Goal: Task Accomplishment & Management: Manage account settings

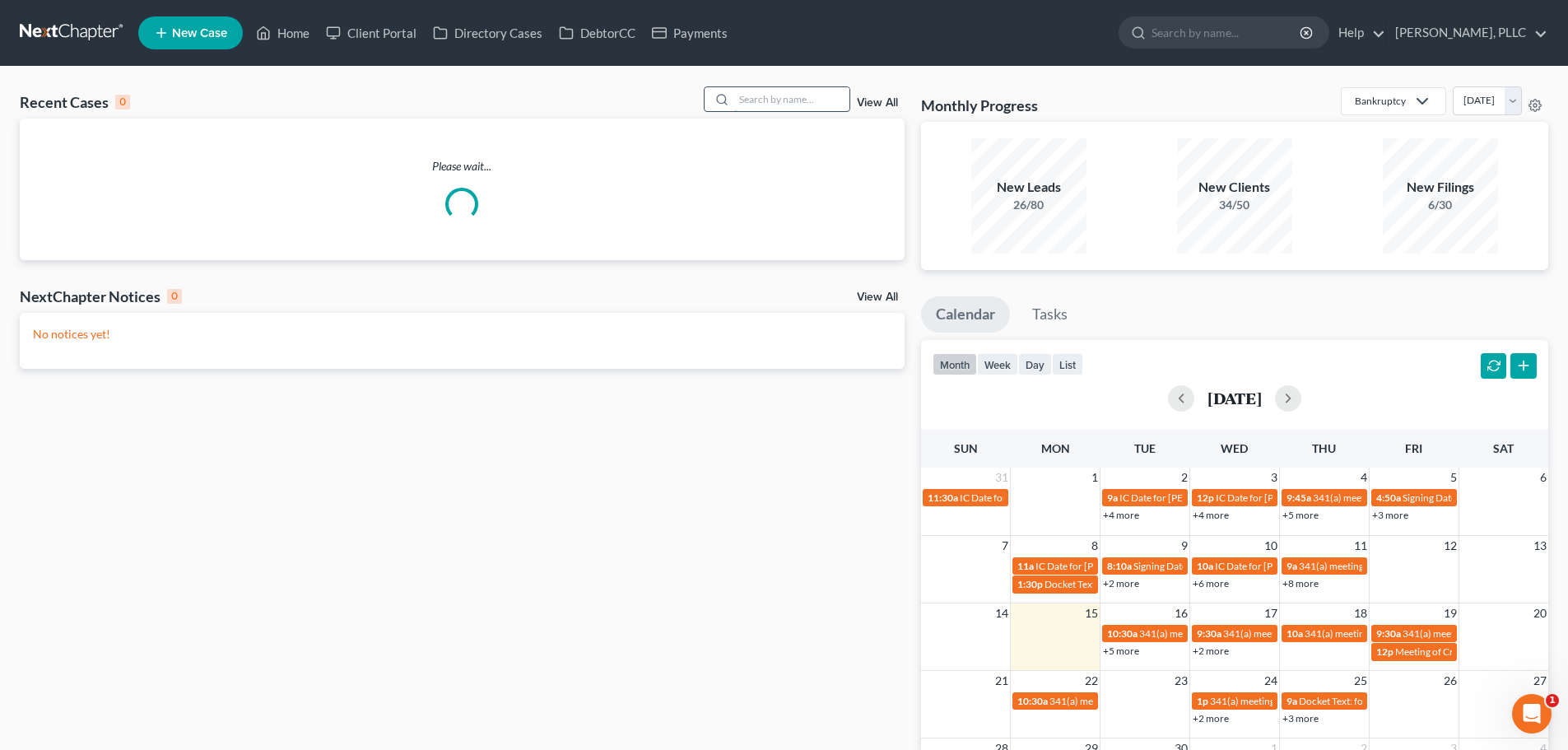
click at [810, 96] on input "search" at bounding box center [792, 99] width 116 height 24
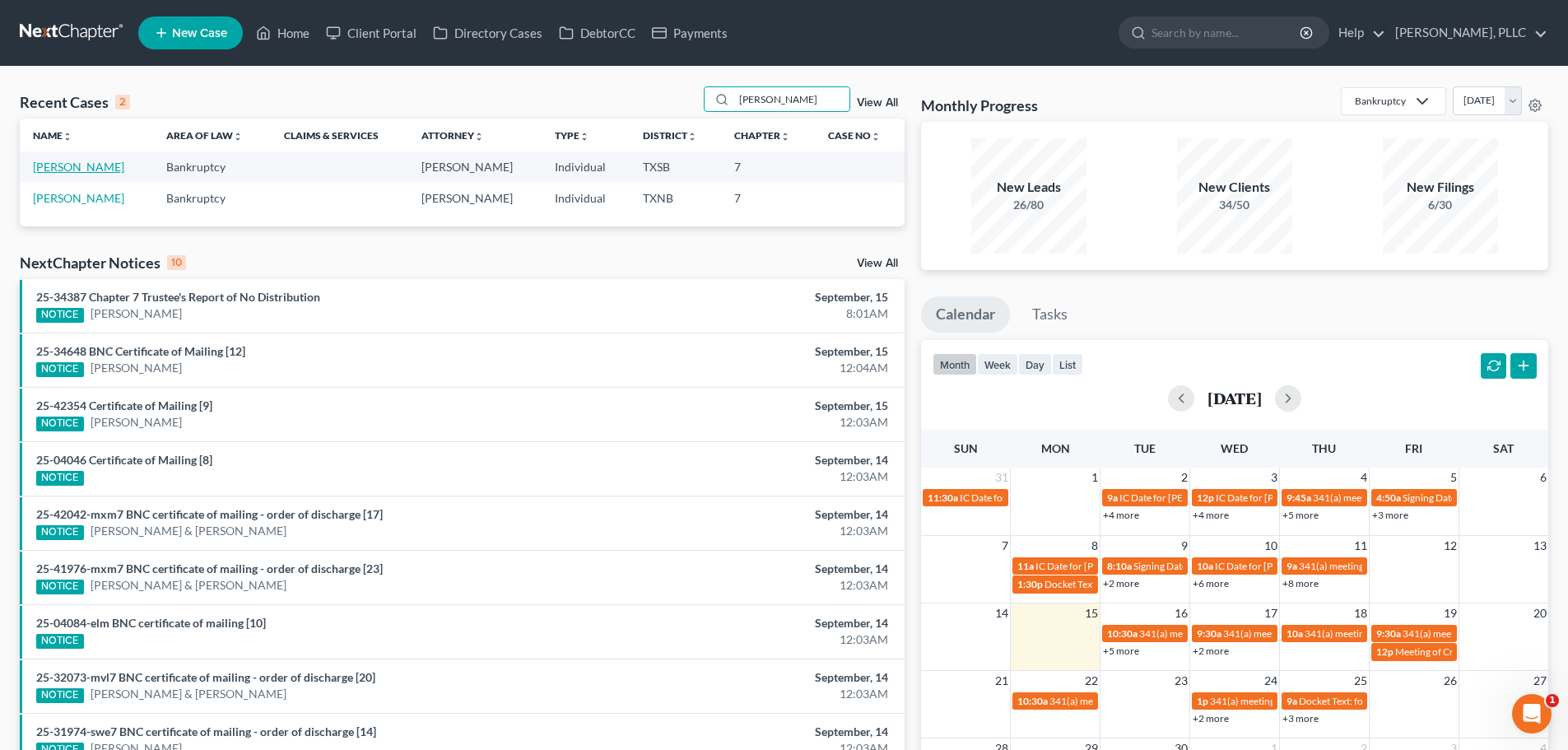
type input "[PERSON_NAME]"
click at [68, 168] on link "[PERSON_NAME]" at bounding box center [78, 167] width 92 height 14
select select "4"
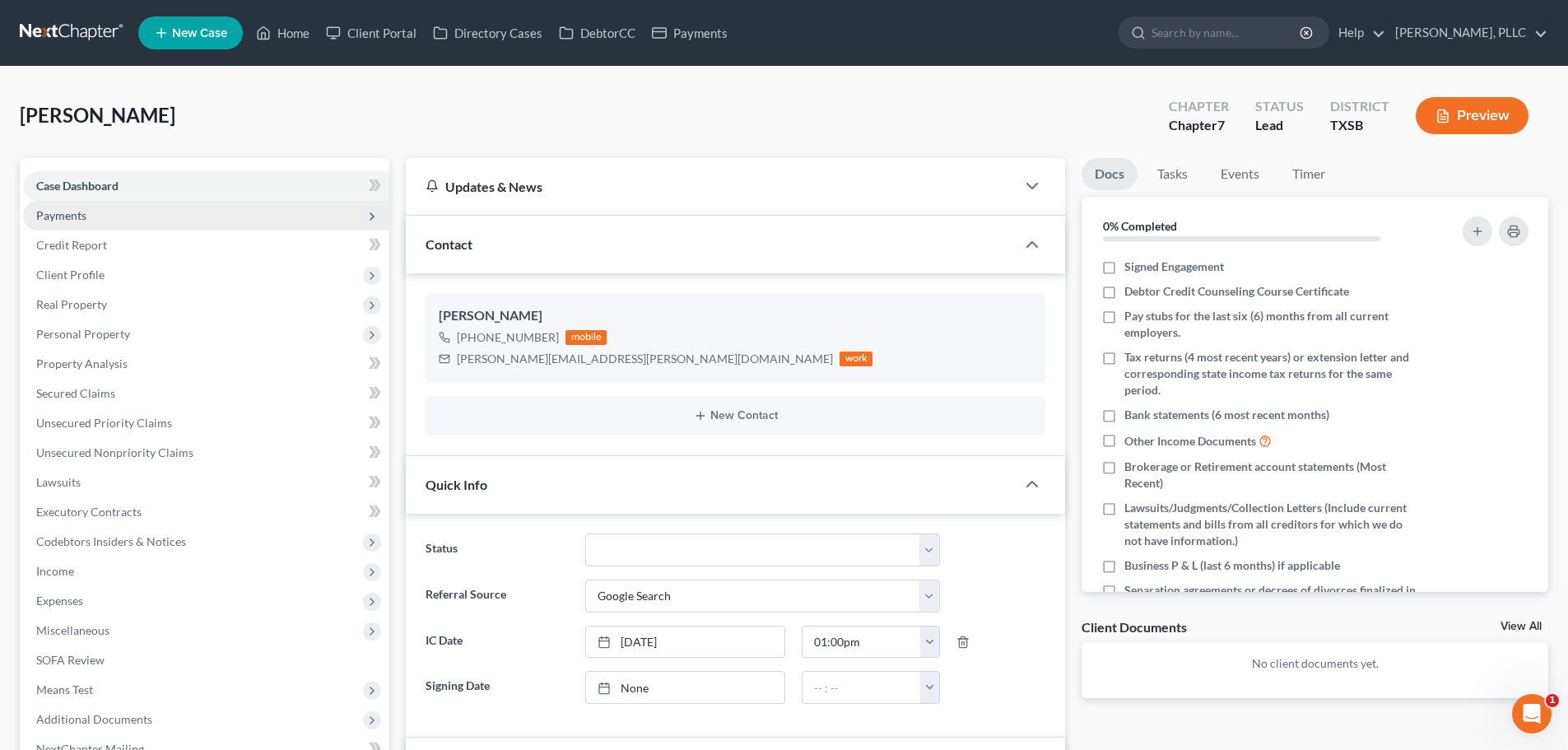
click at [51, 215] on span "Payments" at bounding box center [61, 215] width 50 height 14
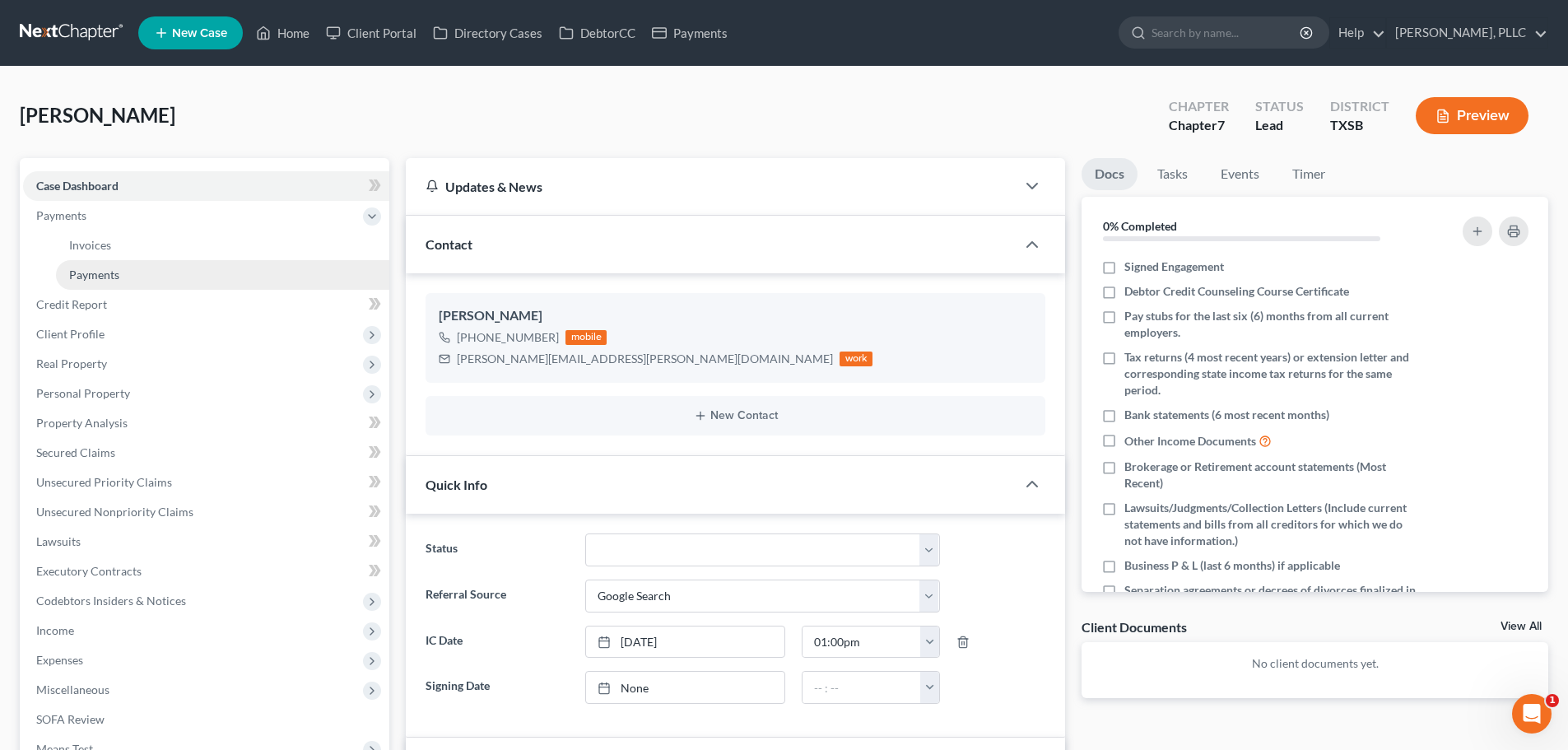
click at [84, 269] on span "Payments" at bounding box center [94, 275] width 50 height 14
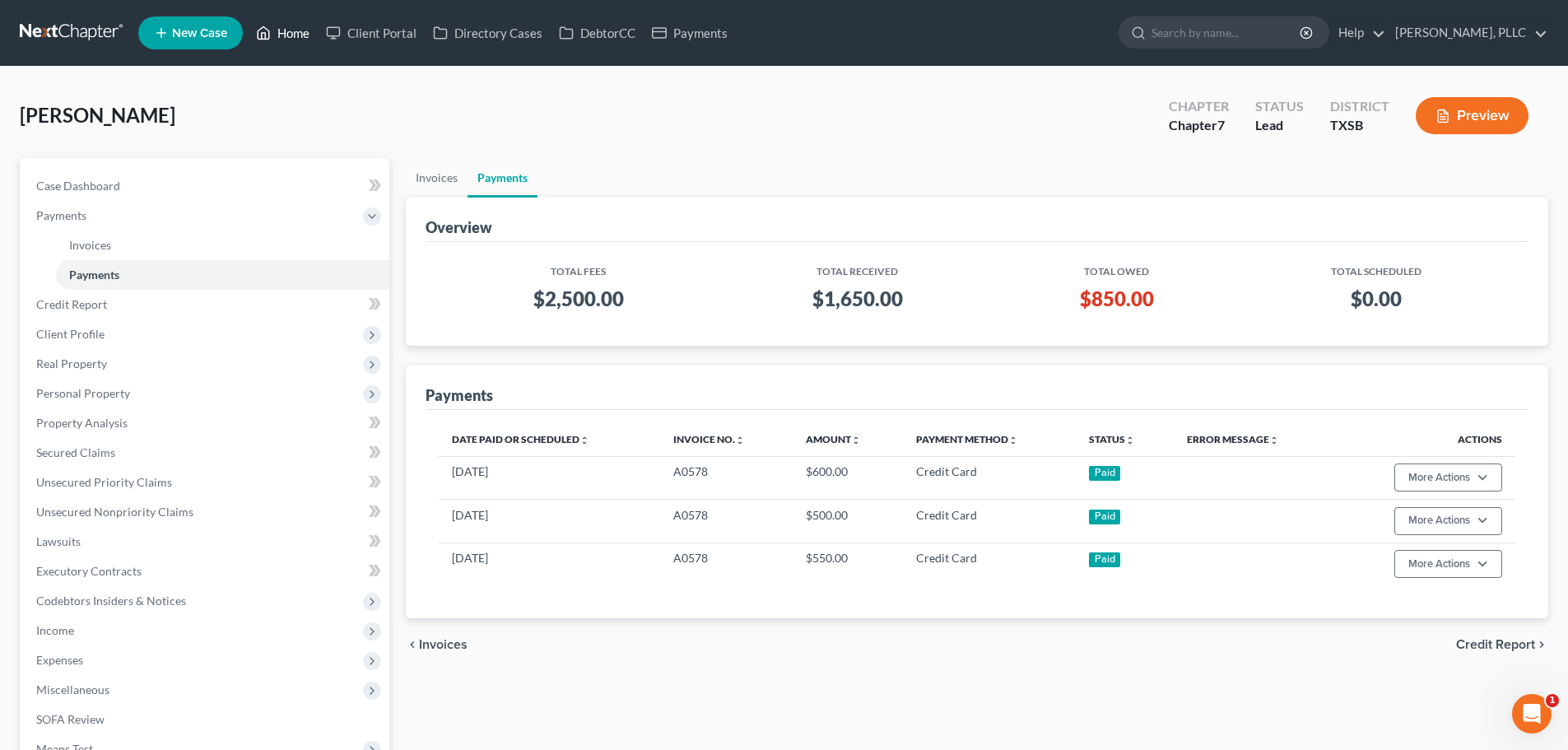
click at [299, 37] on link "Home" at bounding box center [283, 32] width 70 height 29
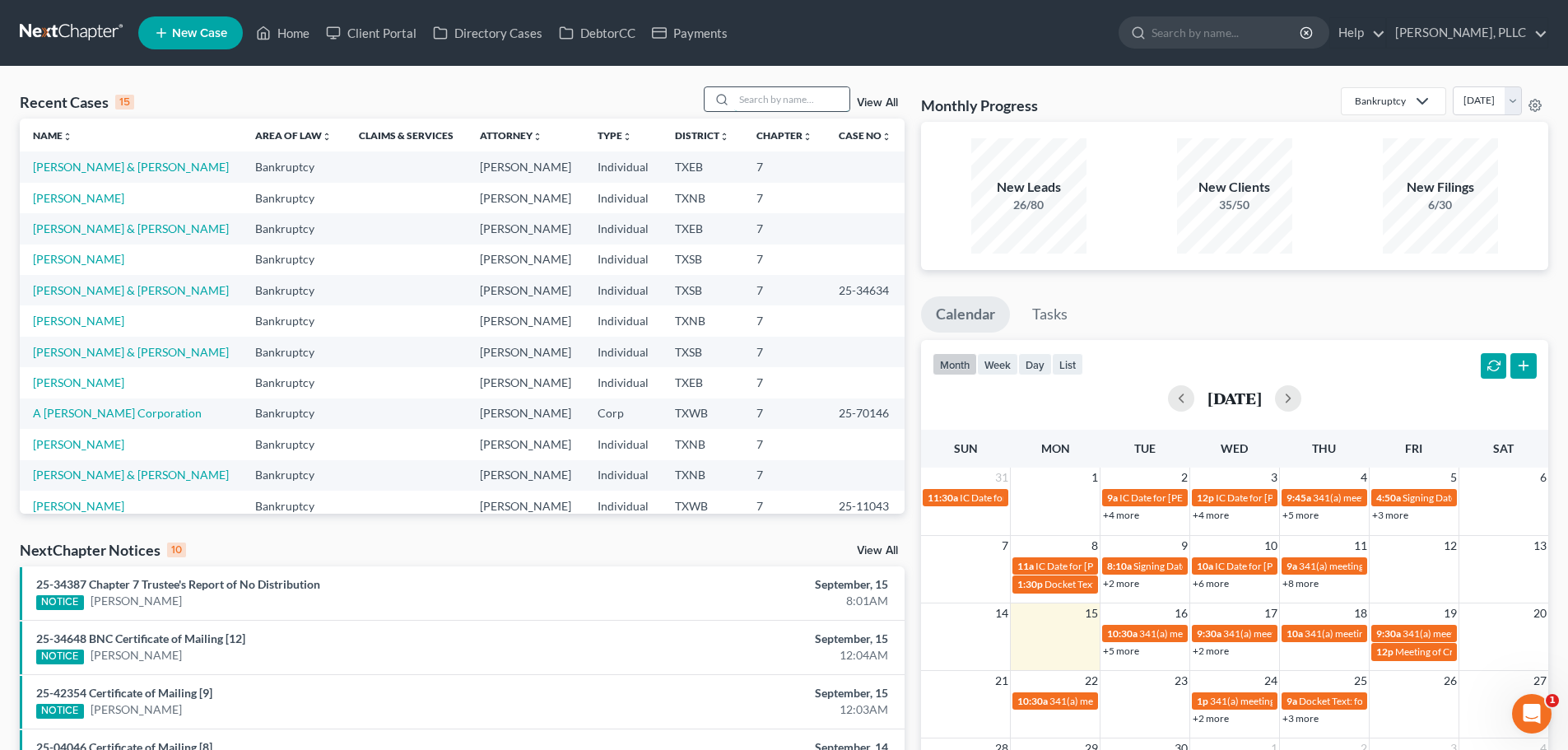
click at [765, 96] on input "search" at bounding box center [792, 99] width 116 height 24
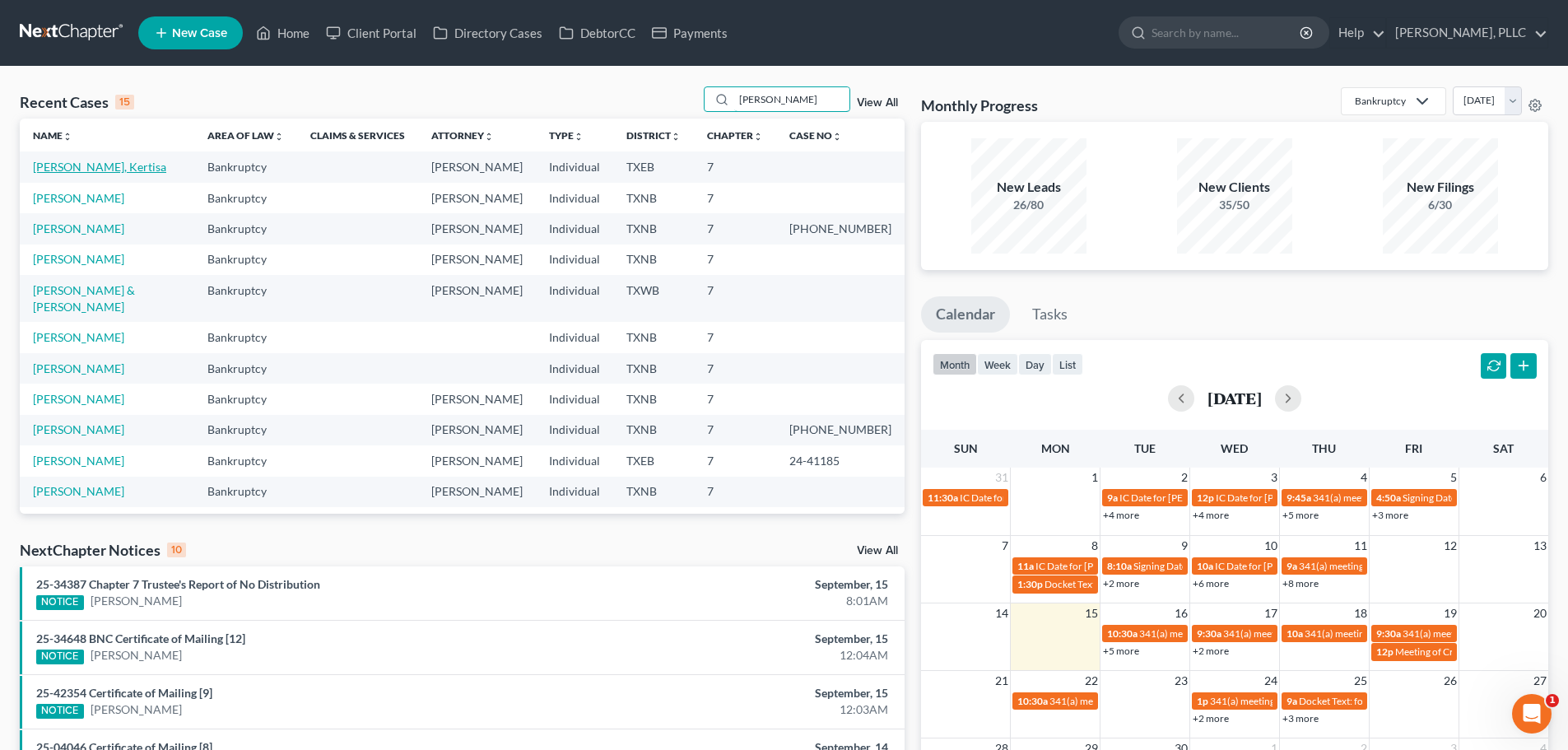
type input "[PERSON_NAME]"
click at [106, 170] on link "[PERSON_NAME], Kertisa" at bounding box center [100, 167] width 133 height 14
select select "4"
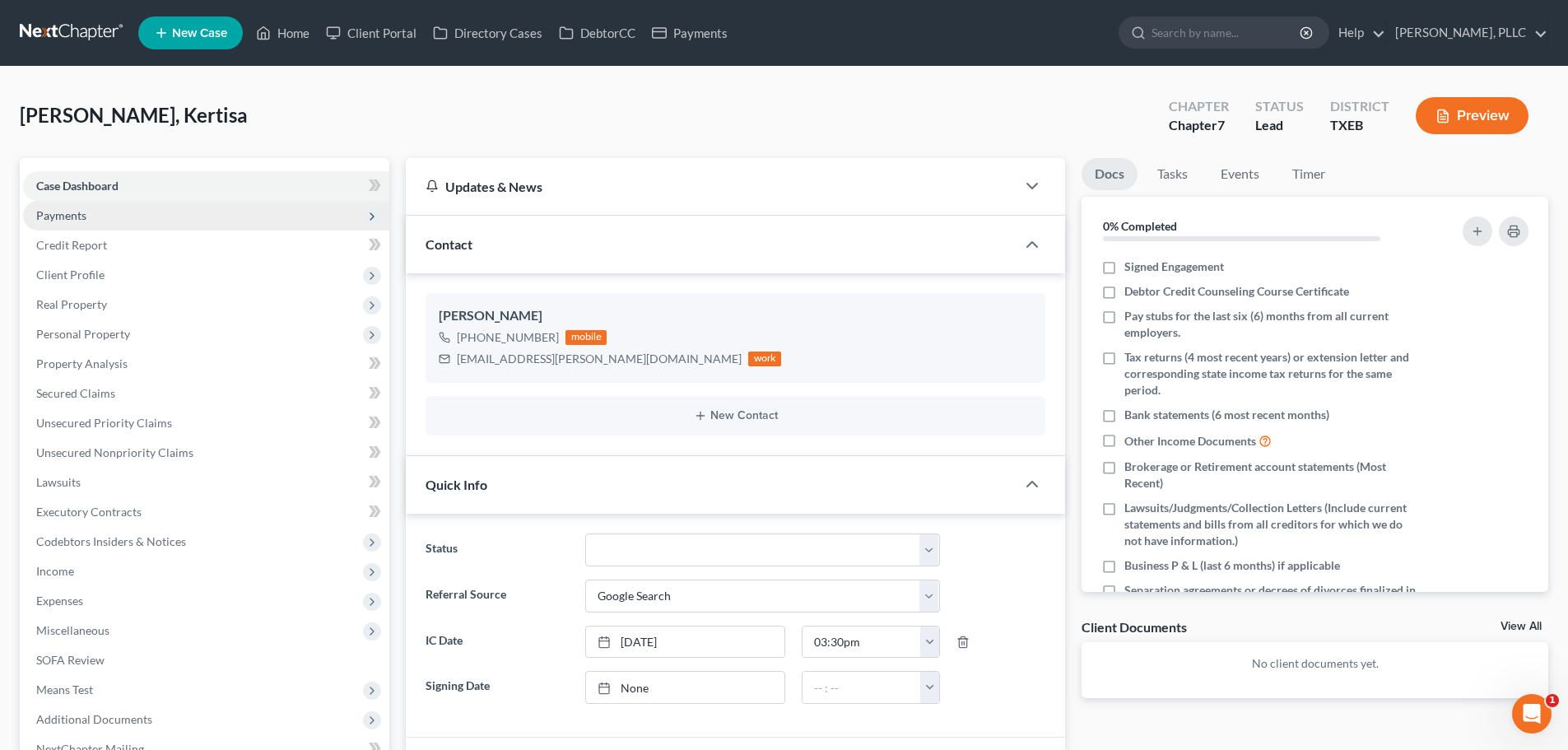
click at [114, 212] on span "Payments" at bounding box center [206, 215] width 366 height 29
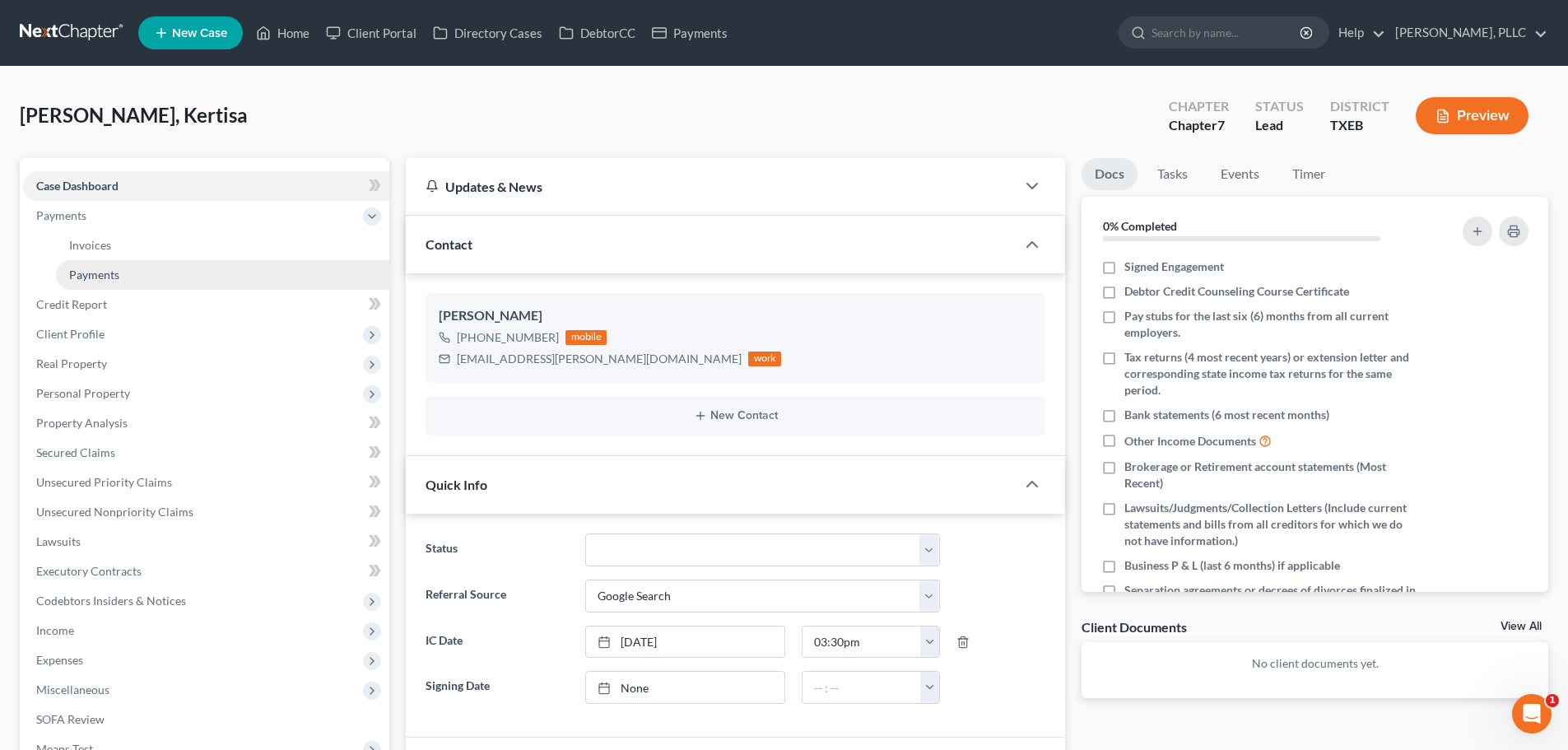
click at [115, 272] on span "Payments" at bounding box center [94, 275] width 50 height 14
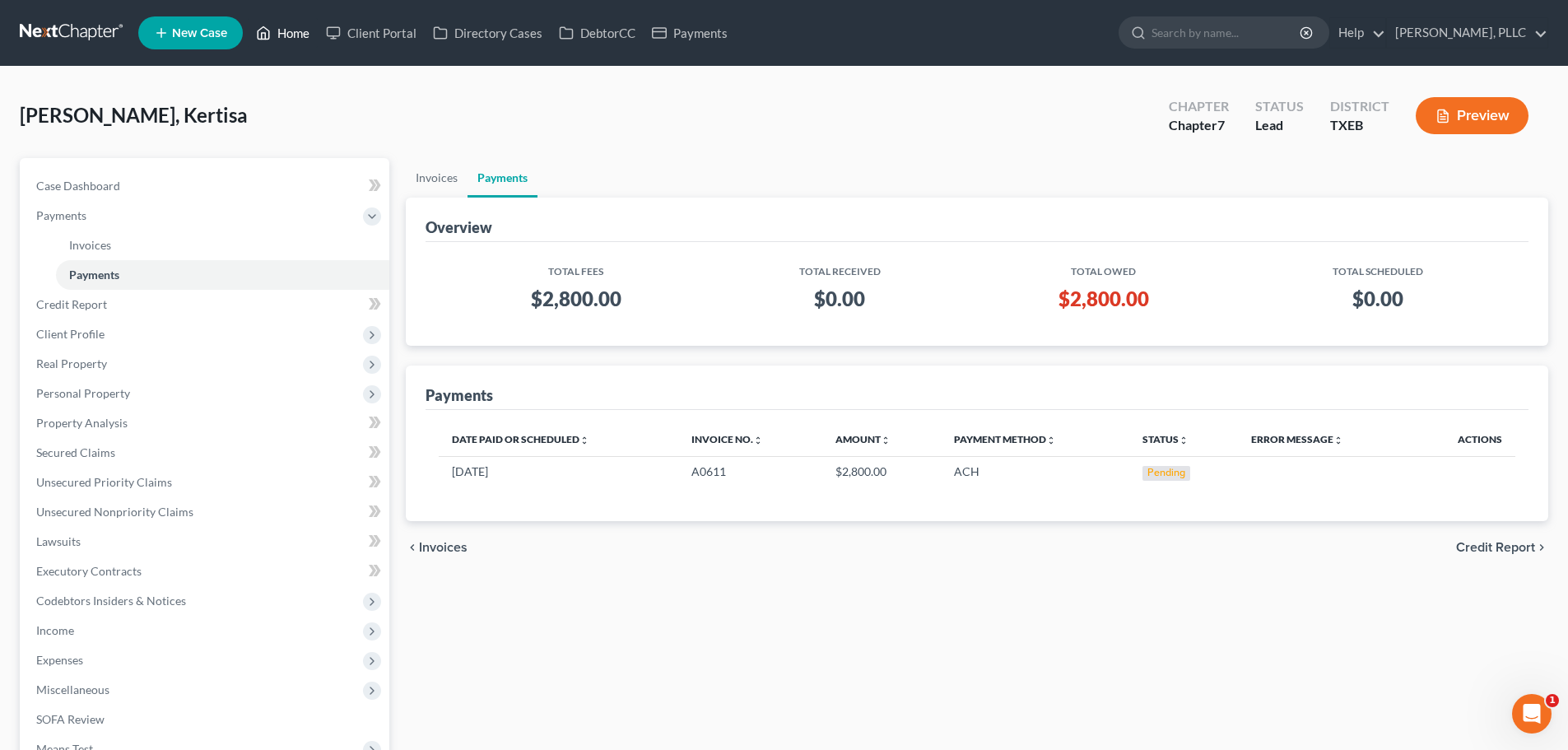
click at [302, 34] on link "Home" at bounding box center [283, 32] width 70 height 29
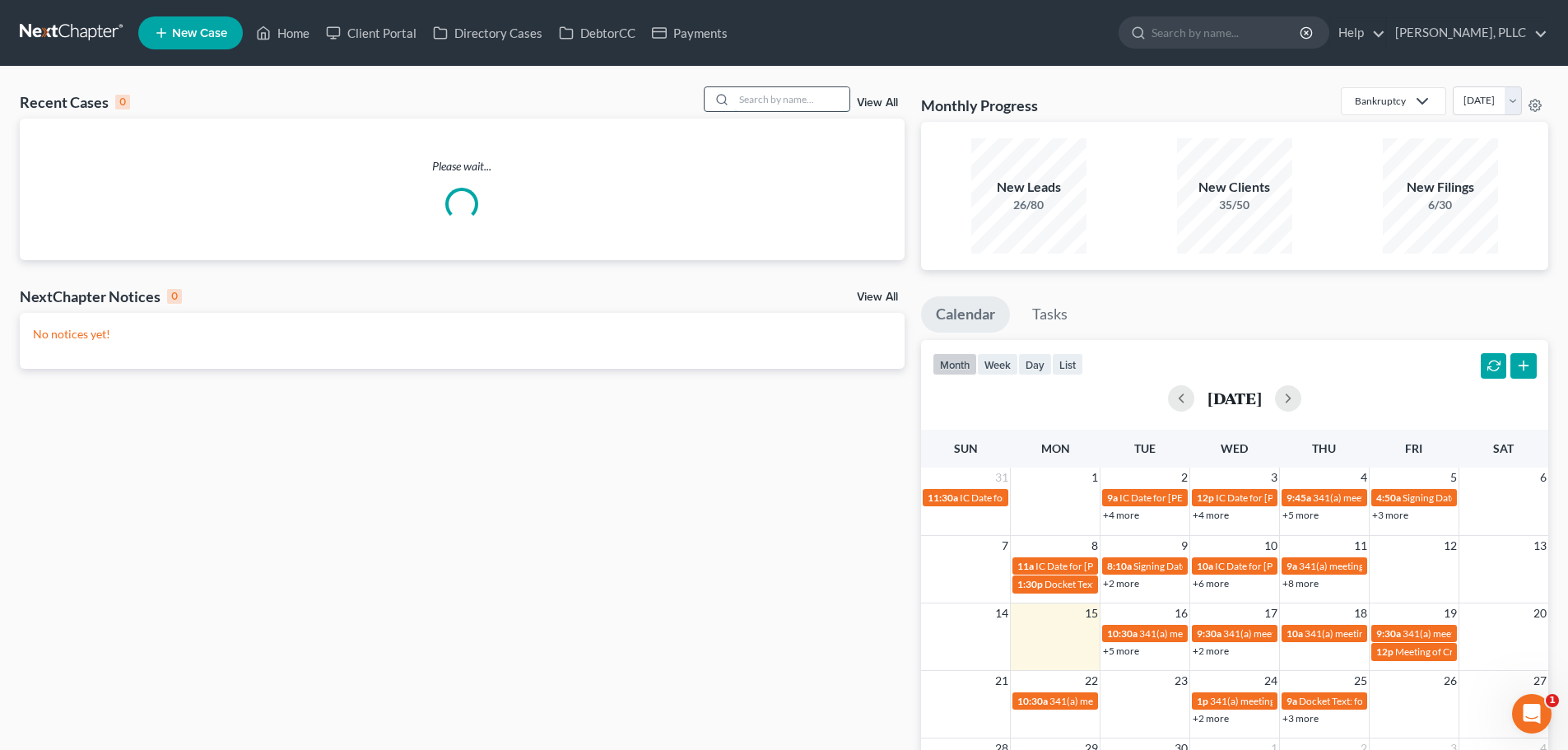
click at [776, 102] on input "search" at bounding box center [792, 99] width 116 height 24
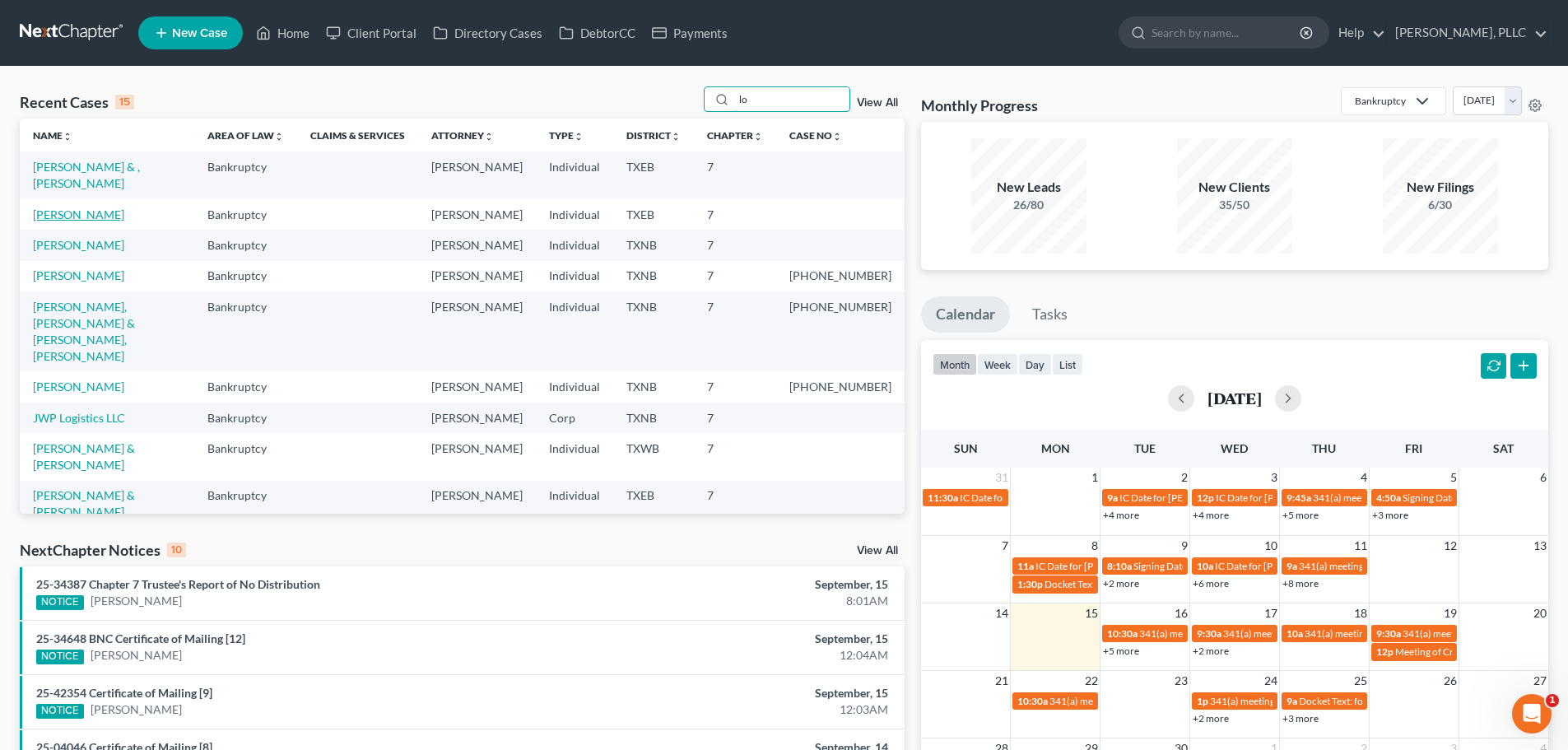
type input "lo"
click at [80, 207] on link "[PERSON_NAME]" at bounding box center [78, 214] width 92 height 14
select select "4"
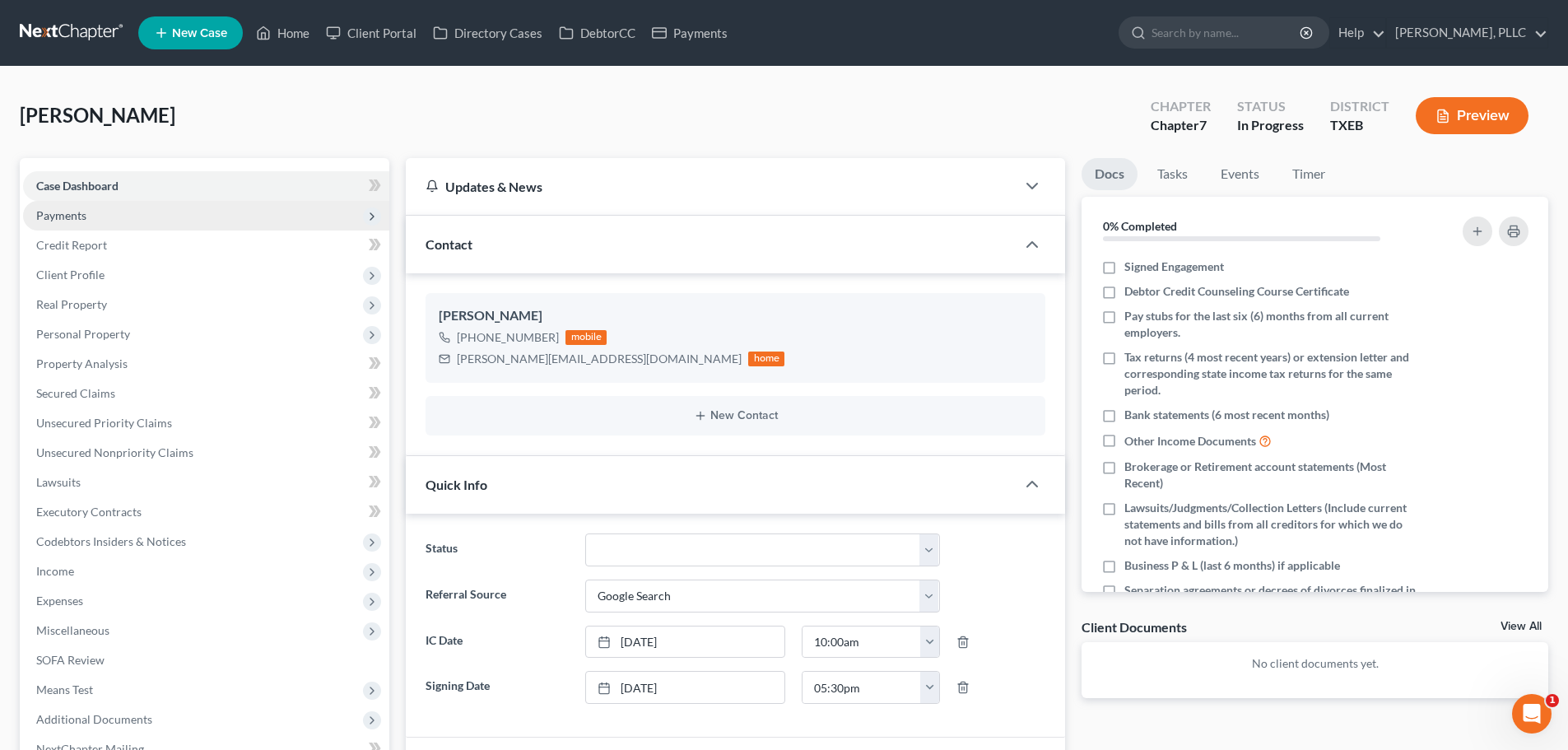
click at [66, 221] on span "Payments" at bounding box center [61, 215] width 50 height 14
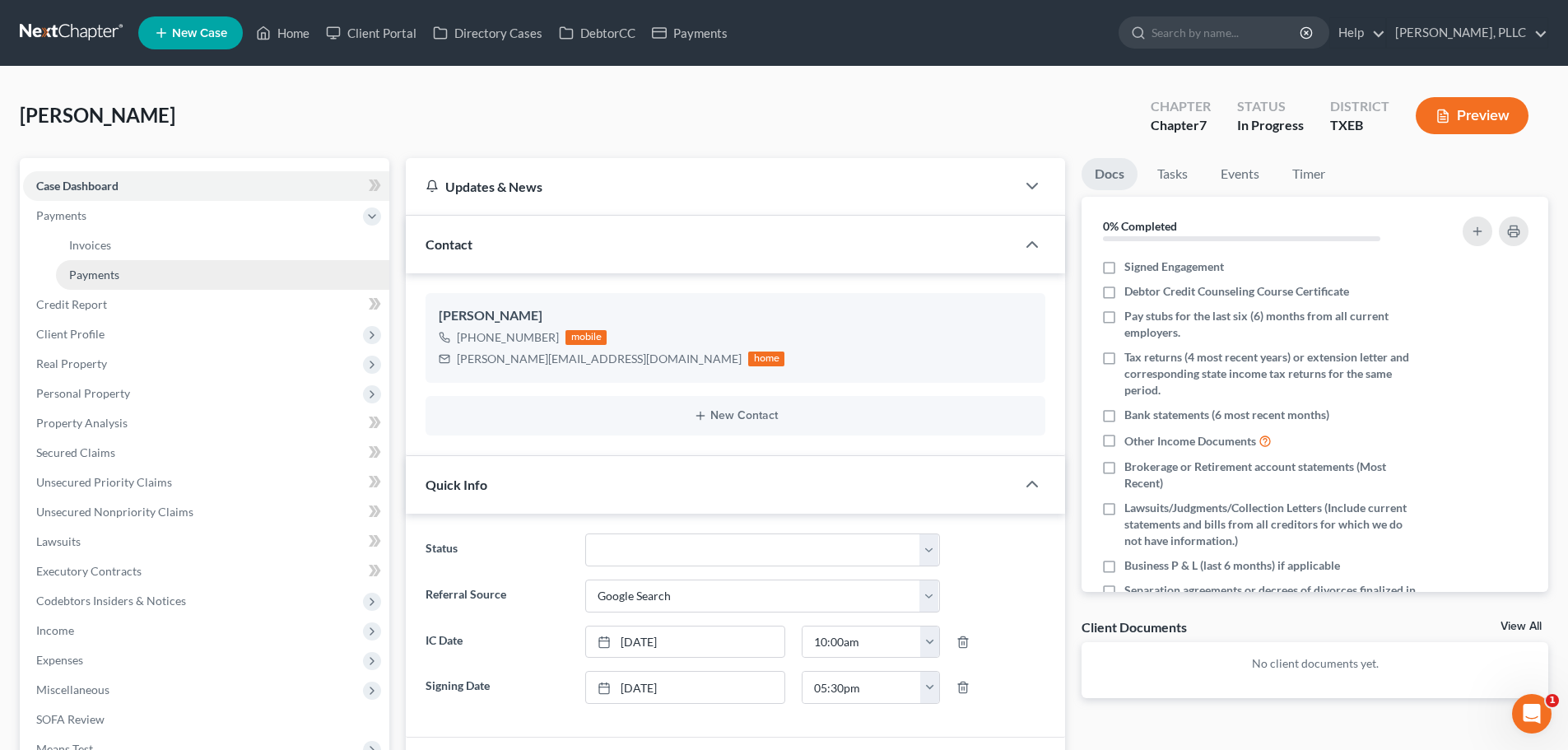
click at [84, 273] on span "Payments" at bounding box center [94, 275] width 50 height 14
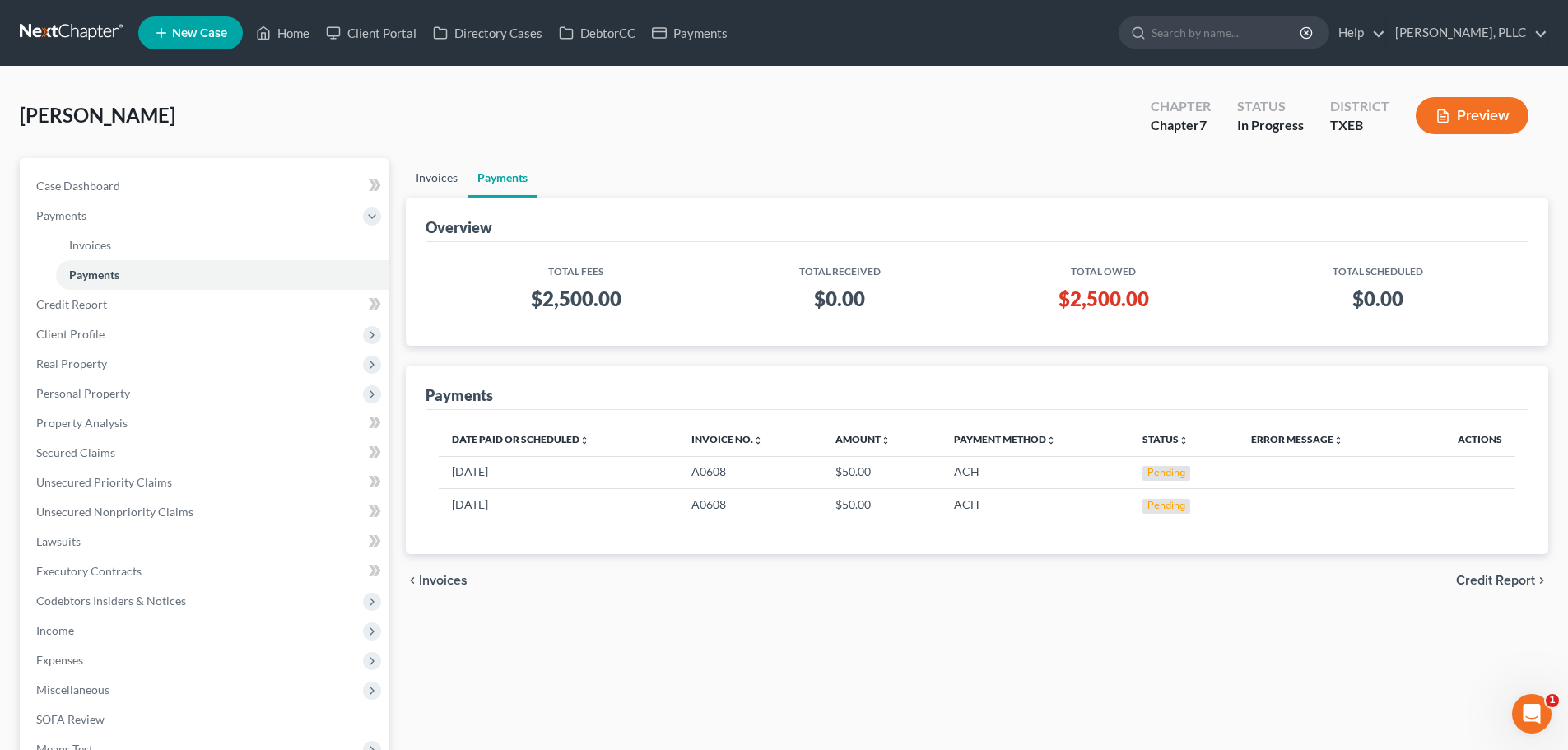
click at [431, 173] on link "Invoices" at bounding box center [436, 178] width 61 height 39
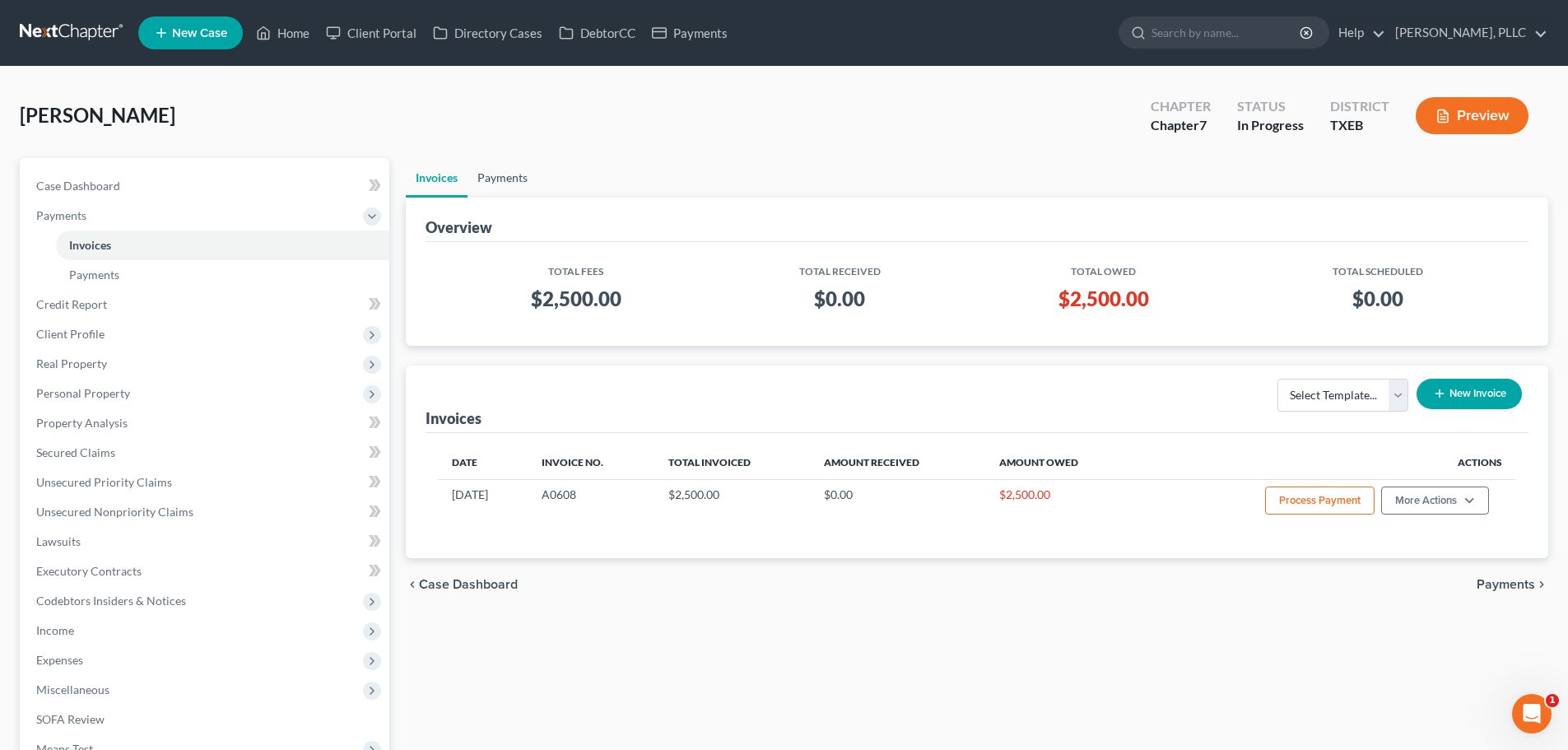
click at [503, 176] on link "Payments" at bounding box center [503, 178] width 70 height 39
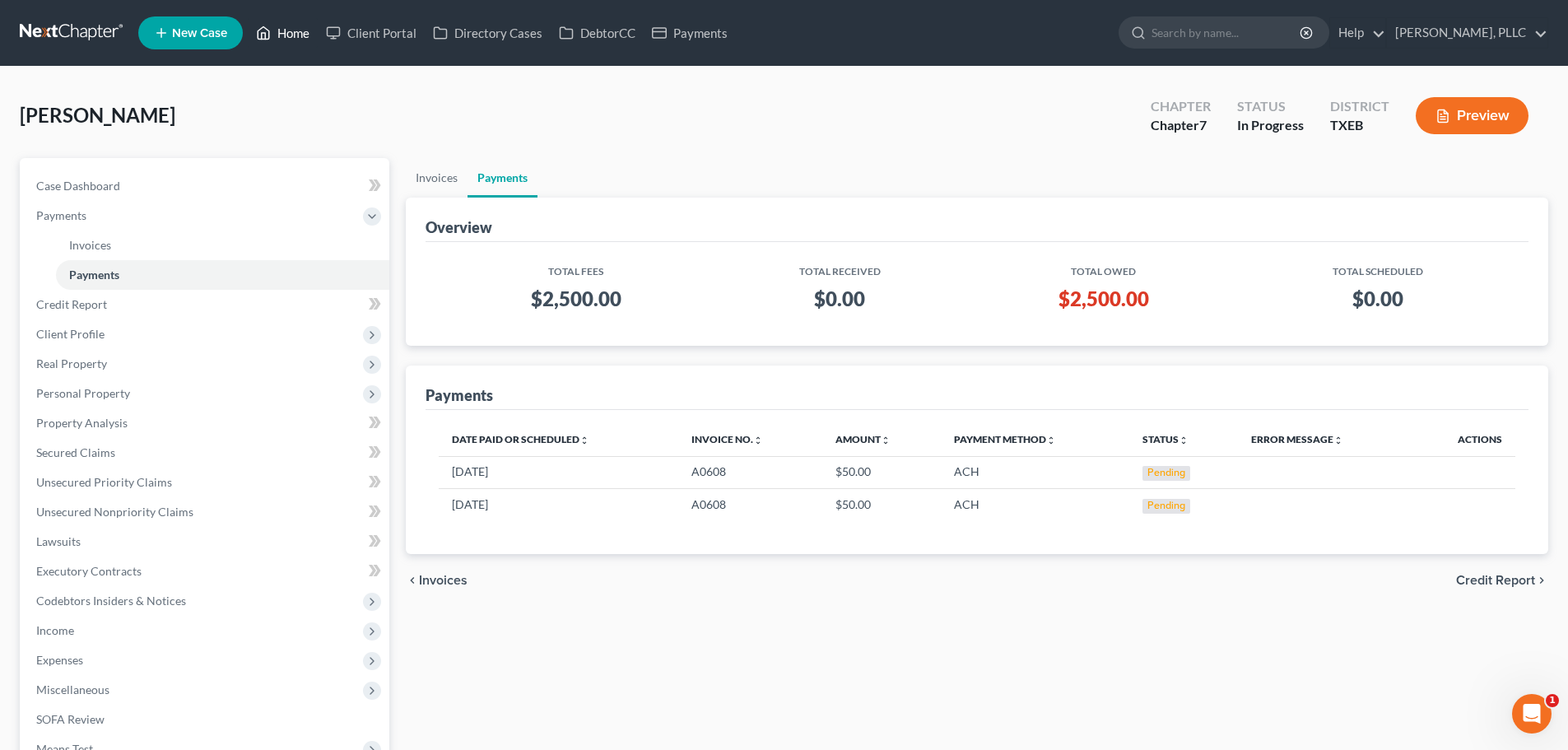
click at [287, 33] on link "Home" at bounding box center [283, 32] width 70 height 29
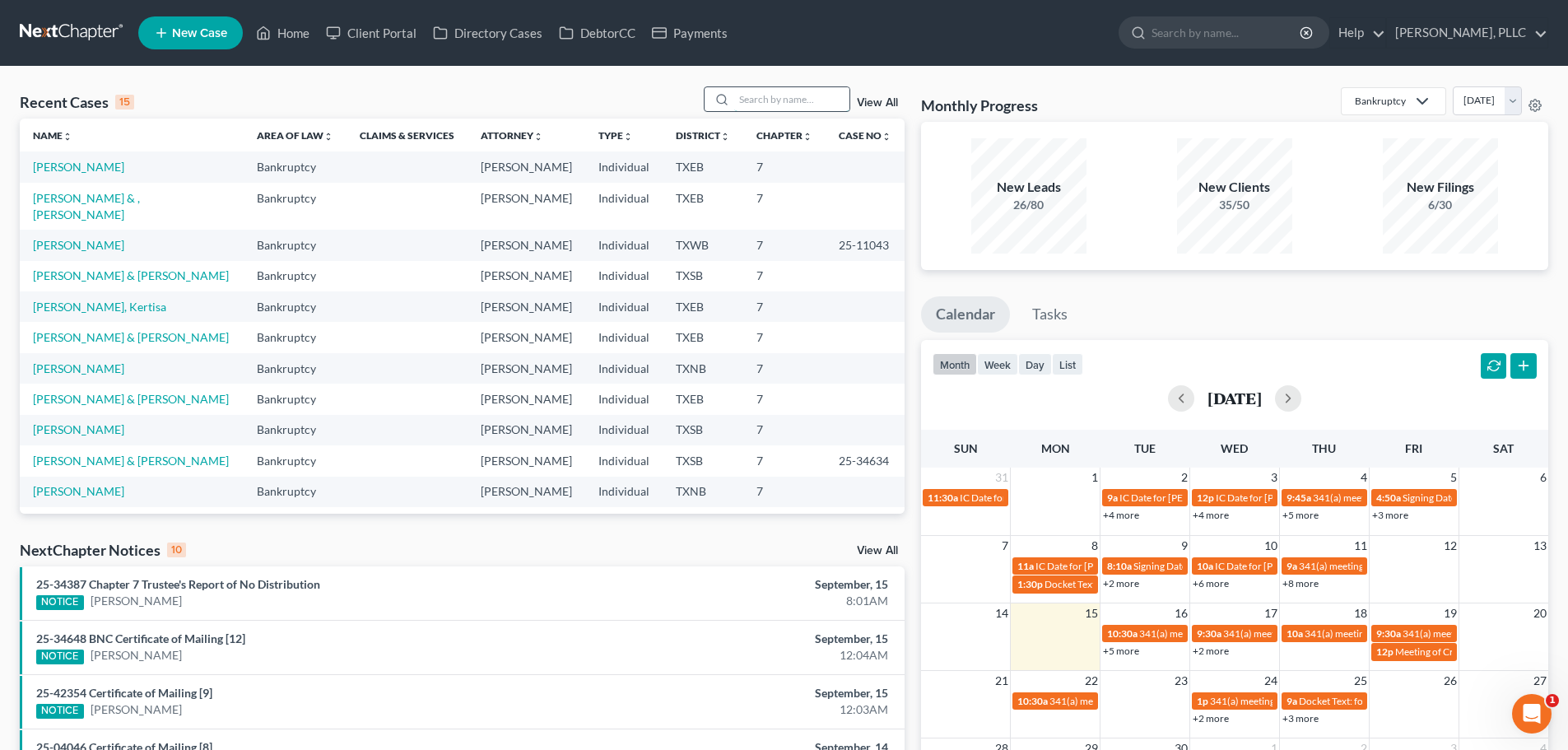
click at [745, 94] on input "search" at bounding box center [792, 99] width 116 height 24
click at [772, 107] on input "search" at bounding box center [792, 99] width 116 height 24
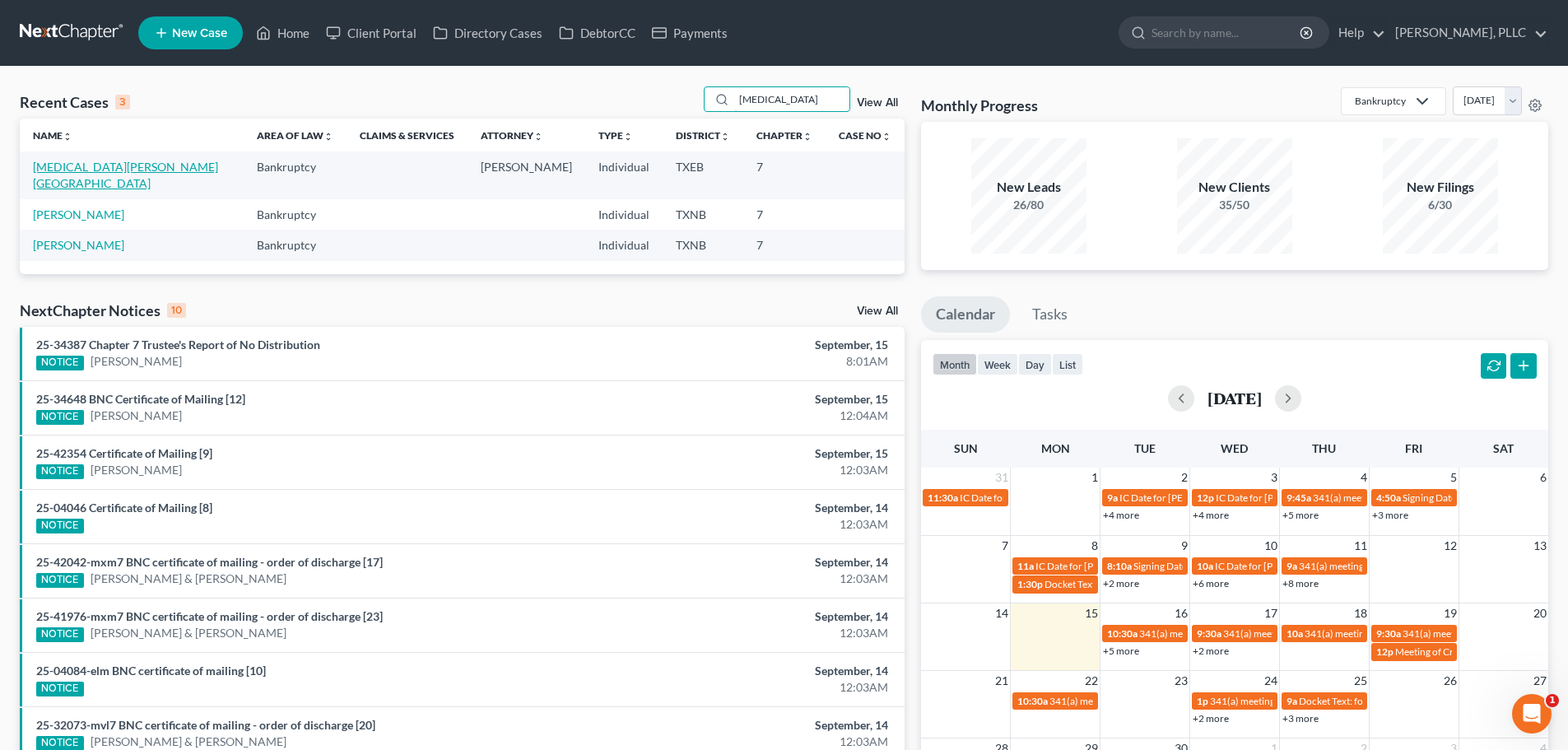
type input "[MEDICAL_DATA]"
click at [70, 169] on link "[MEDICAL_DATA][PERSON_NAME][GEOGRAPHIC_DATA]" at bounding box center [125, 175] width 185 height 30
select select "4"
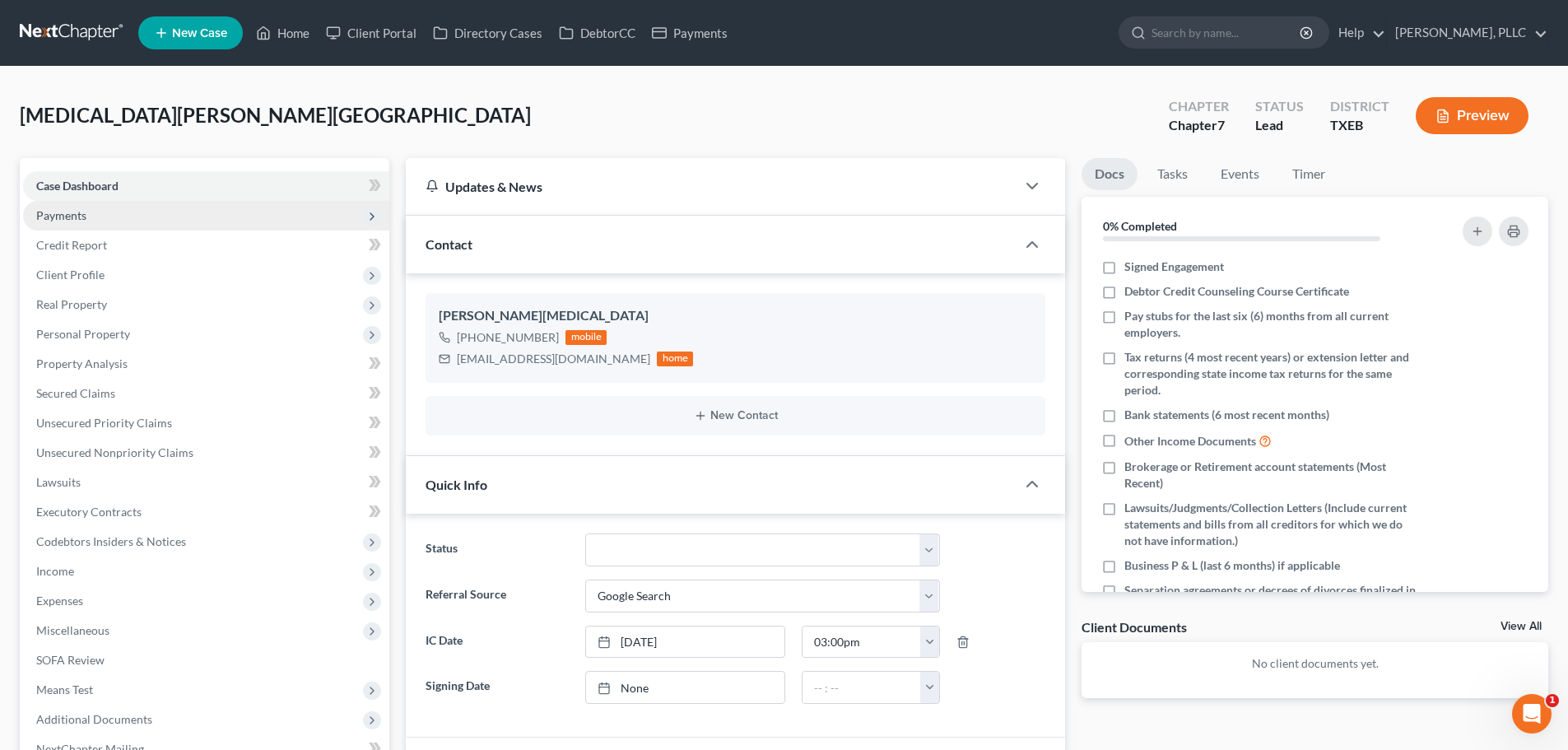
click at [76, 217] on span "Payments" at bounding box center [61, 215] width 50 height 14
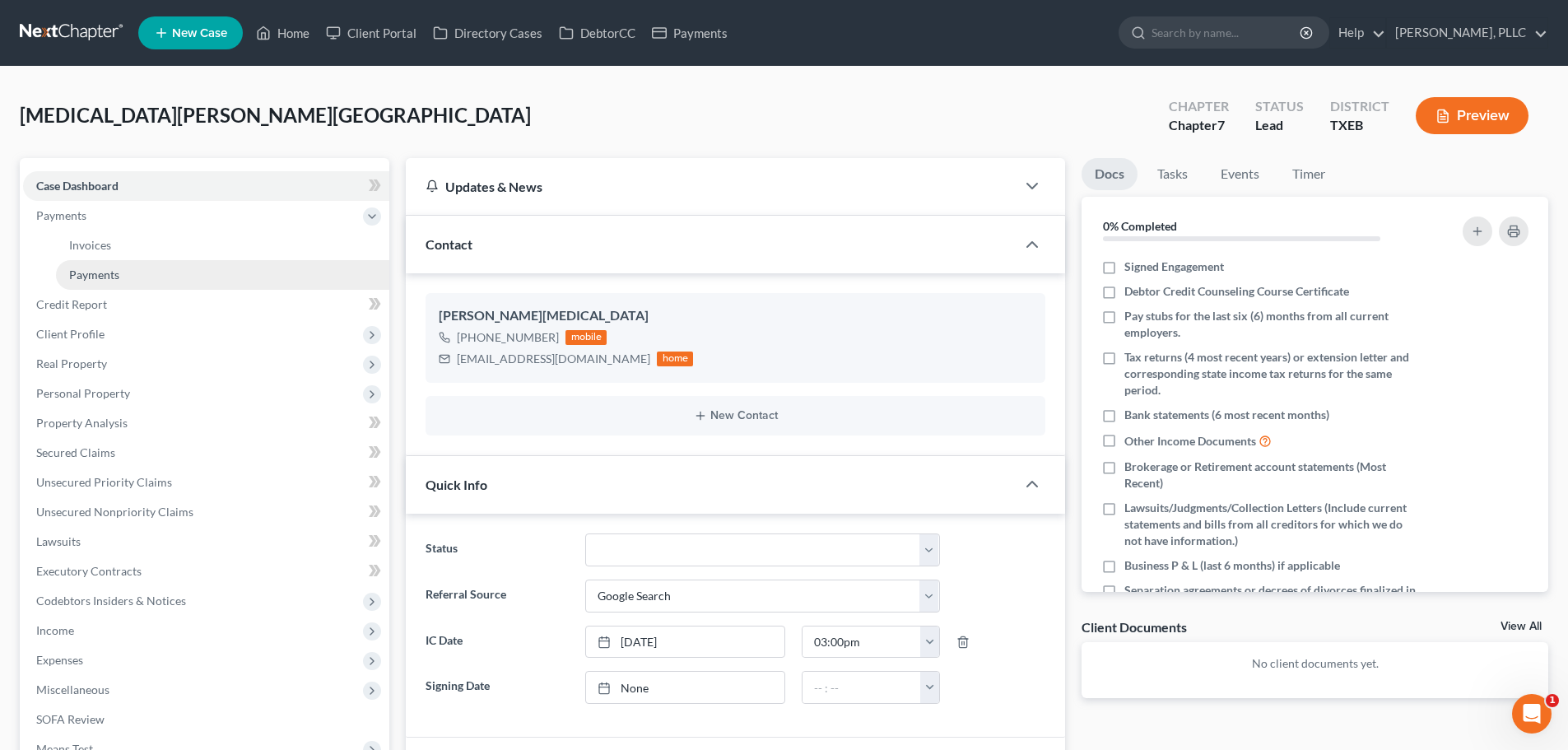
click at [84, 275] on span "Payments" at bounding box center [94, 275] width 50 height 14
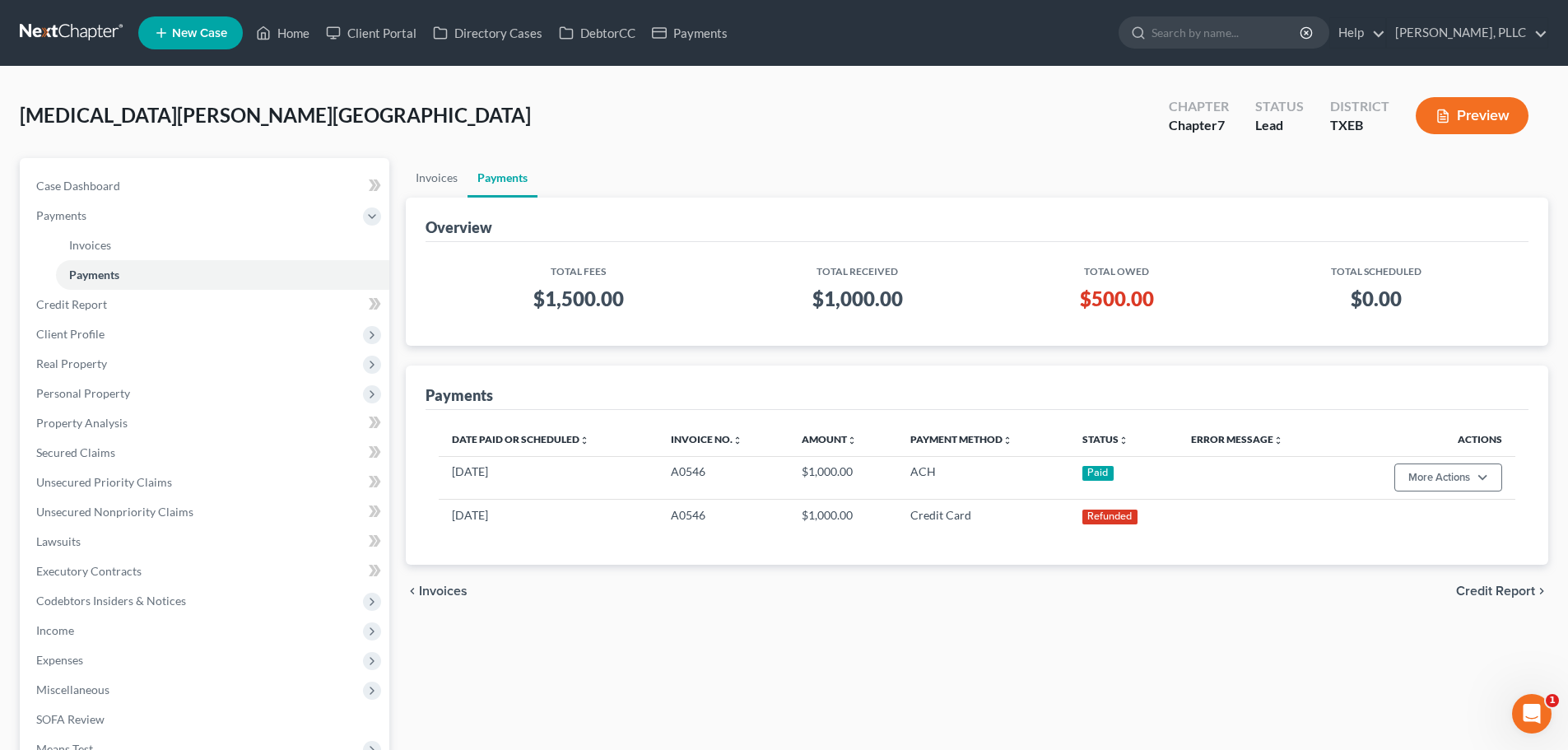
click at [648, 110] on div "[MEDICAL_DATA][PERSON_NAME] Upgraded Chapter Chapter 7 Status [GEOGRAPHIC_DATA]…" at bounding box center [784, 122] width 1528 height 72
click at [298, 36] on link "Home" at bounding box center [283, 32] width 70 height 29
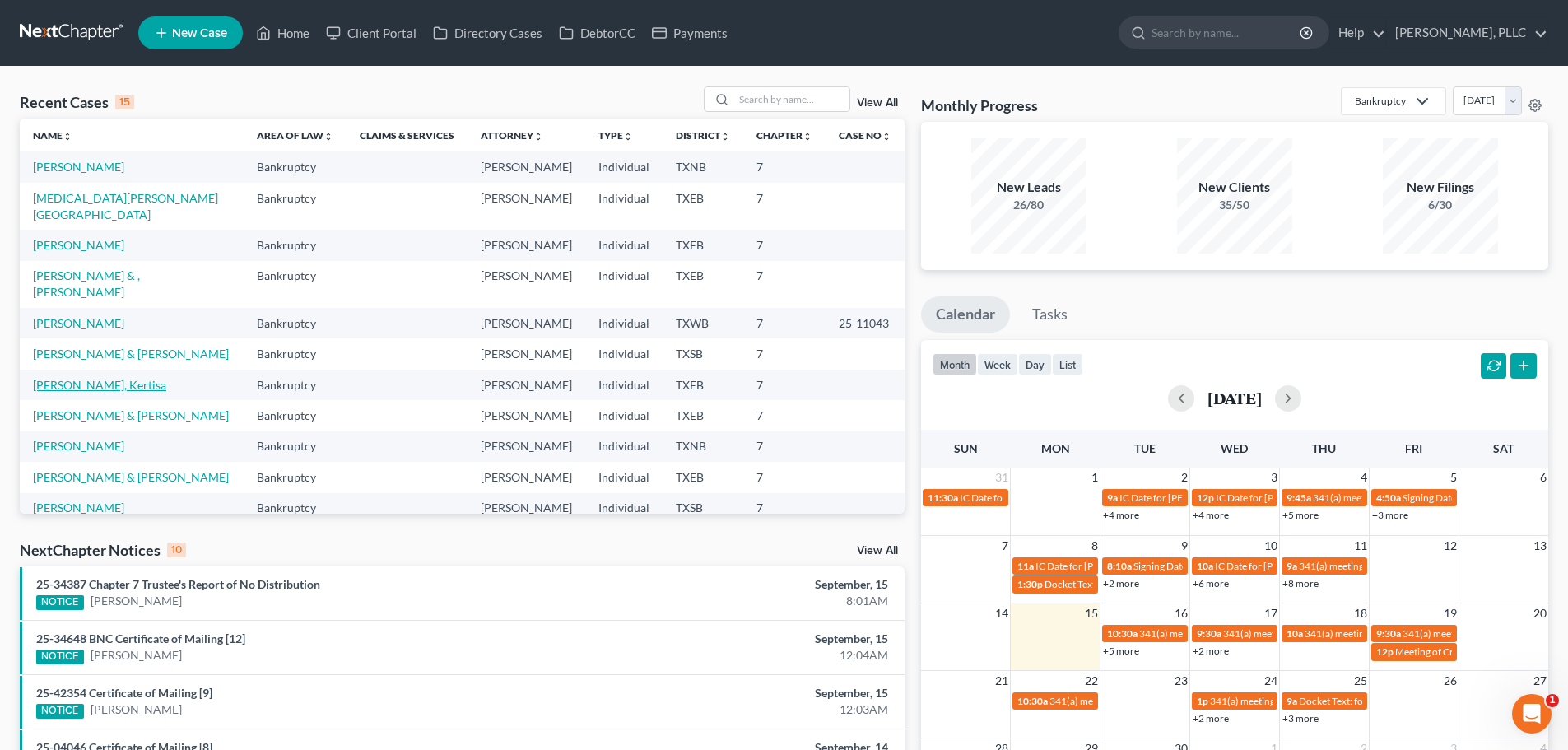
click at [94, 378] on link "[PERSON_NAME], Kertisa" at bounding box center [100, 385] width 133 height 14
select select "4"
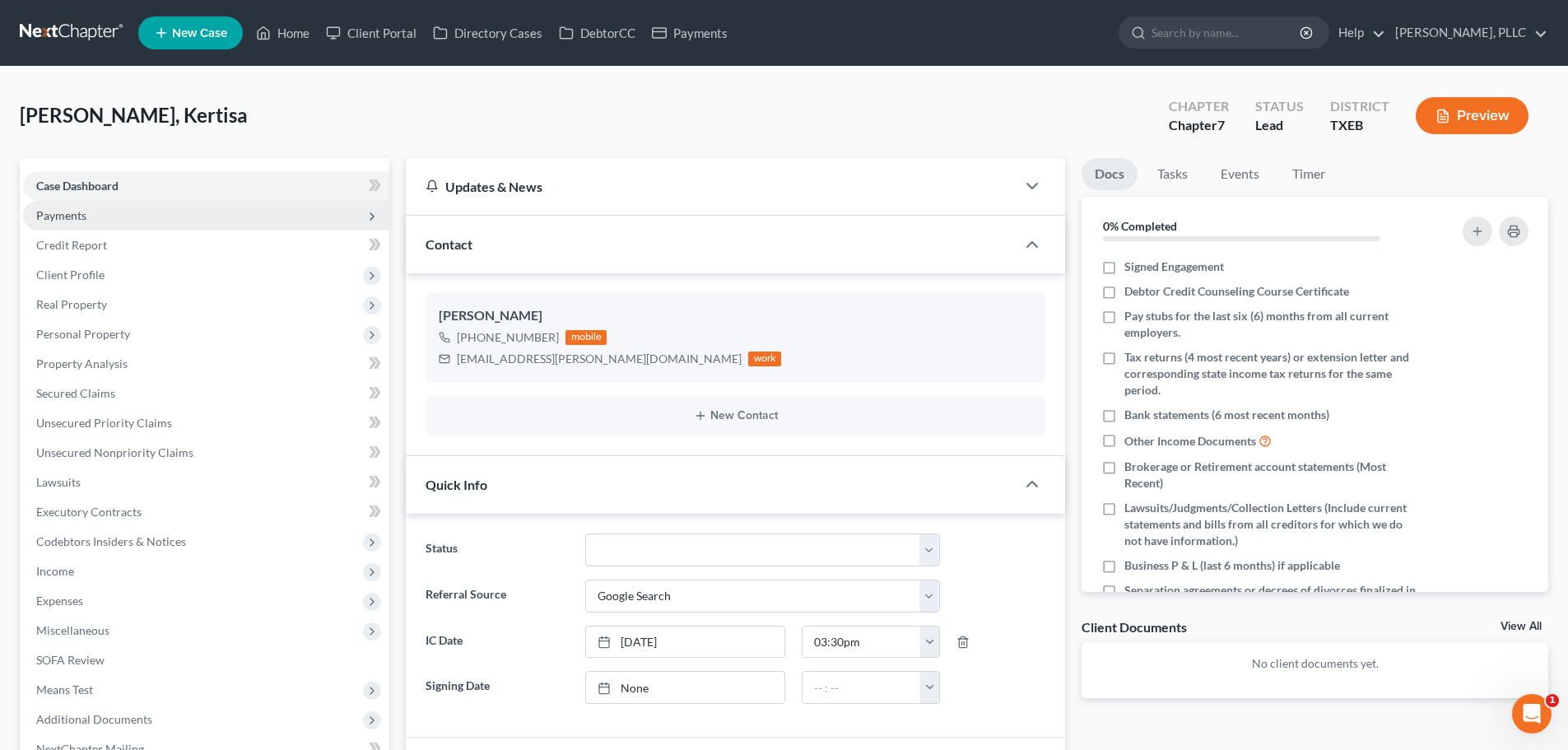
click at [91, 215] on span "Payments" at bounding box center [206, 215] width 366 height 29
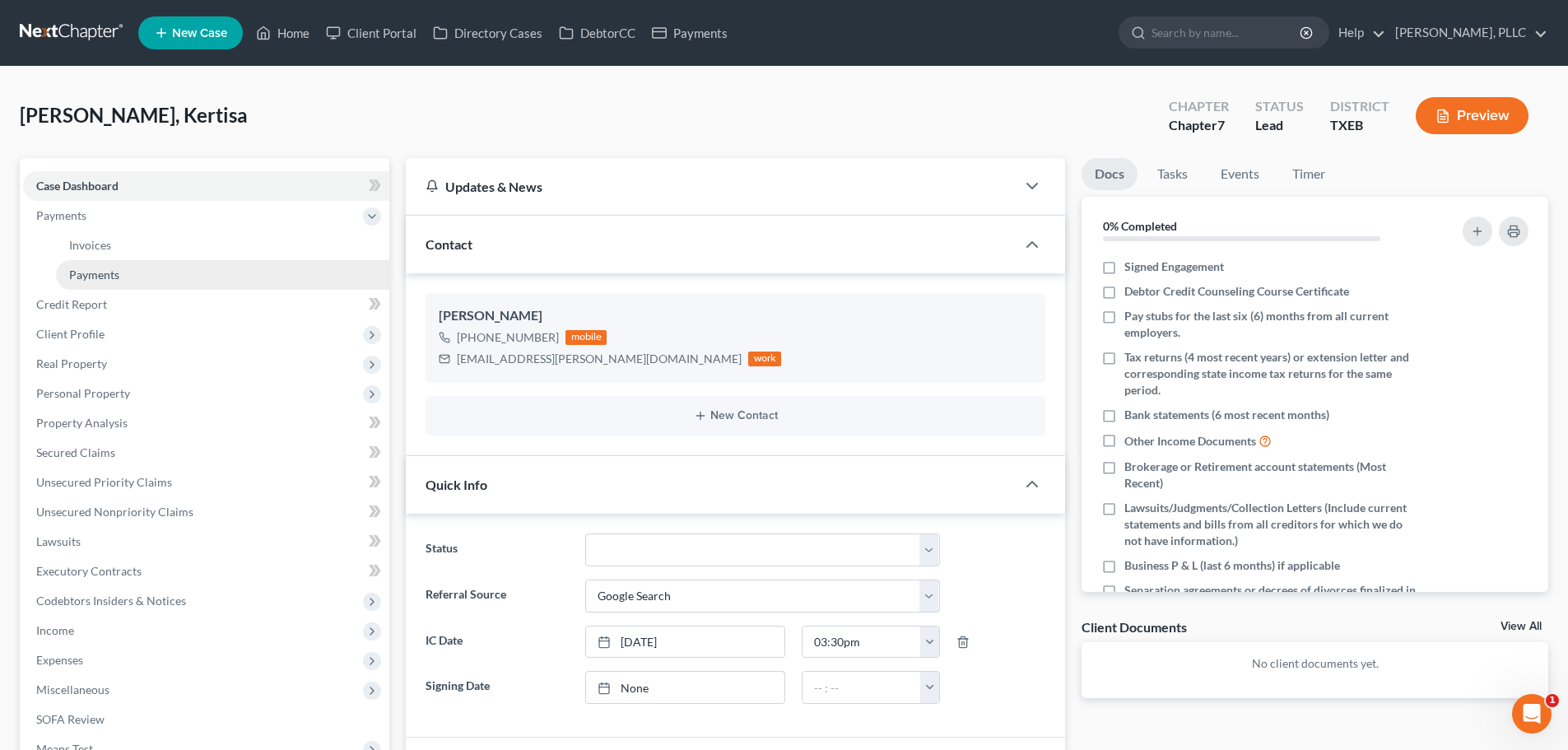
click at [105, 280] on span "Payments" at bounding box center [94, 275] width 50 height 14
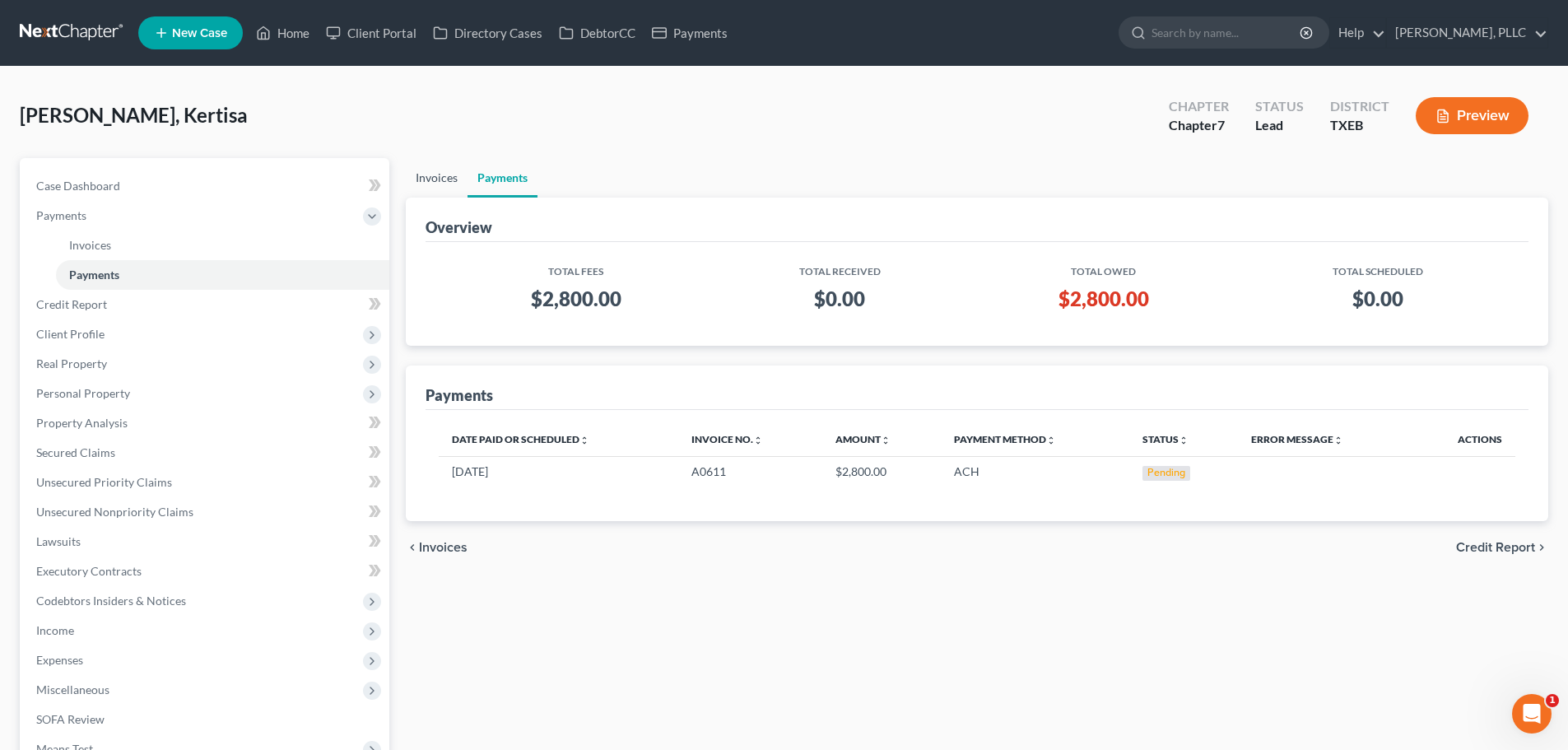
click at [436, 178] on link "Invoices" at bounding box center [436, 178] width 61 height 39
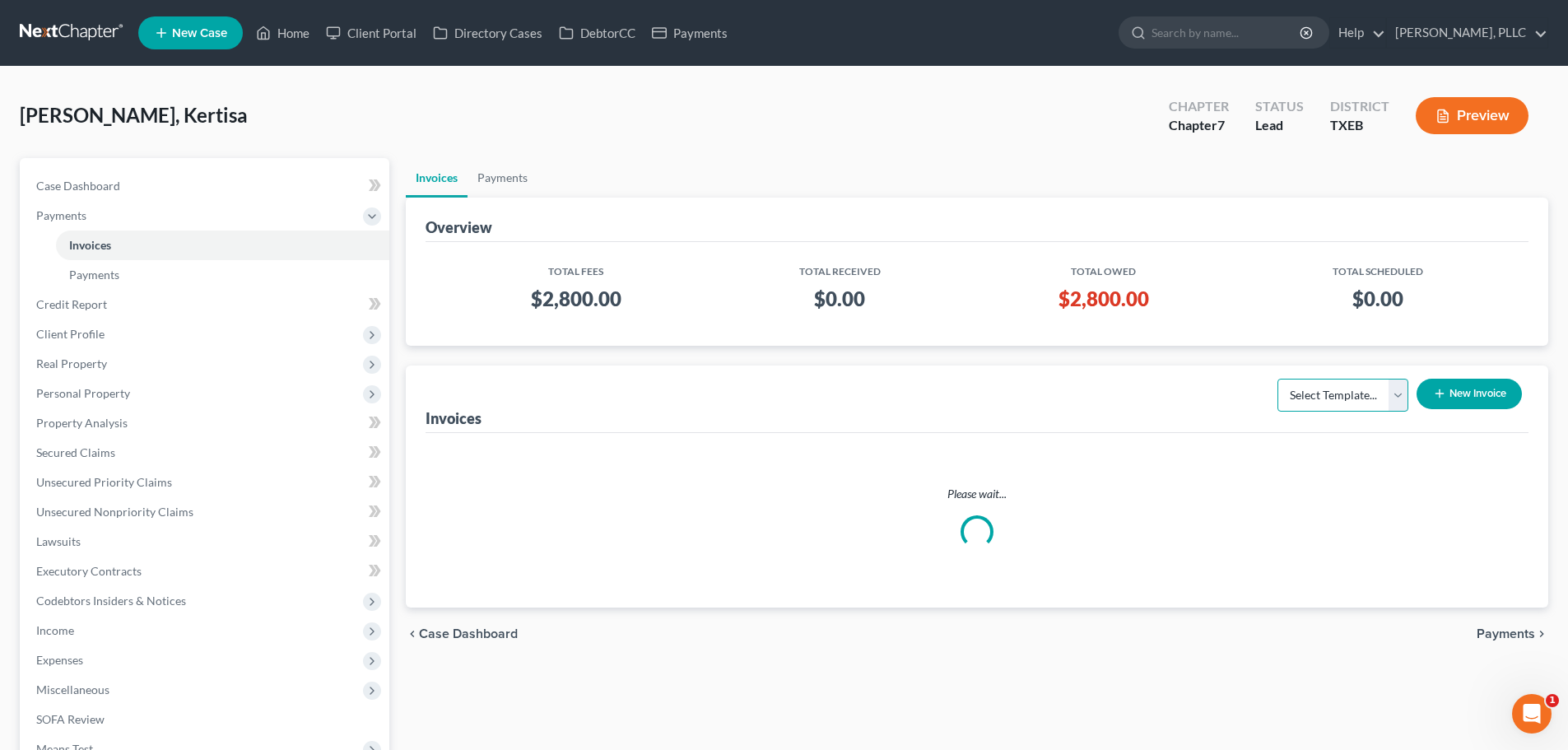
click at [1397, 398] on select "Select Template... Invoice" at bounding box center [1342, 395] width 131 height 33
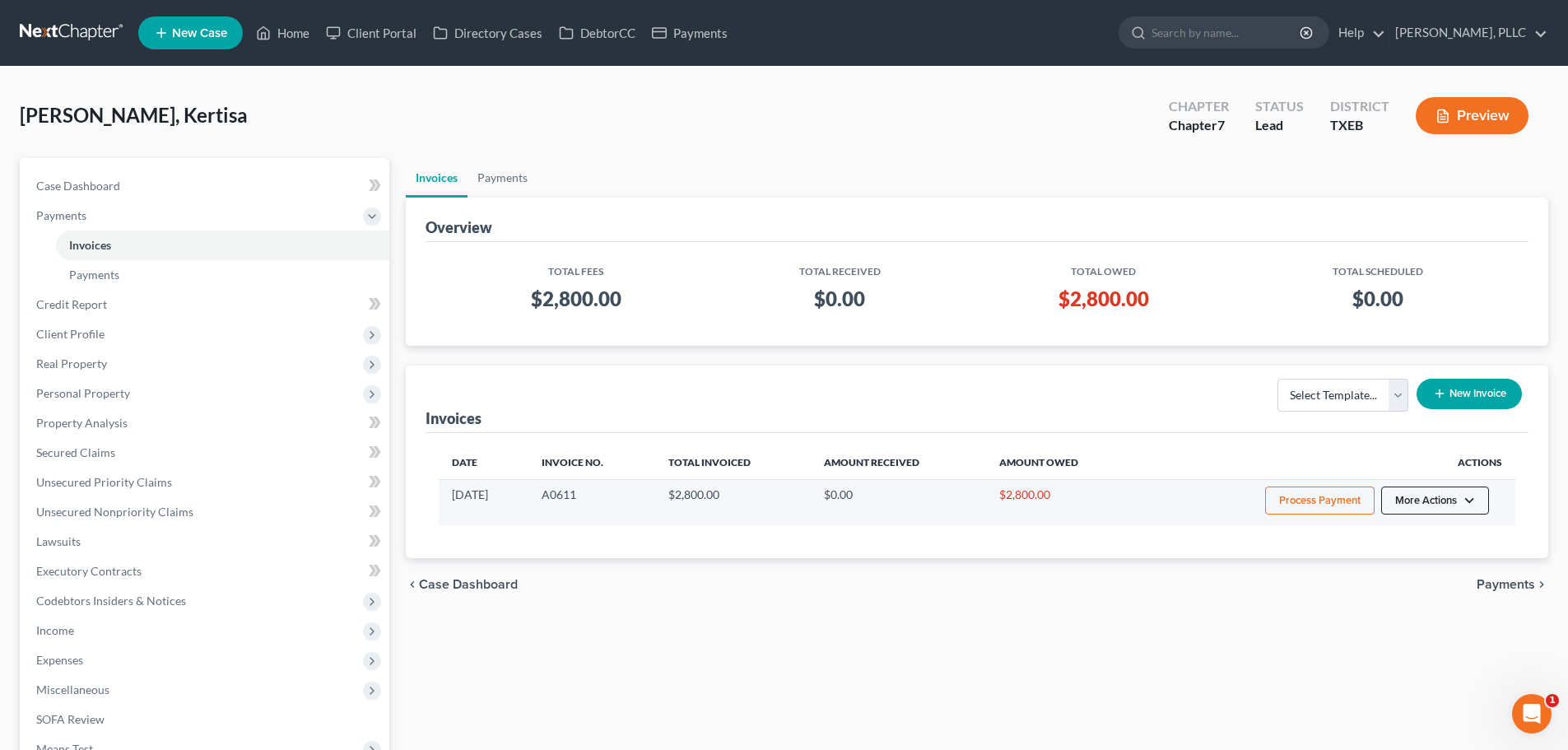
click at [1471, 498] on button "More Actions" at bounding box center [1435, 500] width 108 height 28
click at [1437, 564] on link "Record Cash or Check Payment" at bounding box center [1458, 561] width 193 height 28
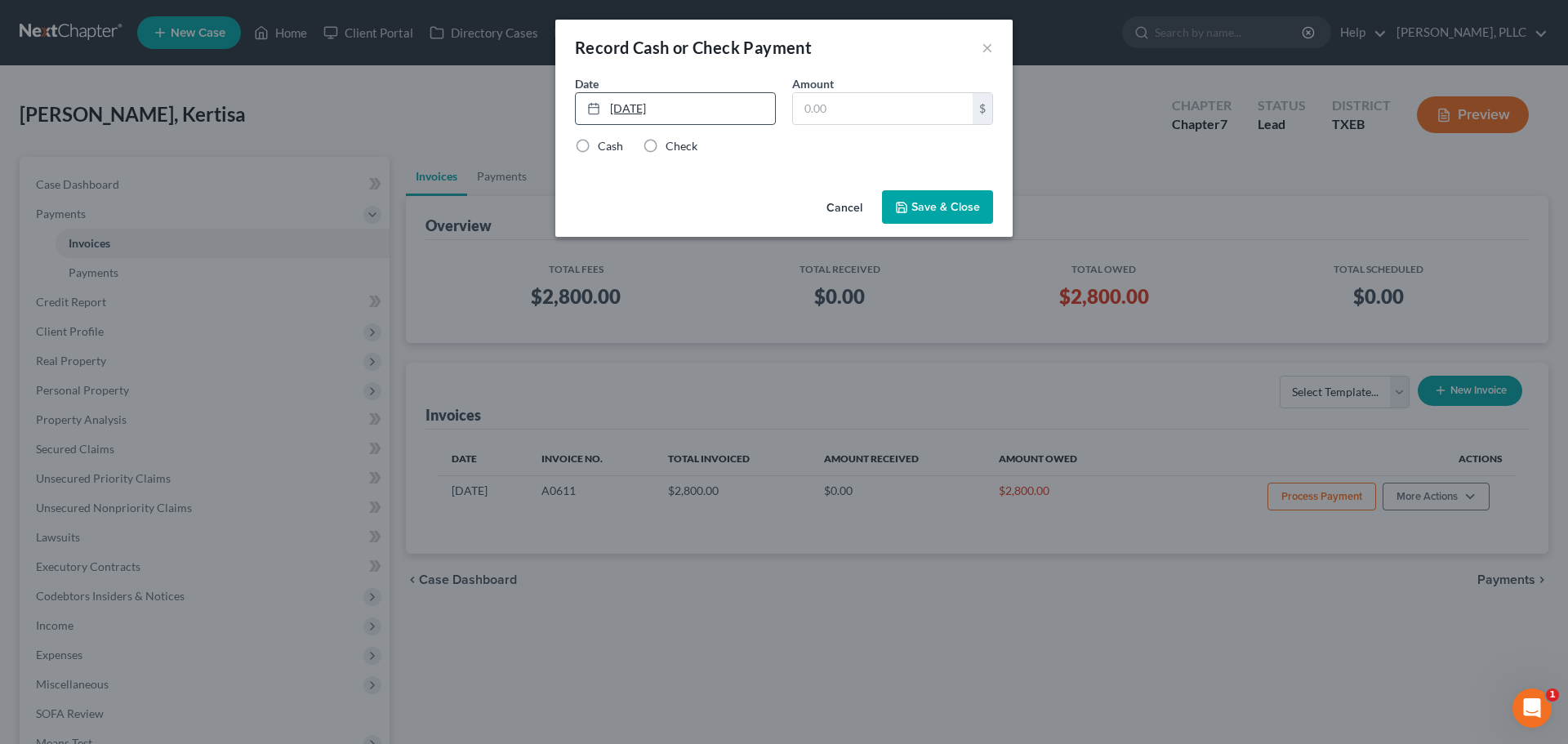
click at [626, 109] on link "[DATE]" at bounding box center [675, 108] width 199 height 31
click at [833, 114] on input "text" at bounding box center [883, 108] width 180 height 31
type input "2,800"
click at [597, 146] on label "Cash" at bounding box center [610, 146] width 26 height 17
click at [604, 146] on input "Cash" at bounding box center [610, 143] width 11 height 11
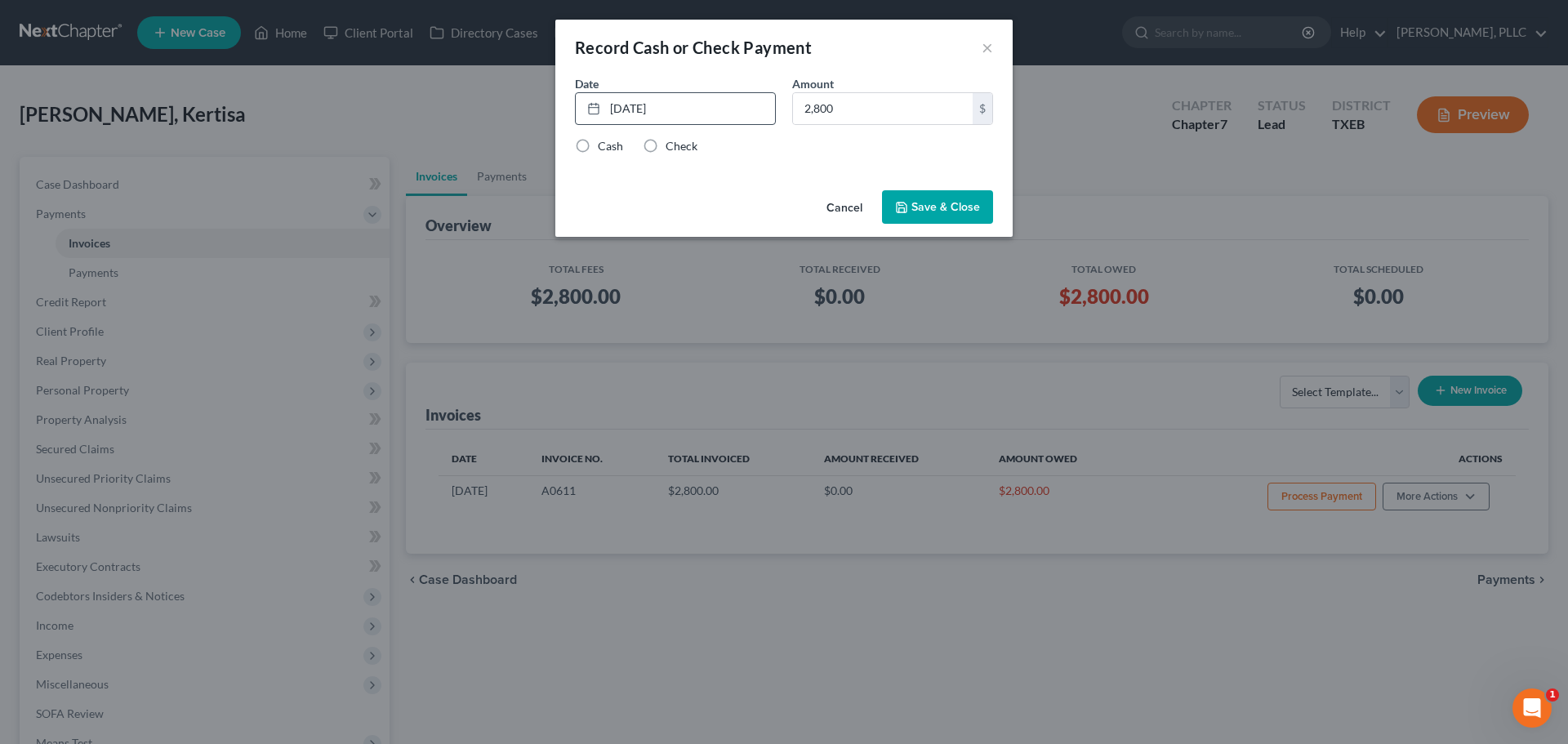
radio input "true"
click at [917, 213] on button "Save & Close" at bounding box center [937, 207] width 111 height 34
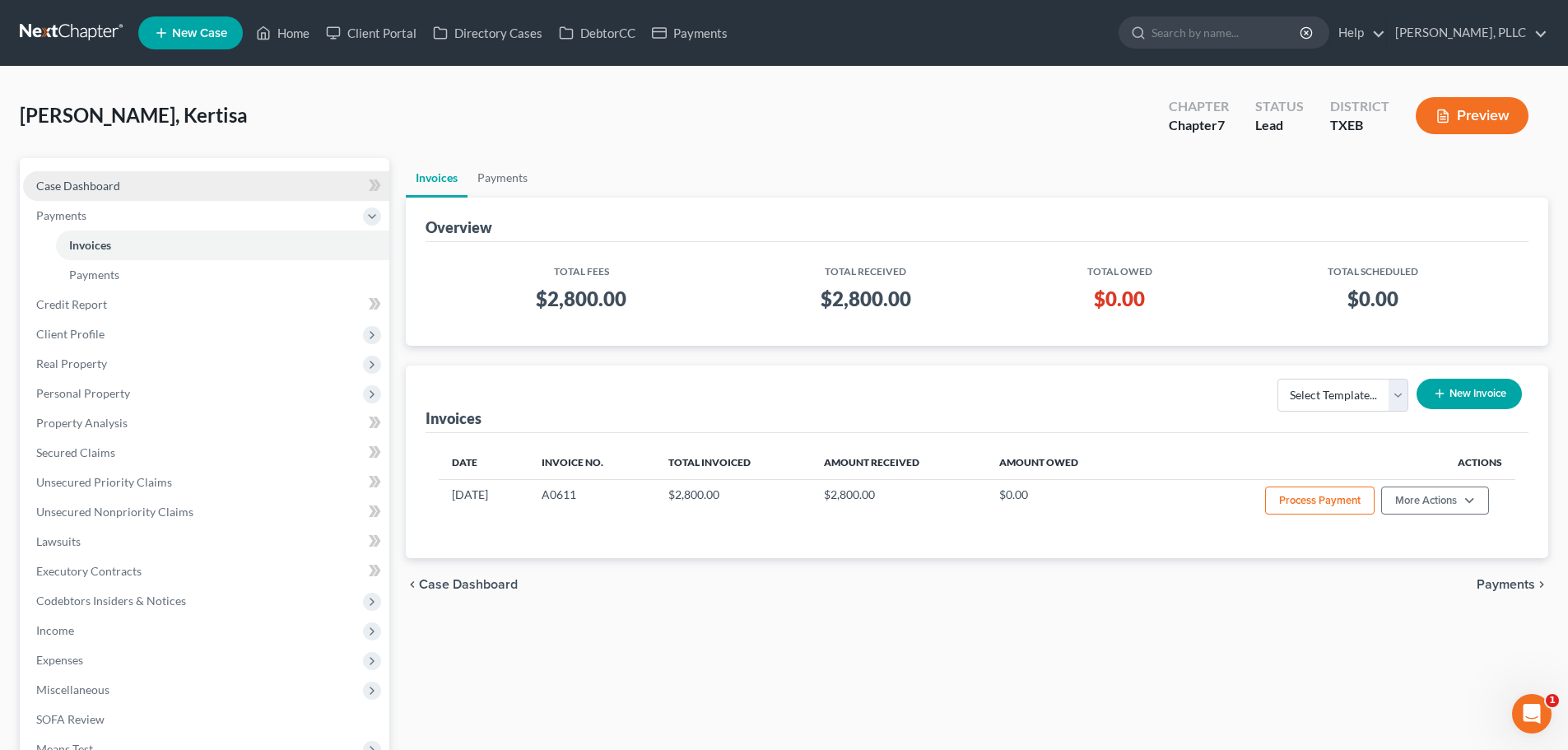
click at [123, 190] on link "Case Dashboard" at bounding box center [206, 185] width 366 height 29
select select "4"
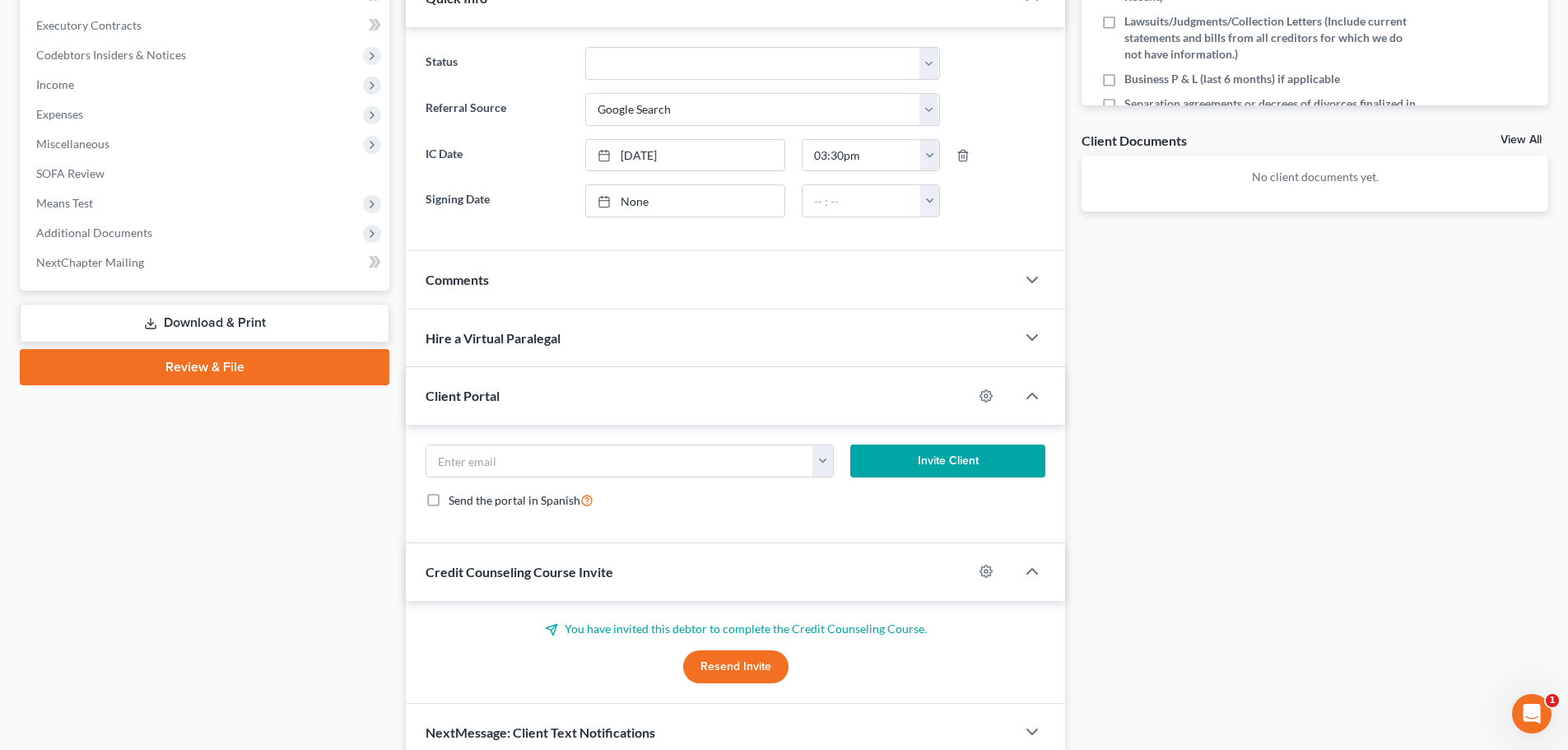
scroll to position [494, 0]
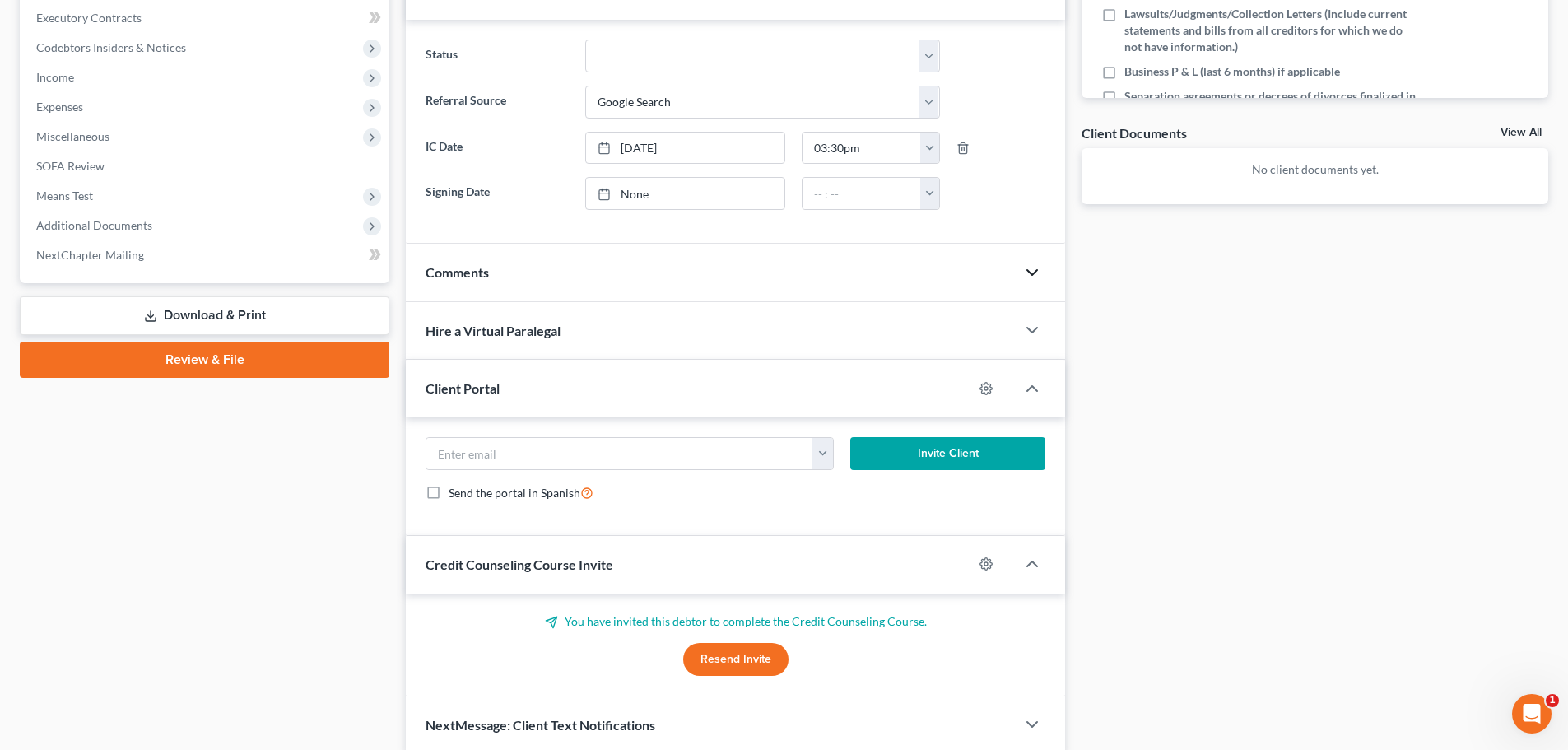
click at [1034, 274] on icon "button" at bounding box center [1032, 272] width 20 height 20
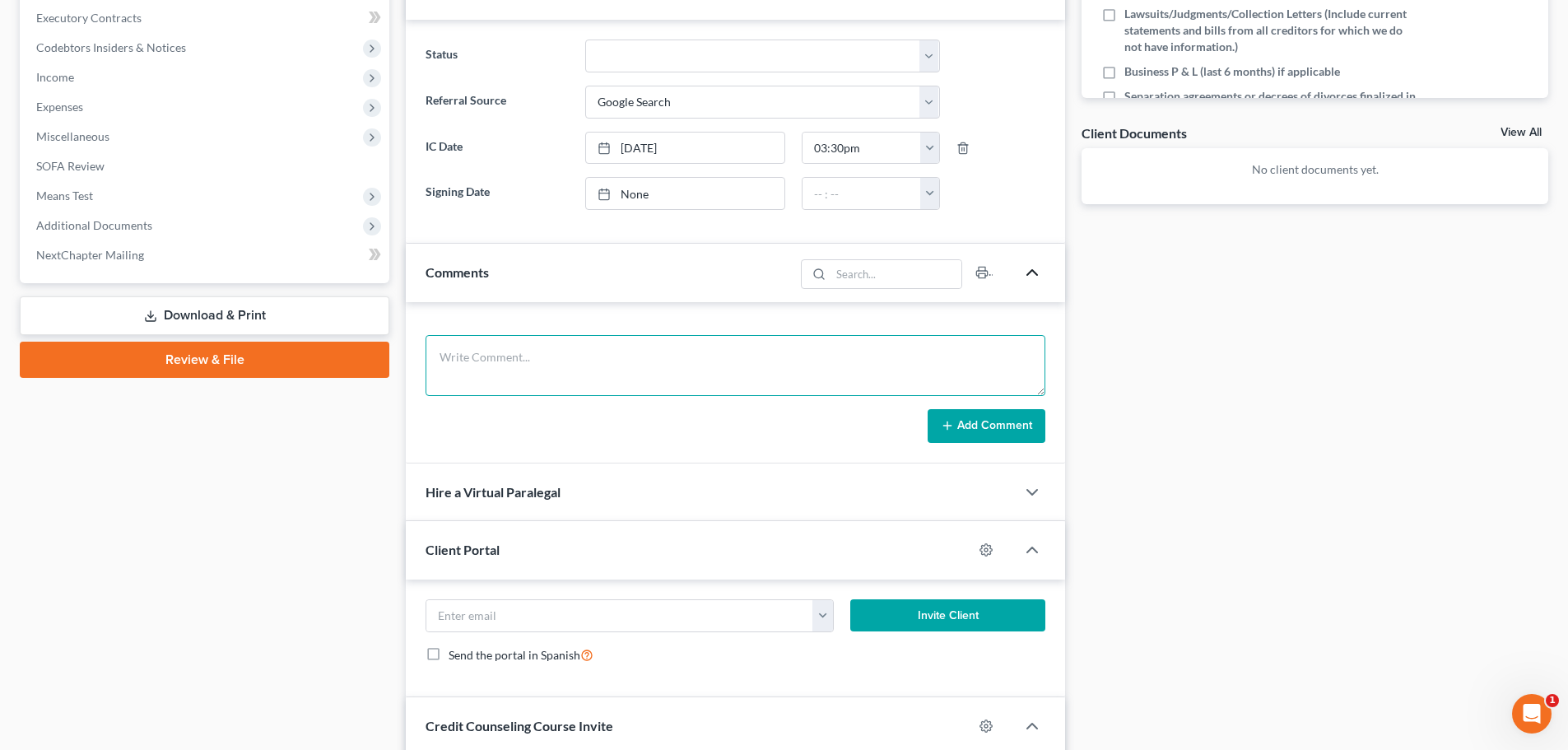
click at [701, 344] on textarea at bounding box center [735, 366] width 620 height 60
type textarea "recorded cash payment of $2800 to account for unposted ACH."
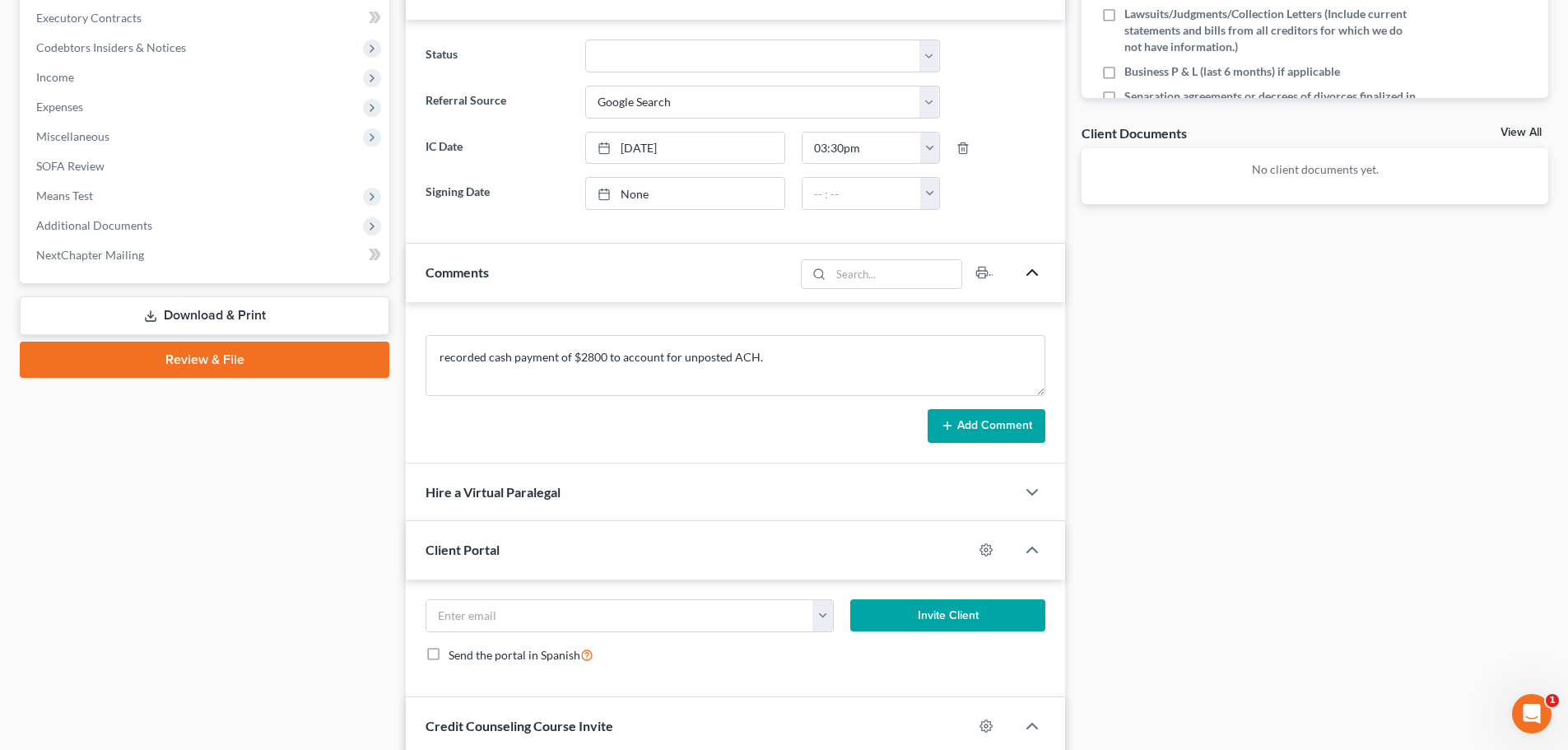
click at [1023, 426] on button "Add Comment" at bounding box center [986, 426] width 117 height 35
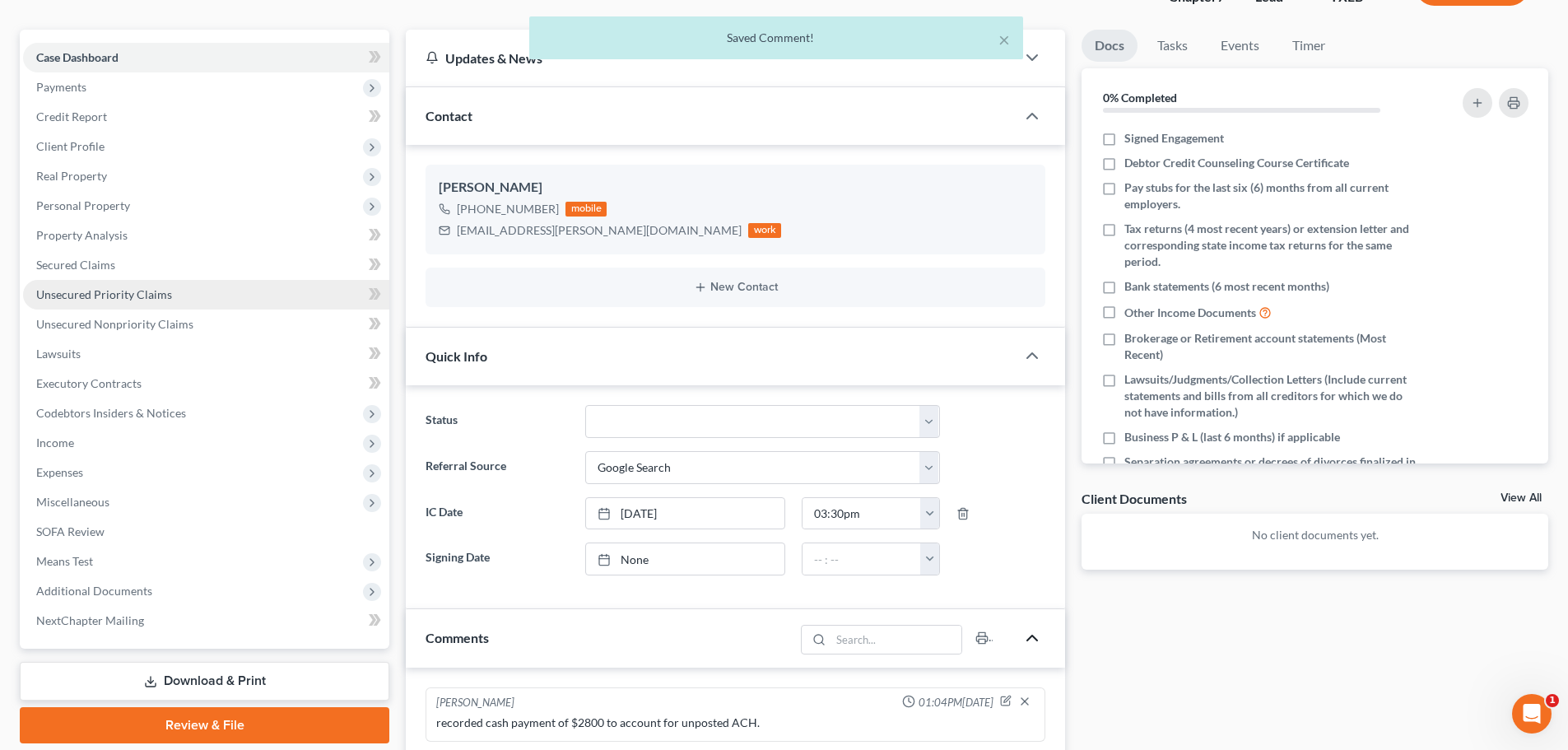
scroll to position [0, 0]
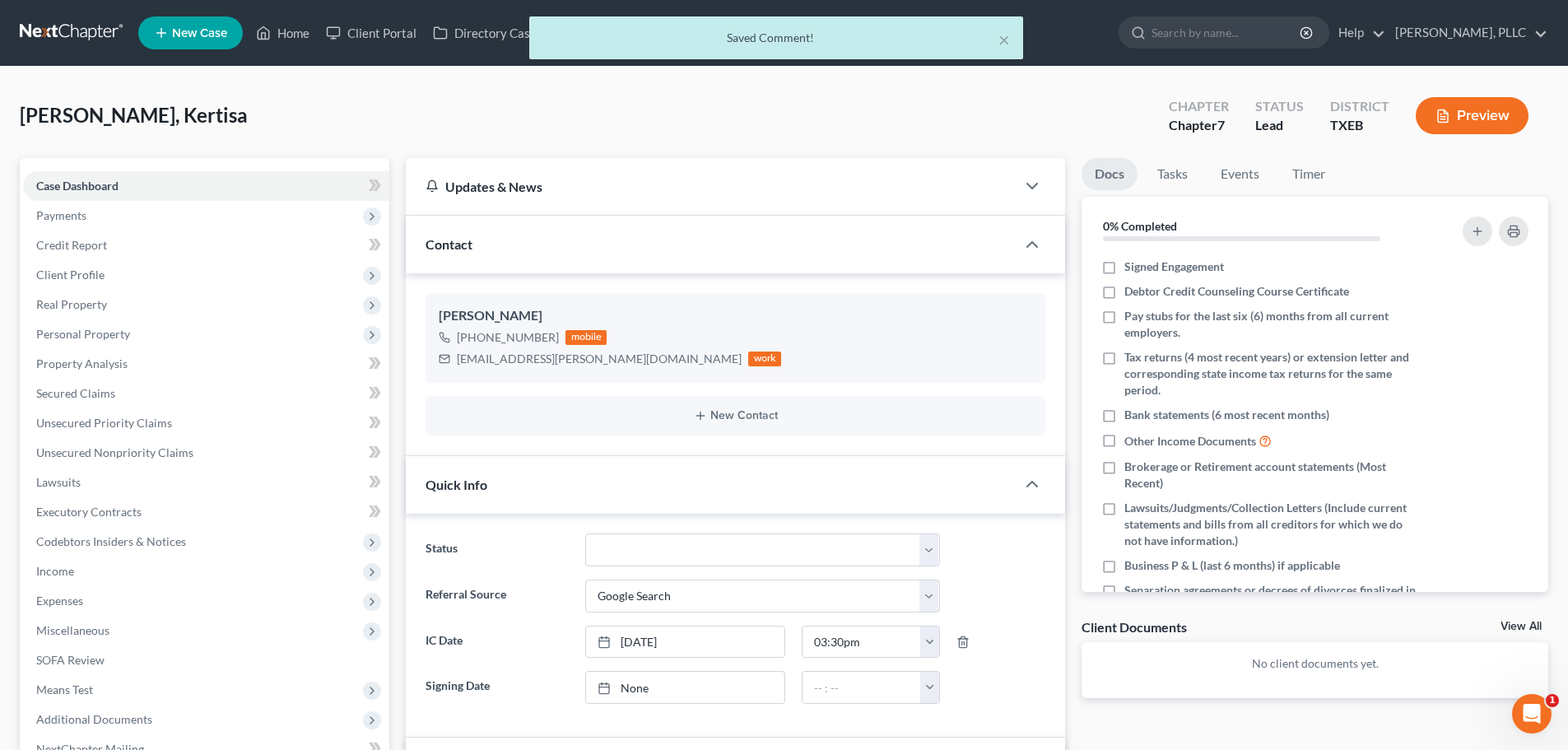
click at [301, 28] on div "× Saved Comment!" at bounding box center [776, 42] width 1568 height 51
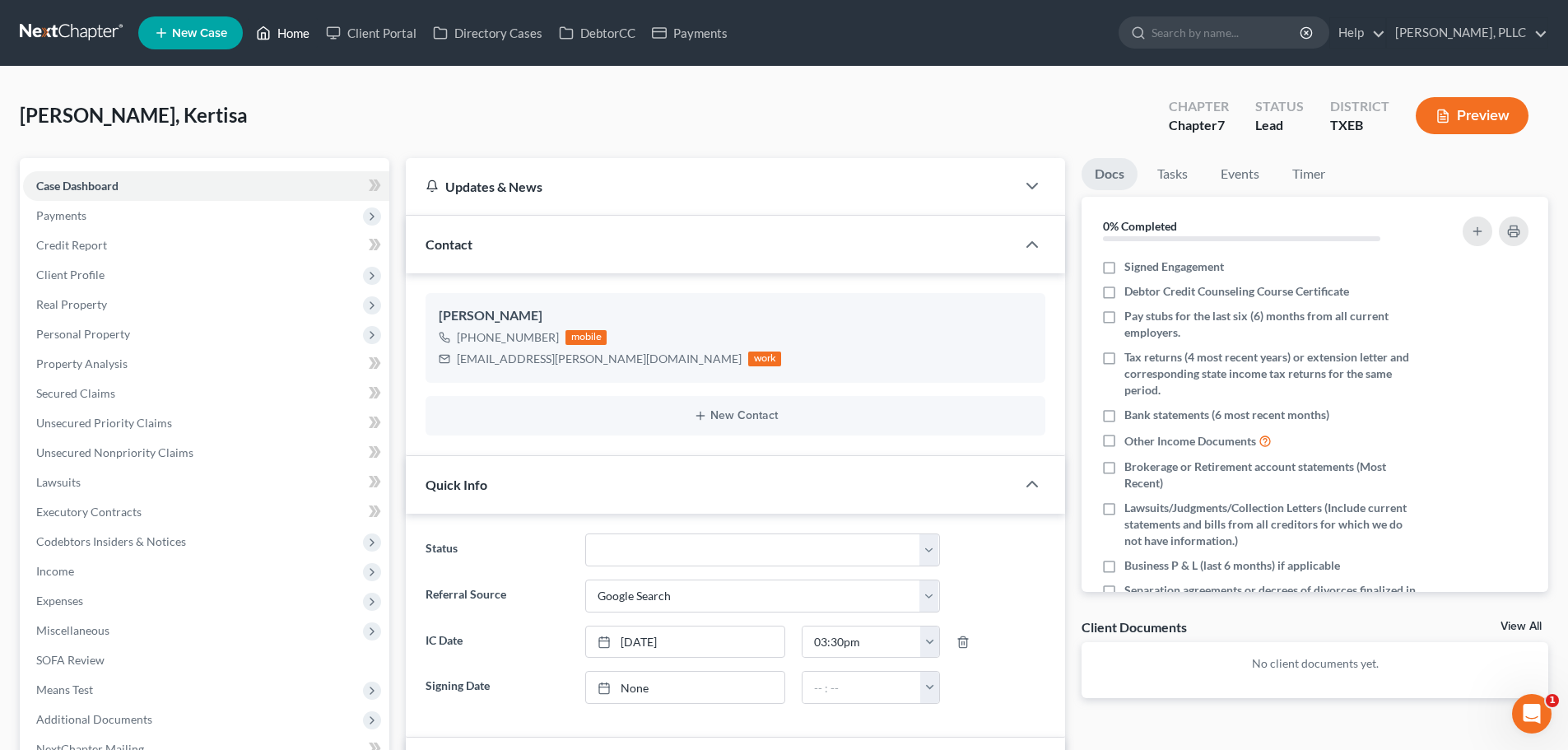
drag, startPoint x: 300, startPoint y: 31, endPoint x: 344, endPoint y: 53, distance: 49.2
click at [300, 31] on link "Home" at bounding box center [283, 32] width 70 height 29
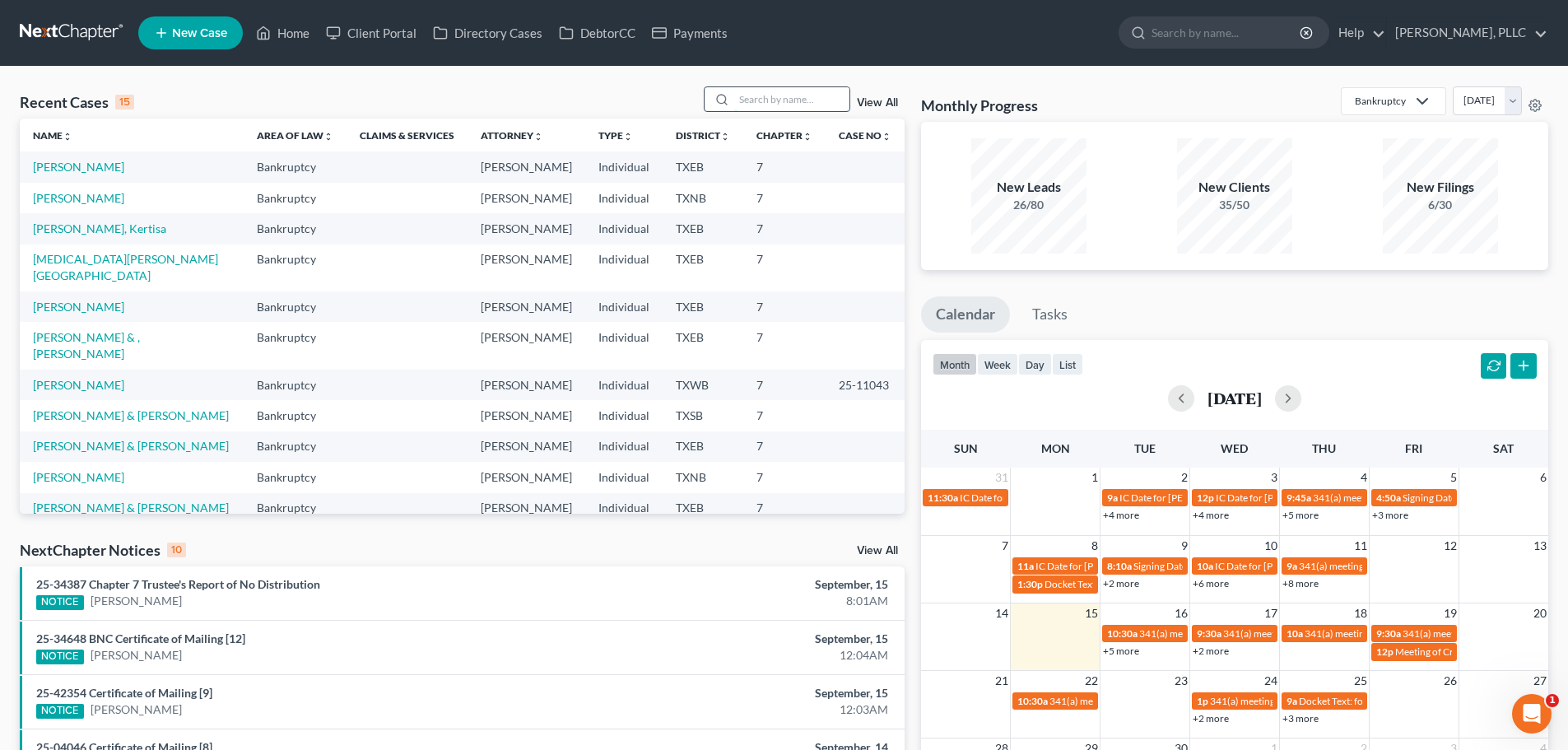
click at [782, 105] on input "search" at bounding box center [792, 99] width 116 height 24
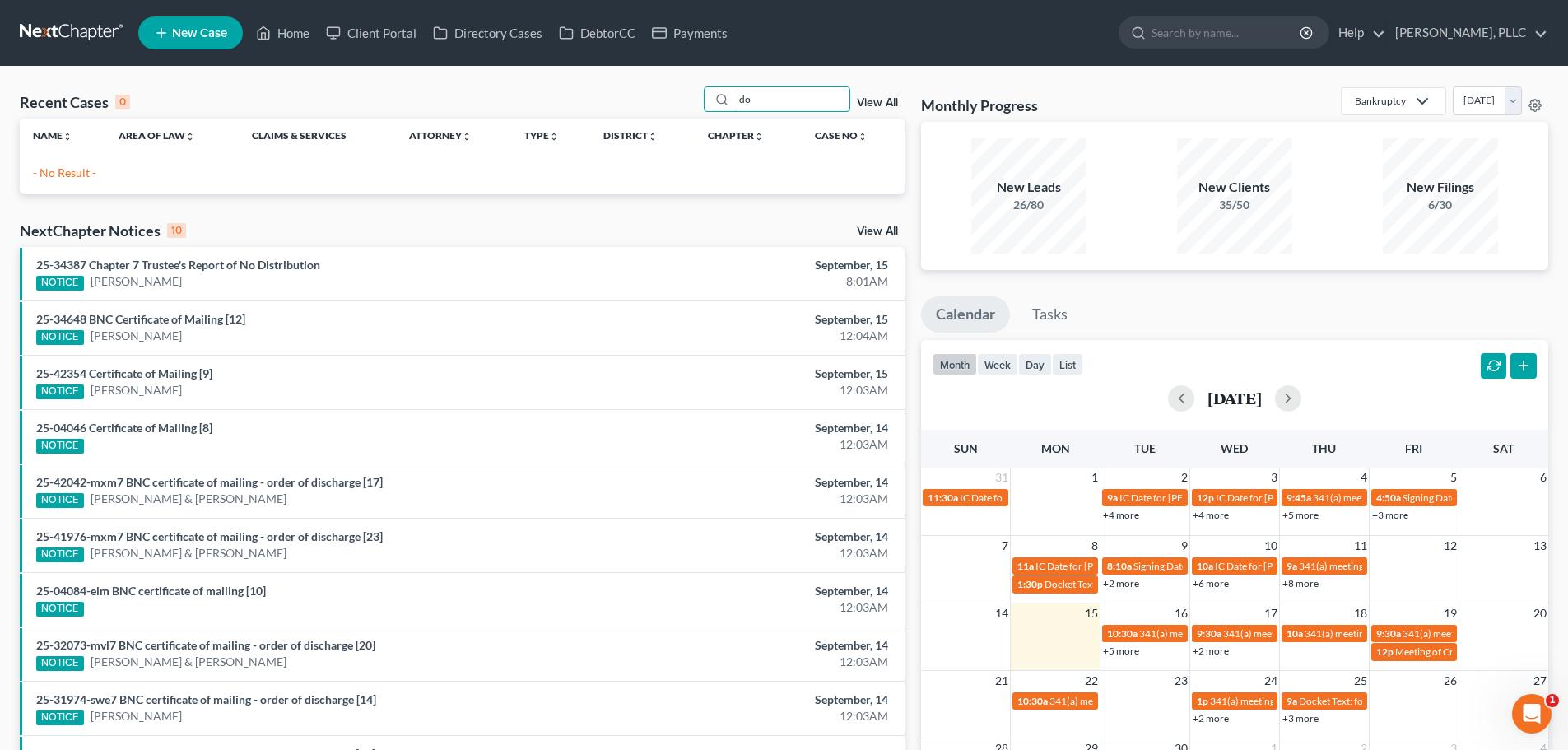
type input "d"
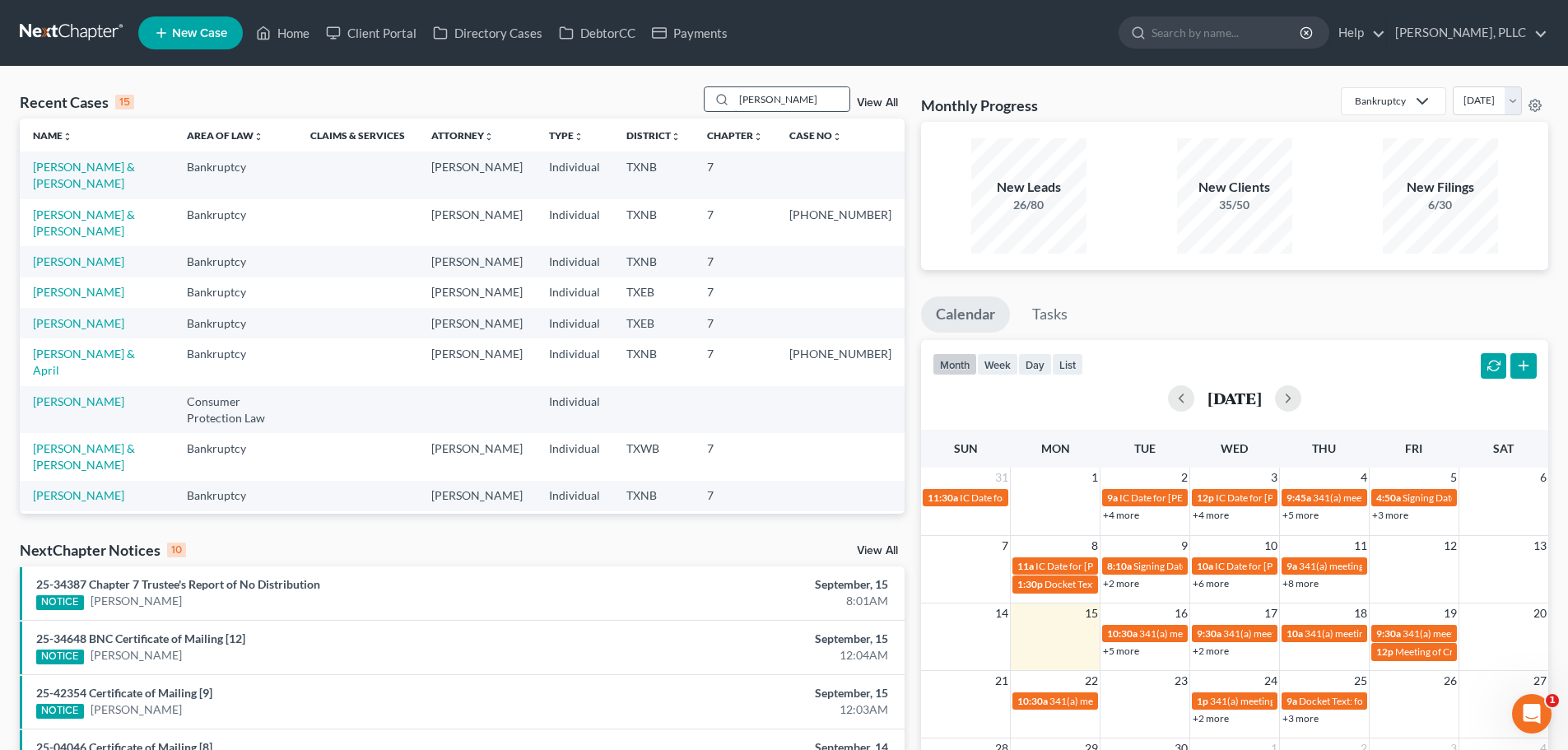
click at [800, 105] on input "[PERSON_NAME]" at bounding box center [792, 99] width 116 height 24
type input "j"
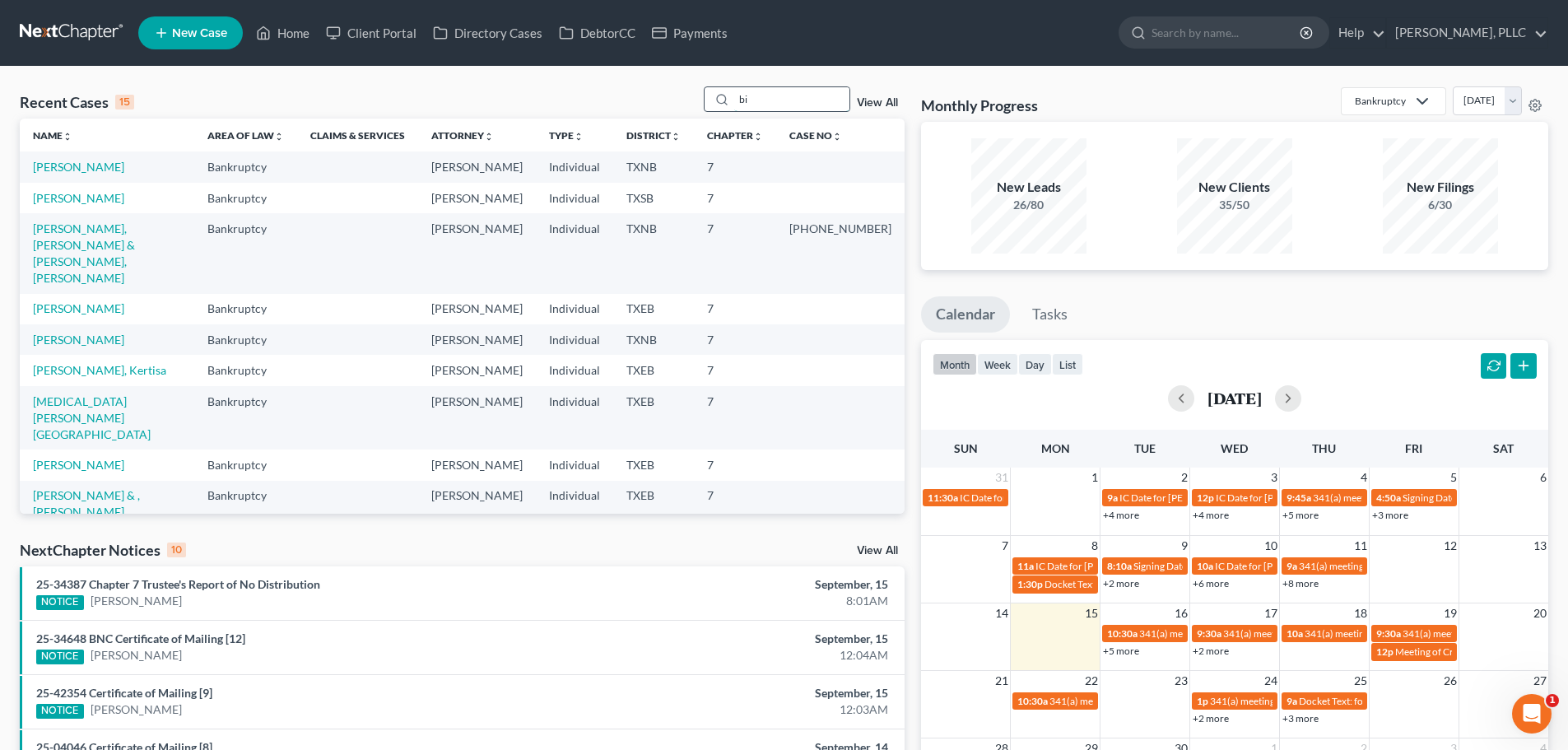
click at [800, 93] on input "bi" at bounding box center [792, 99] width 116 height 24
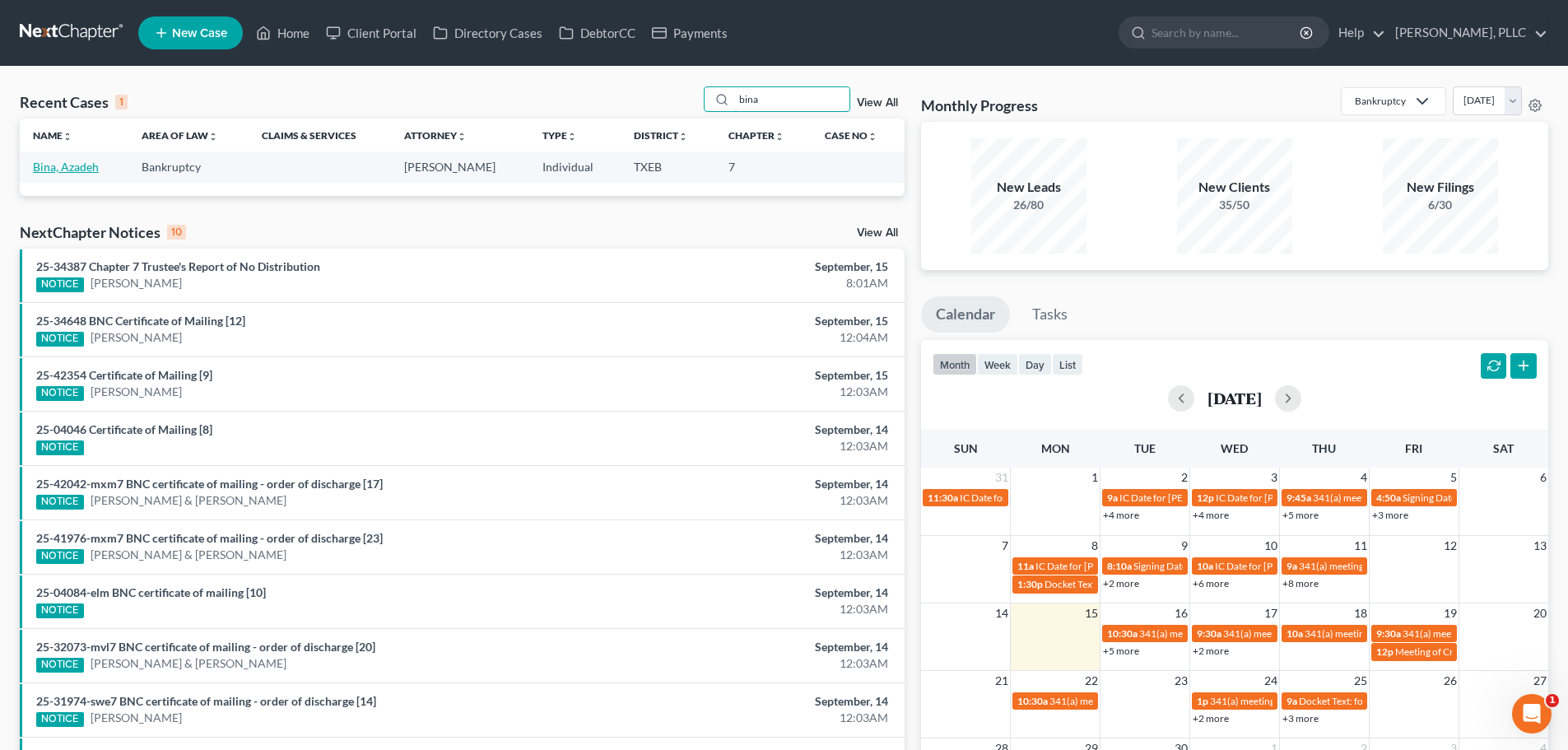
type input "bina"
click at [50, 165] on link "Bina, Azadeh" at bounding box center [66, 167] width 66 height 14
select select "3"
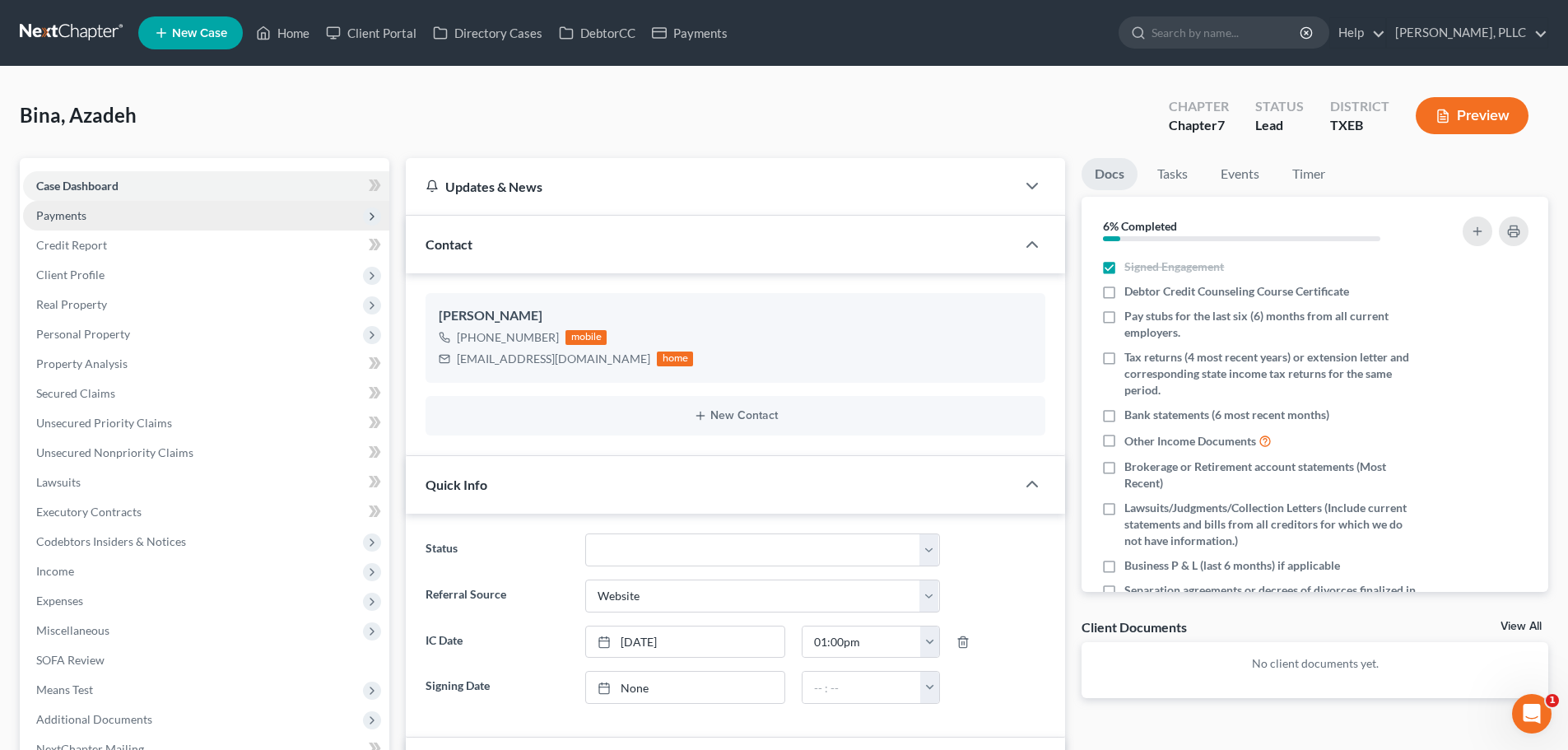
scroll to position [204, 0]
click at [72, 214] on span "Payments" at bounding box center [61, 215] width 50 height 14
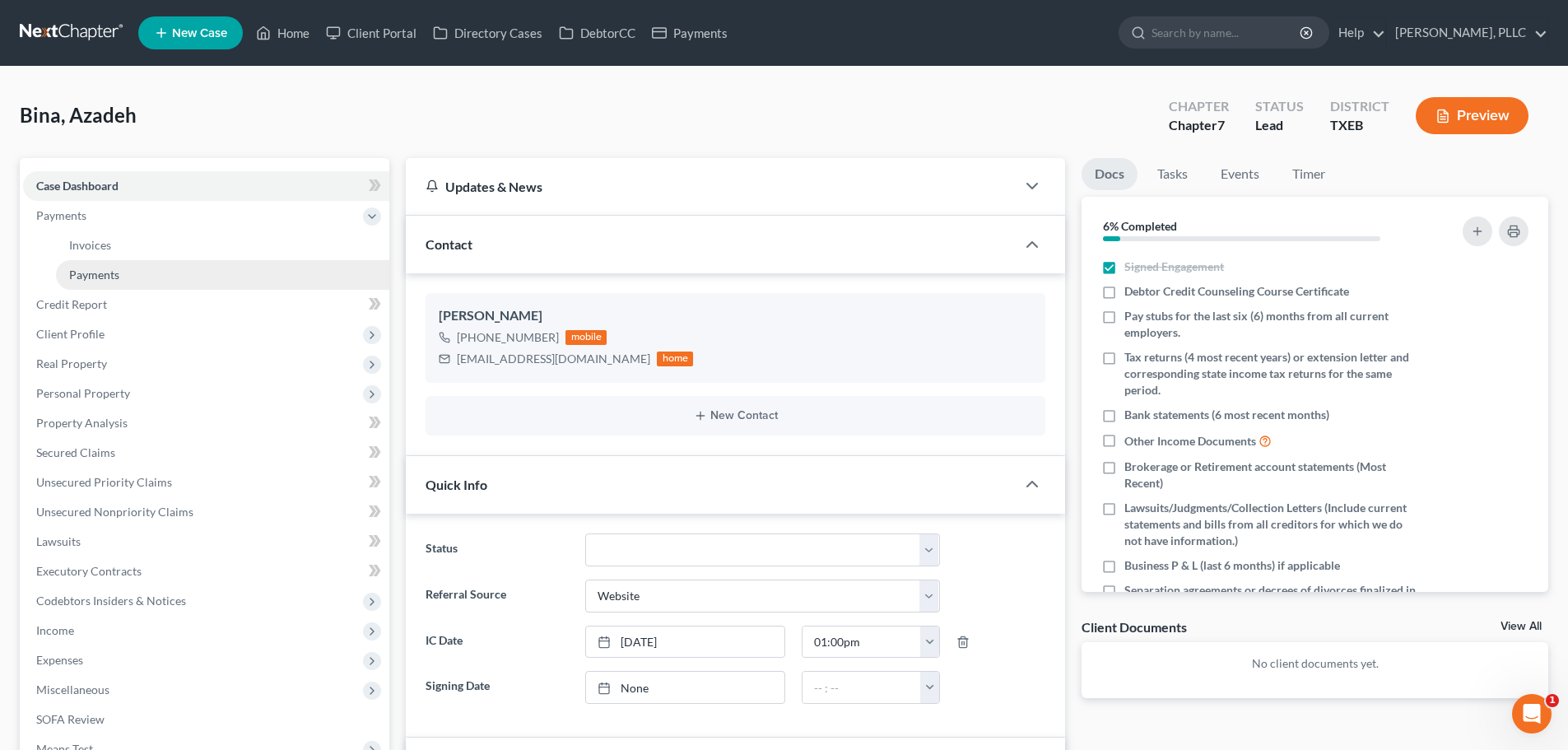
click at [92, 273] on span "Payments" at bounding box center [94, 275] width 50 height 14
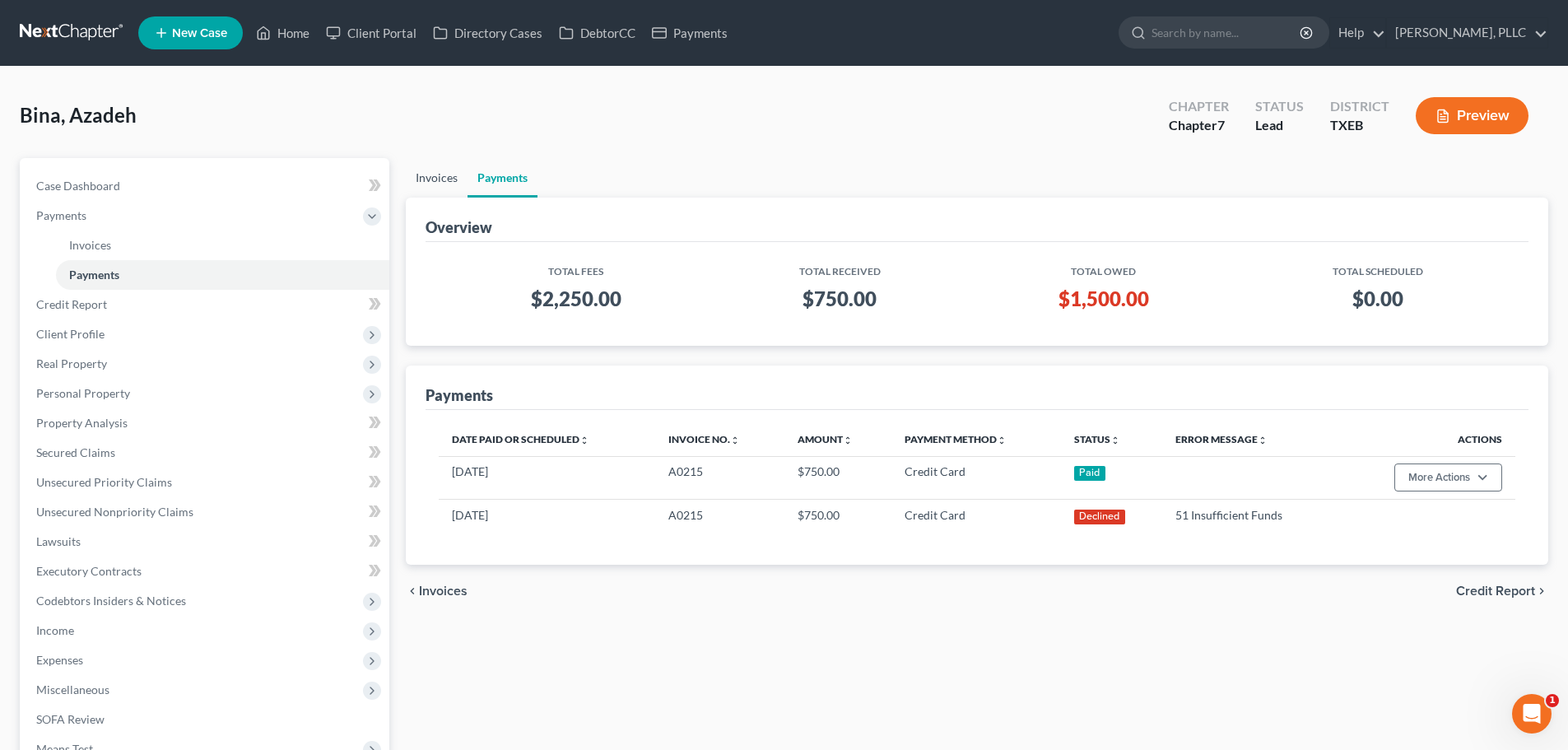
click at [435, 176] on link "Invoices" at bounding box center [436, 178] width 61 height 39
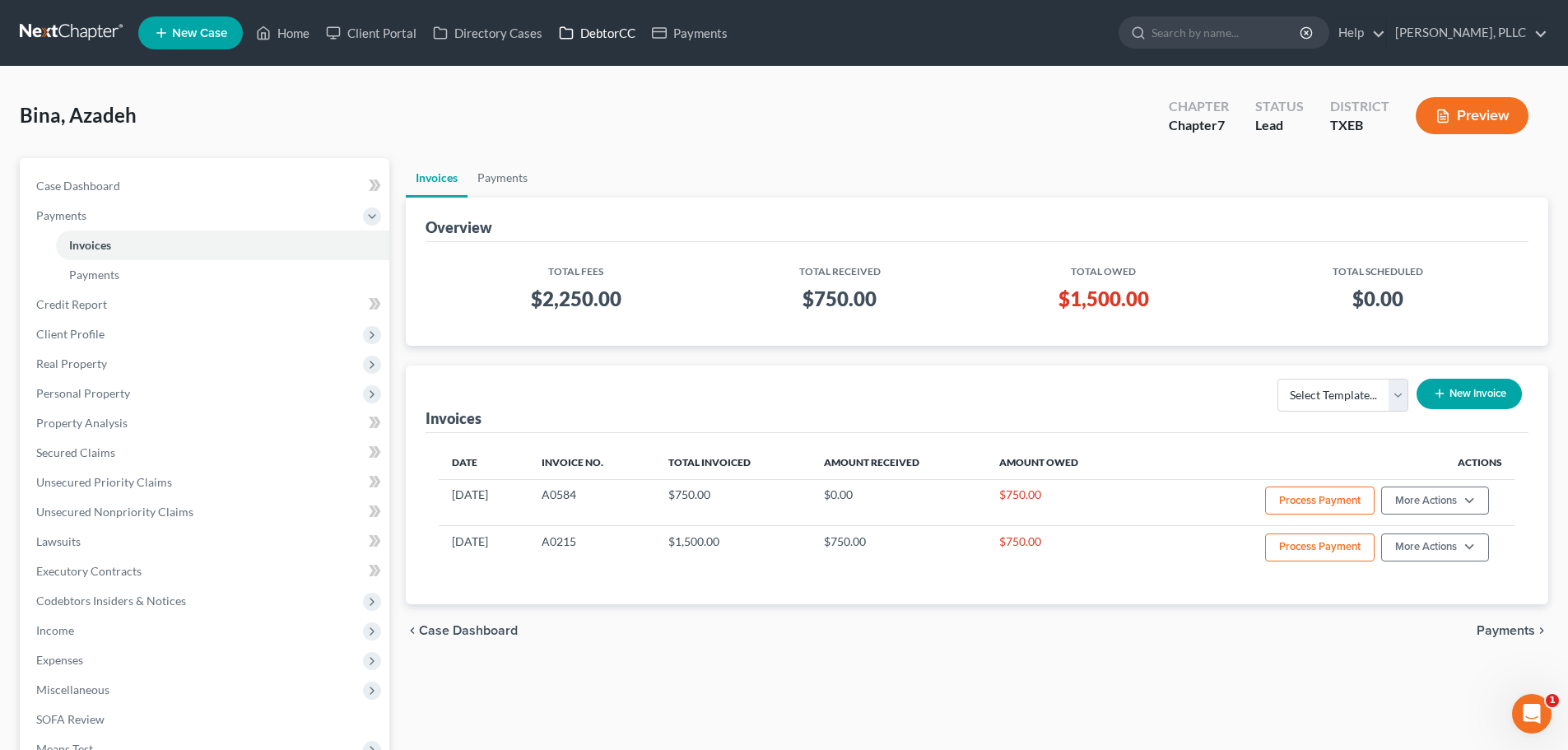
click at [616, 30] on link "DebtorCC" at bounding box center [597, 32] width 93 height 29
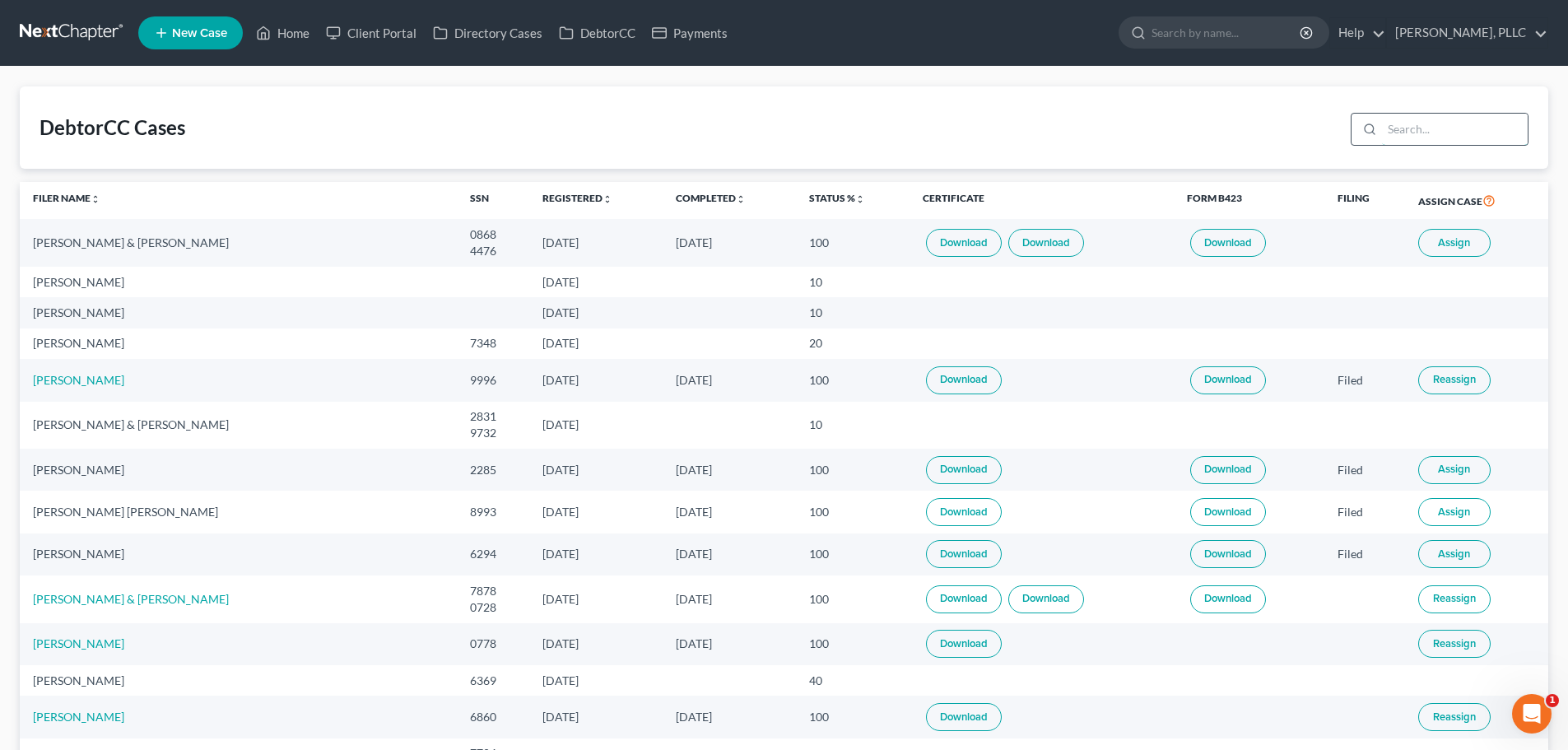
click at [1435, 129] on input "search" at bounding box center [1455, 129] width 146 height 31
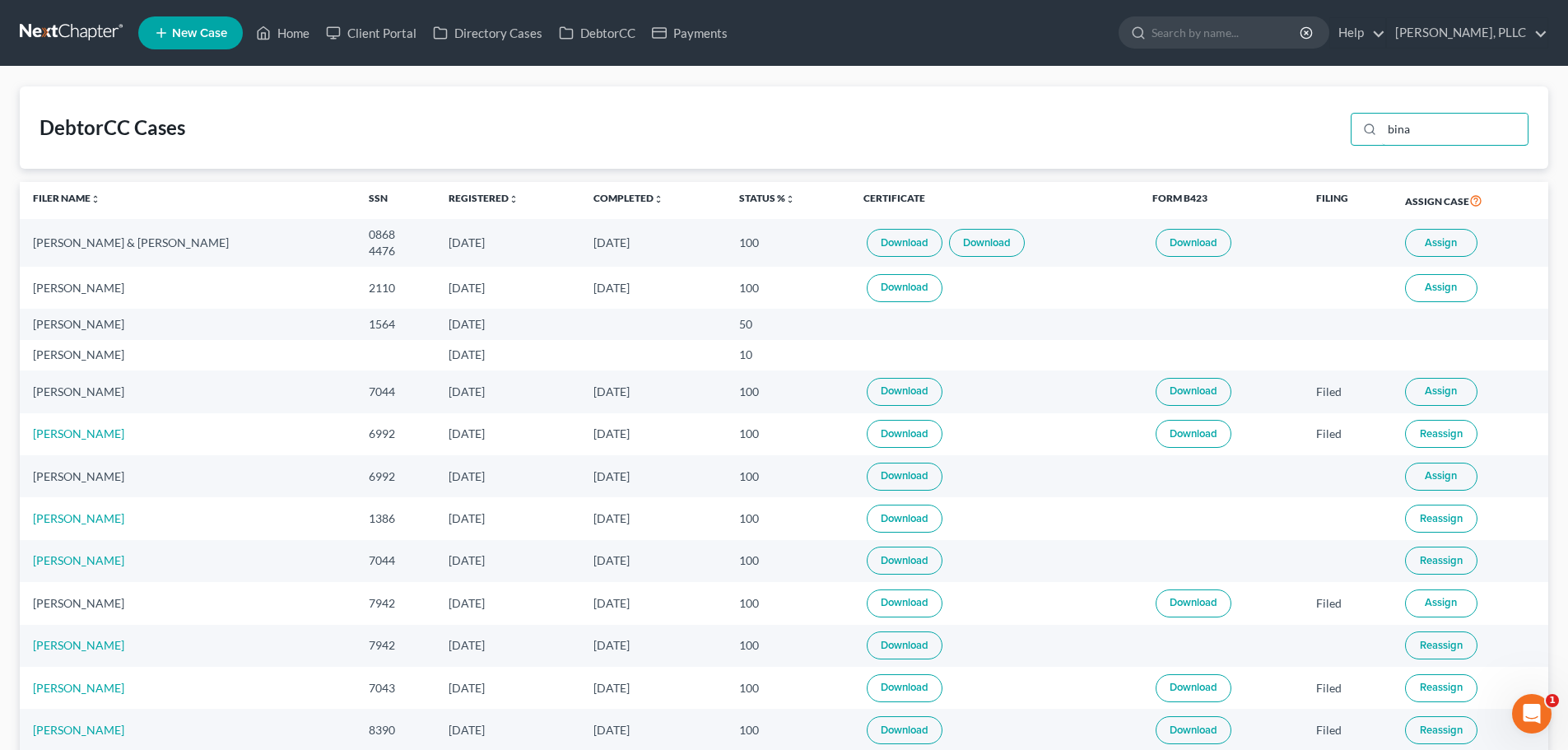
type input "bina"
click at [66, 327] on div "[PERSON_NAME]" at bounding box center [188, 324] width 310 height 17
click at [297, 36] on link "Home" at bounding box center [283, 32] width 70 height 29
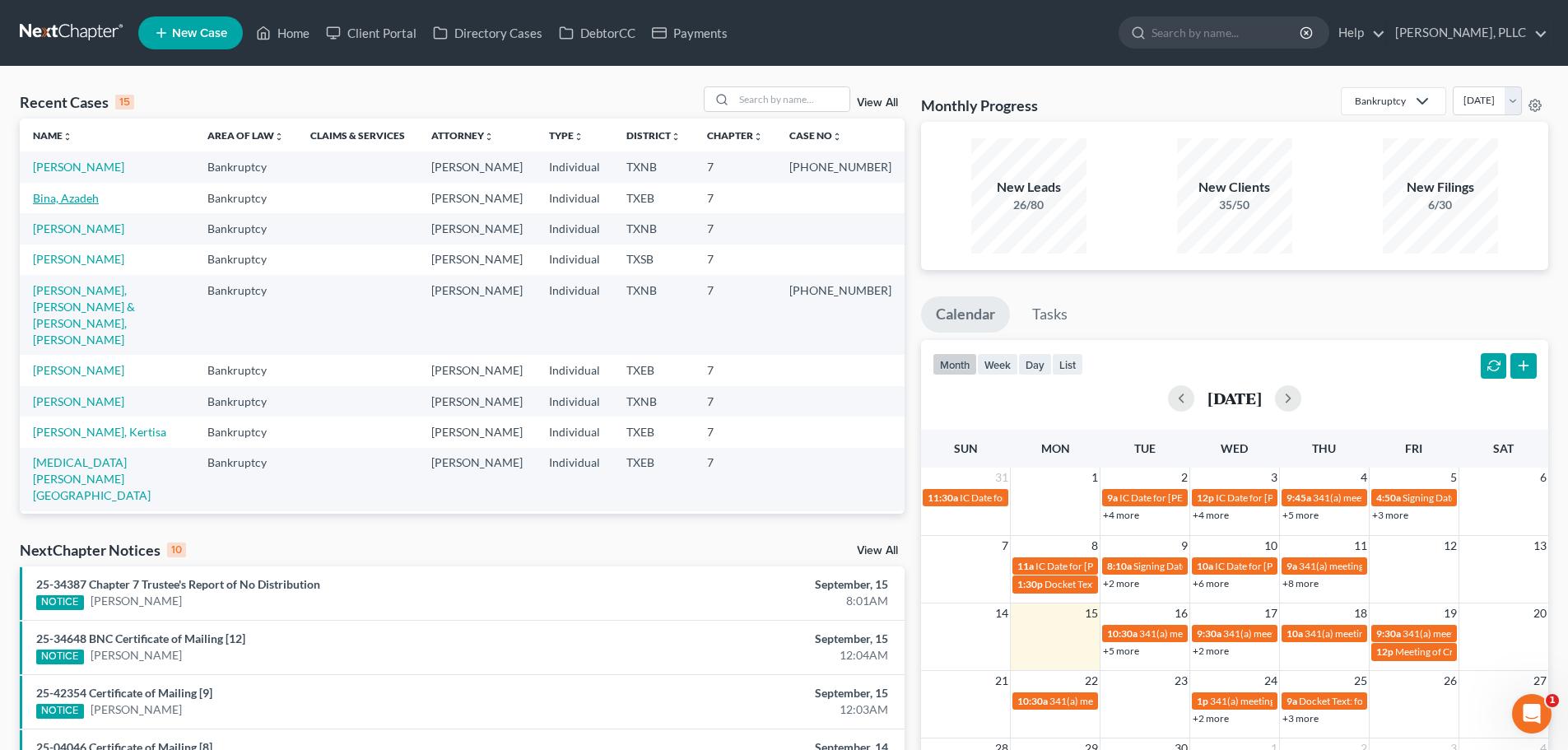
click at [87, 205] on link "Bina, Azadeh" at bounding box center [66, 198] width 66 height 14
select select "3"
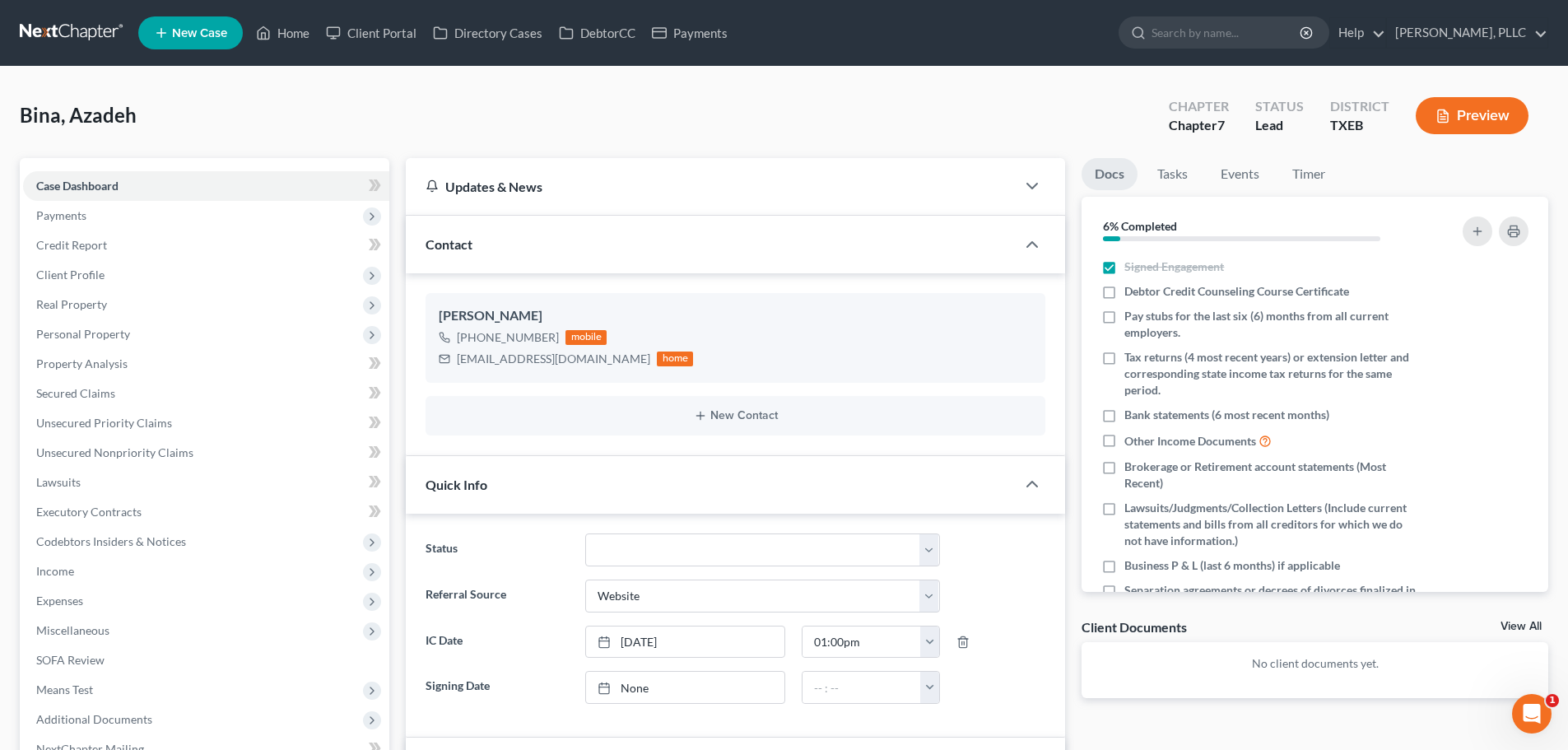
scroll to position [204, 0]
click at [87, 269] on span "Client Profile" at bounding box center [70, 275] width 68 height 14
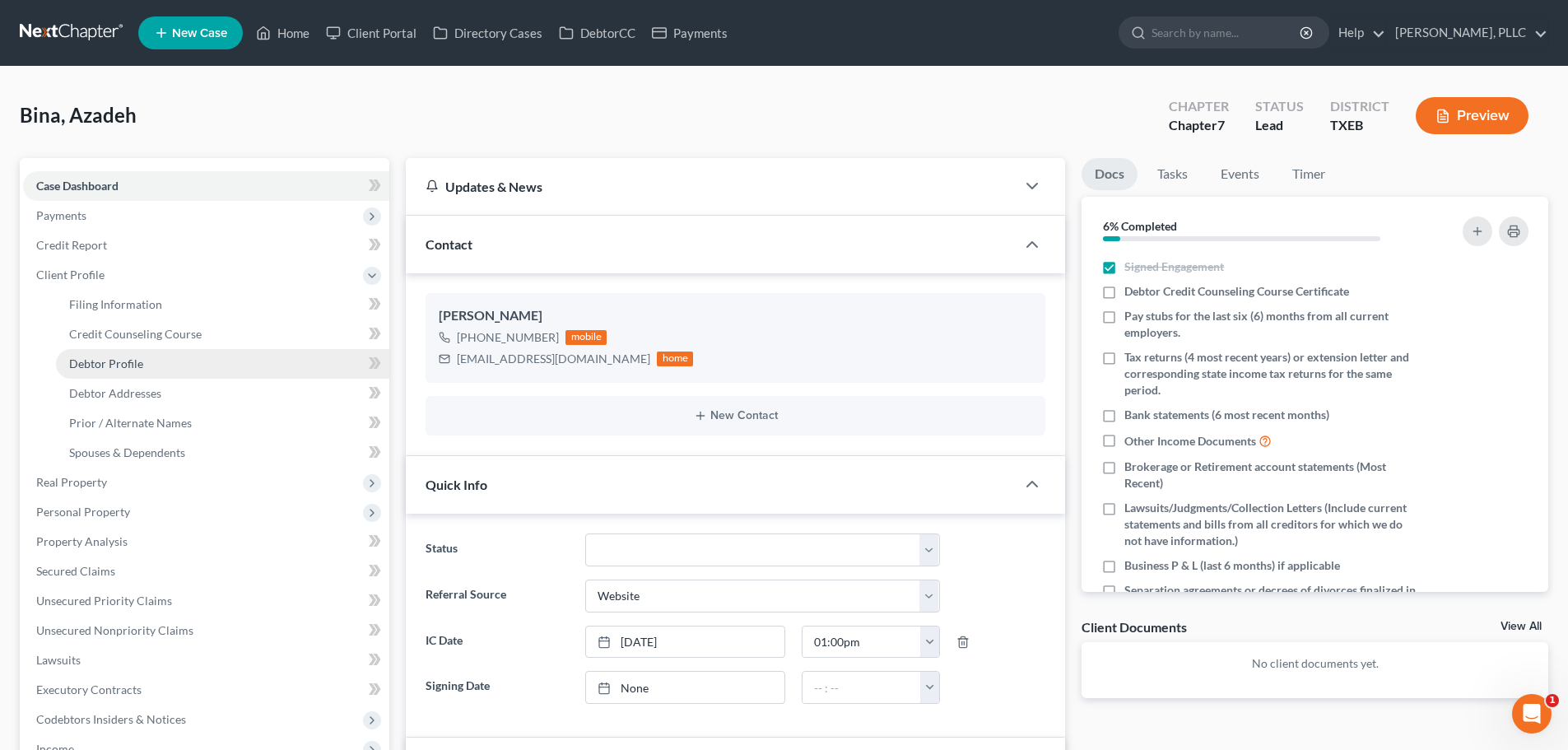
click at [146, 364] on link "Debtor Profile" at bounding box center [222, 363] width 334 height 29
select select "0"
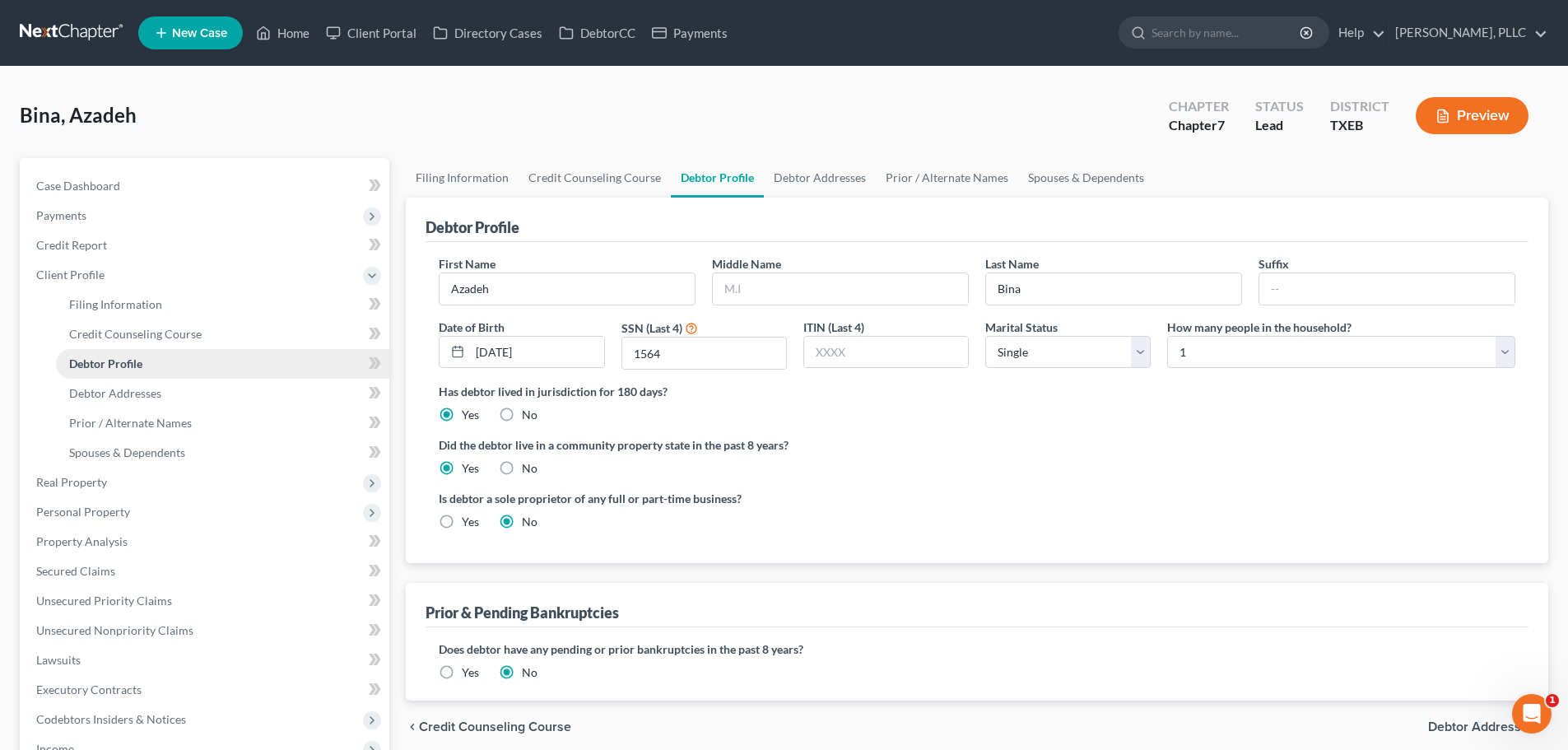
radio input "true"
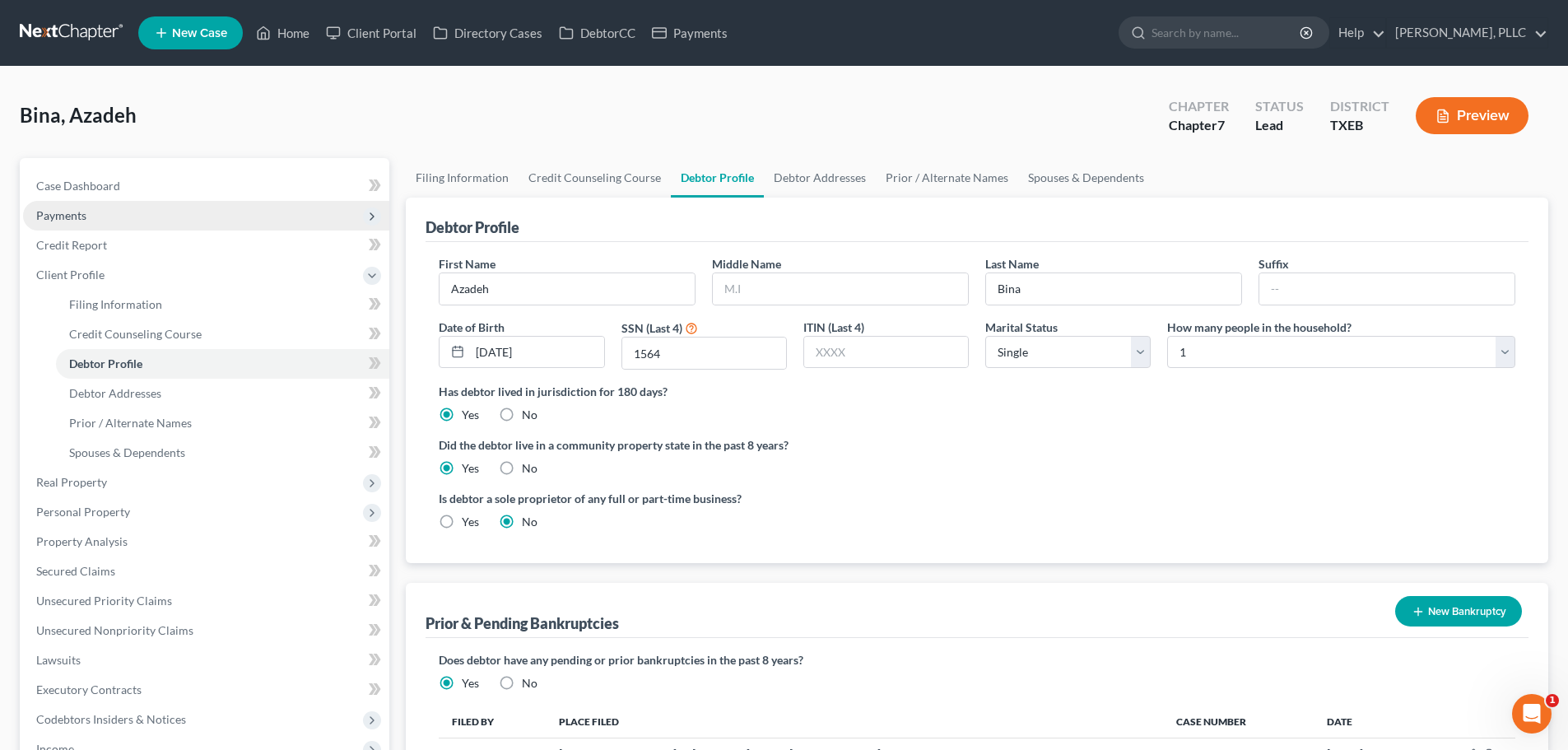
click at [92, 222] on span "Payments" at bounding box center [206, 215] width 366 height 29
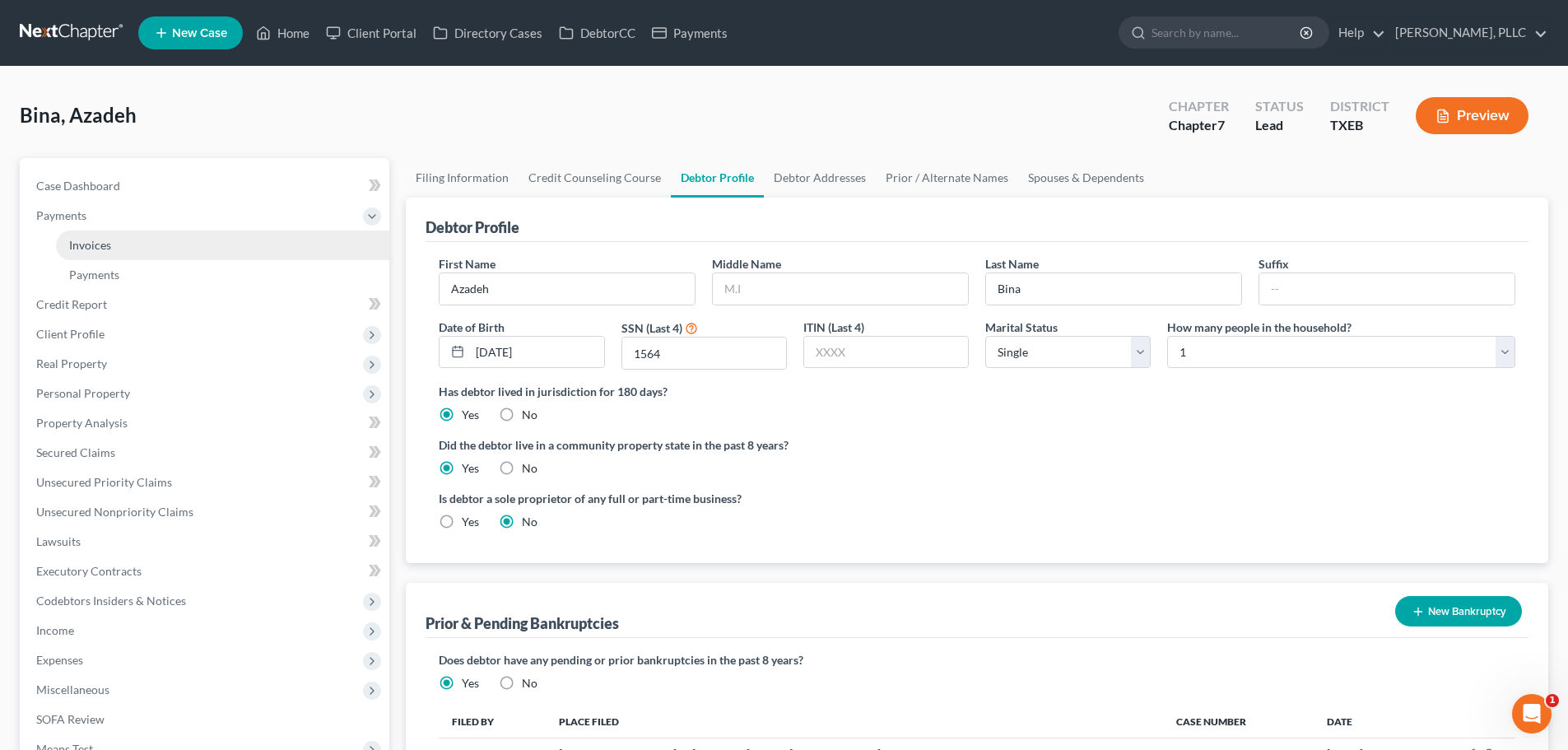
click at [114, 249] on link "Invoices" at bounding box center [222, 245] width 334 height 29
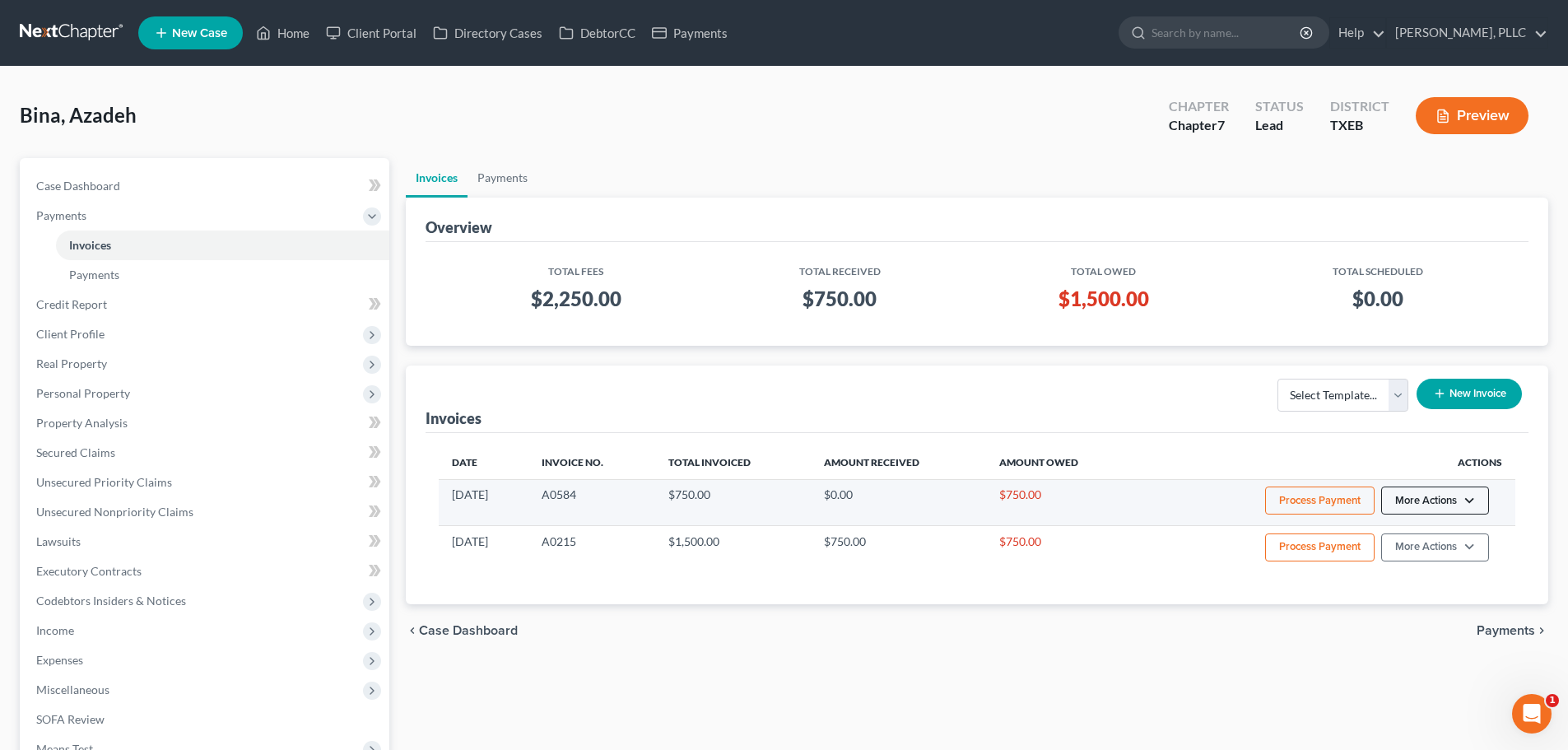
click at [1475, 501] on button "More Actions" at bounding box center [1435, 500] width 108 height 28
click at [1423, 531] on link "View/Edit" at bounding box center [1458, 535] width 193 height 28
select select "1"
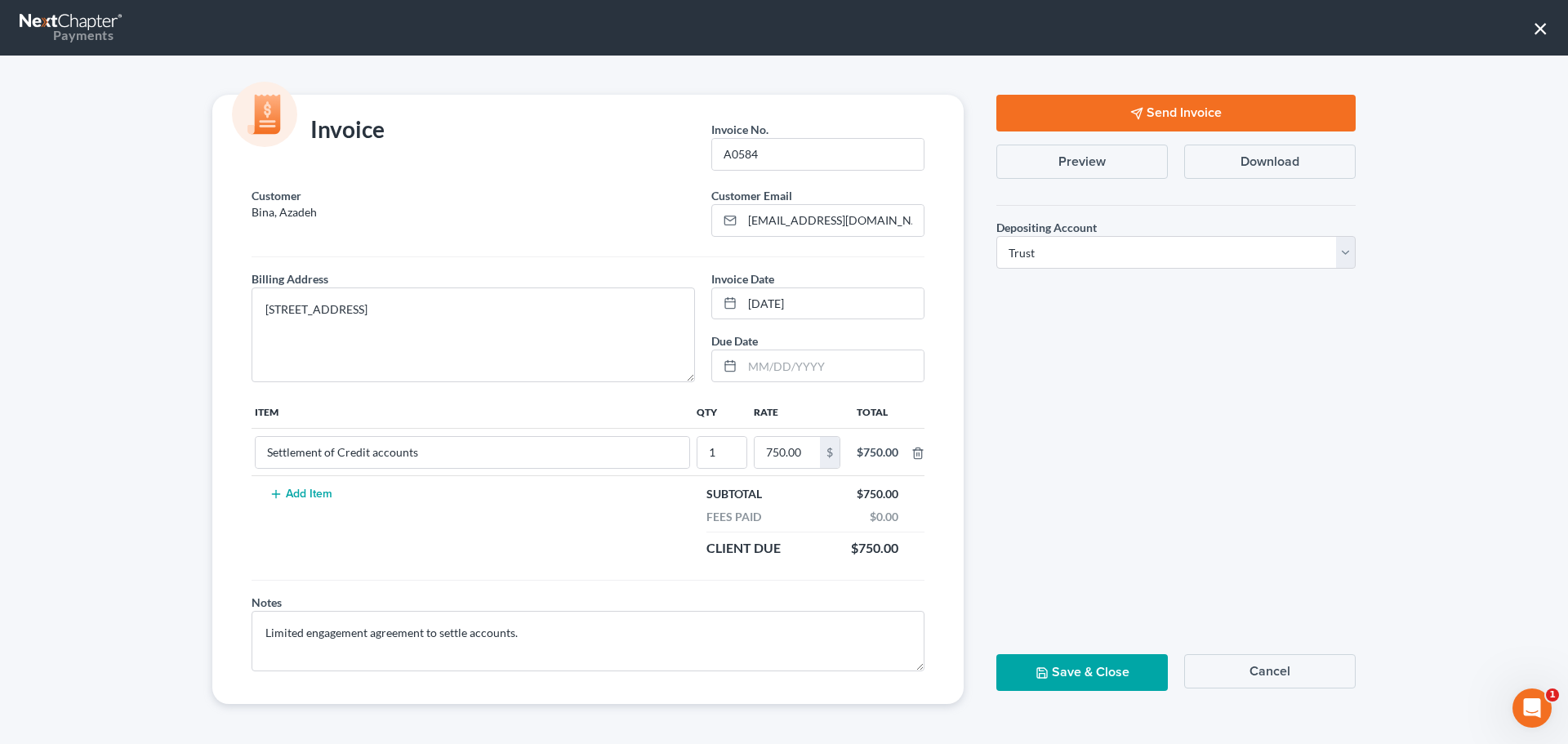
click at [1274, 676] on button "Cancel" at bounding box center [1270, 671] width 171 height 34
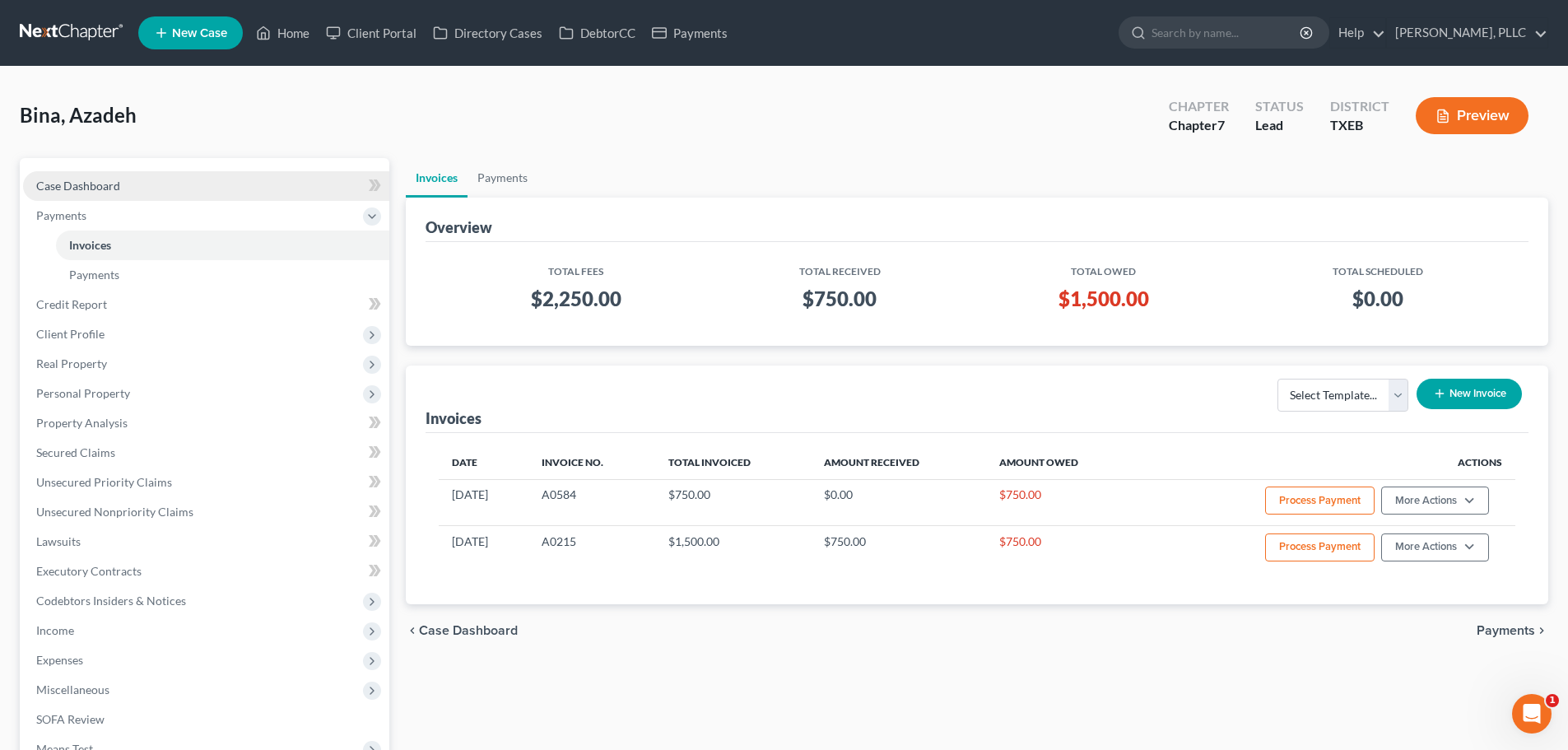
click at [127, 184] on link "Case Dashboard" at bounding box center [206, 185] width 366 height 29
select select "3"
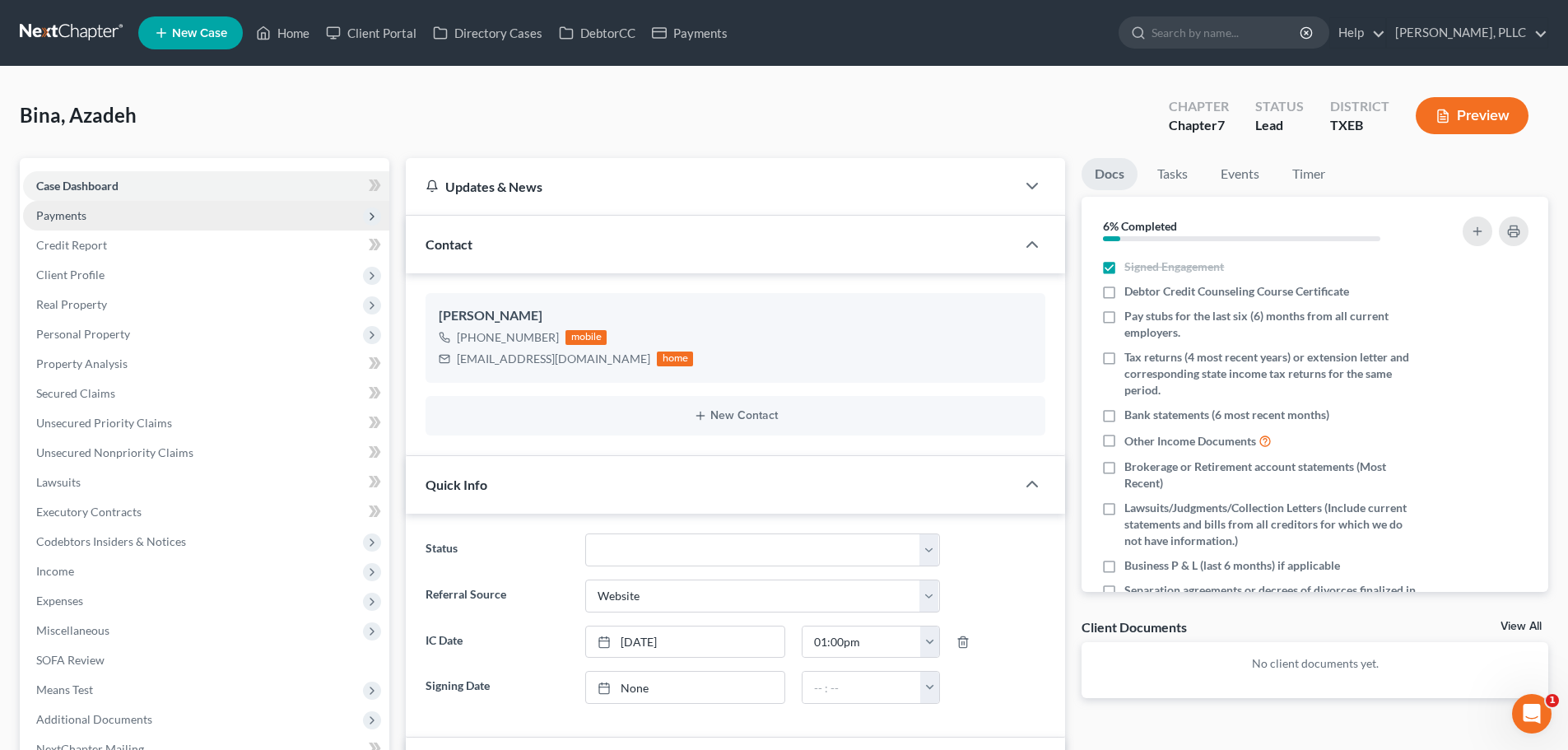
click at [63, 222] on span "Payments" at bounding box center [206, 215] width 366 height 29
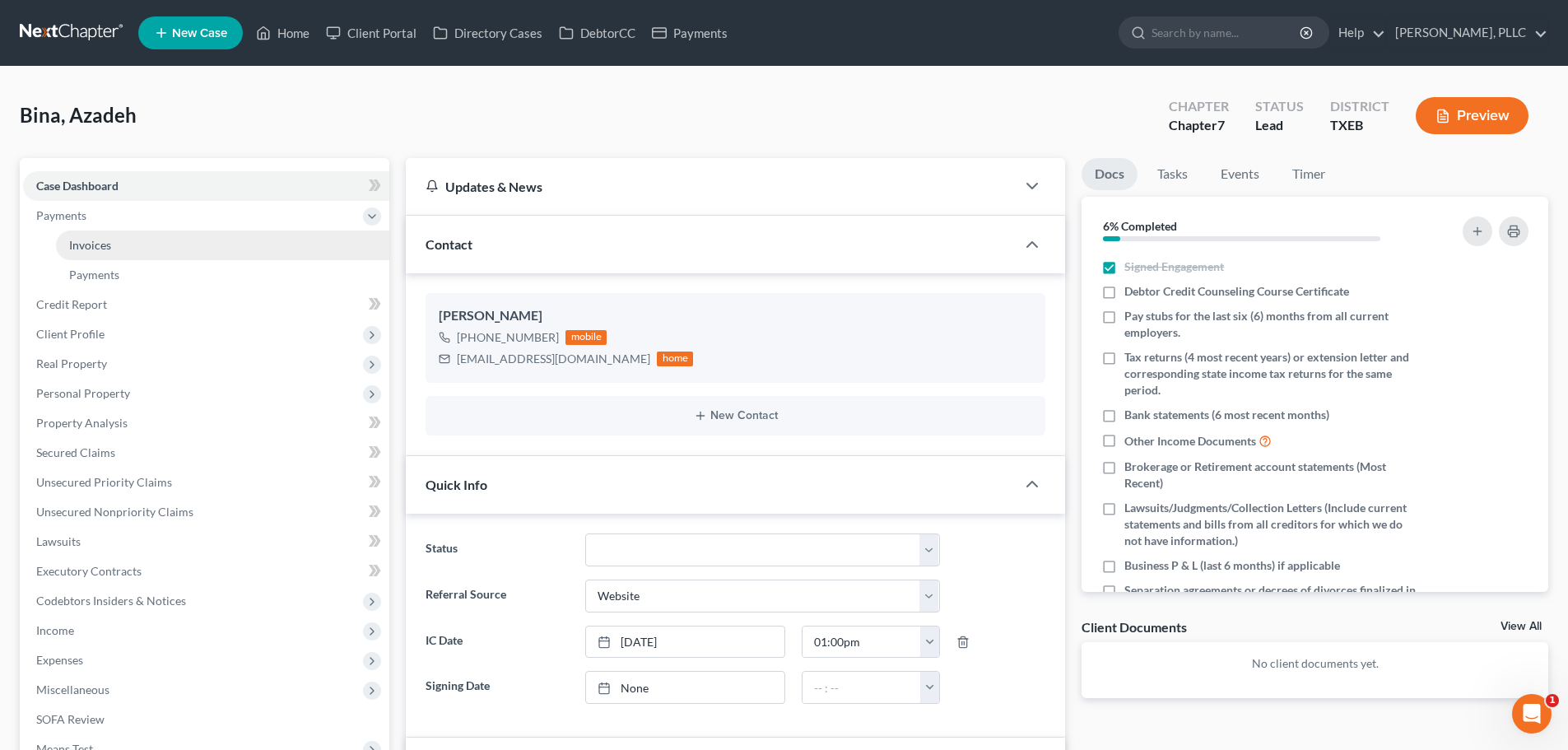
click at [94, 251] on span "Invoices" at bounding box center [90, 245] width 42 height 14
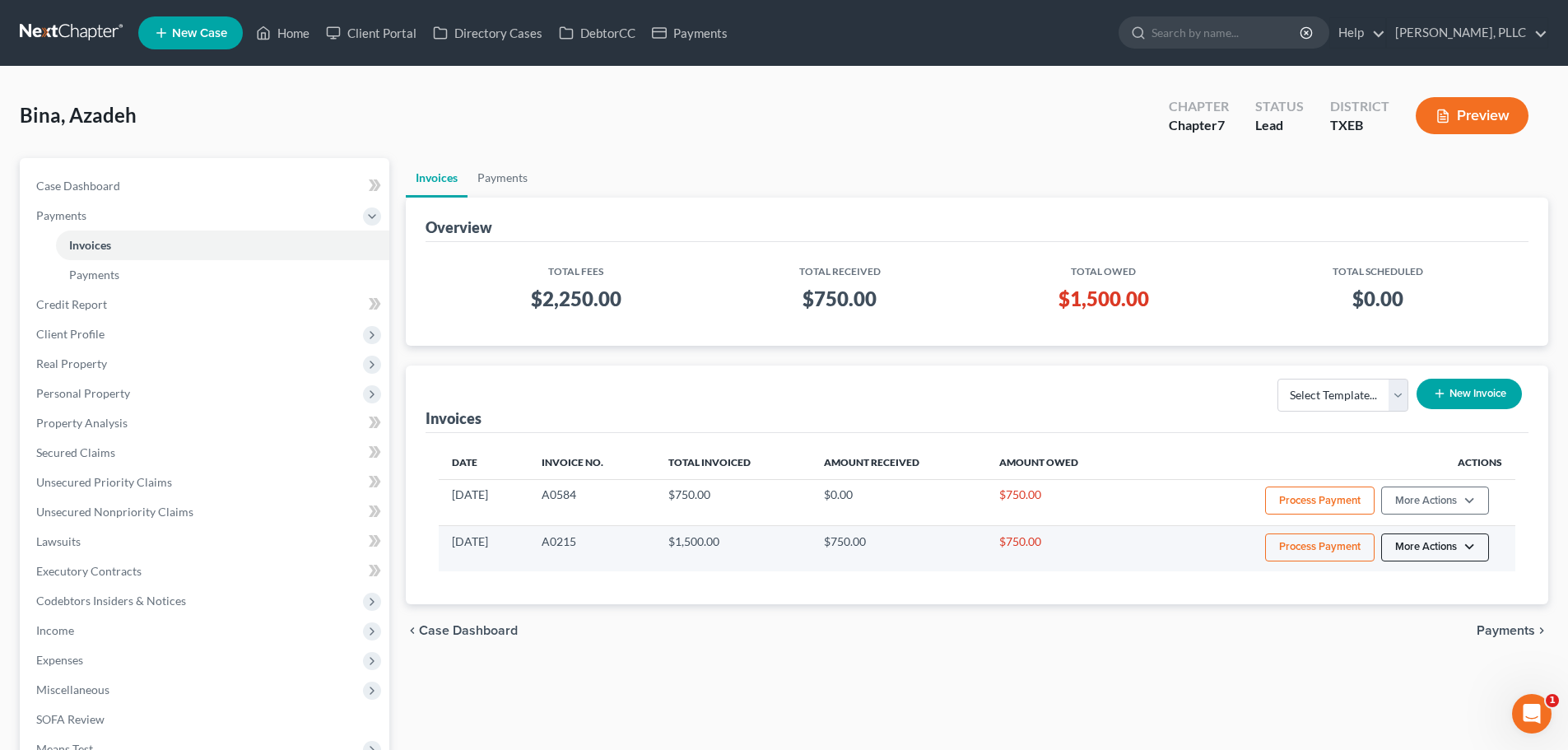
click at [1467, 547] on button "More Actions" at bounding box center [1435, 547] width 108 height 28
click at [1422, 585] on link "View/Edit" at bounding box center [1458, 582] width 193 height 28
select select "1"
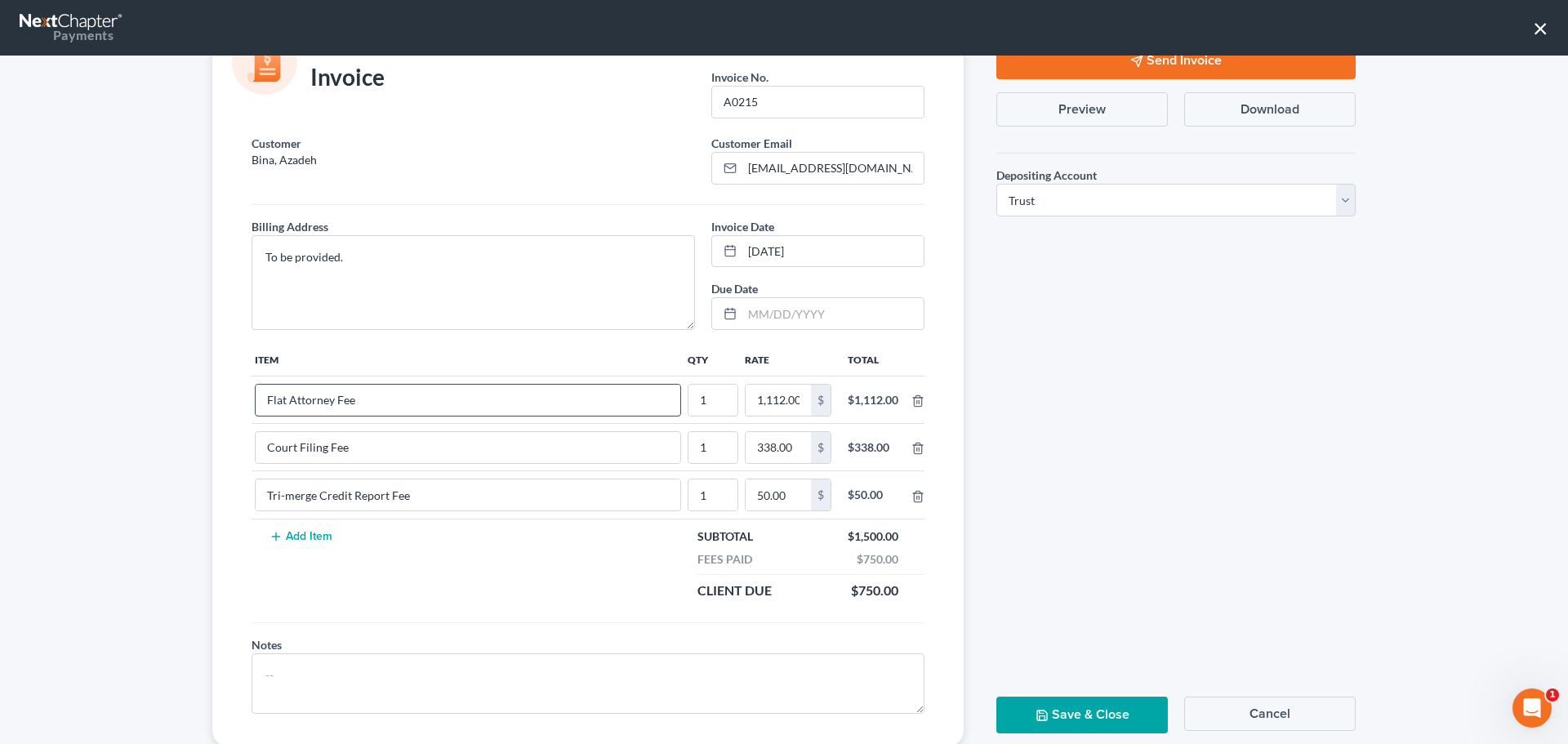
scroll to position [94, 0]
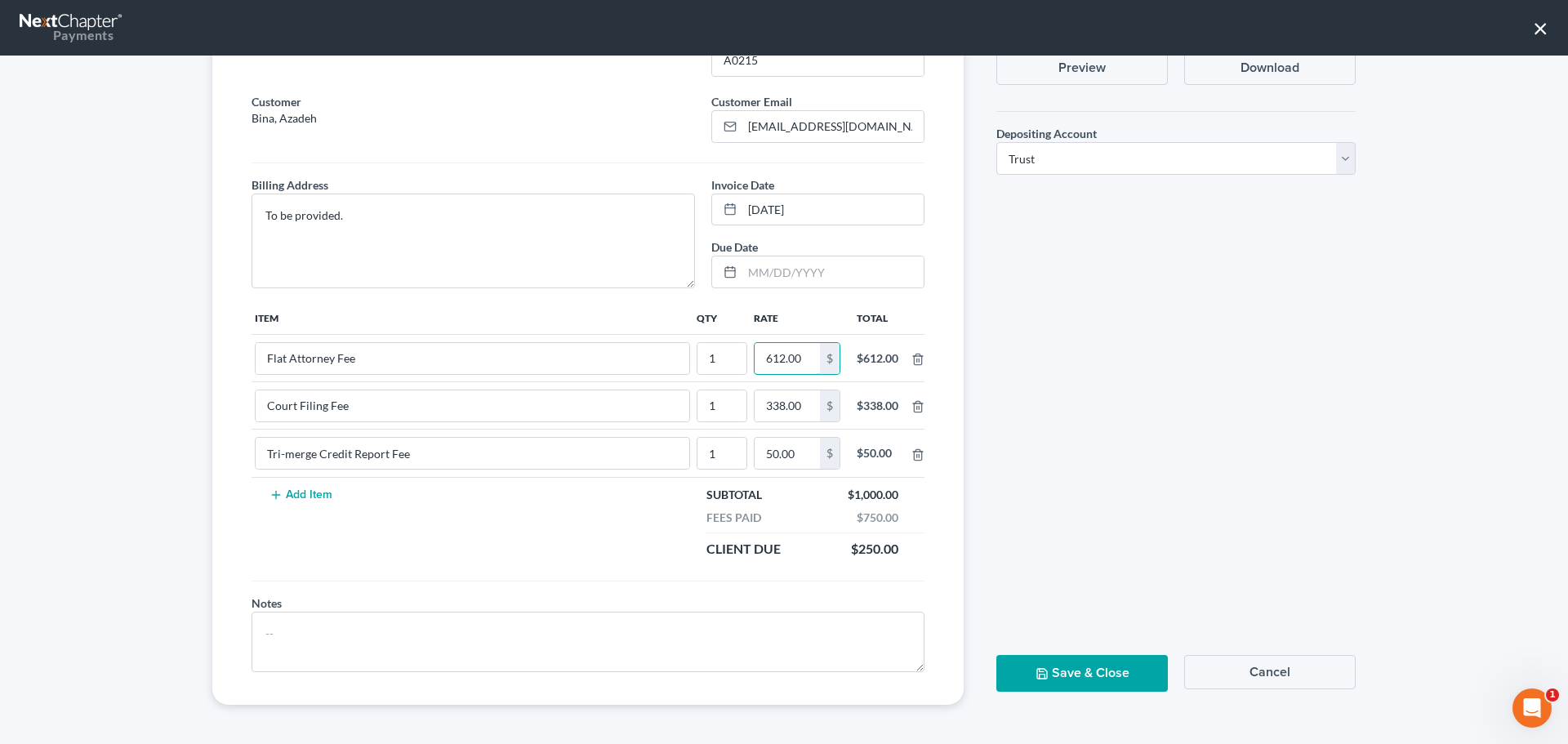
type input "612.00"
click at [600, 560] on td "Add Item" at bounding box center [472, 522] width 442 height 91
click at [1071, 674] on button "Save & Close" at bounding box center [1082, 673] width 171 height 37
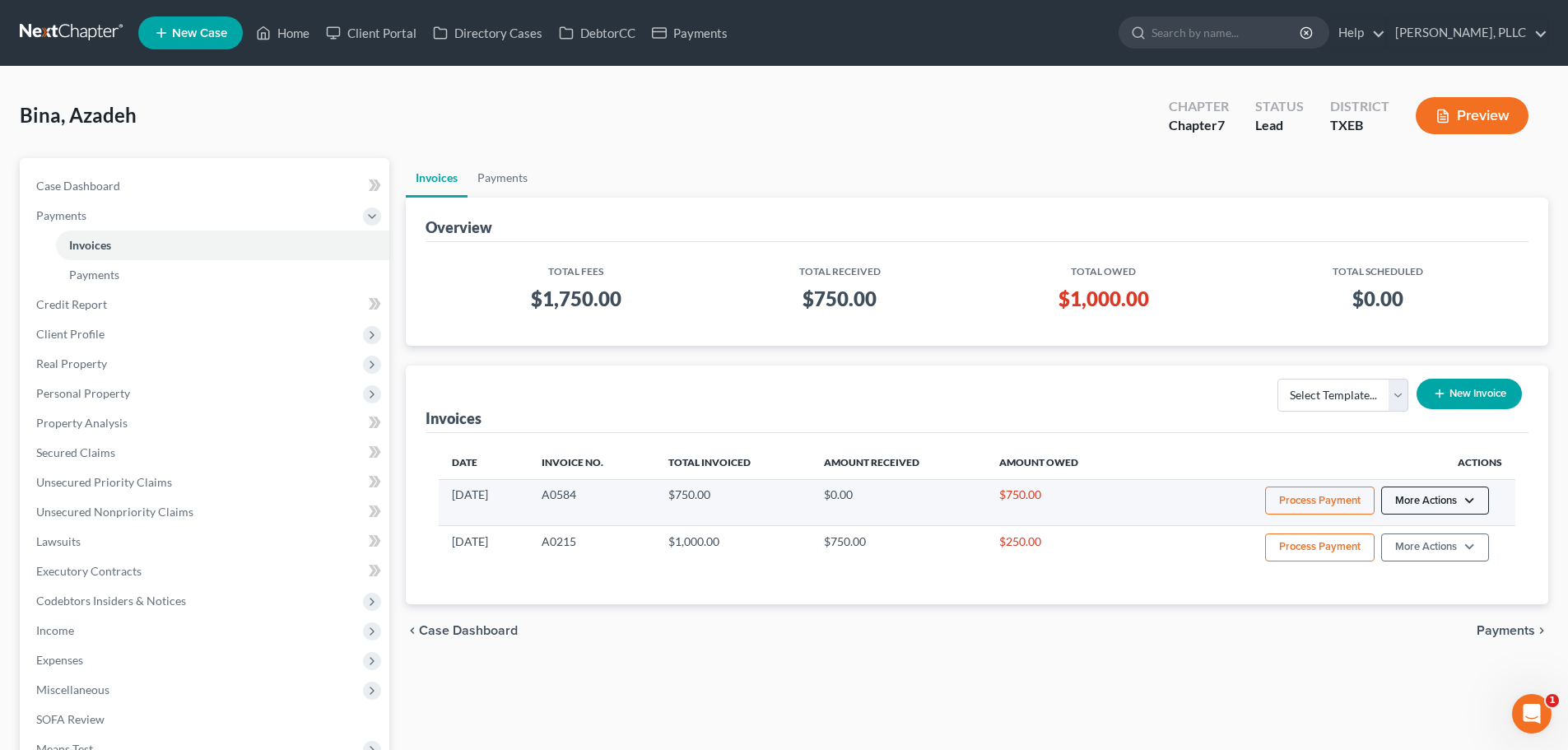
click at [1473, 502] on button "More Actions" at bounding box center [1435, 500] width 108 height 28
click at [1411, 591] on link "Delete" at bounding box center [1458, 590] width 193 height 28
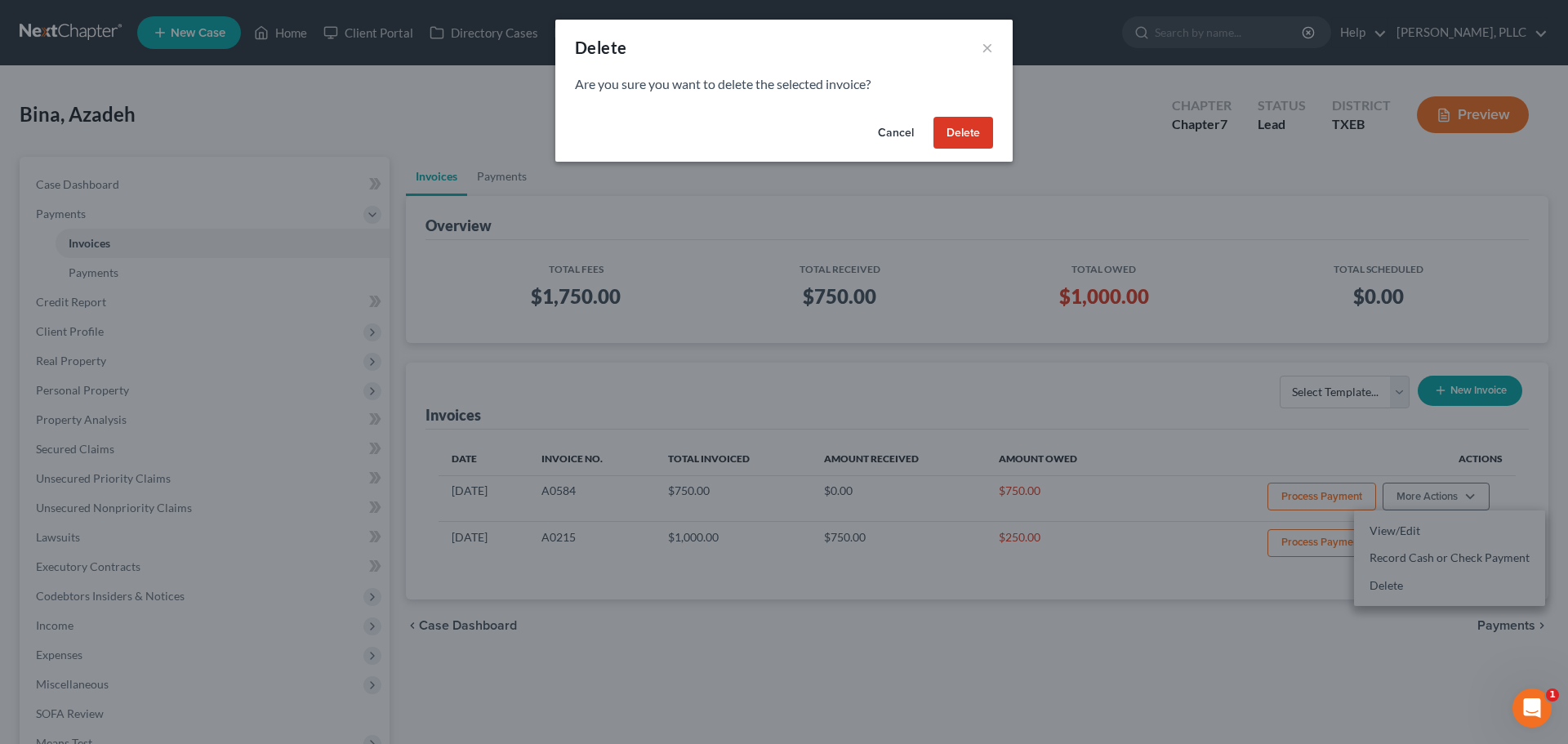
click at [973, 135] on button "Delete" at bounding box center [964, 132] width 60 height 33
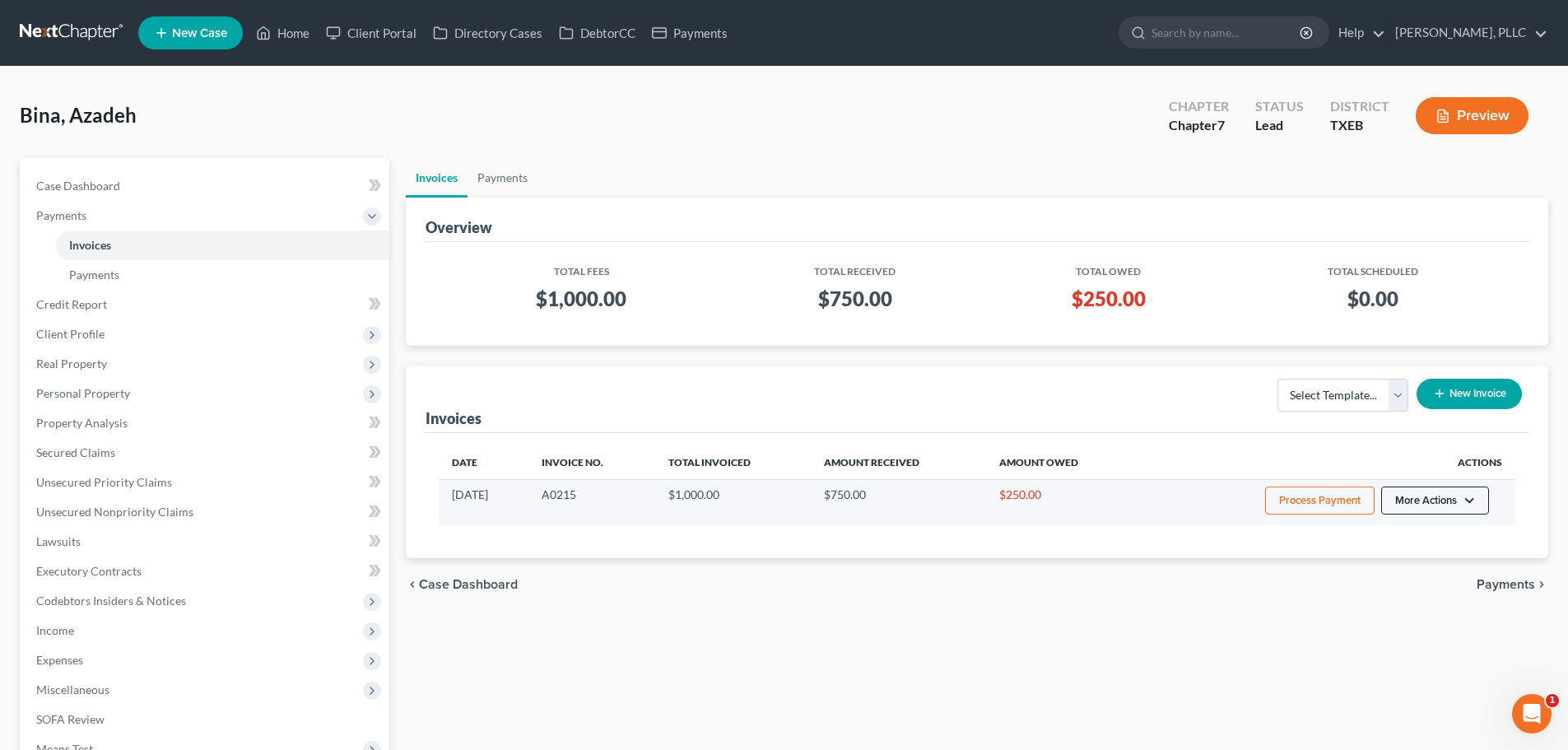
click at [1469, 502] on button "More Actions" at bounding box center [1435, 500] width 108 height 28
click at [1429, 532] on link "View/Edit" at bounding box center [1458, 535] width 193 height 28
select select "1"
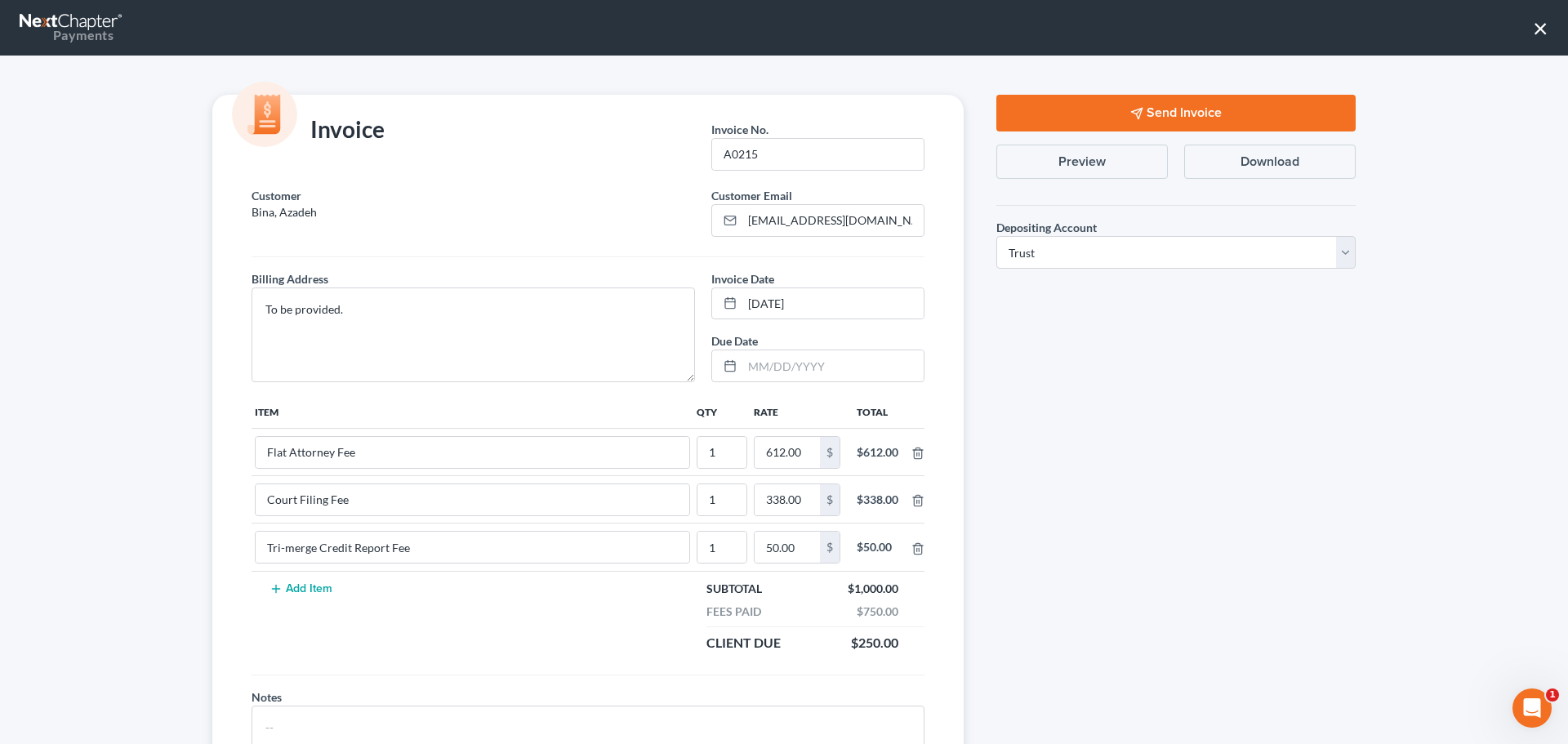
click at [1157, 112] on button "Send Invoice" at bounding box center [1175, 113] width 359 height 37
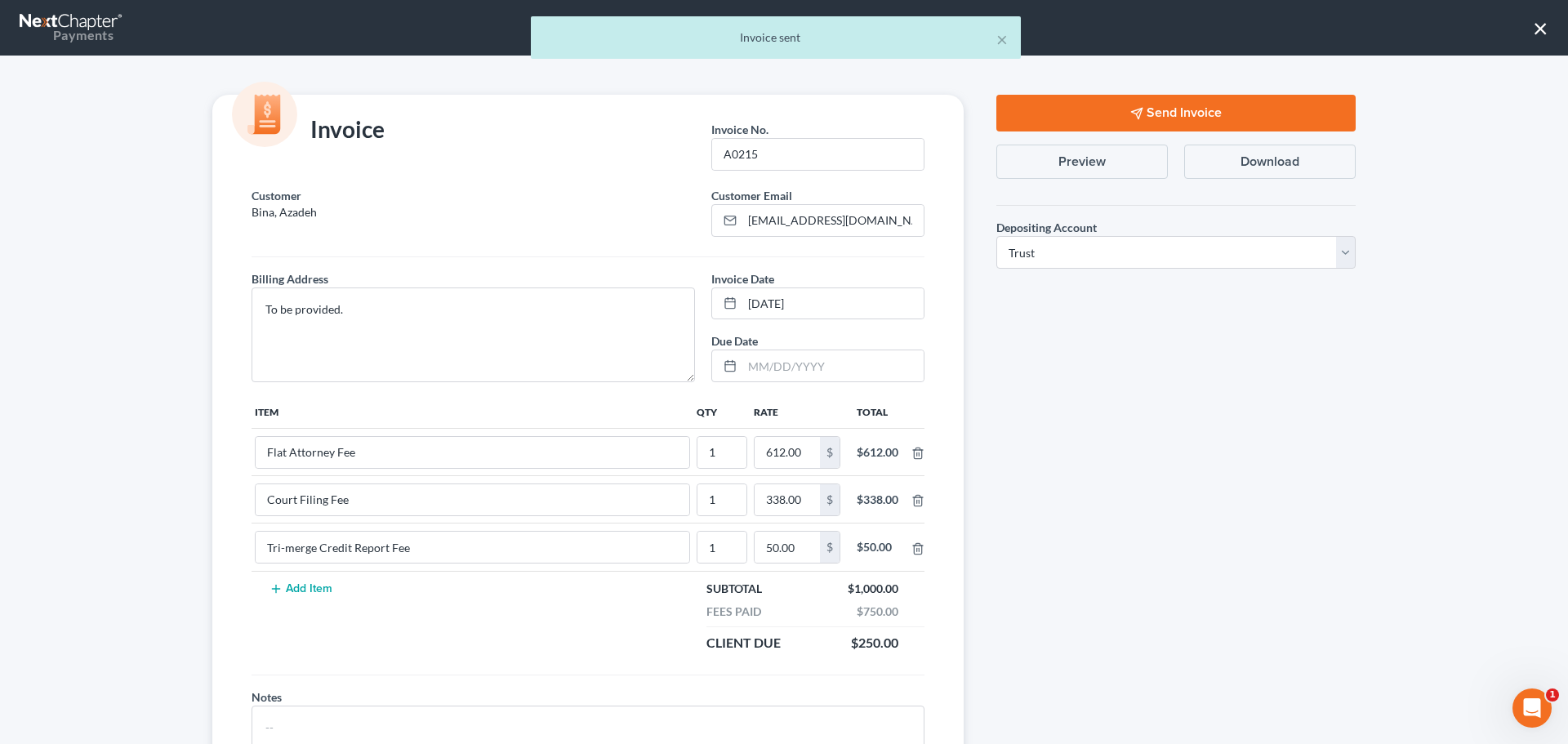
click at [1109, 158] on button "Preview" at bounding box center [1082, 162] width 171 height 34
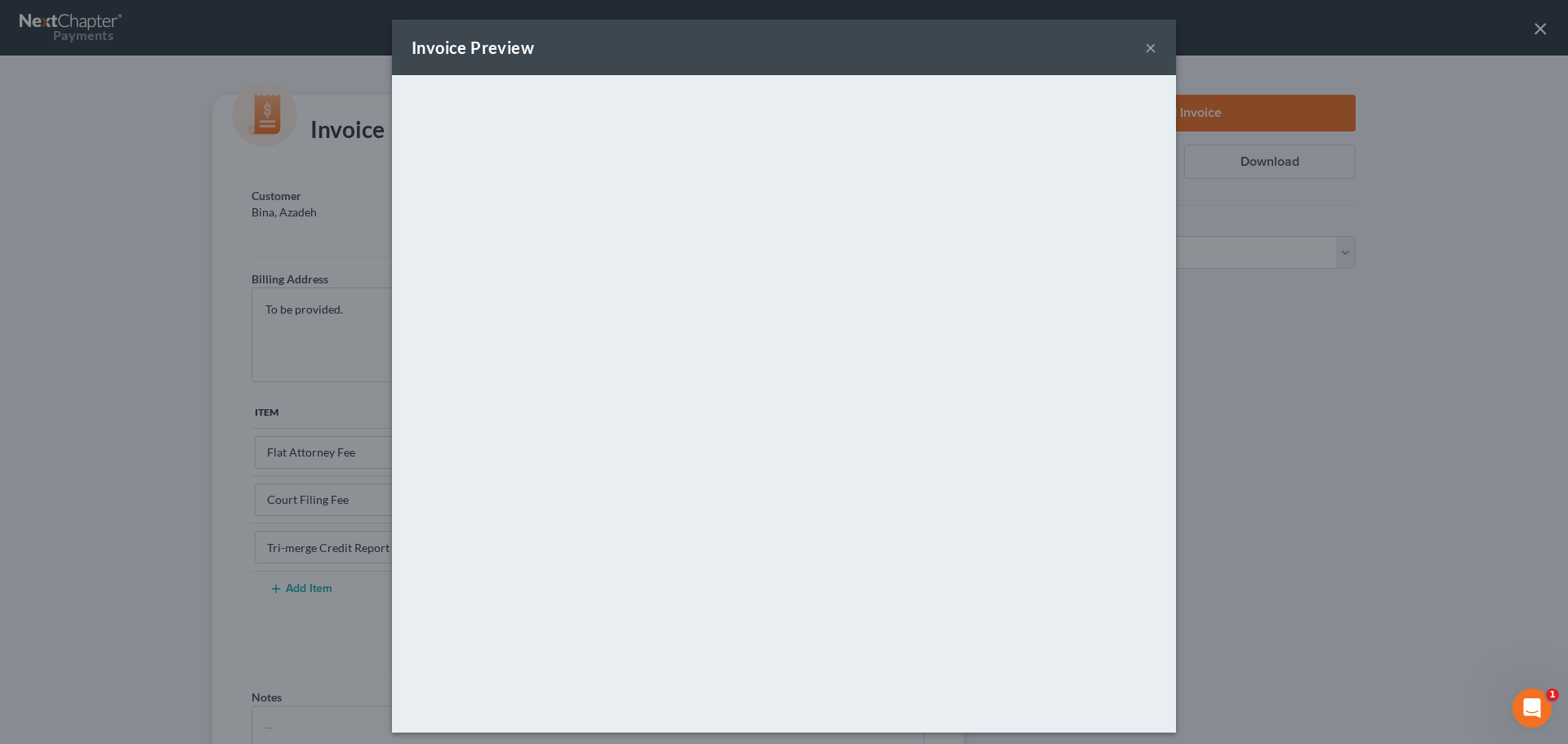
click at [1144, 49] on button "×" at bounding box center [1150, 48] width 11 height 19
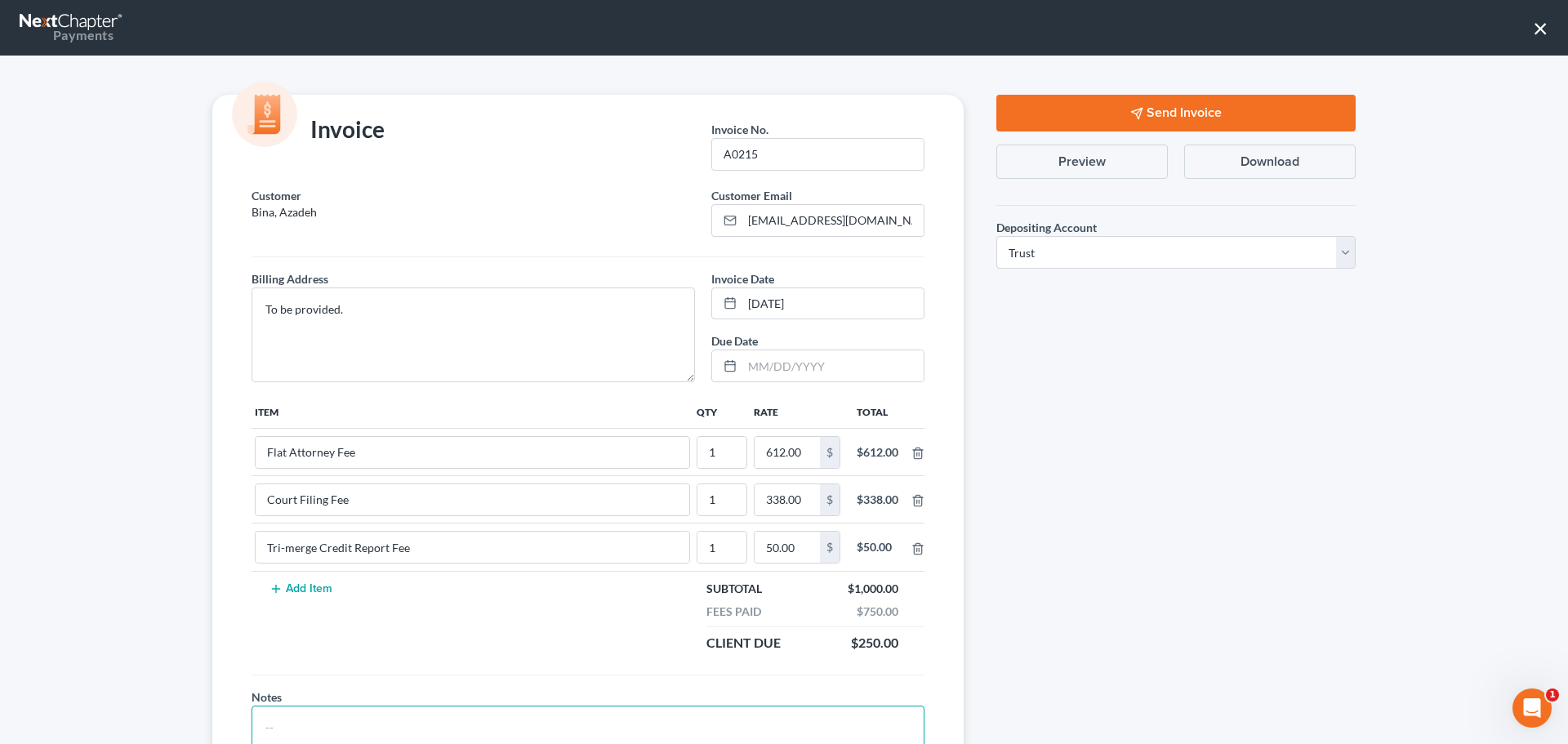
click at [412, 718] on textarea at bounding box center [588, 736] width 673 height 60
type textarea "Fee Reduction ---- Amended Invoice"
click at [1188, 482] on div "Send Invoice Preview Download Depositing Account * Select Operation Trust Save …" at bounding box center [1175, 447] width 392 height 704
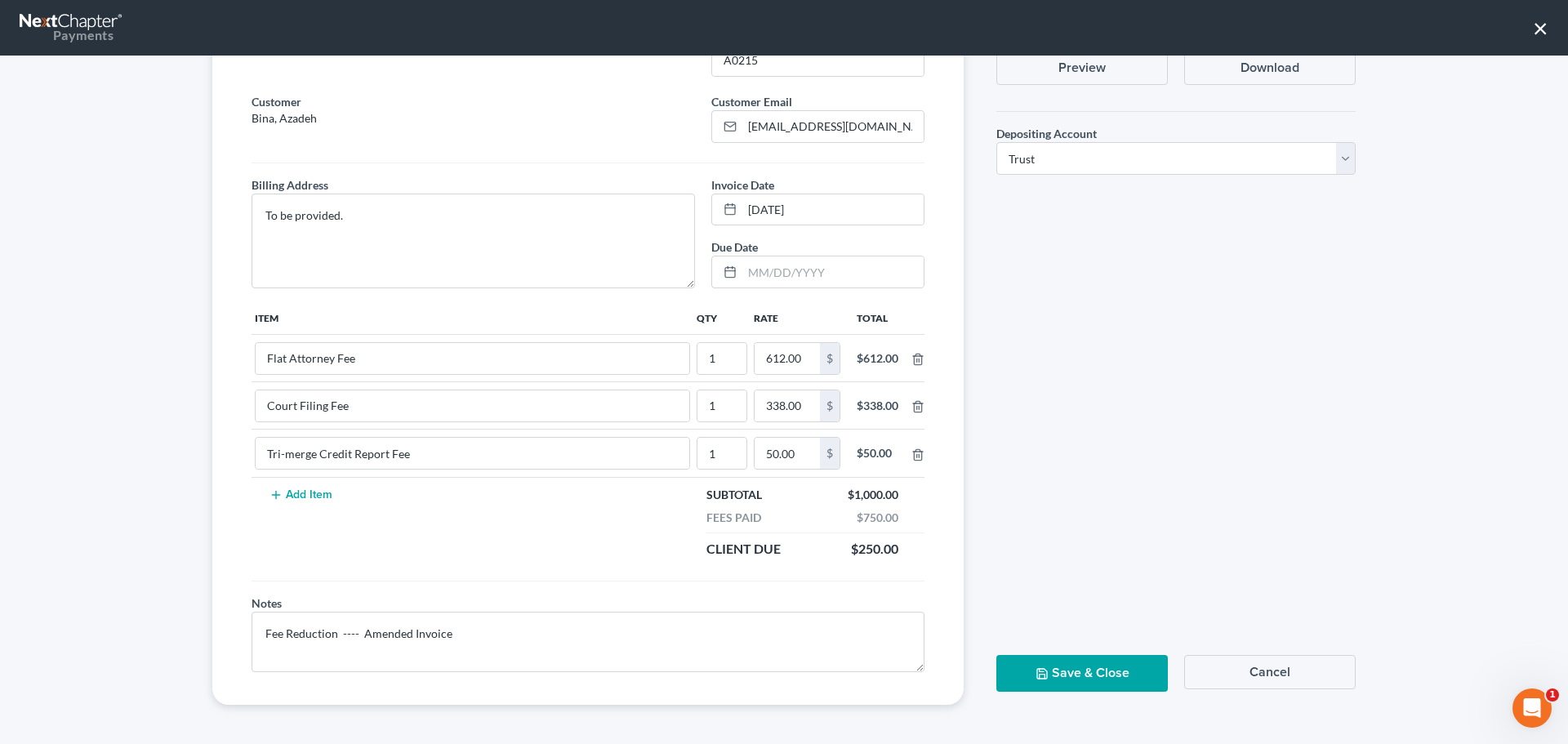
click at [1069, 677] on button "Save & Close" at bounding box center [1082, 673] width 171 height 37
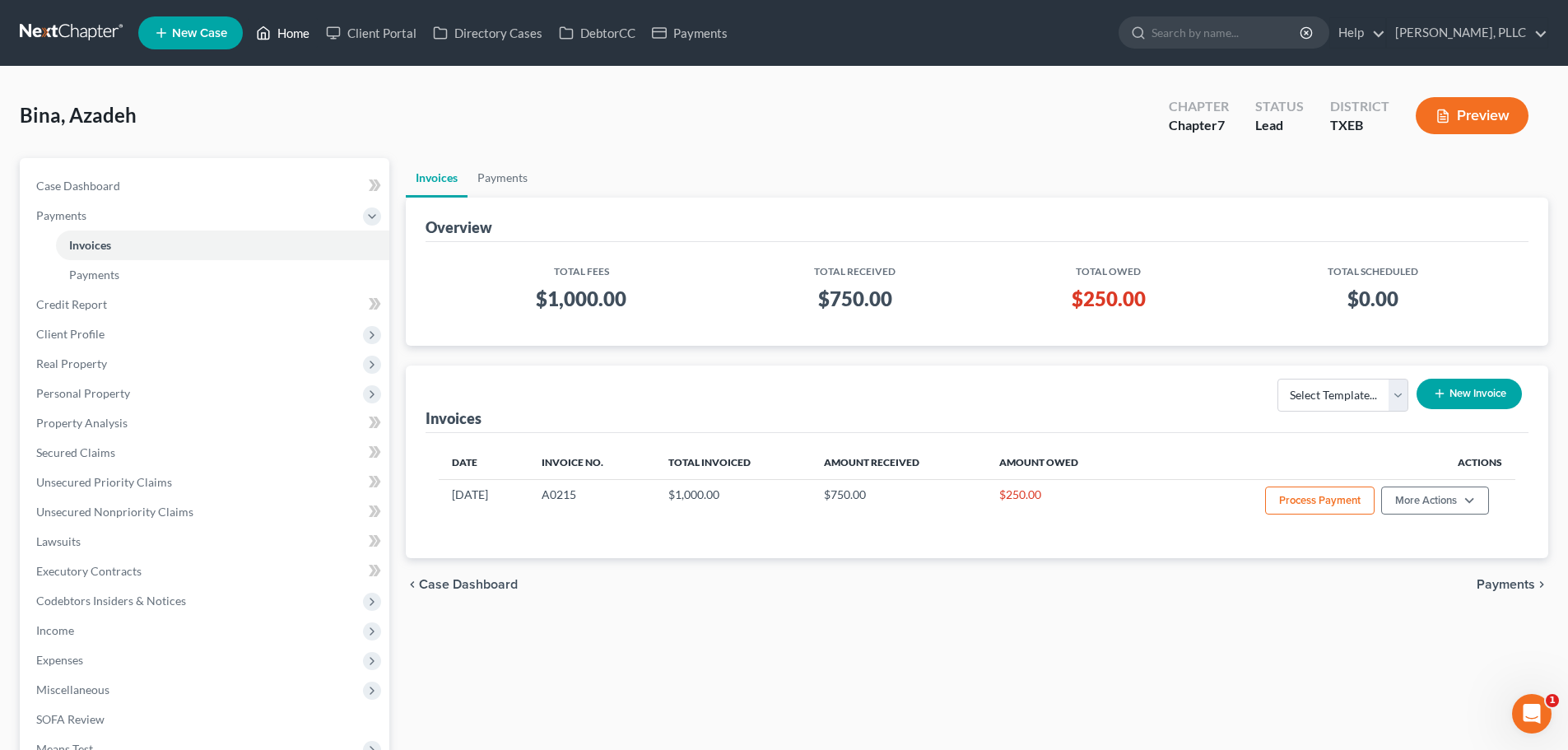
click at [292, 39] on link "Home" at bounding box center [283, 32] width 70 height 29
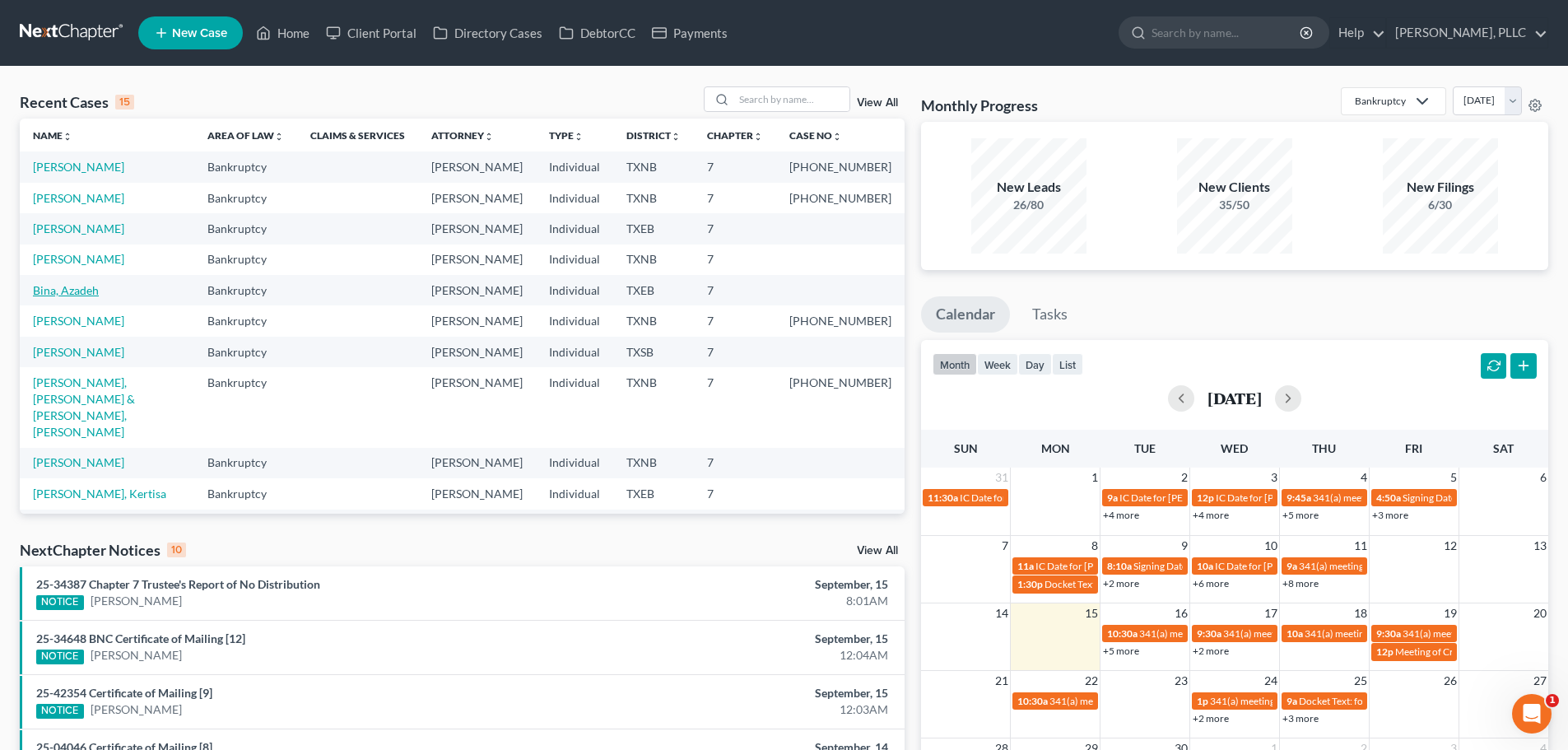
click at [83, 297] on link "Bina, Azadeh" at bounding box center [66, 290] width 66 height 14
select select "3"
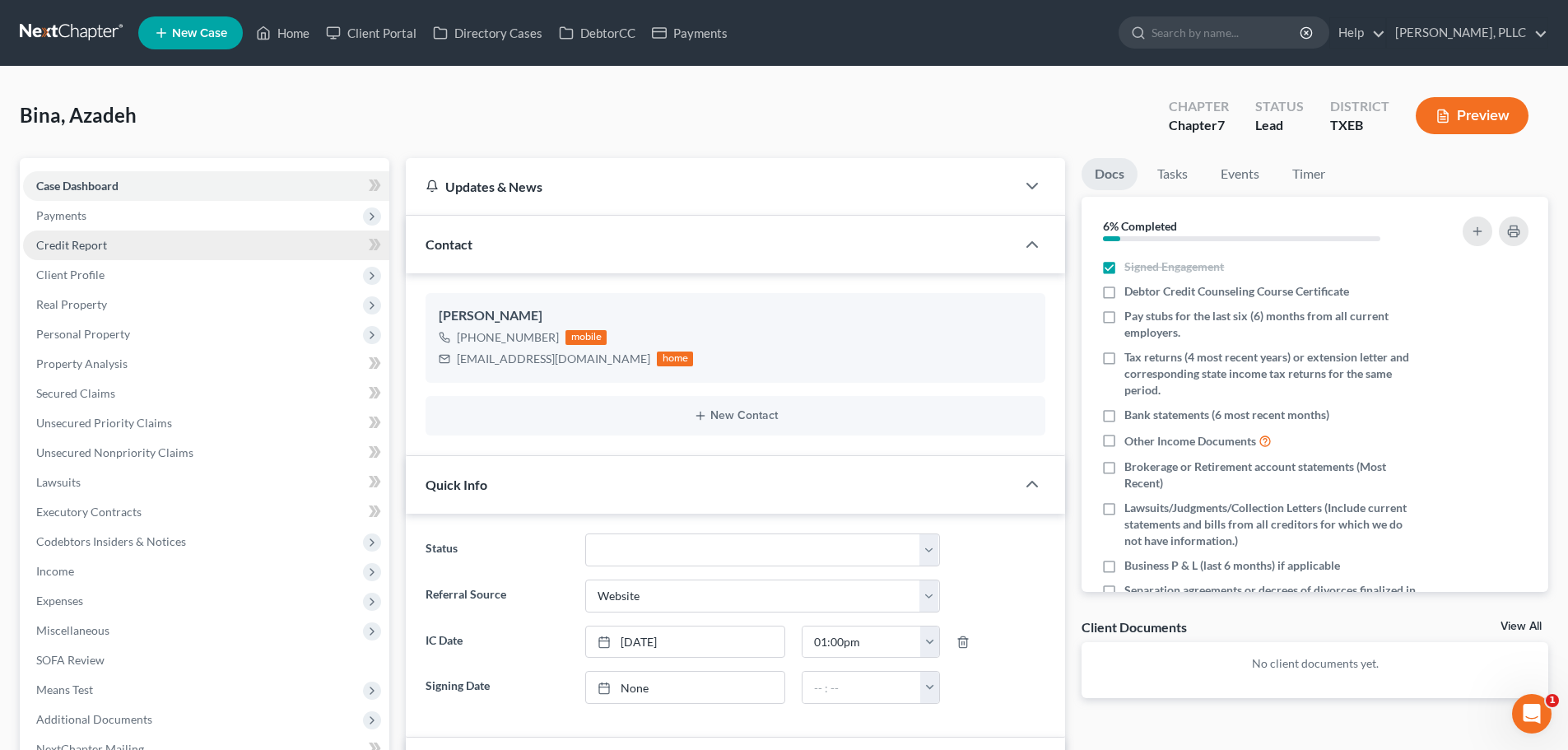
scroll to position [204, 0]
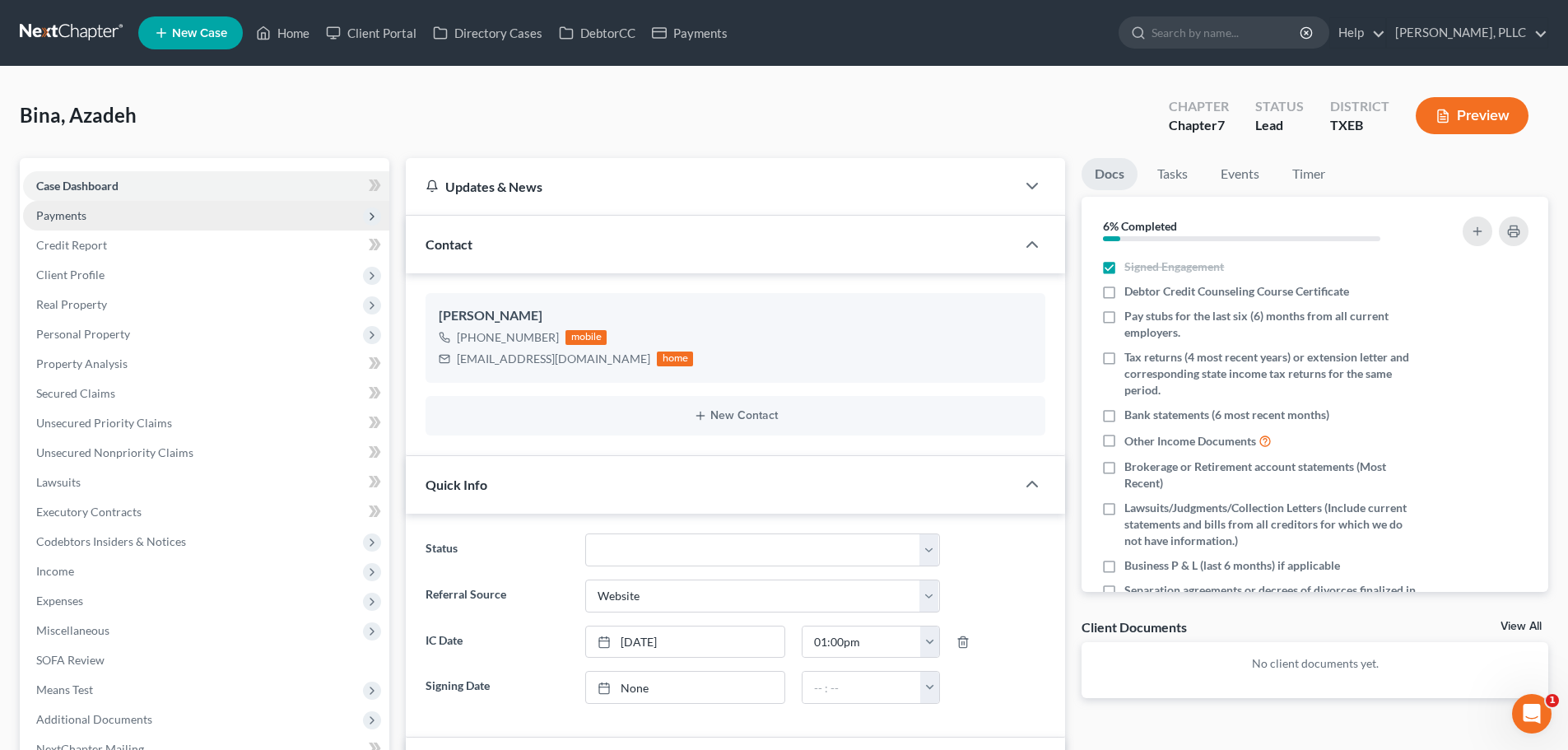
click at [100, 223] on span "Payments" at bounding box center [206, 215] width 366 height 29
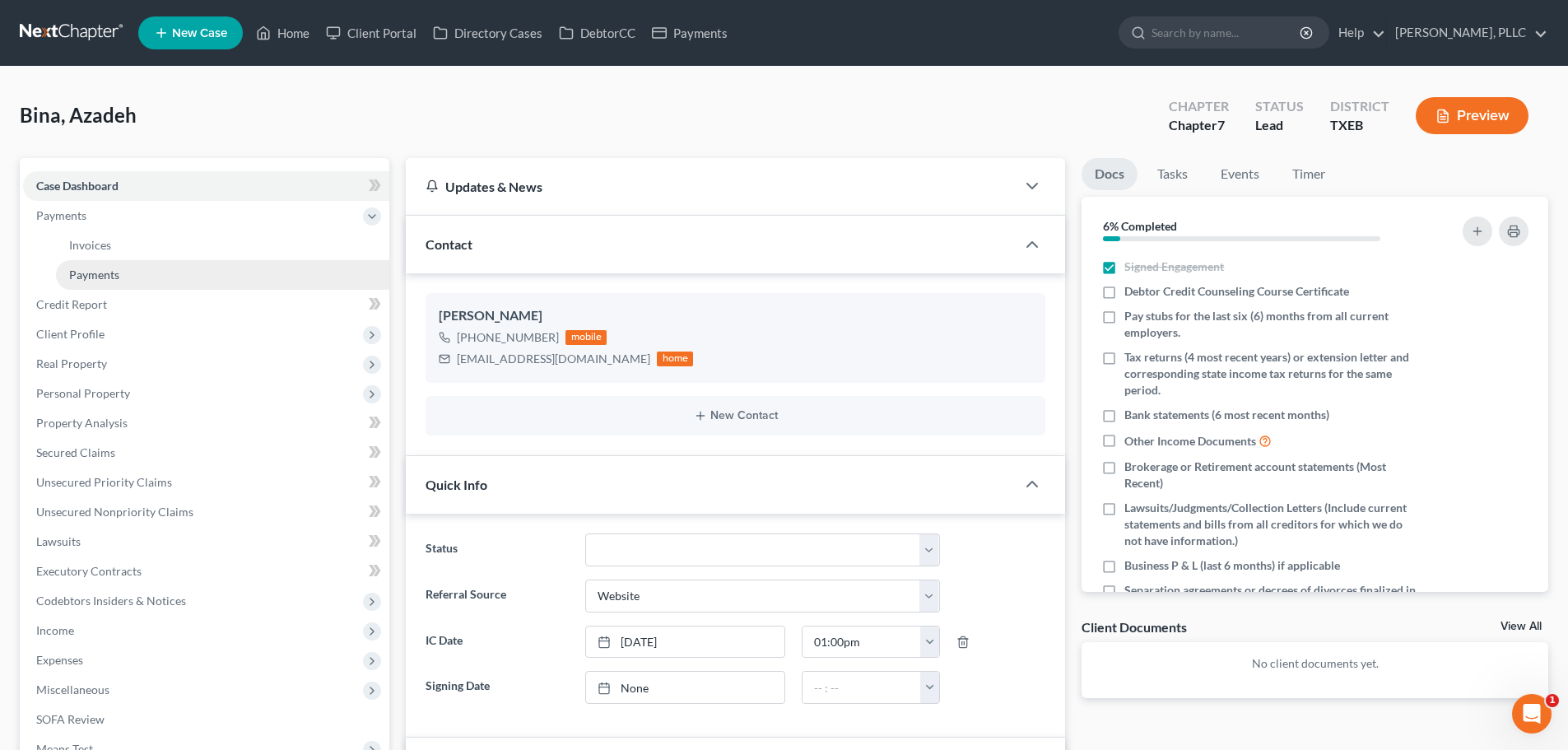
click at [98, 278] on span "Payments" at bounding box center [94, 275] width 50 height 14
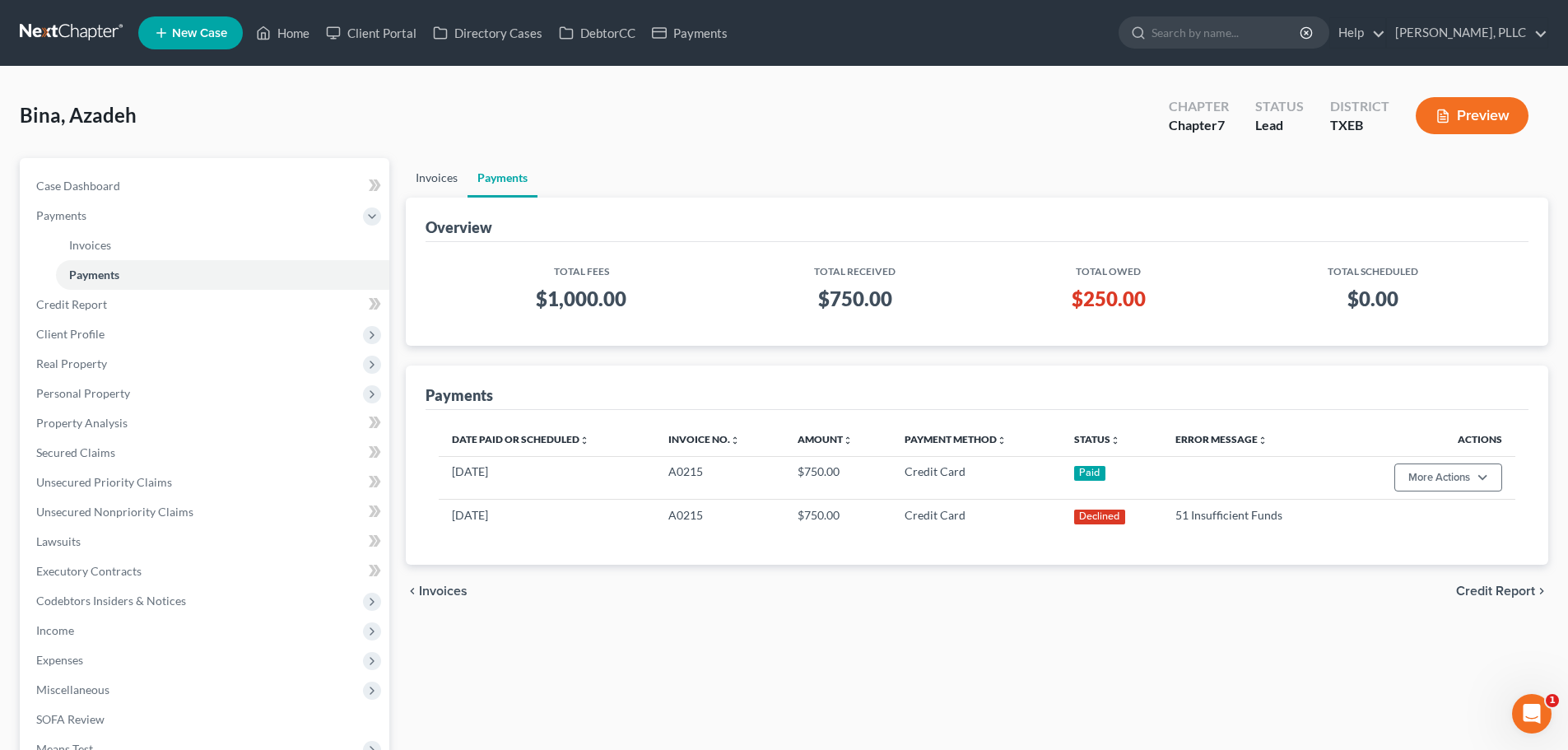
click at [434, 182] on link "Invoices" at bounding box center [436, 178] width 61 height 39
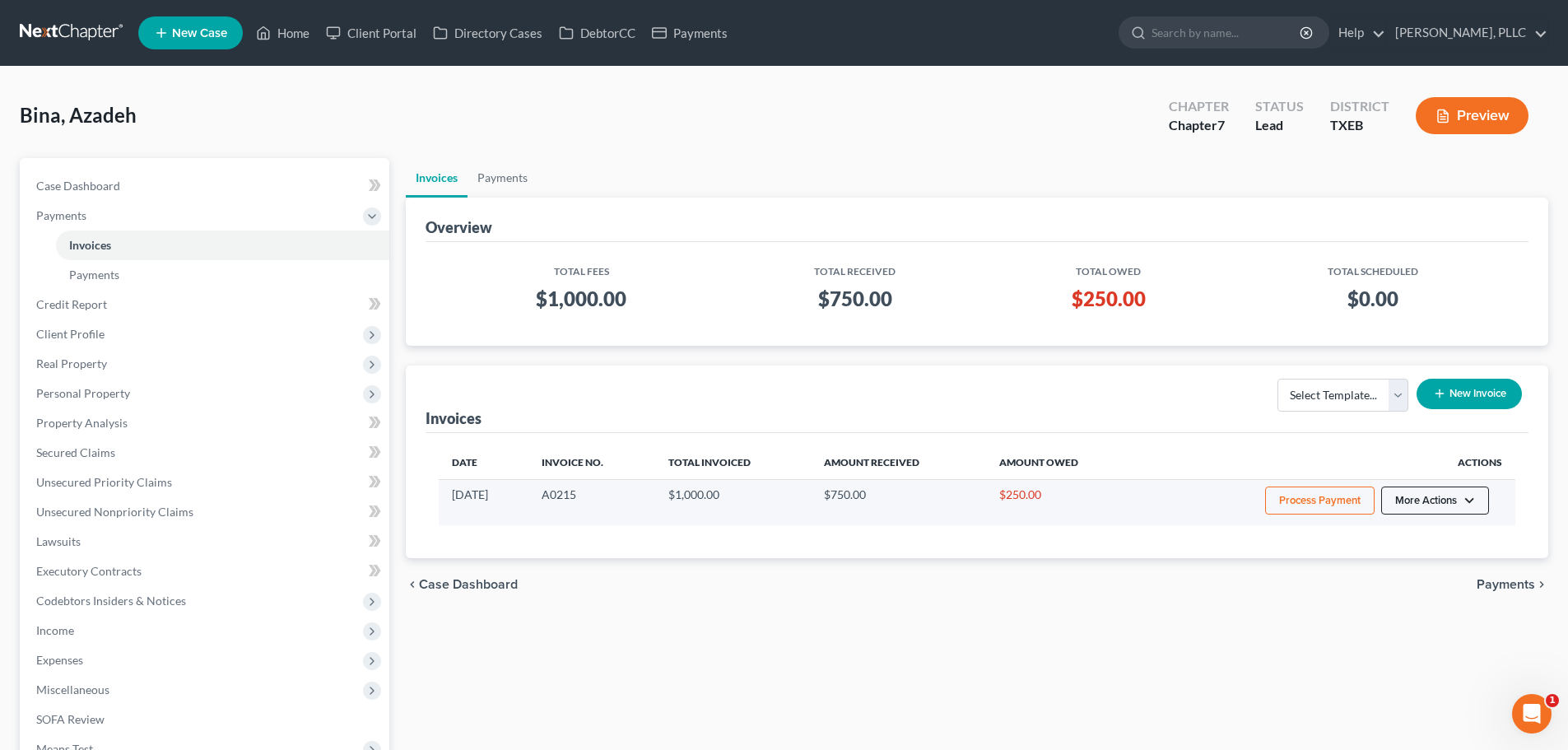
click at [1471, 500] on button "More Actions" at bounding box center [1435, 500] width 108 height 28
click at [1445, 532] on link "View/Edit" at bounding box center [1458, 535] width 193 height 28
select select "1"
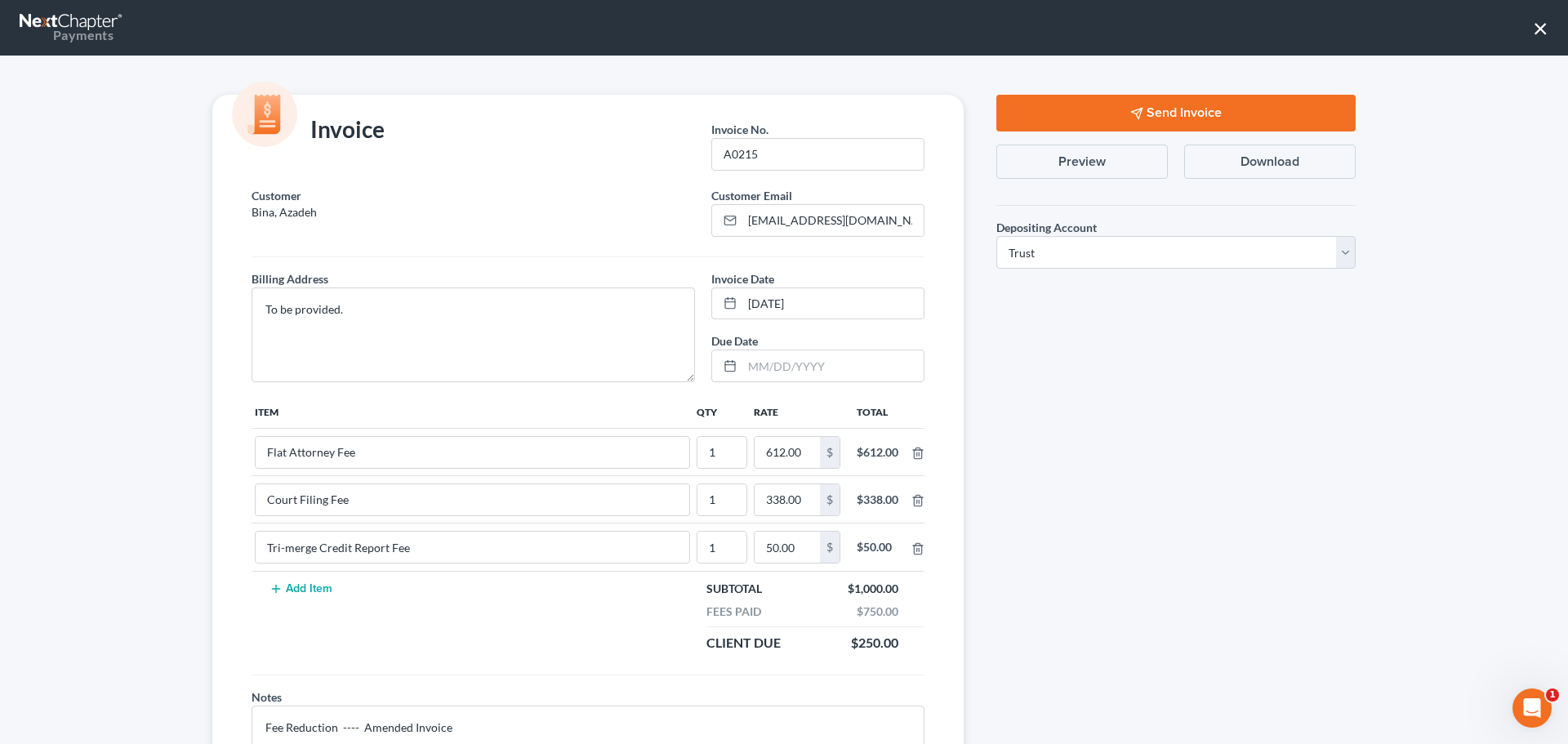
click at [1178, 119] on button "Send Invoice" at bounding box center [1175, 113] width 359 height 37
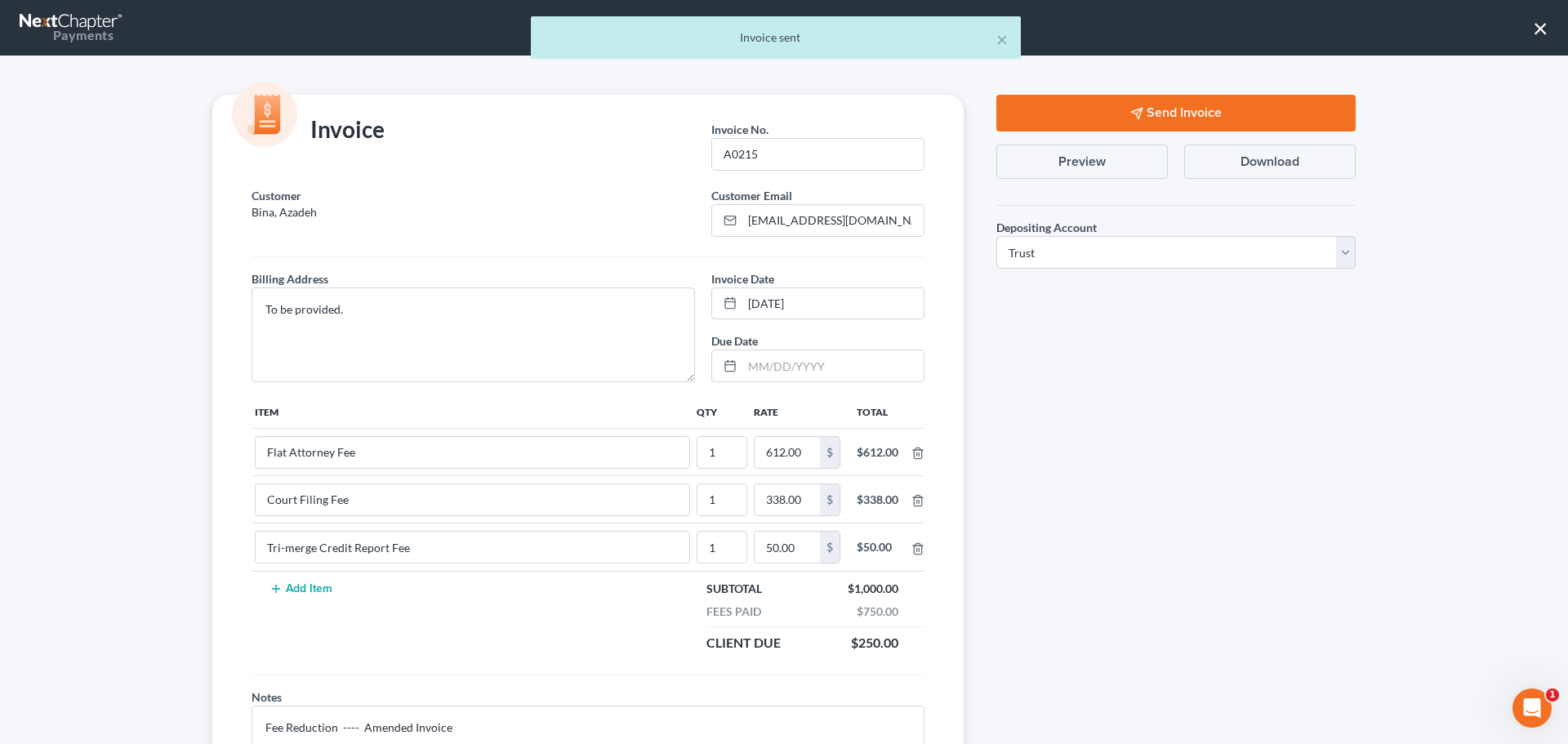
click at [1247, 167] on button "Download" at bounding box center [1270, 162] width 171 height 34
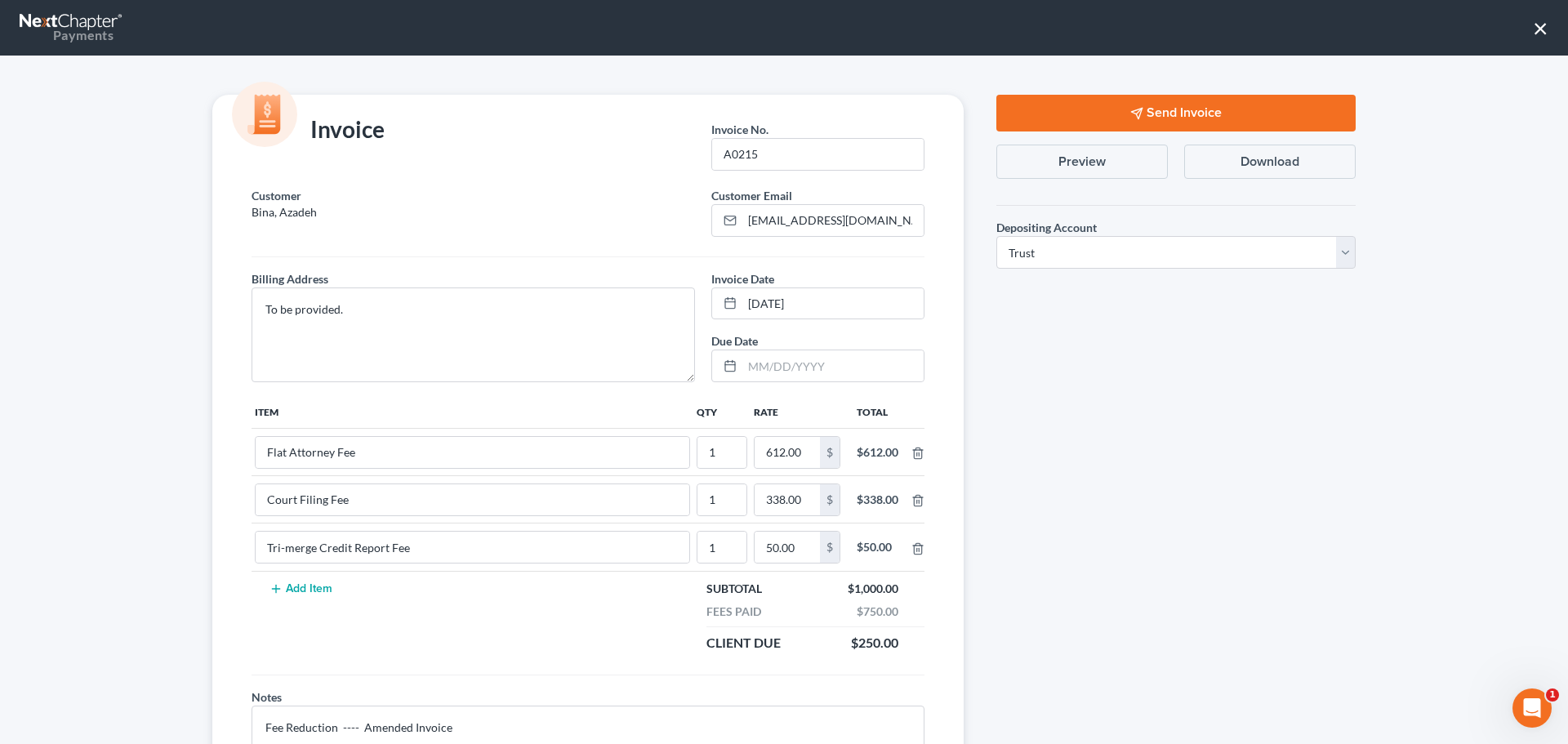
click at [1534, 28] on button "×" at bounding box center [1541, 28] width 16 height 26
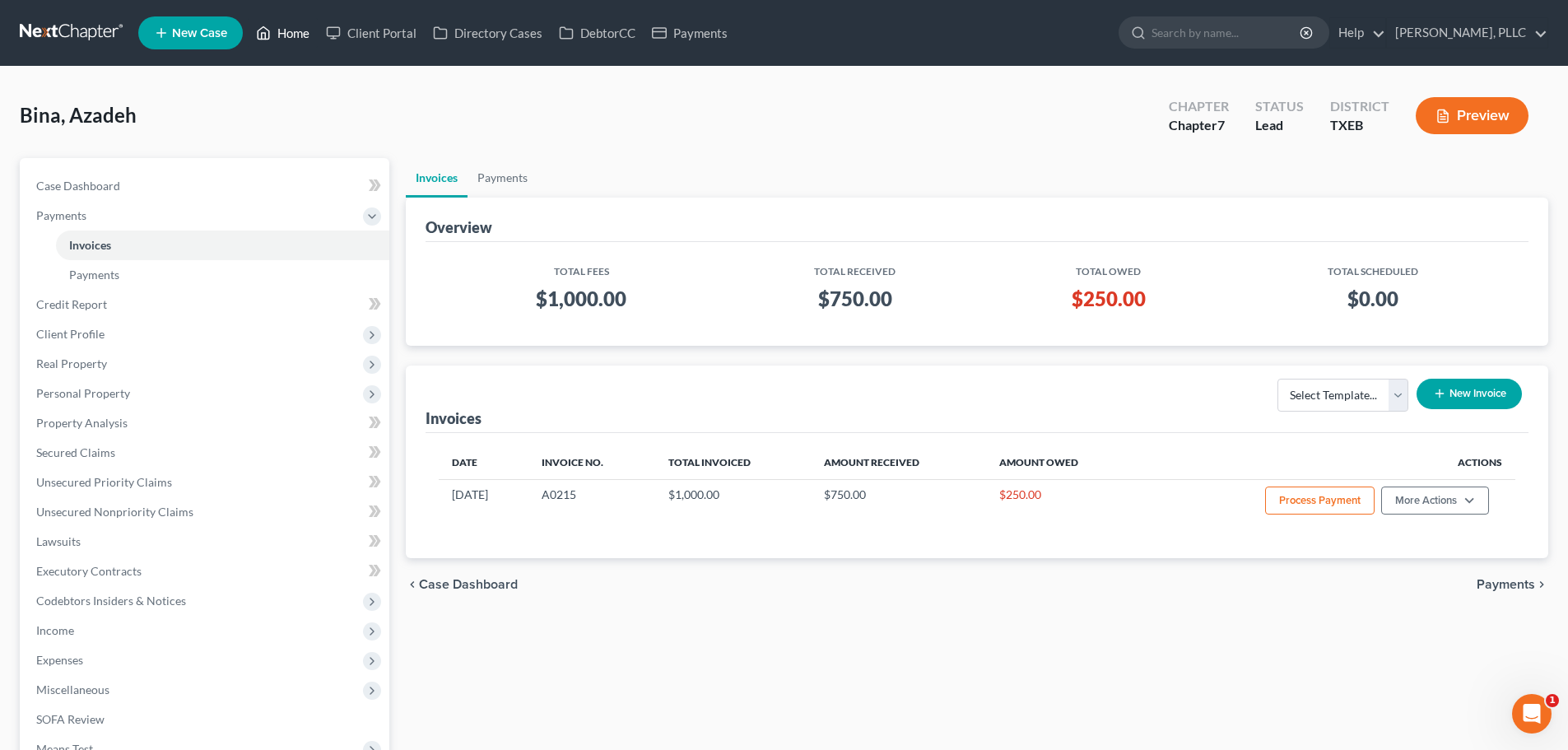
click at [286, 33] on link "Home" at bounding box center [283, 32] width 70 height 29
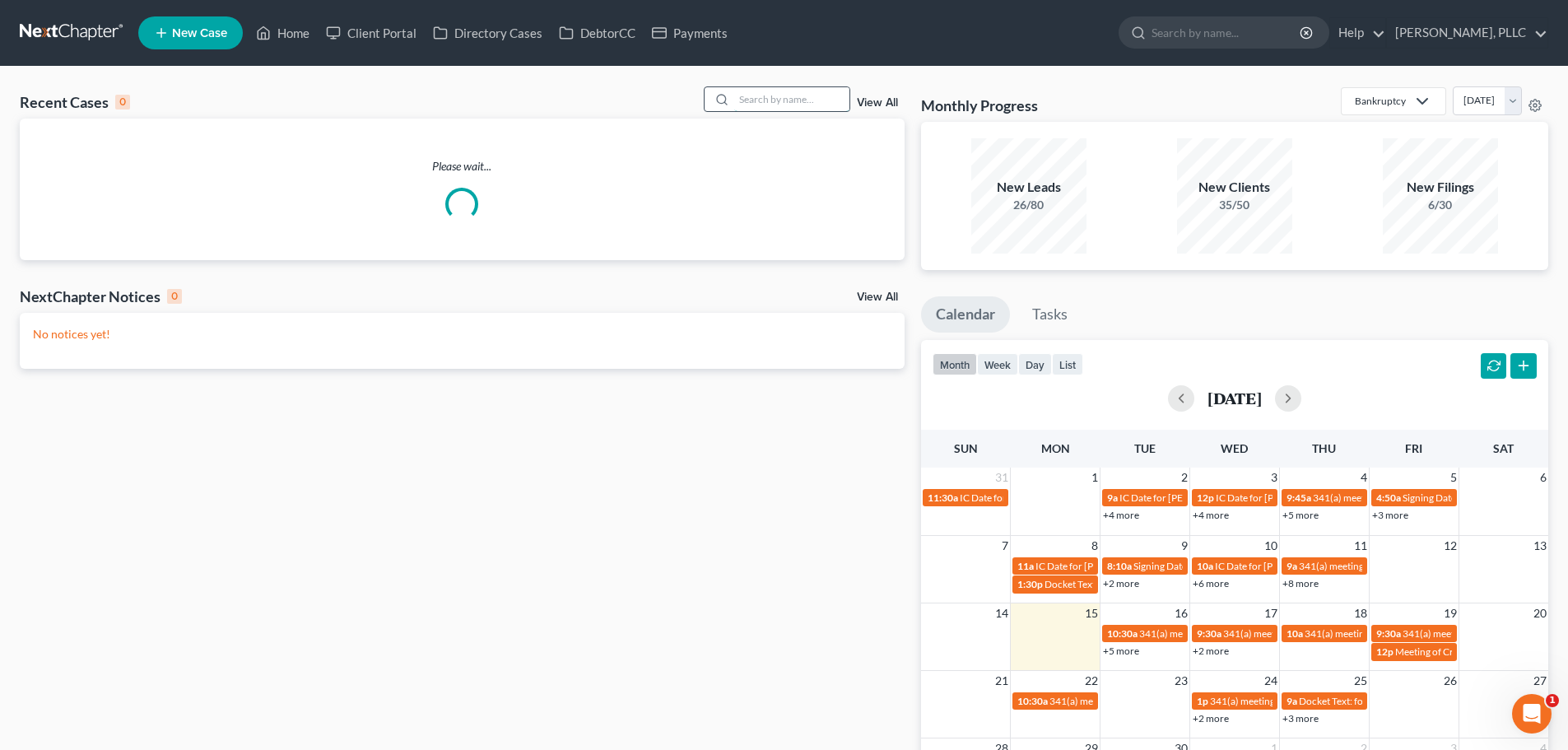
click at [770, 93] on input "search" at bounding box center [792, 99] width 116 height 24
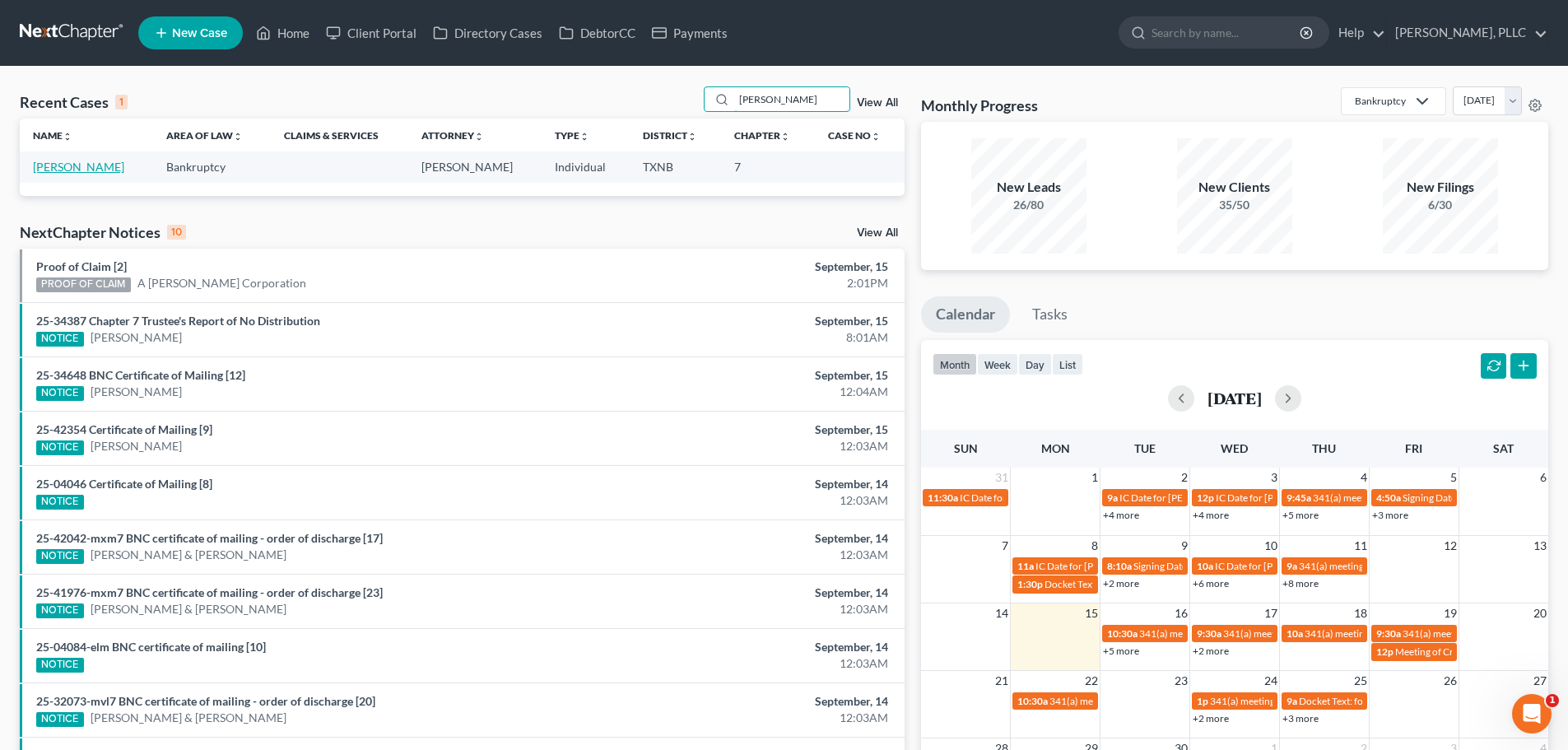
type input "[PERSON_NAME]"
click at [87, 167] on link "[PERSON_NAME]" at bounding box center [78, 167] width 92 height 14
select select "4"
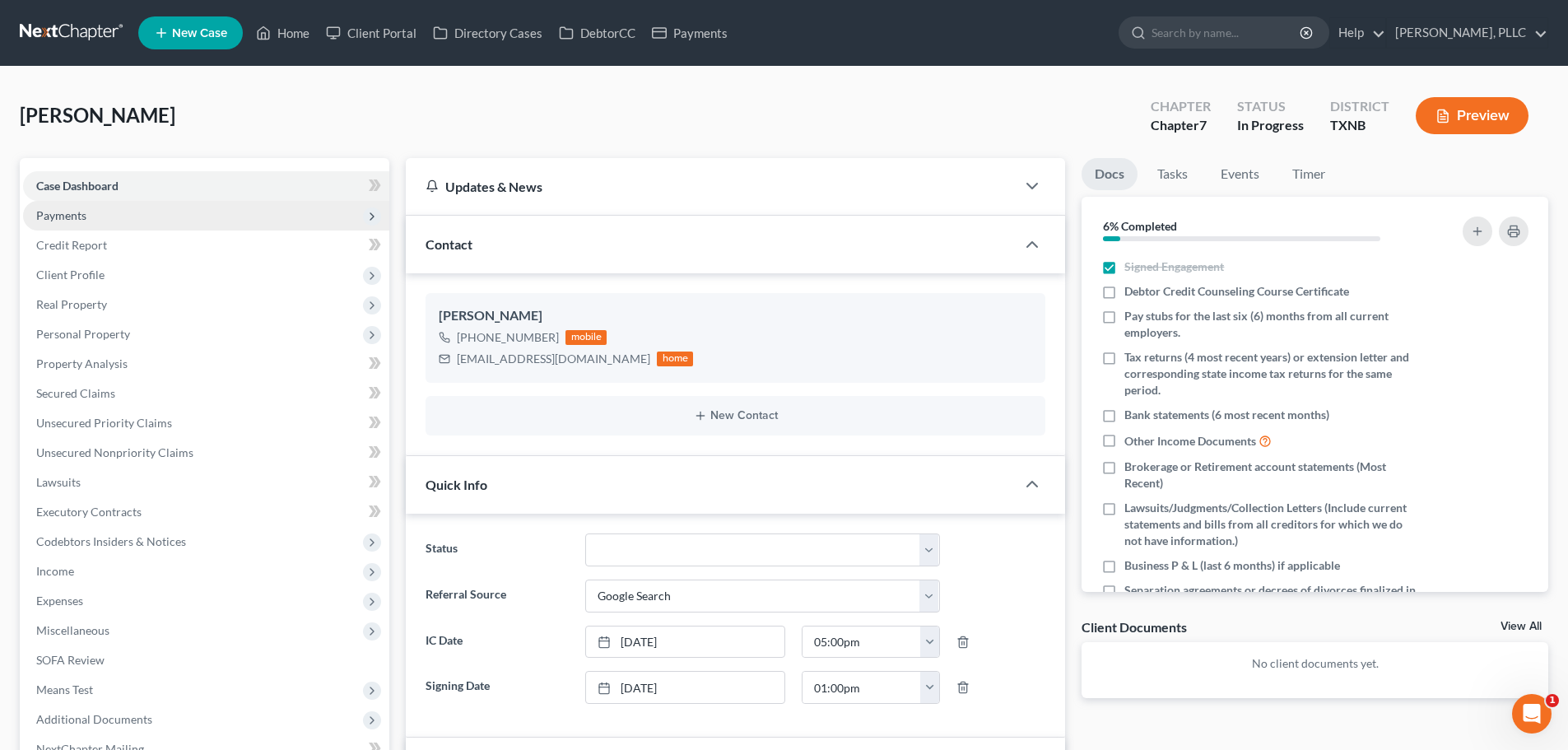
scroll to position [111, 0]
click at [69, 214] on span "Payments" at bounding box center [61, 215] width 50 height 14
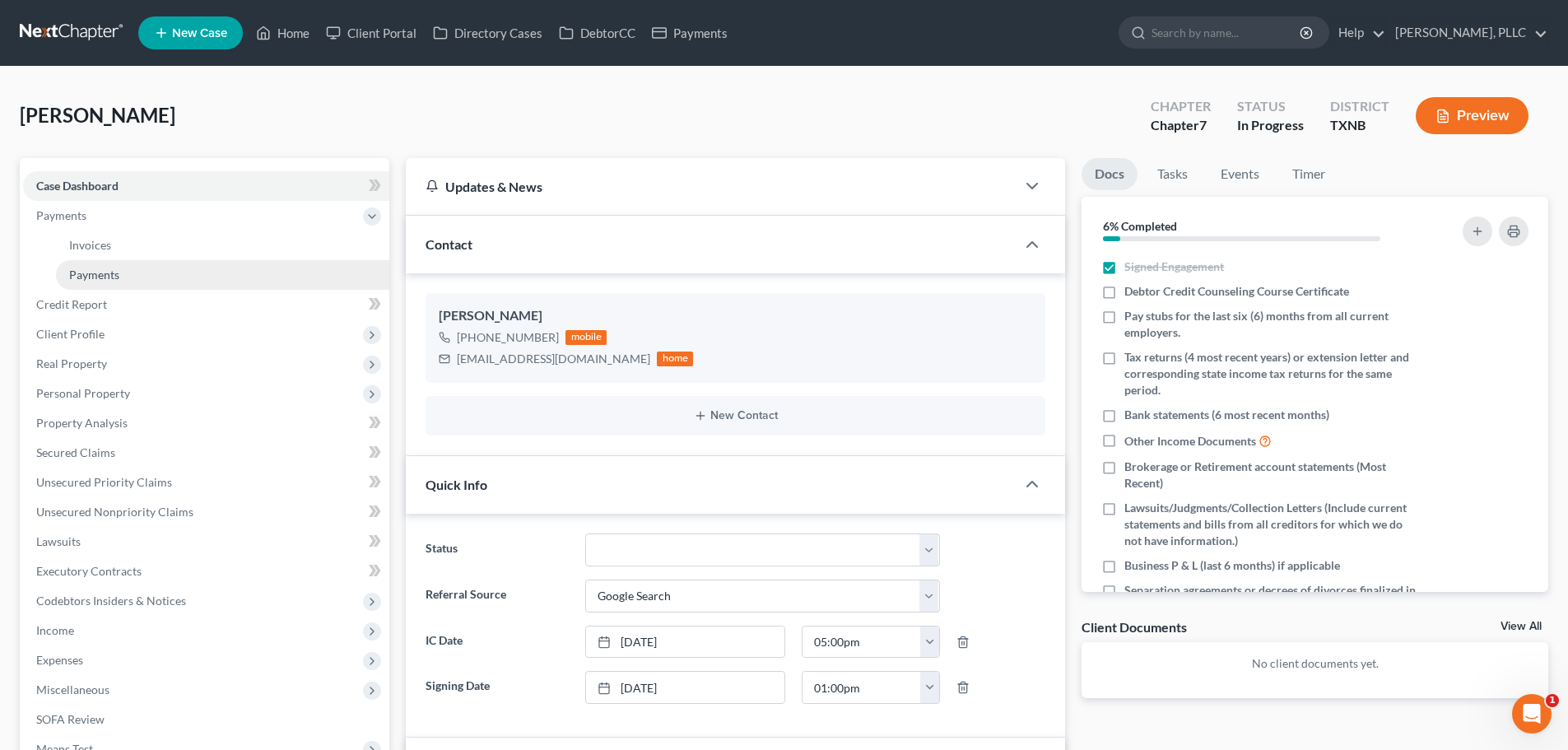
click at [83, 281] on link "Payments" at bounding box center [222, 274] width 334 height 29
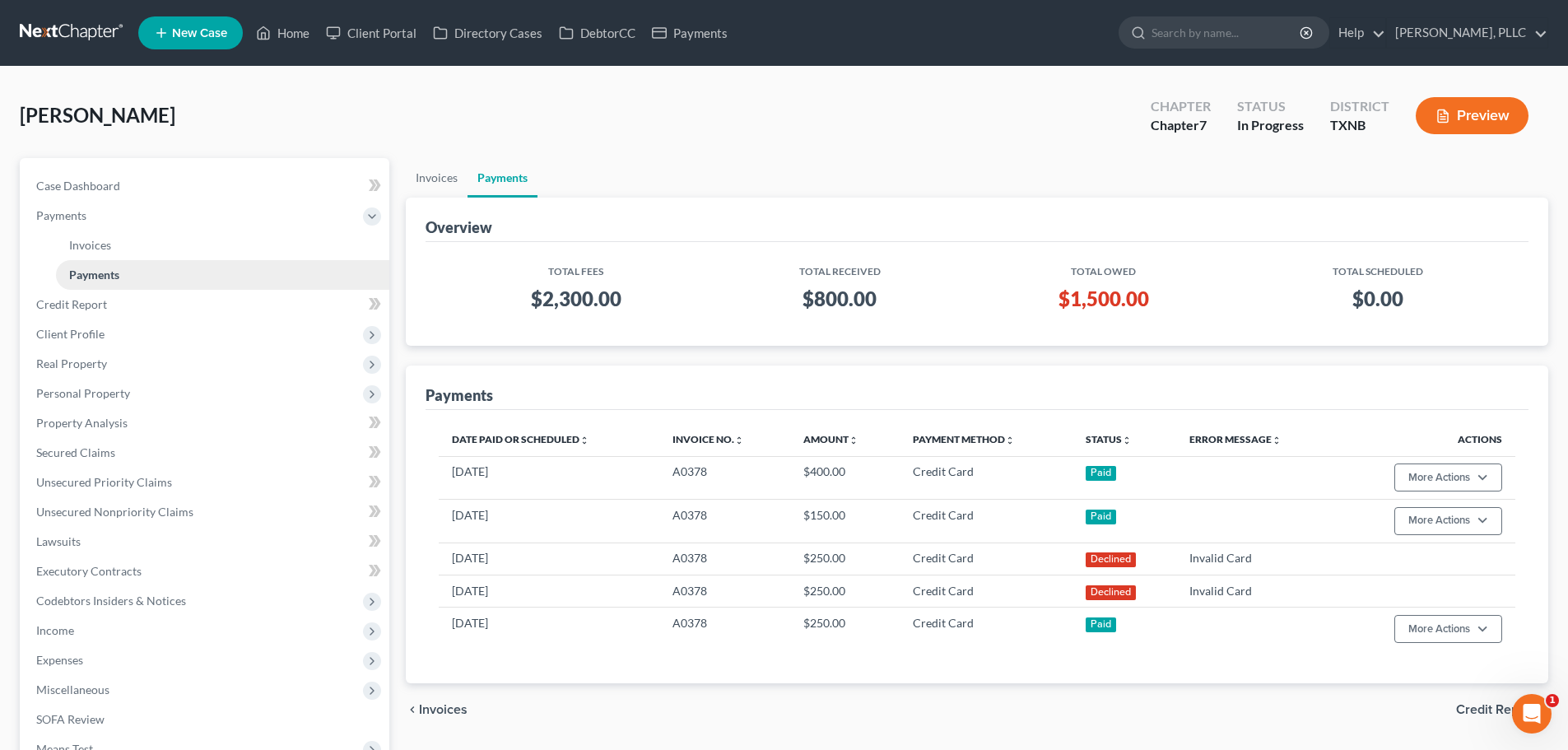
click at [381, 260] on link "Payments" at bounding box center [222, 274] width 334 height 29
click at [382, 259] on link "Invoices" at bounding box center [222, 245] width 334 height 29
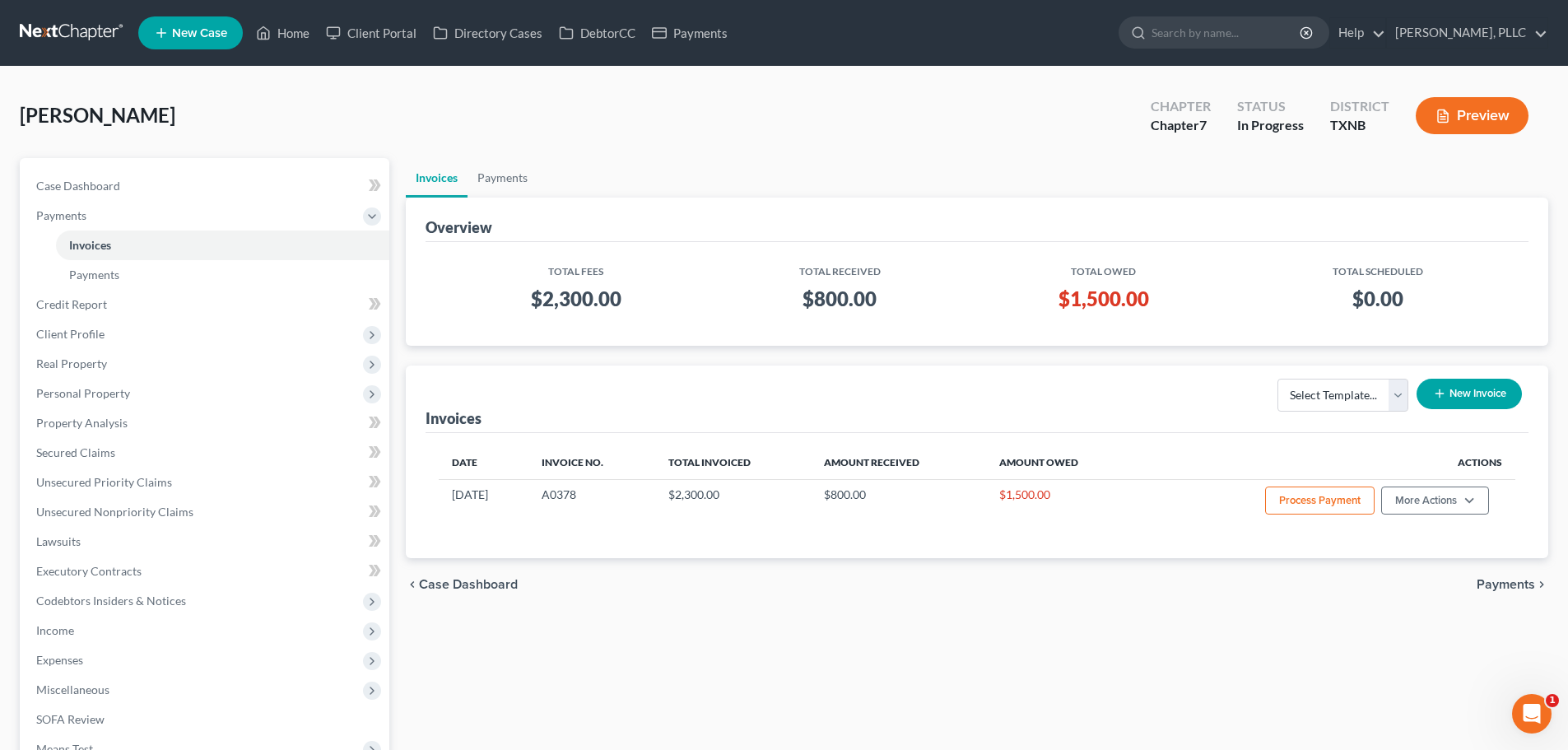
click at [683, 138] on div "[PERSON_NAME] Upgraded Chapter Chapter 7 Status In [GEOGRAPHIC_DATA] [GEOGRAPHI…" at bounding box center [784, 122] width 1528 height 72
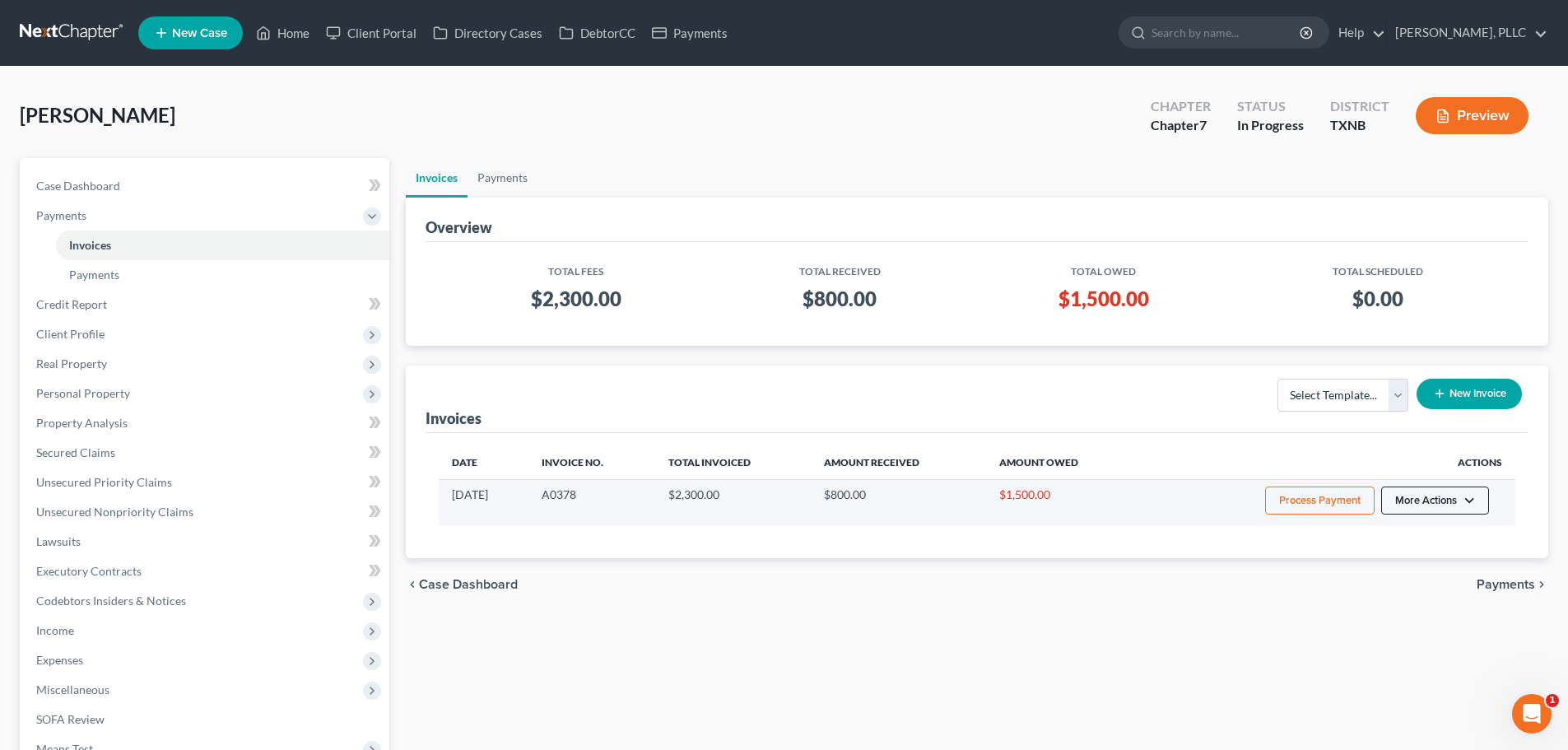
click at [1471, 504] on button "More Actions" at bounding box center [1435, 500] width 108 height 28
click at [1424, 536] on link "View/Edit" at bounding box center [1458, 535] width 193 height 28
select select "1"
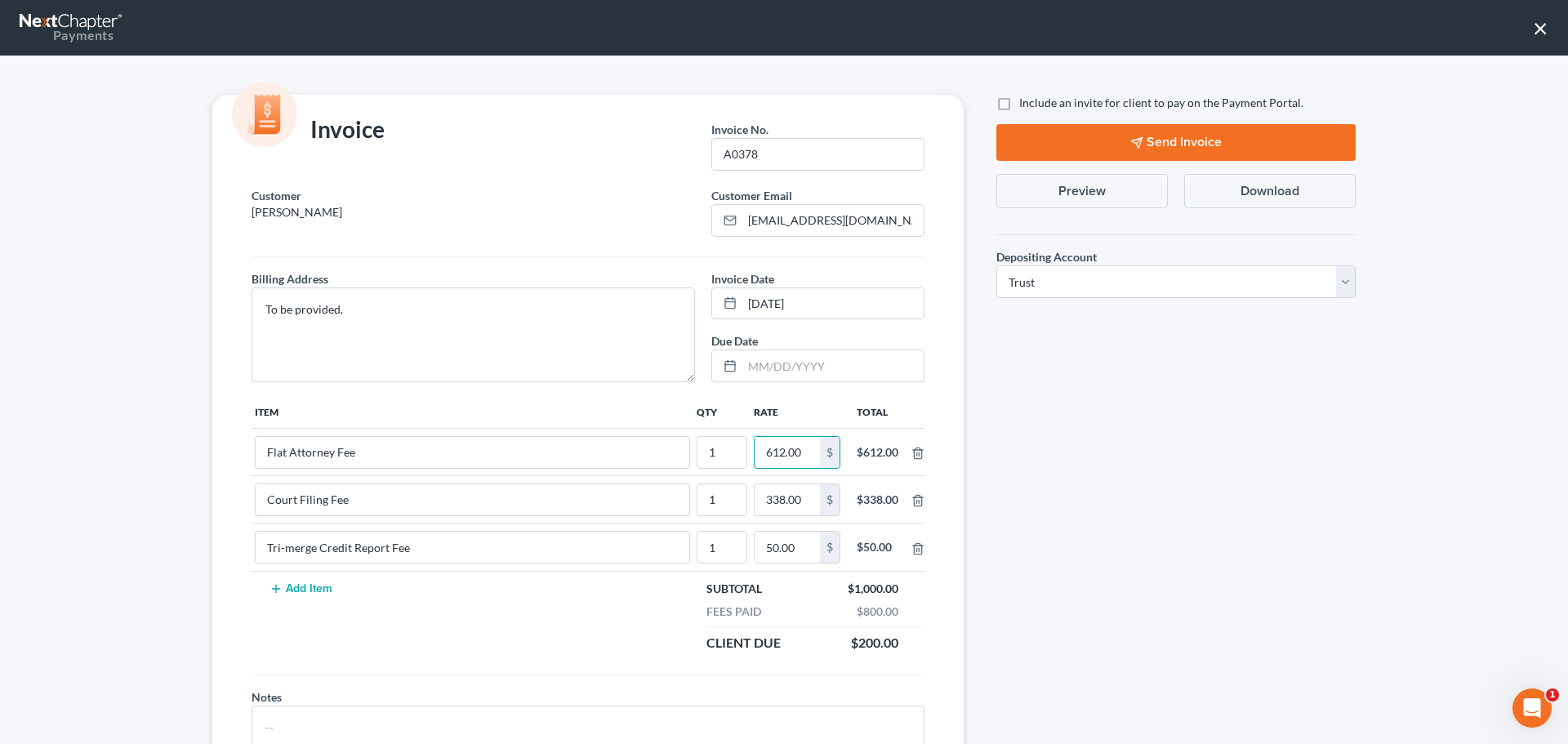
type input "612.00"
click at [1161, 470] on div "Include an invite for client to pay on the Payment Portal. Send Invoice Preview…" at bounding box center [1175, 447] width 392 height 704
click at [1019, 102] on label "Include an invite for client to pay on the Payment Portal." at bounding box center [1161, 102] width 284 height 17
click at [1025, 102] on input "Include an invite for client to pay on the Payment Portal." at bounding box center [1031, 100] width 11 height 11
checkbox input "true"
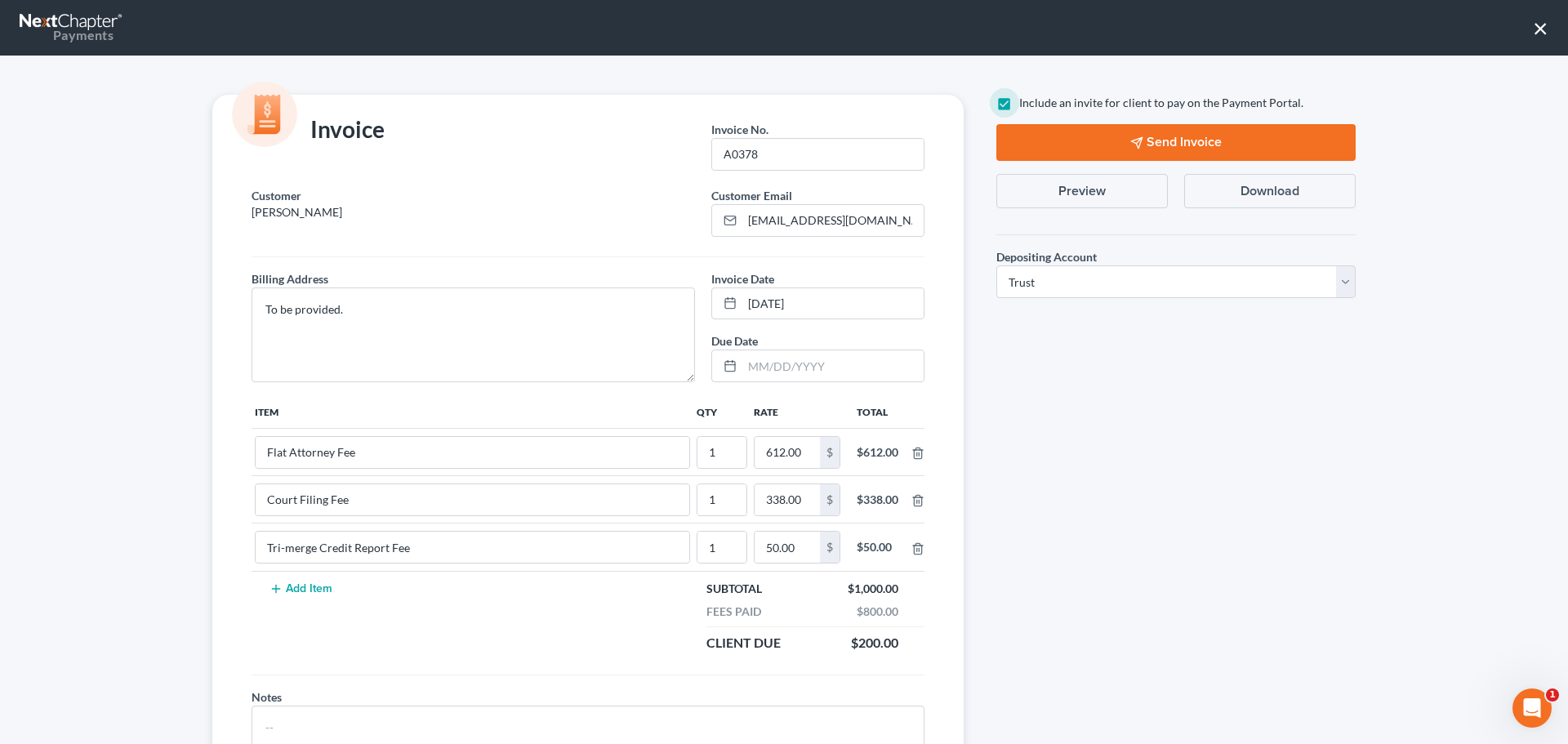
click at [1081, 146] on button "Send Invoice" at bounding box center [1175, 143] width 359 height 37
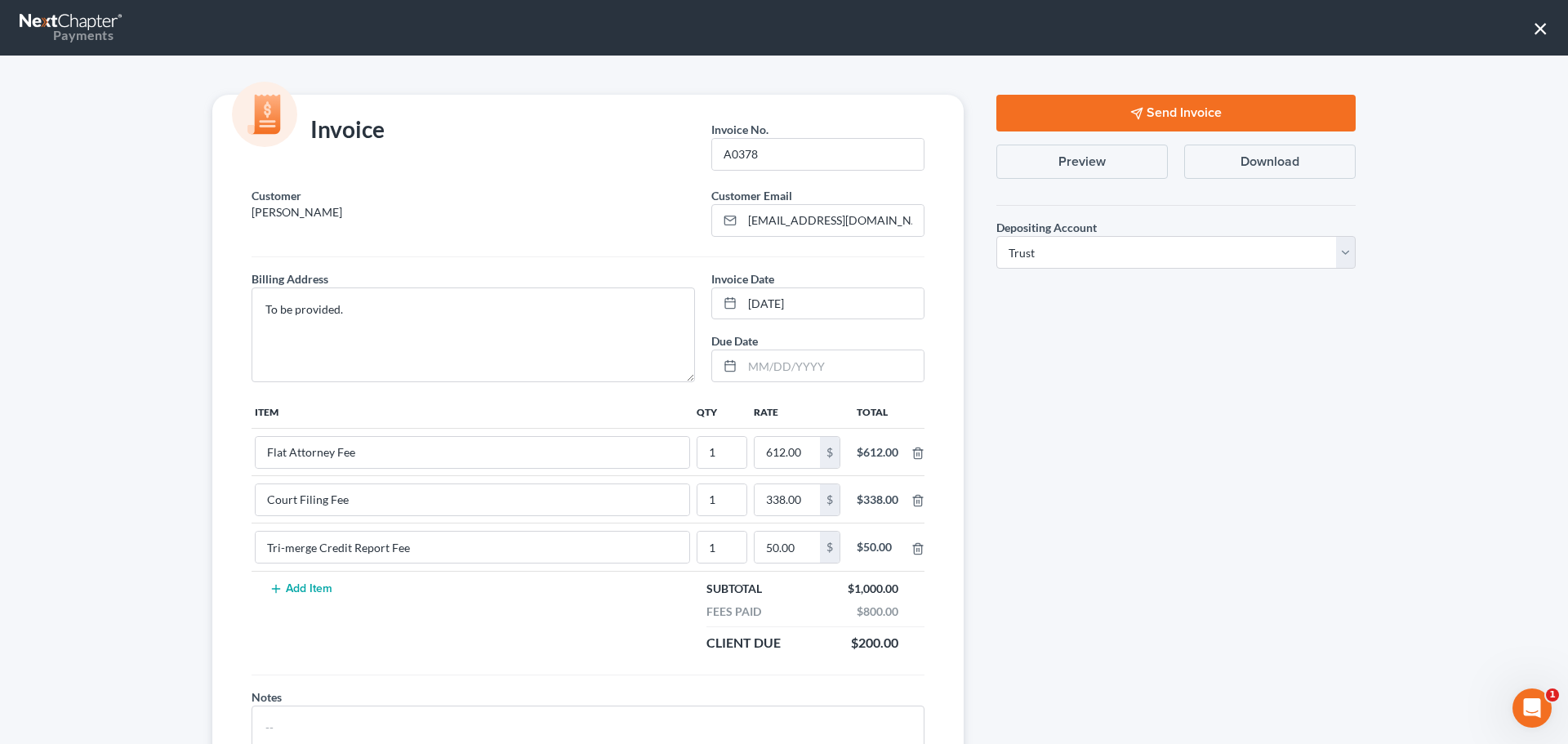
click at [1541, 28] on button "×" at bounding box center [1541, 28] width 16 height 26
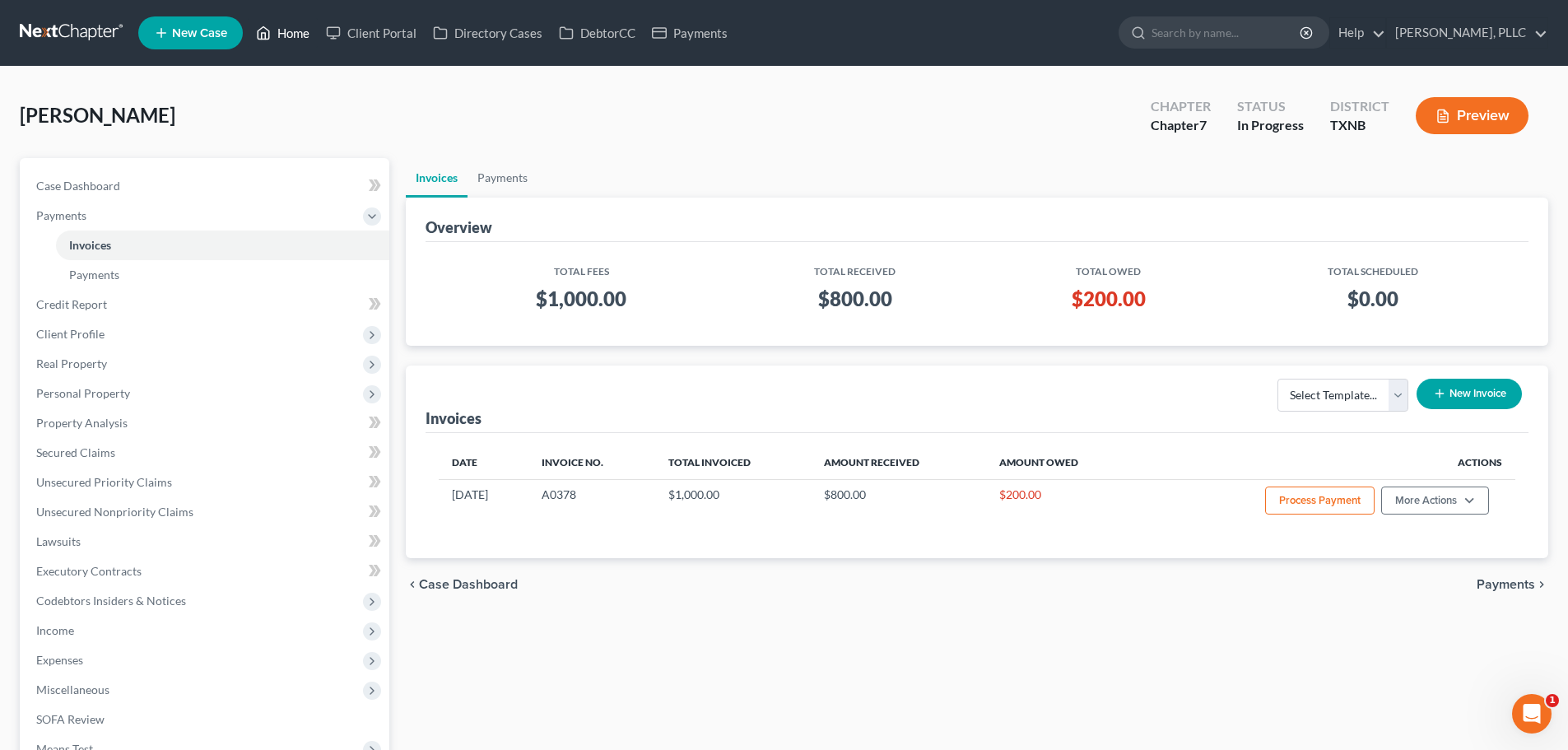
click at [293, 34] on link "Home" at bounding box center [283, 32] width 70 height 29
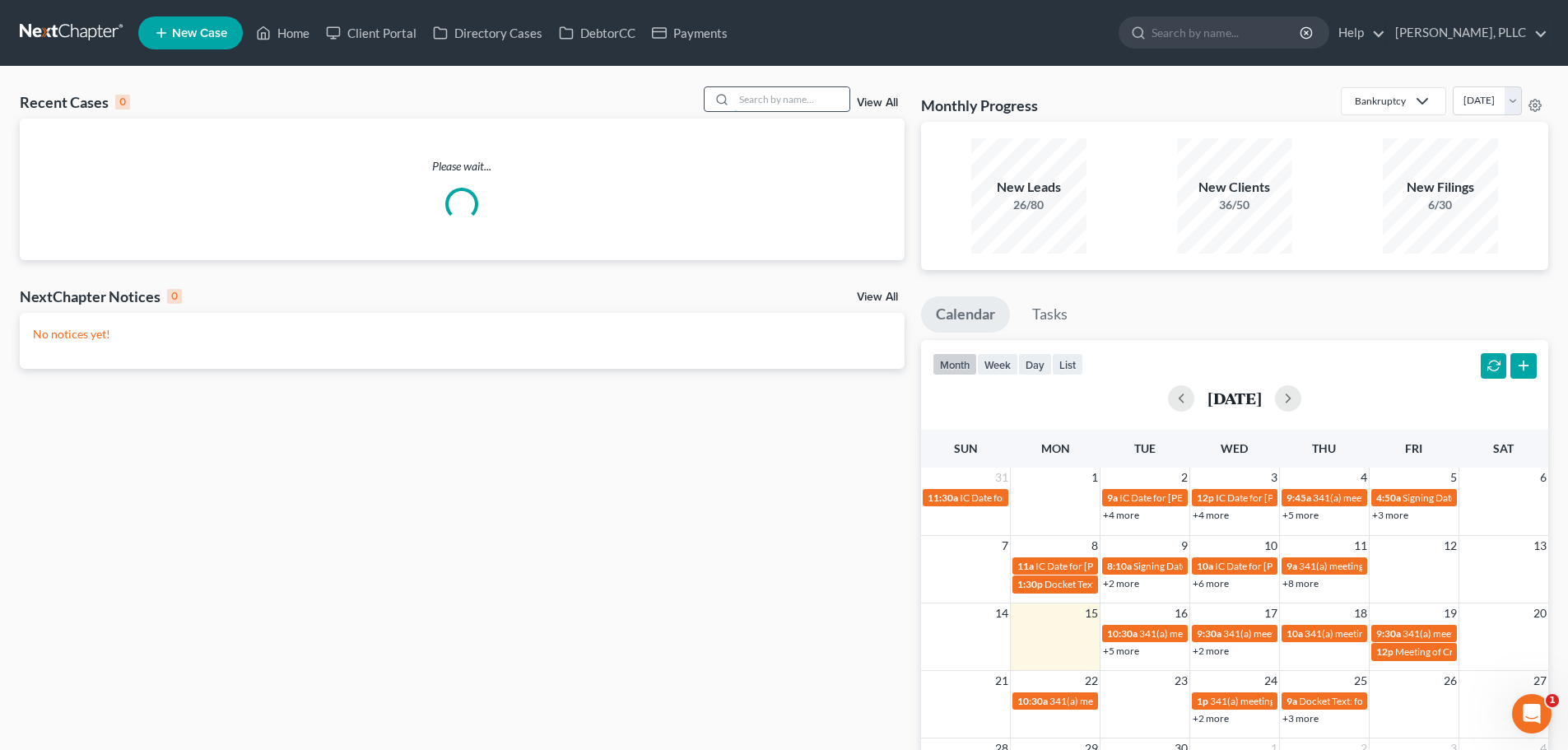
click at [824, 105] on input "search" at bounding box center [792, 99] width 116 height 24
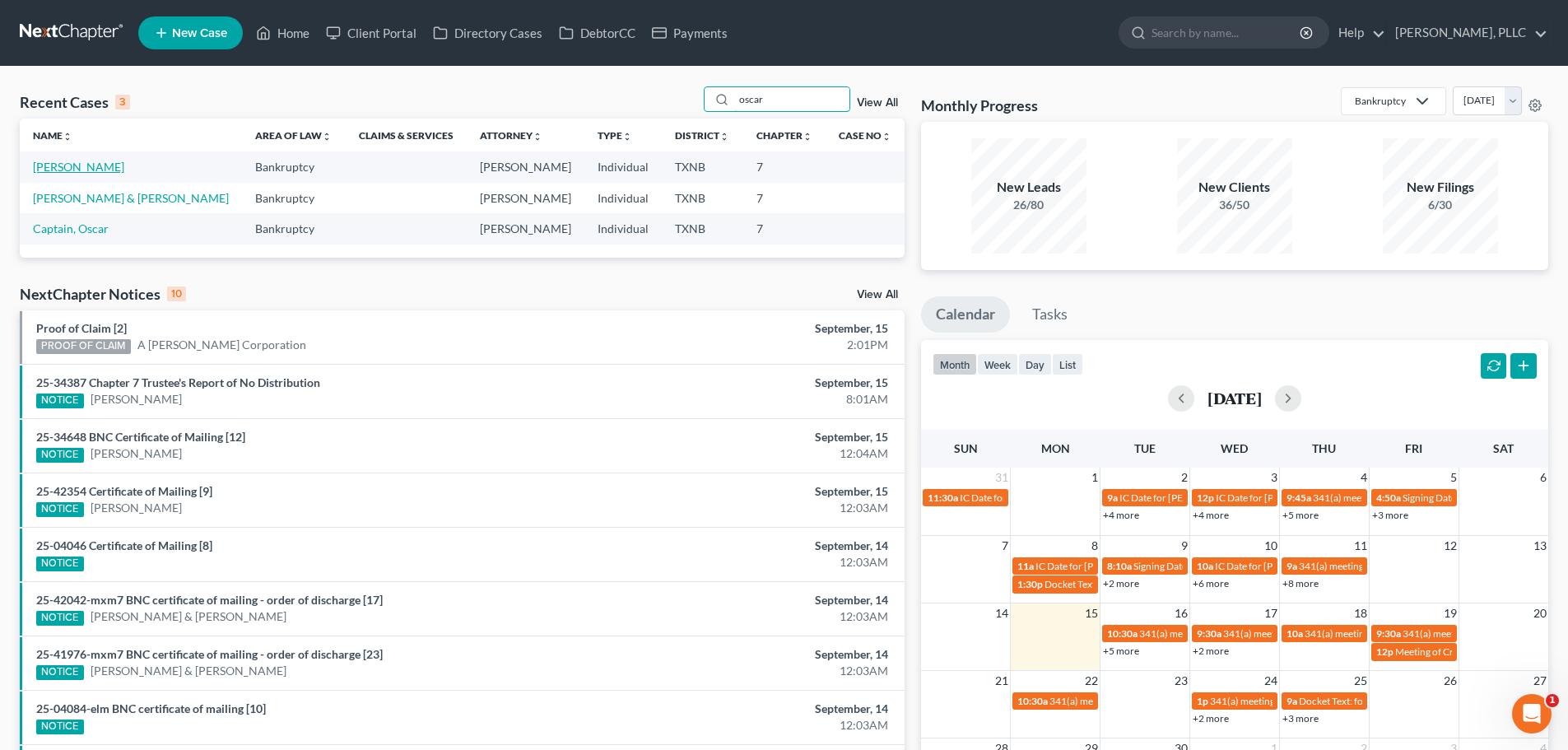
type input "oscar"
click at [79, 168] on link "[PERSON_NAME]" at bounding box center [78, 167] width 92 height 14
select select "4"
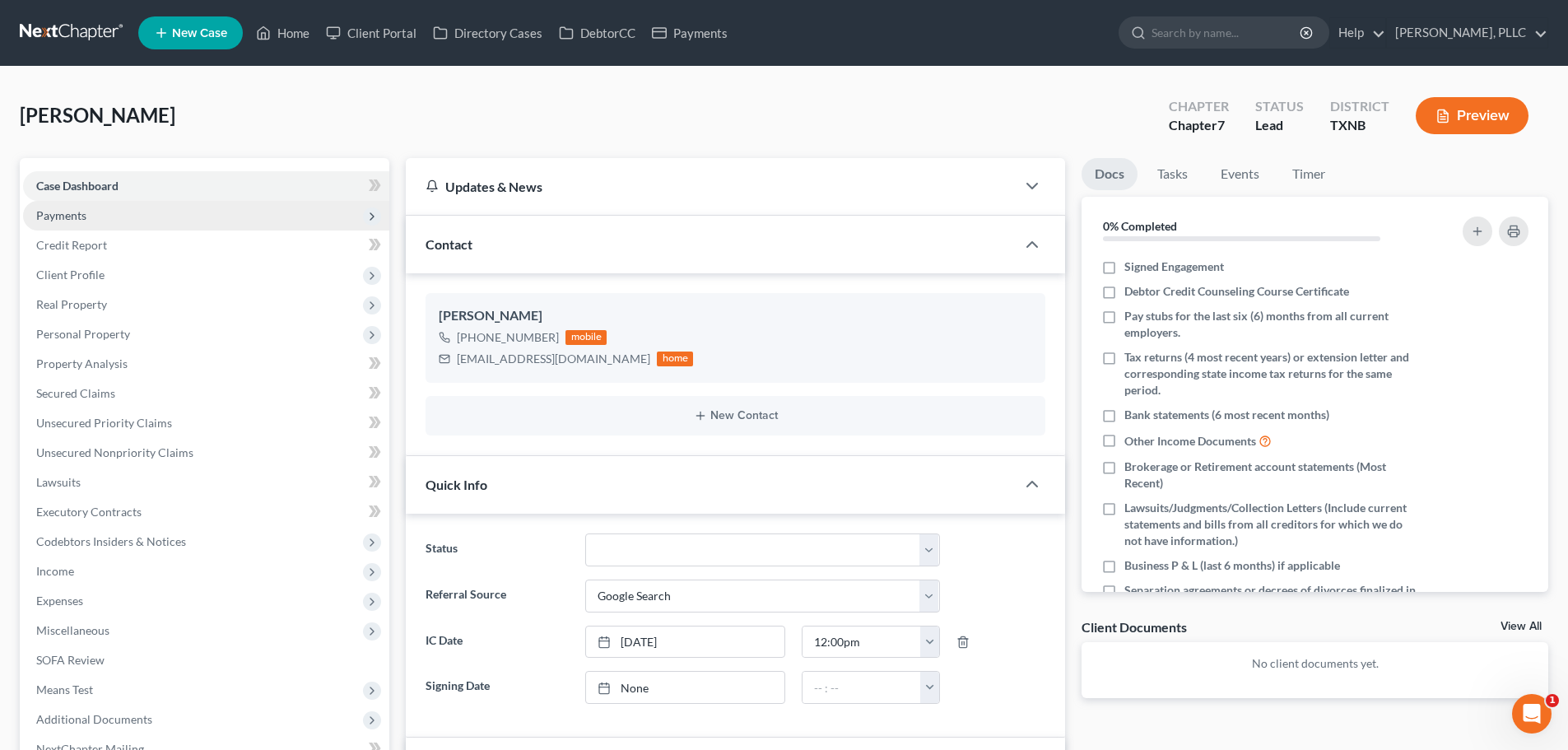
click at [63, 214] on span "Payments" at bounding box center [61, 215] width 50 height 14
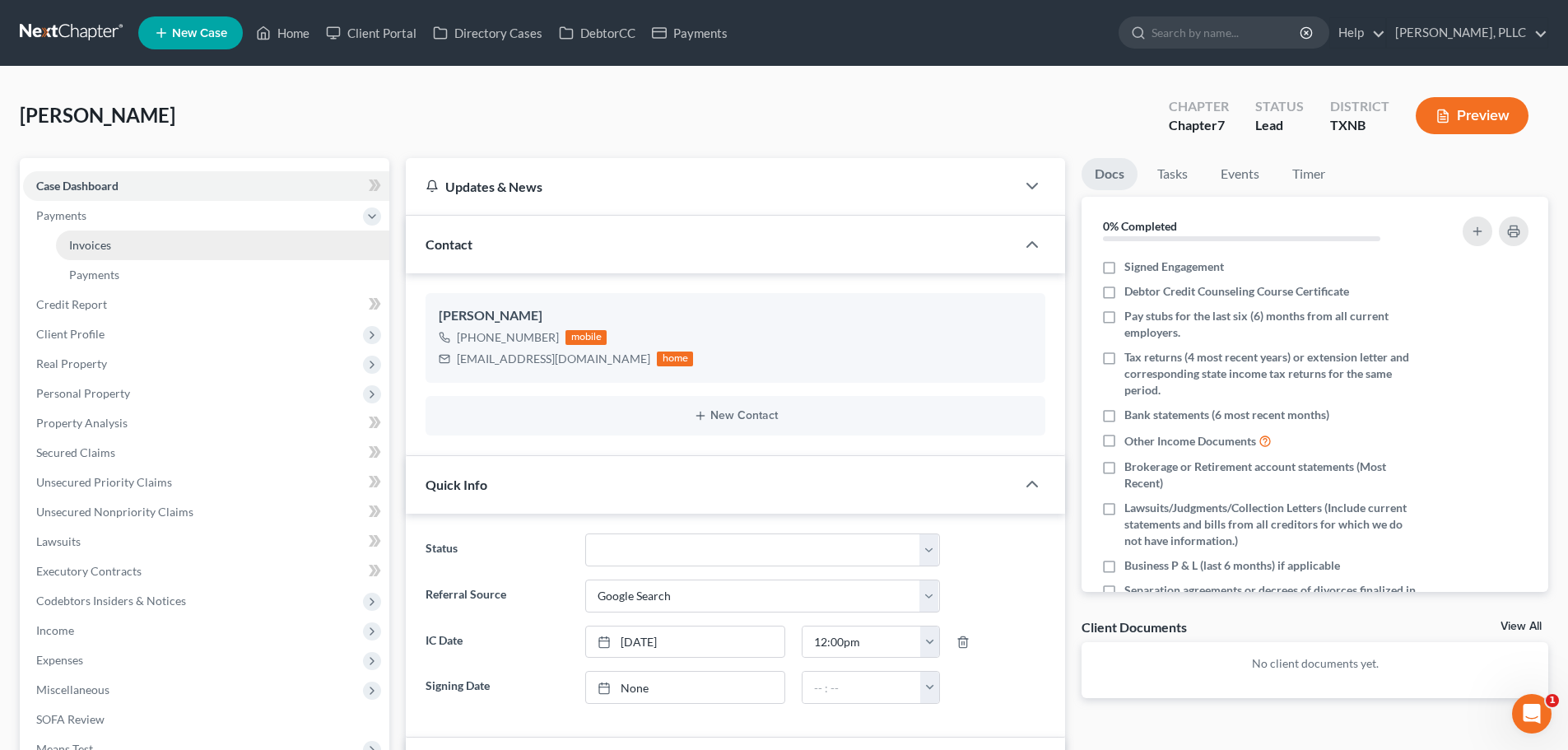
click at [98, 247] on span "Invoices" at bounding box center [90, 245] width 42 height 14
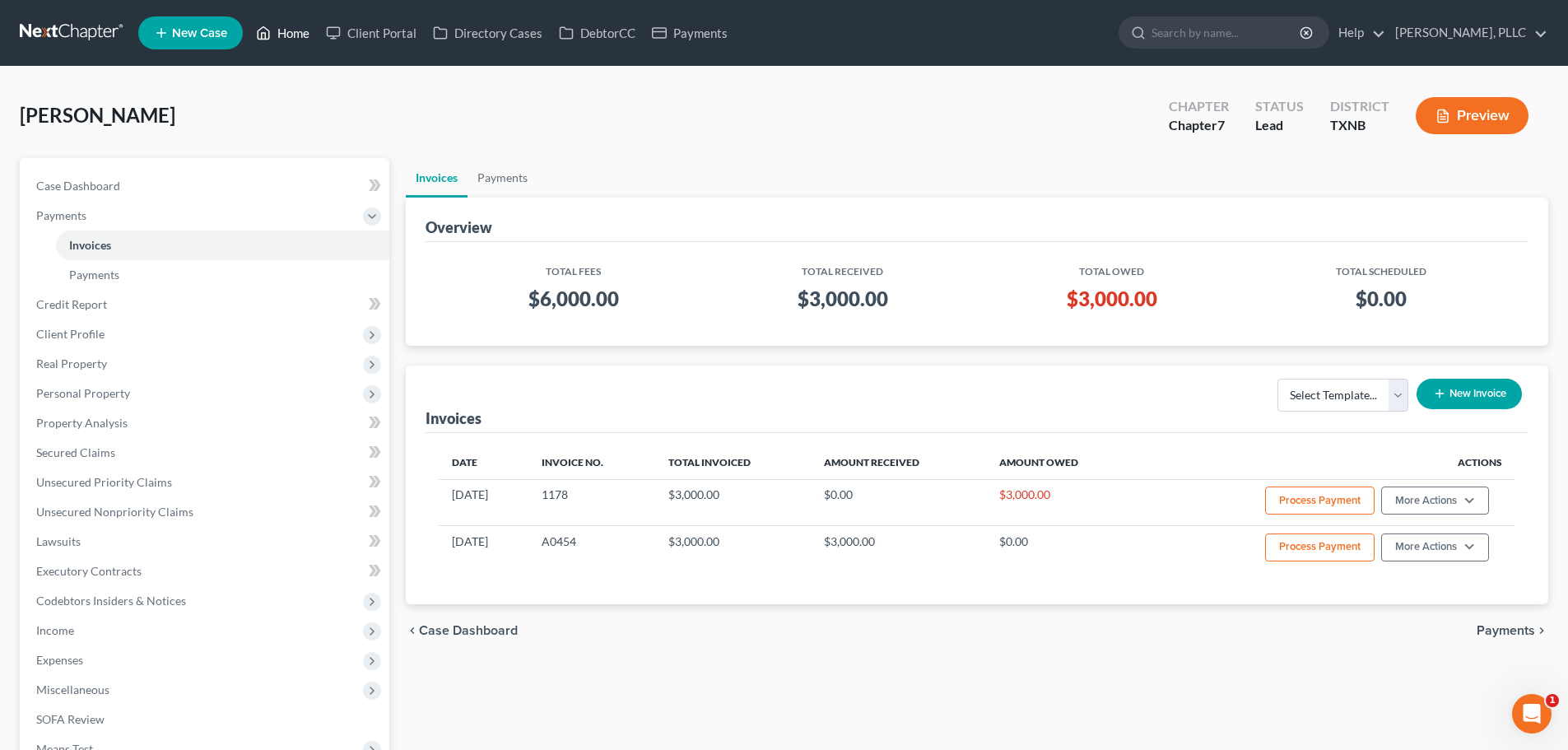
click at [303, 35] on link "Home" at bounding box center [283, 32] width 70 height 29
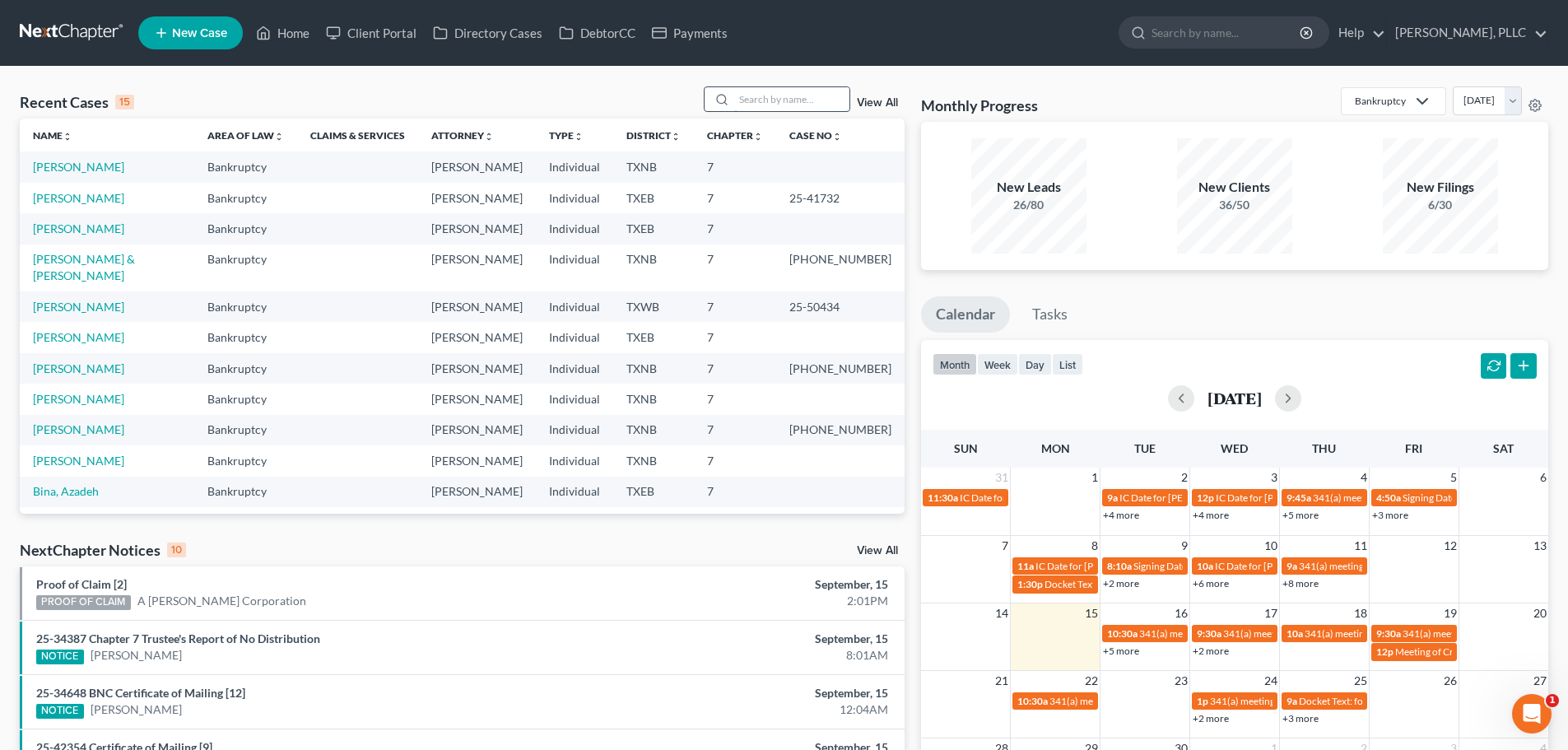
click at [760, 94] on input "search" at bounding box center [792, 99] width 116 height 24
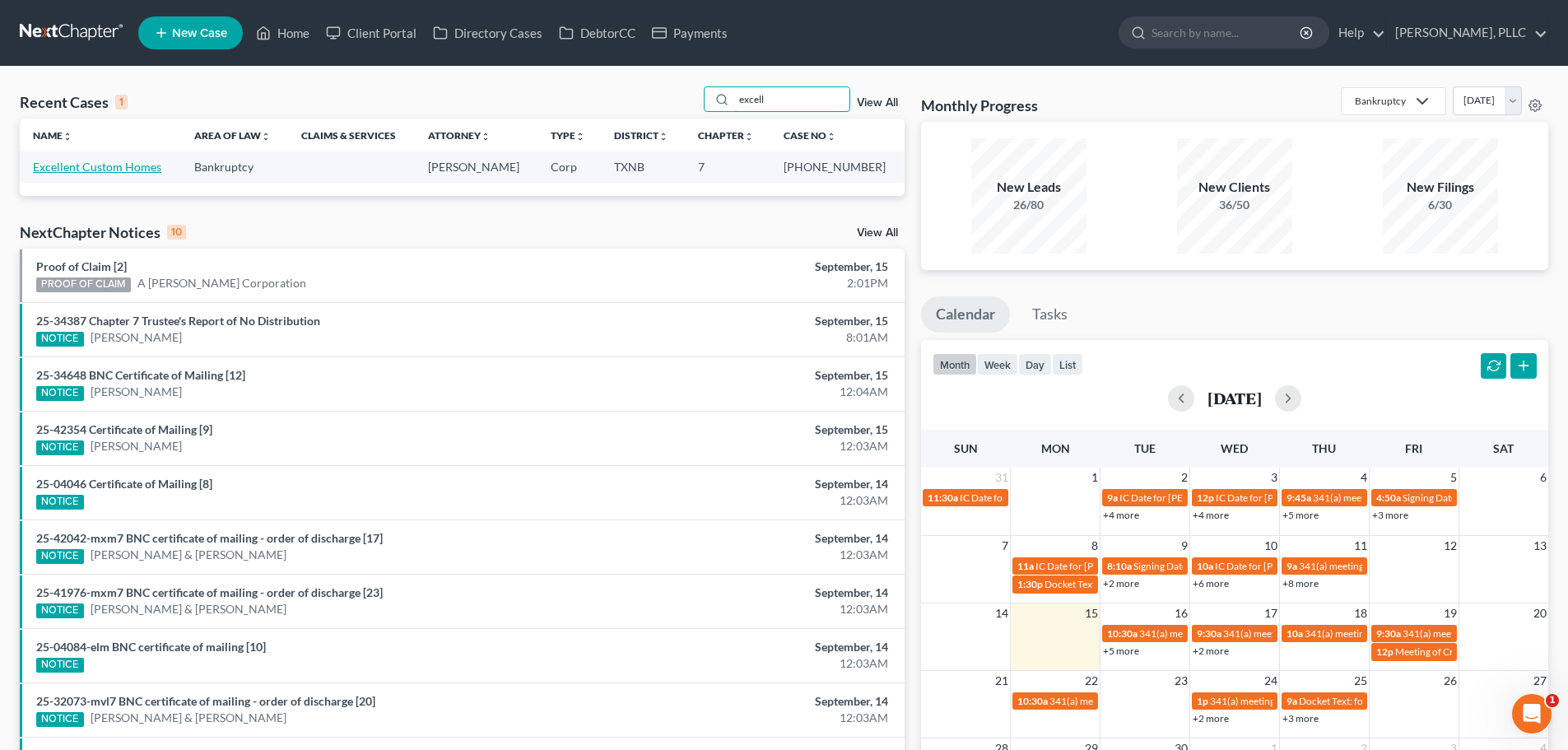
type input "excell"
click at [116, 169] on link "Excellent Custom Homes" at bounding box center [97, 167] width 128 height 14
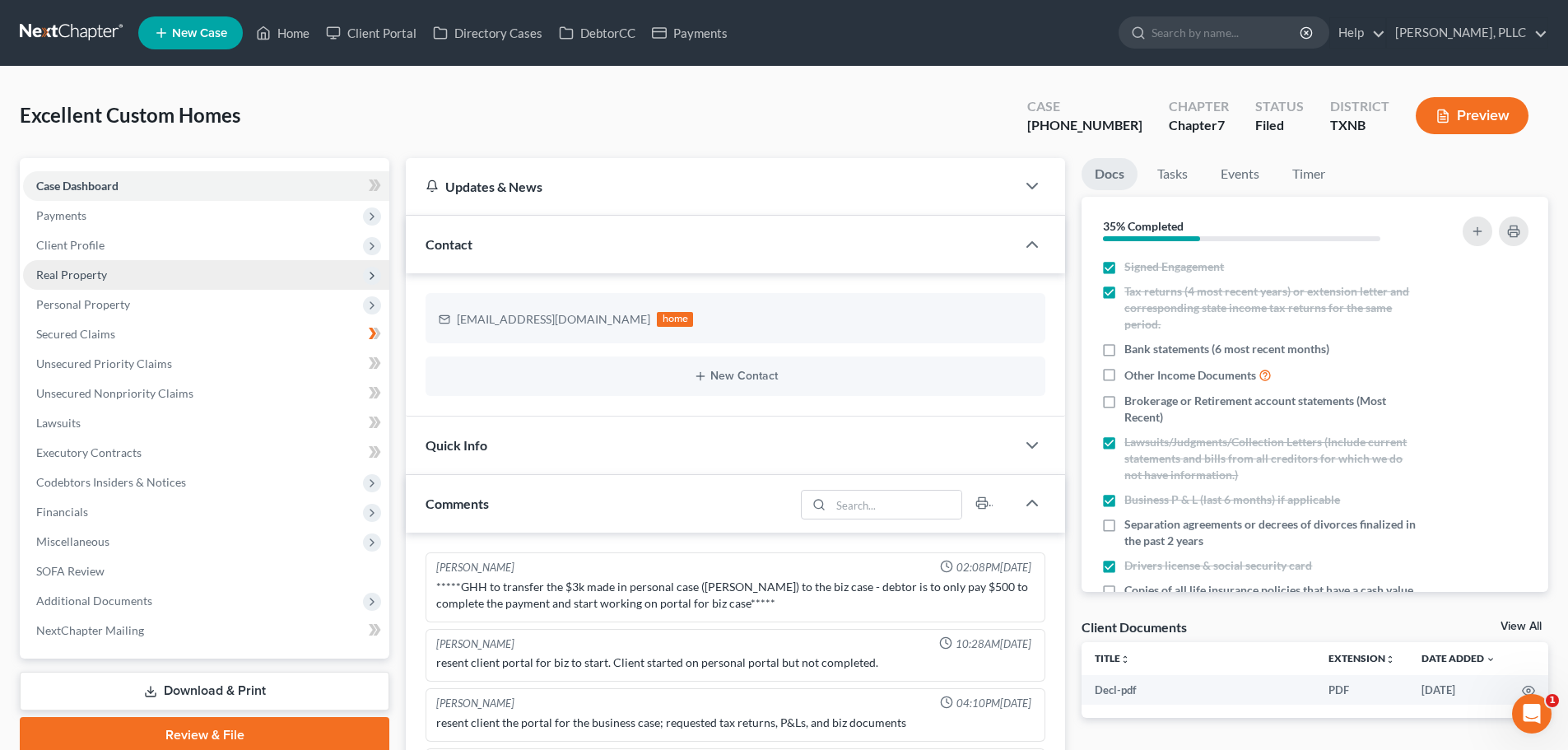
scroll to position [456, 0]
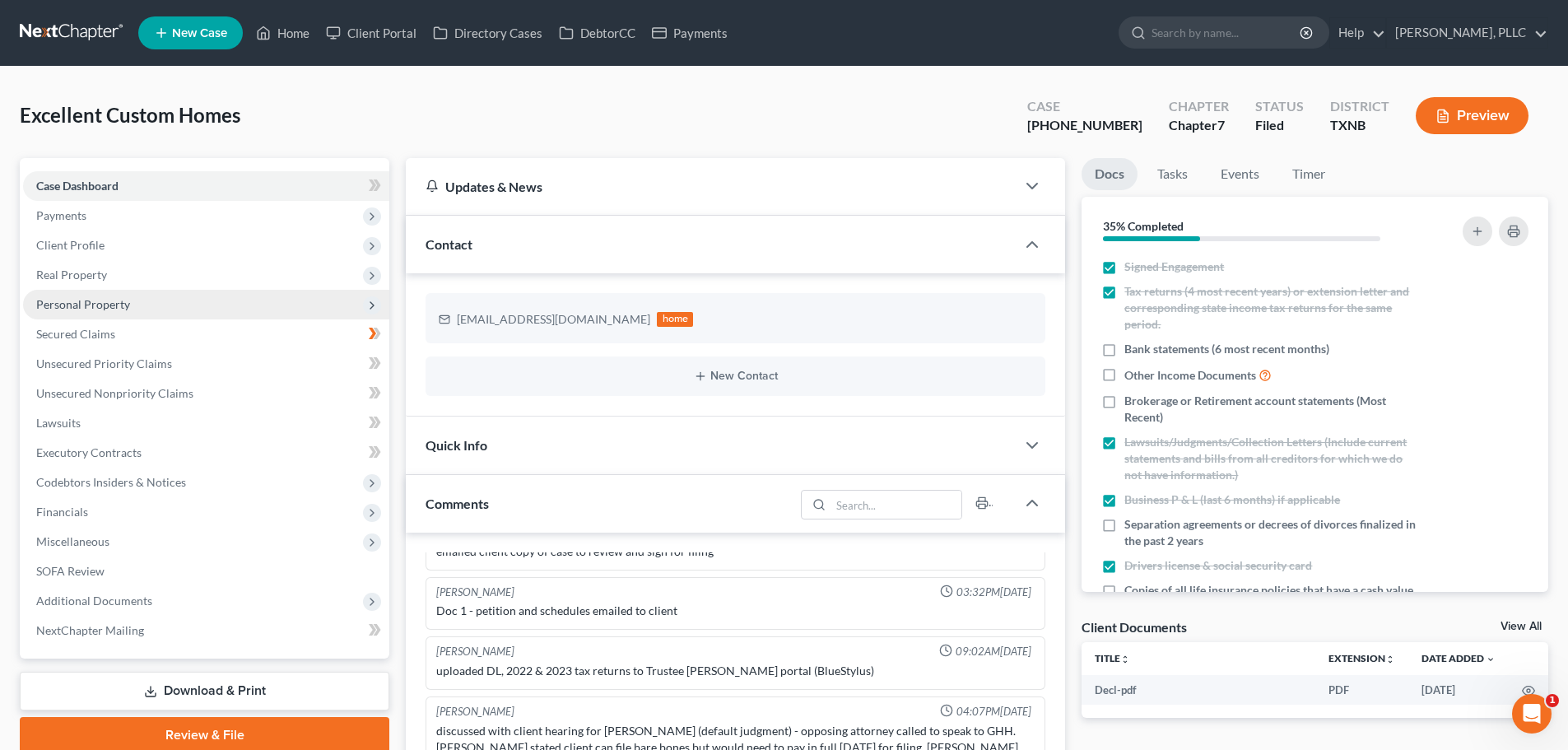
click at [99, 300] on span "Personal Property" at bounding box center [83, 304] width 93 height 14
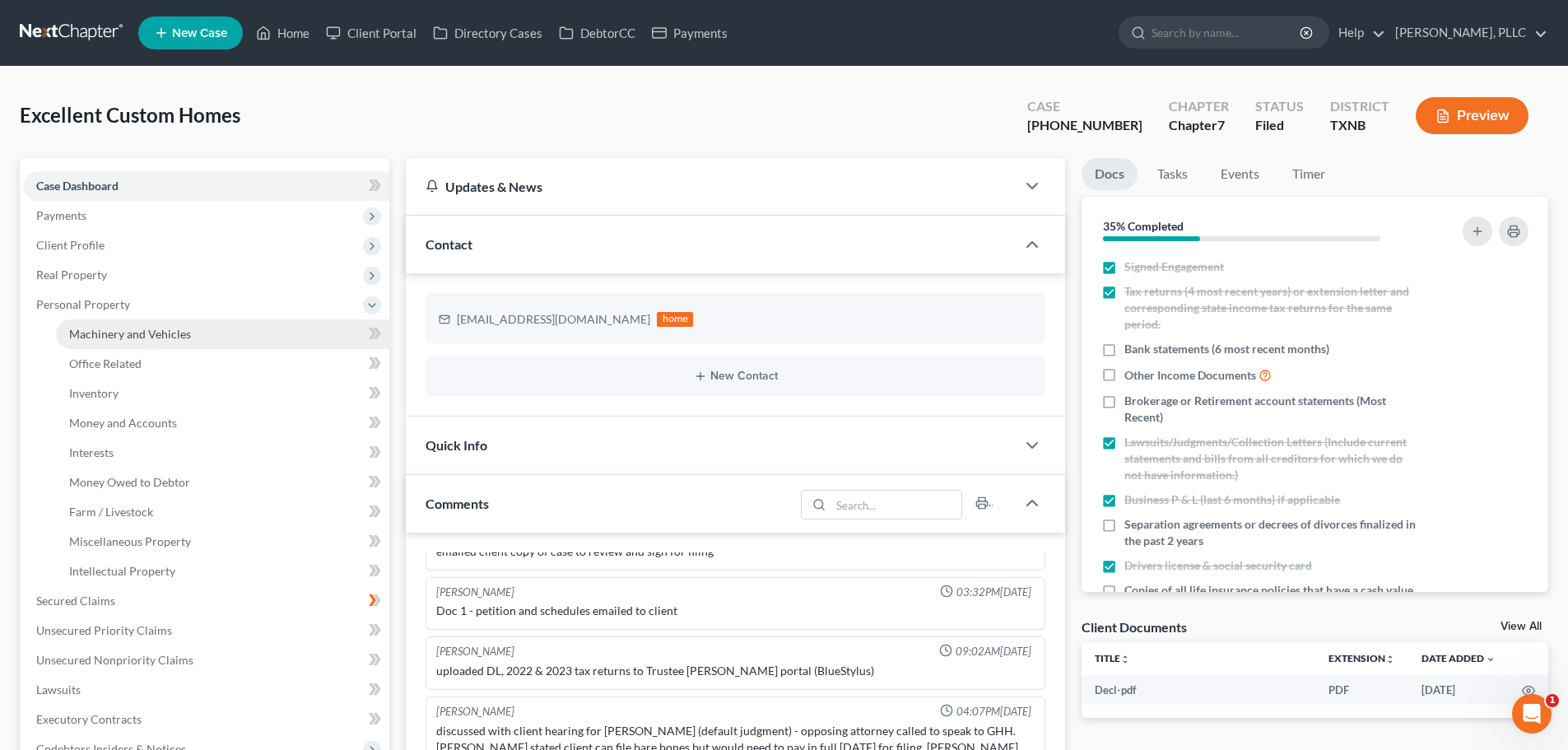
click at [104, 336] on span "Machinery and Vehicles" at bounding box center [130, 334] width 122 height 14
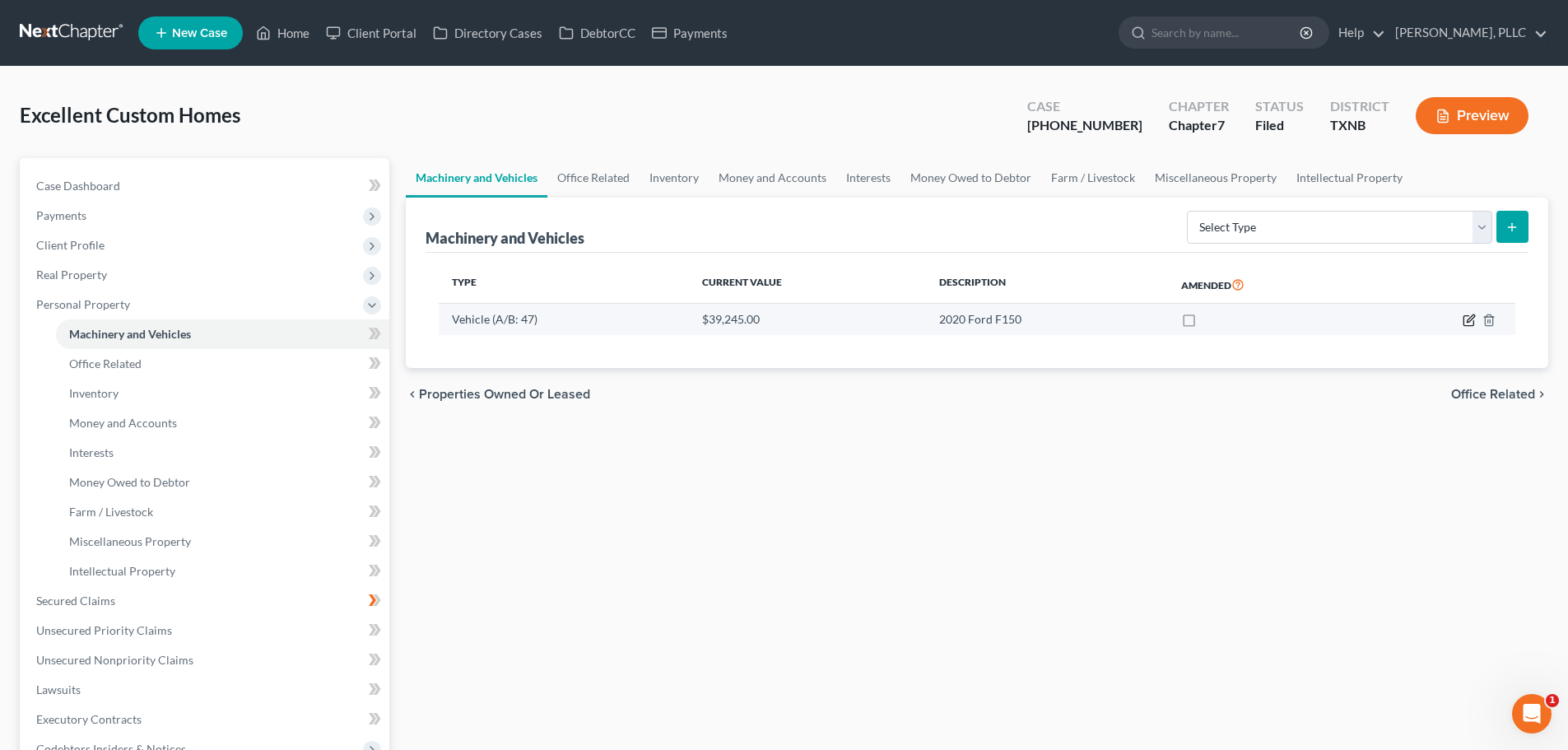
click at [1465, 326] on icon "button" at bounding box center [1467, 320] width 10 height 10
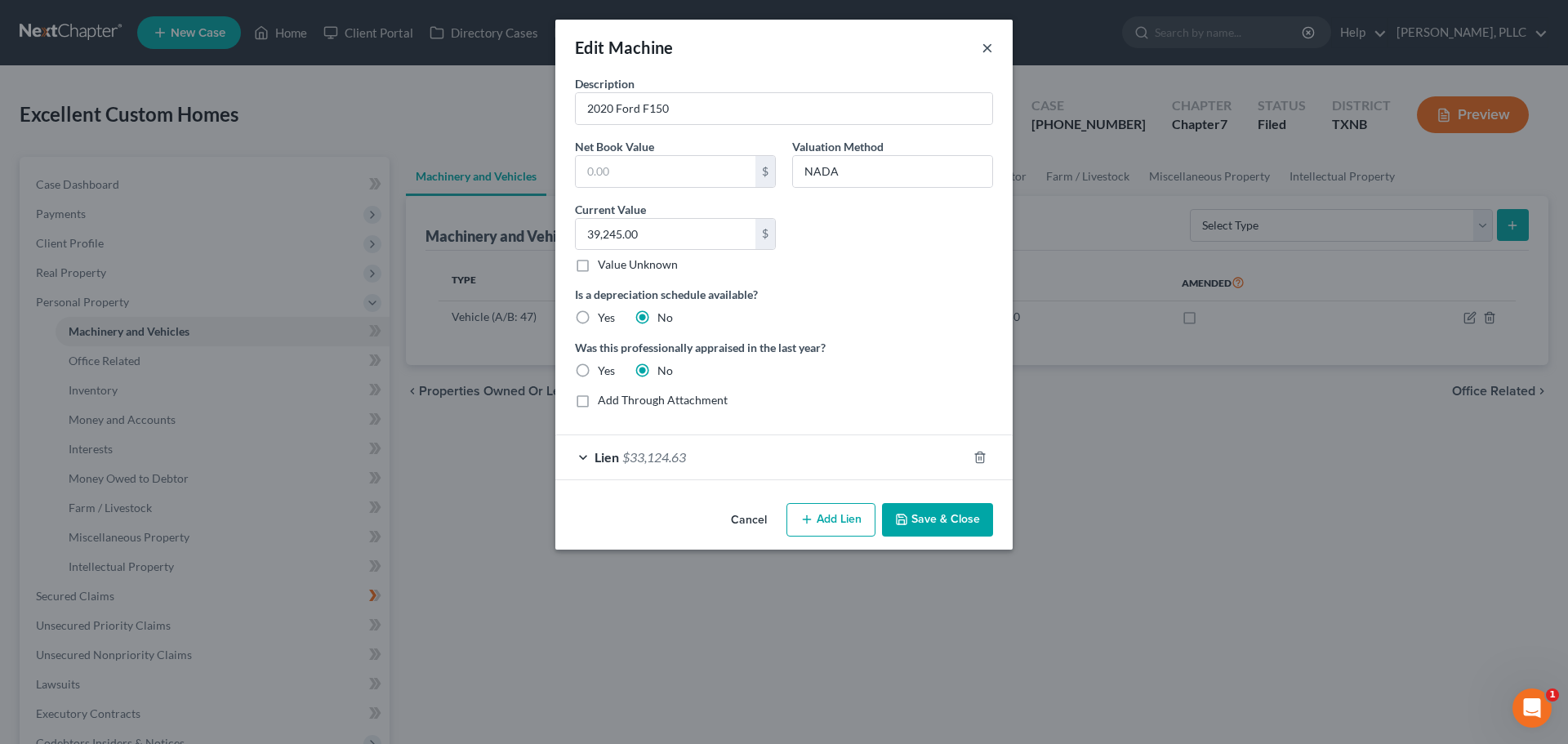
click at [985, 46] on button "×" at bounding box center [987, 48] width 11 height 19
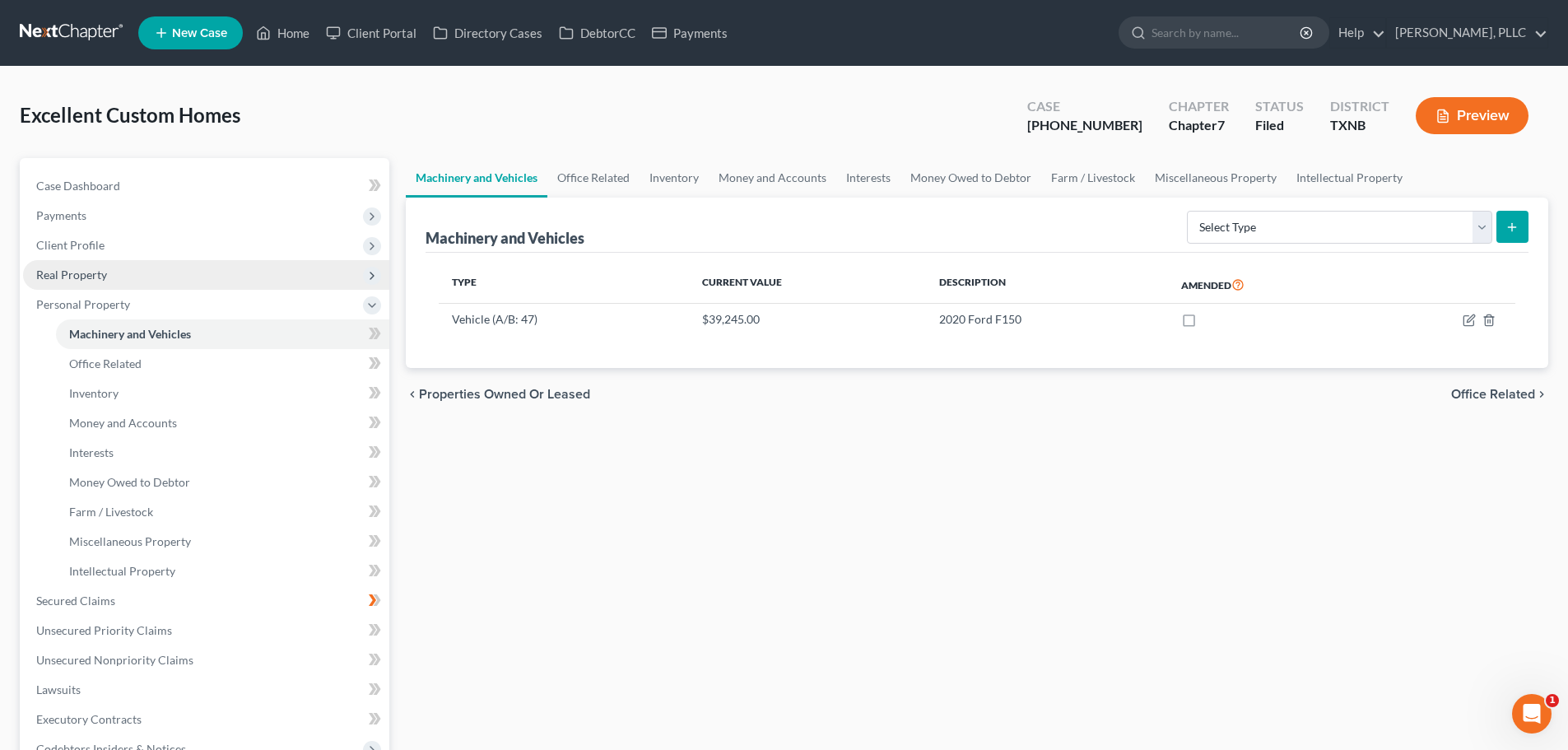
click at [84, 278] on span "Real Property" at bounding box center [72, 275] width 71 height 14
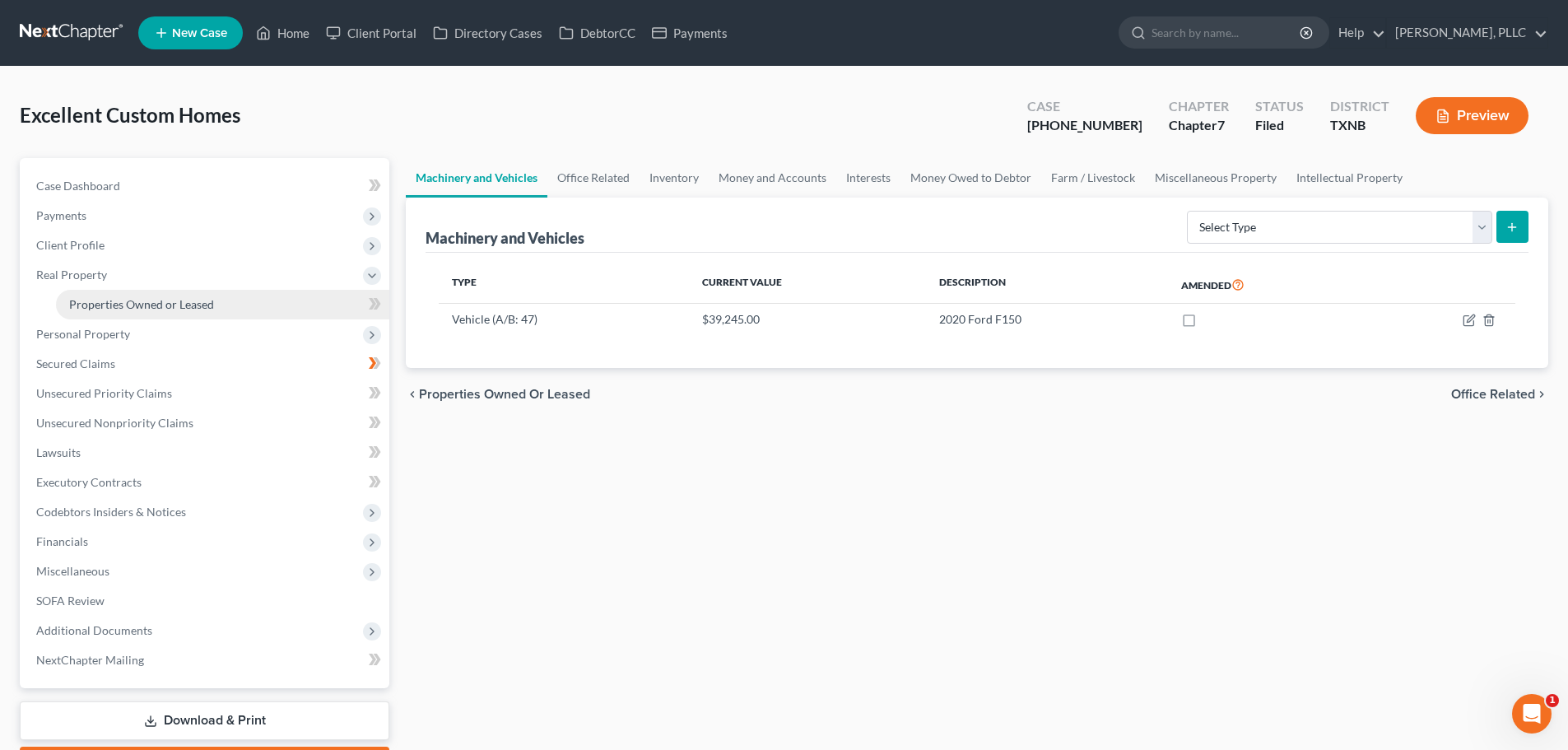
click at [98, 302] on span "Properties Owned or Leased" at bounding box center [141, 304] width 145 height 14
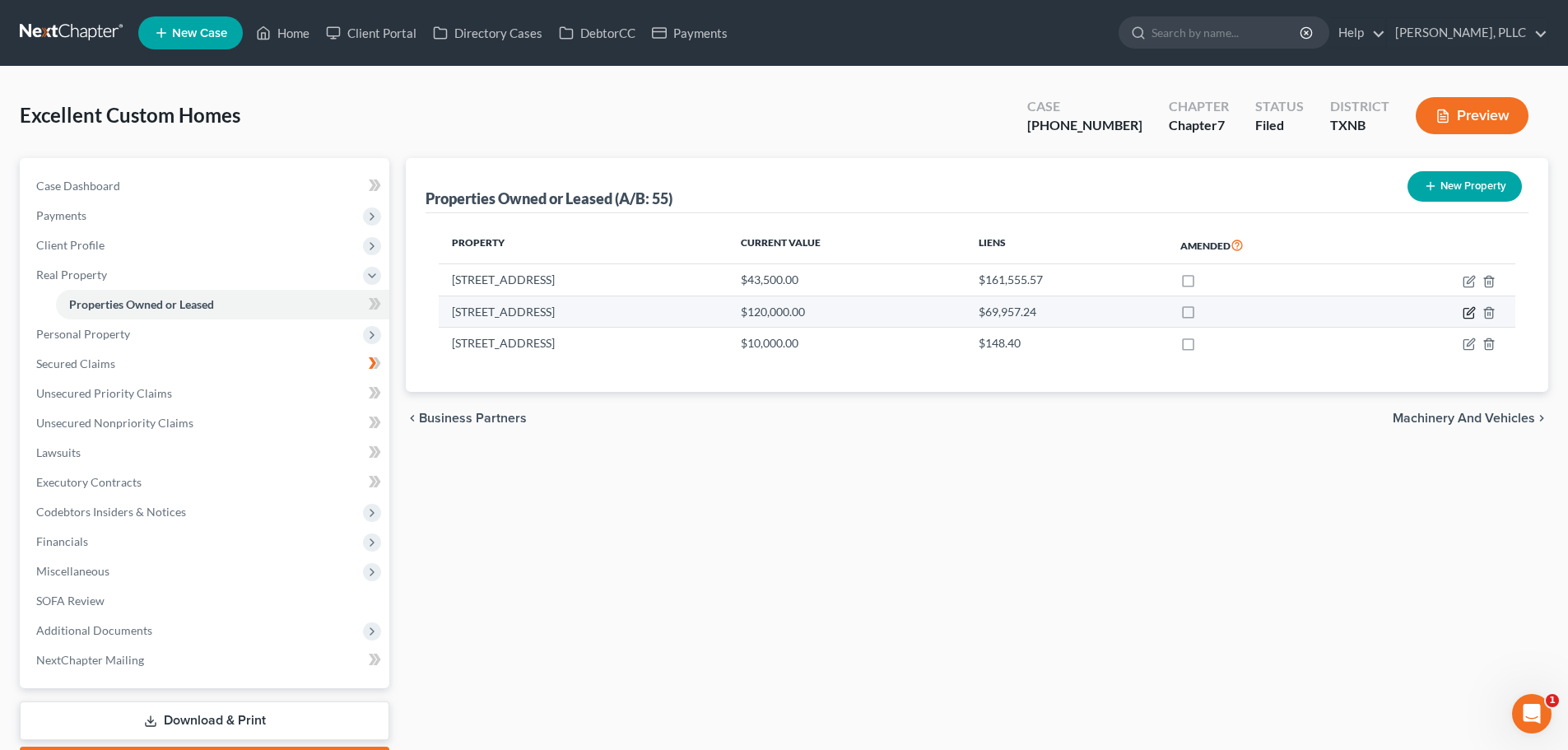
click at [1470, 310] on icon "button" at bounding box center [1470, 310] width 7 height 7
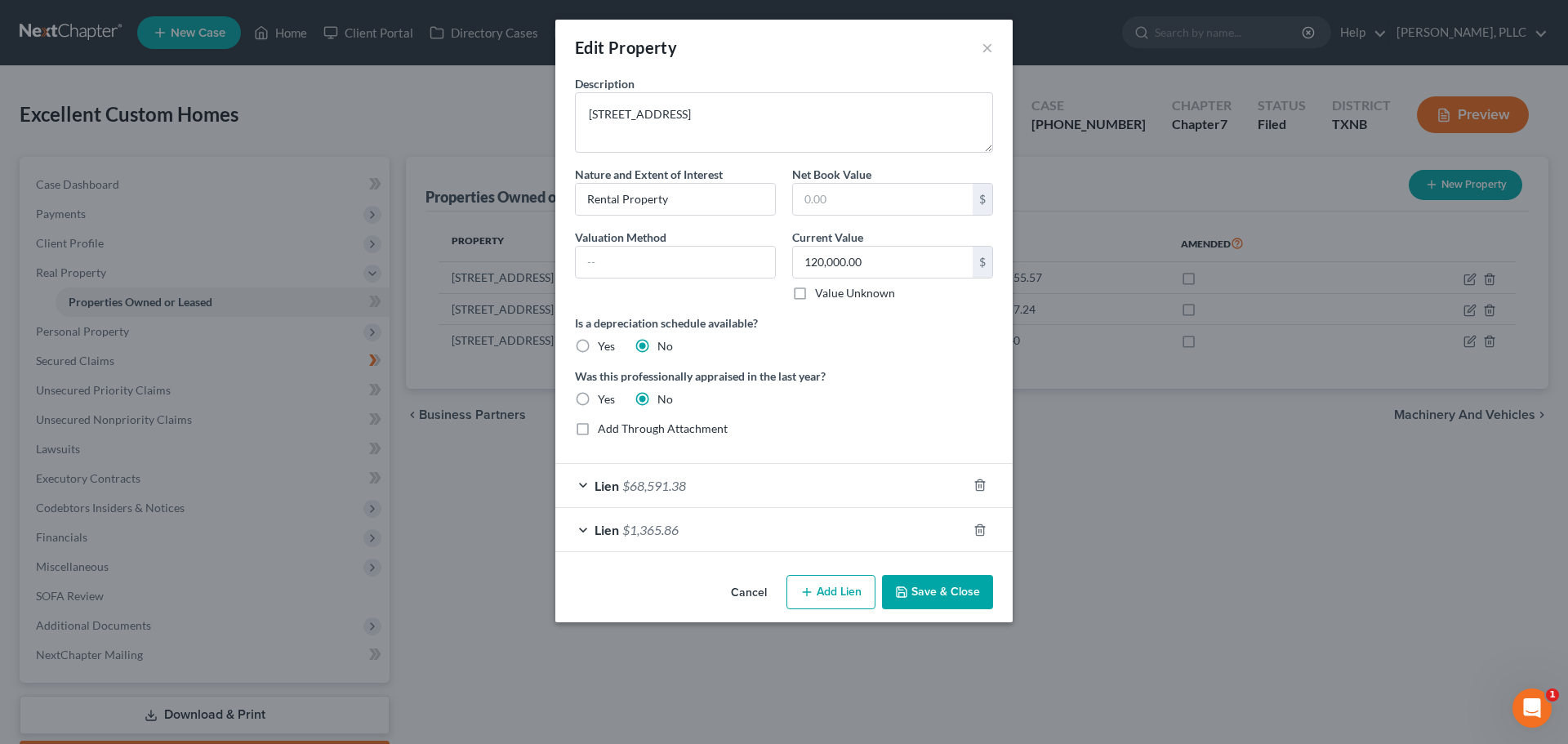
click at [947, 594] on button "Save & Close" at bounding box center [937, 591] width 111 height 34
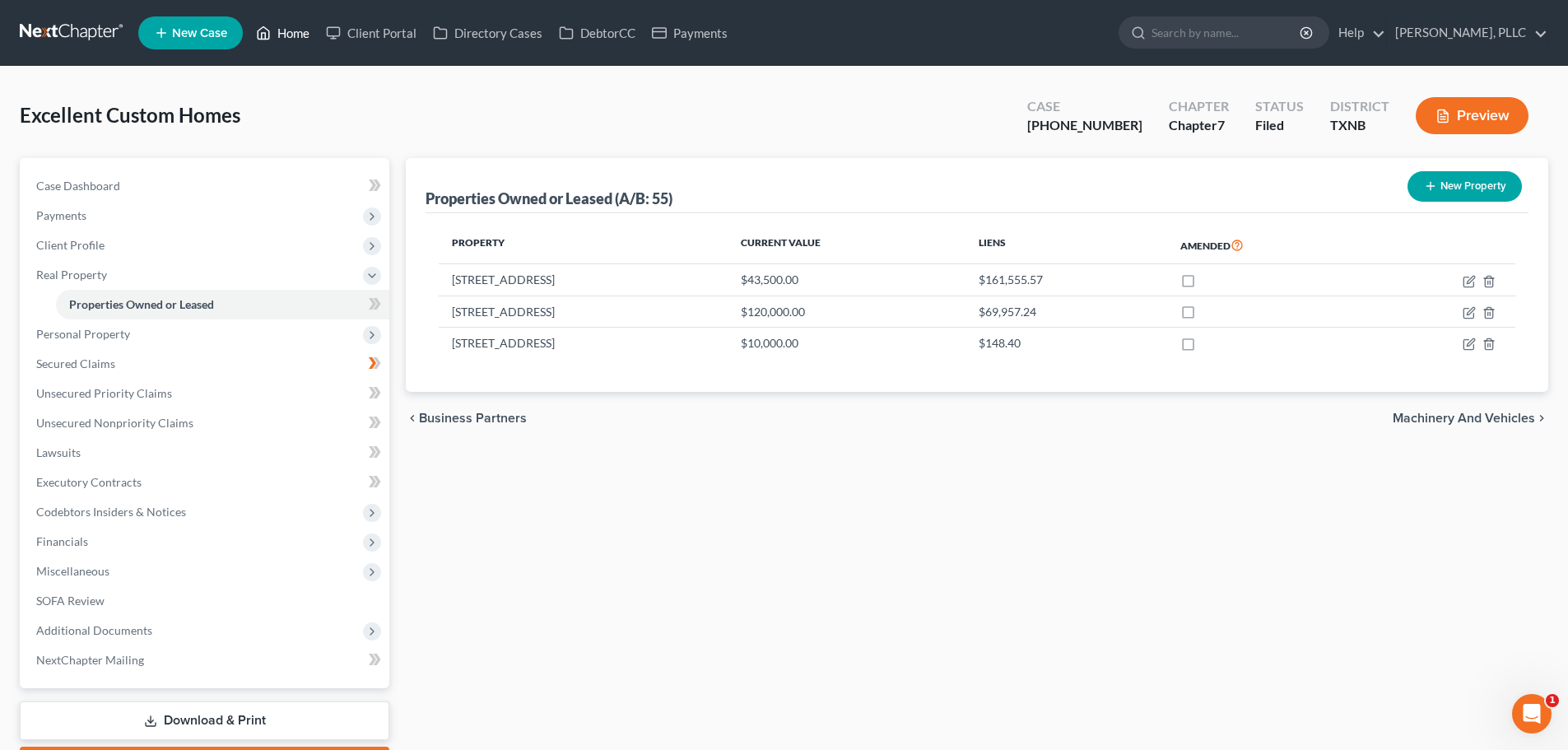
click at [302, 35] on link "Home" at bounding box center [283, 32] width 70 height 29
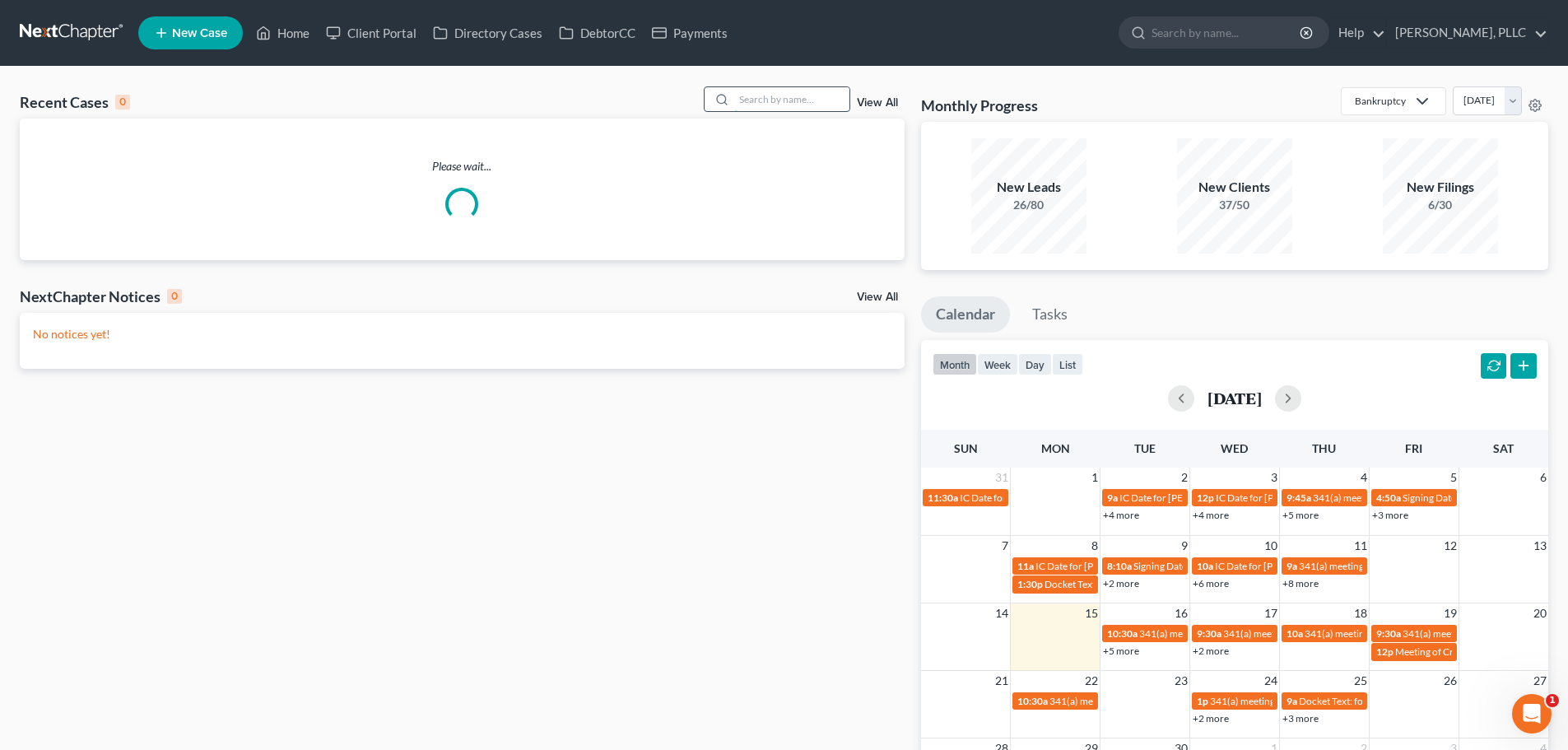
click at [775, 106] on input "search" at bounding box center [792, 99] width 116 height 24
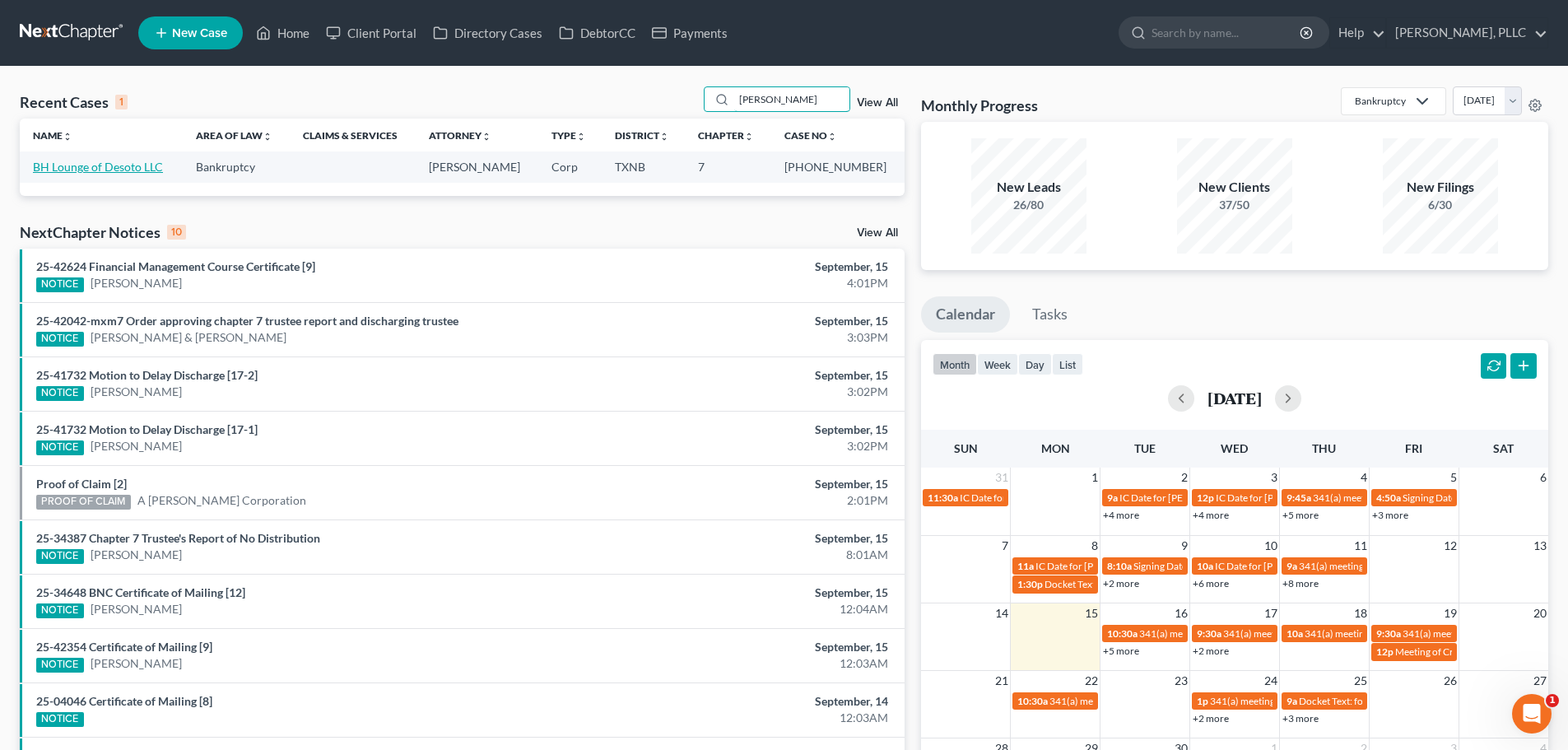
type input "[PERSON_NAME]"
click at [118, 168] on link "BH Lounge of Desoto LLC" at bounding box center [98, 167] width 130 height 14
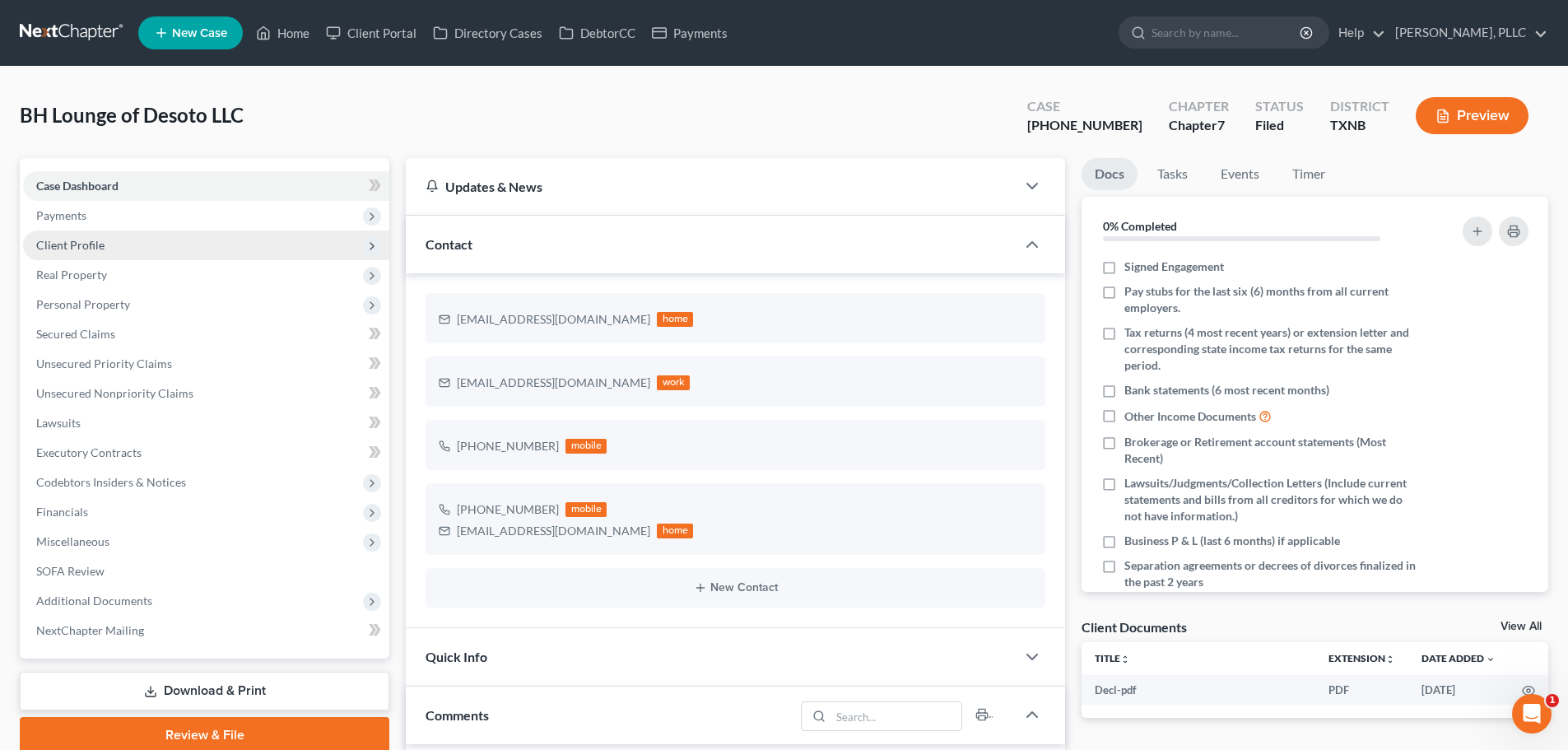
scroll to position [486, 0]
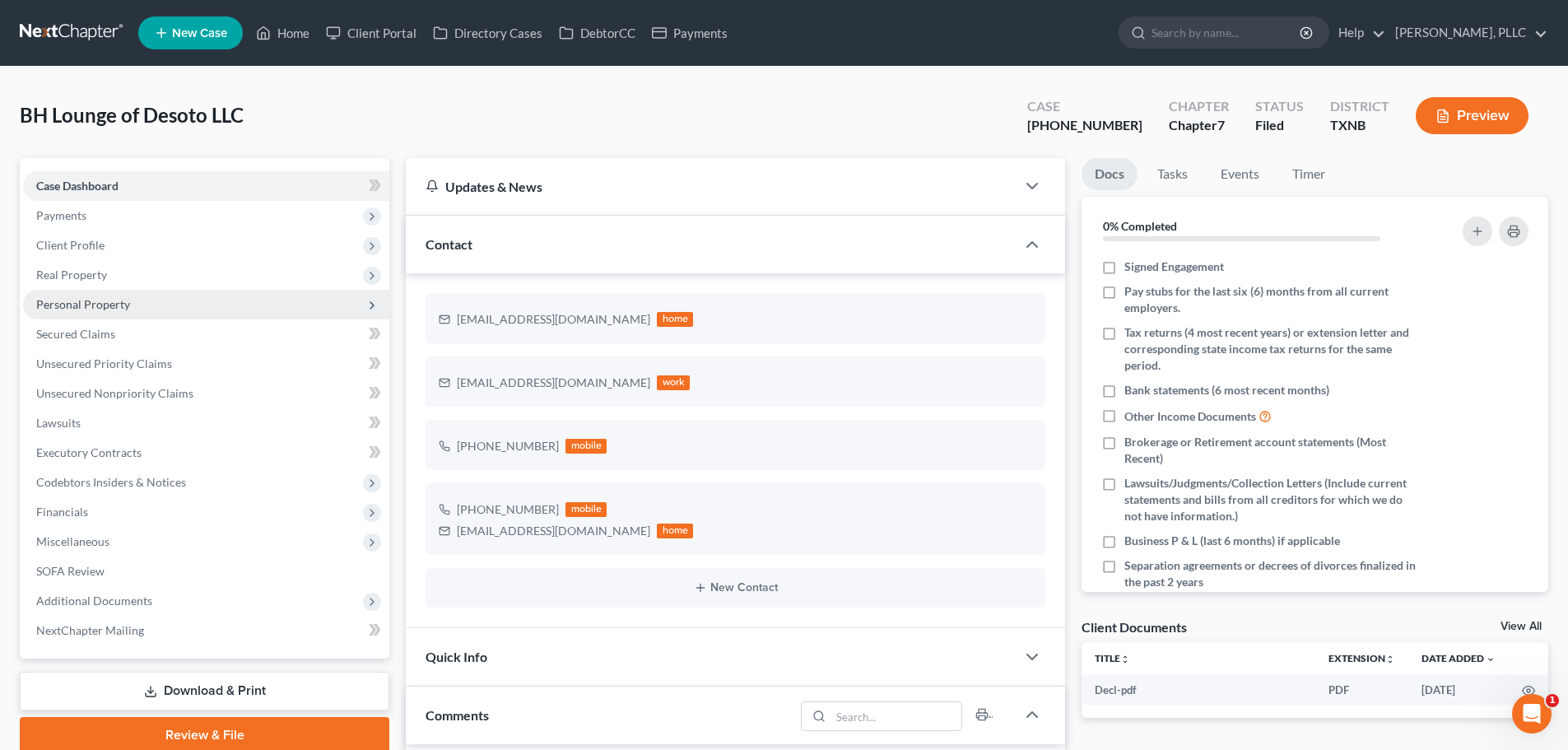
click at [82, 307] on span "Personal Property" at bounding box center [83, 304] width 93 height 14
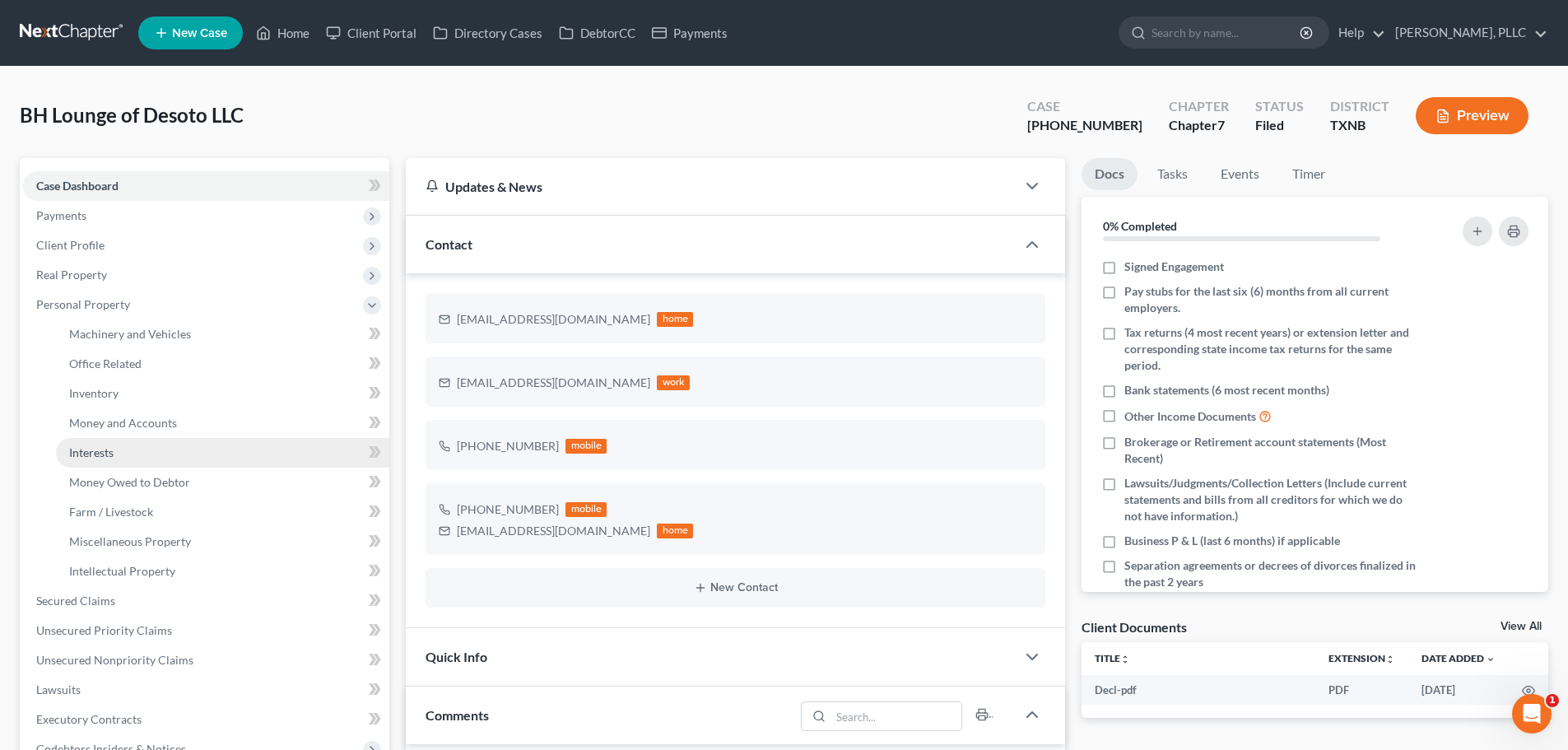
click at [104, 456] on span "Interests" at bounding box center [92, 453] width 44 height 14
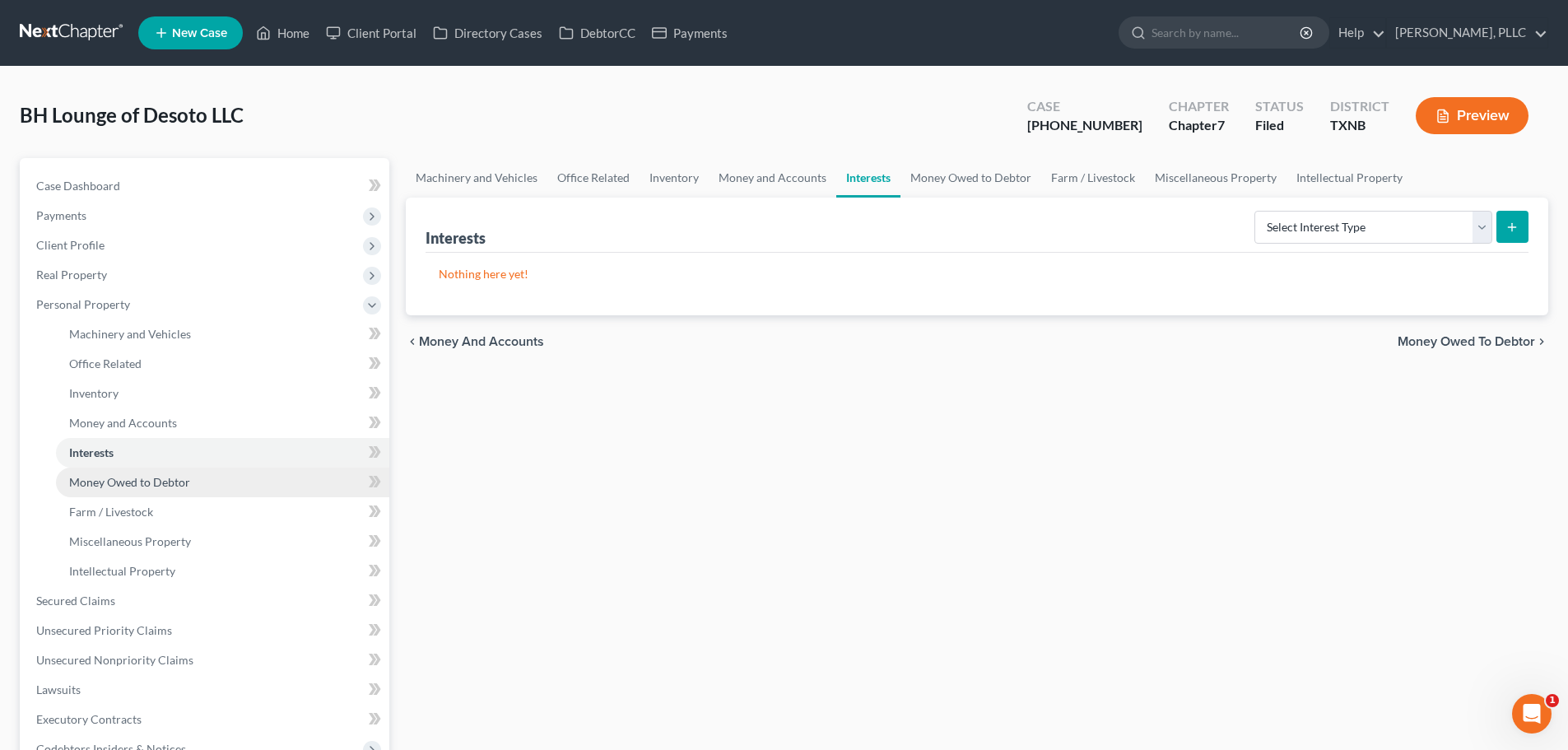
click at [107, 480] on span "Money Owed to Debtor" at bounding box center [130, 482] width 121 height 14
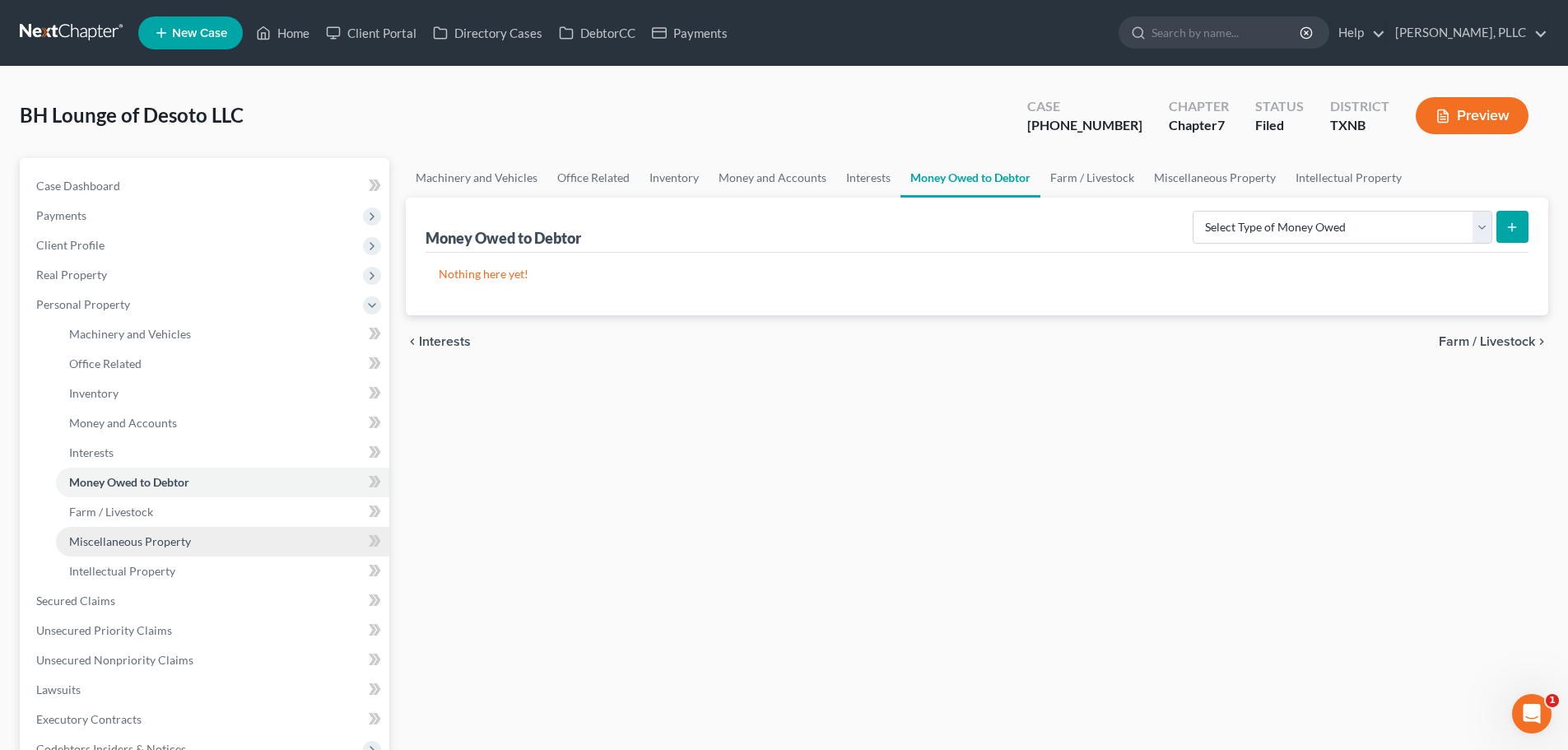
click at [105, 536] on span "Miscellaneous Property" at bounding box center [130, 542] width 122 height 14
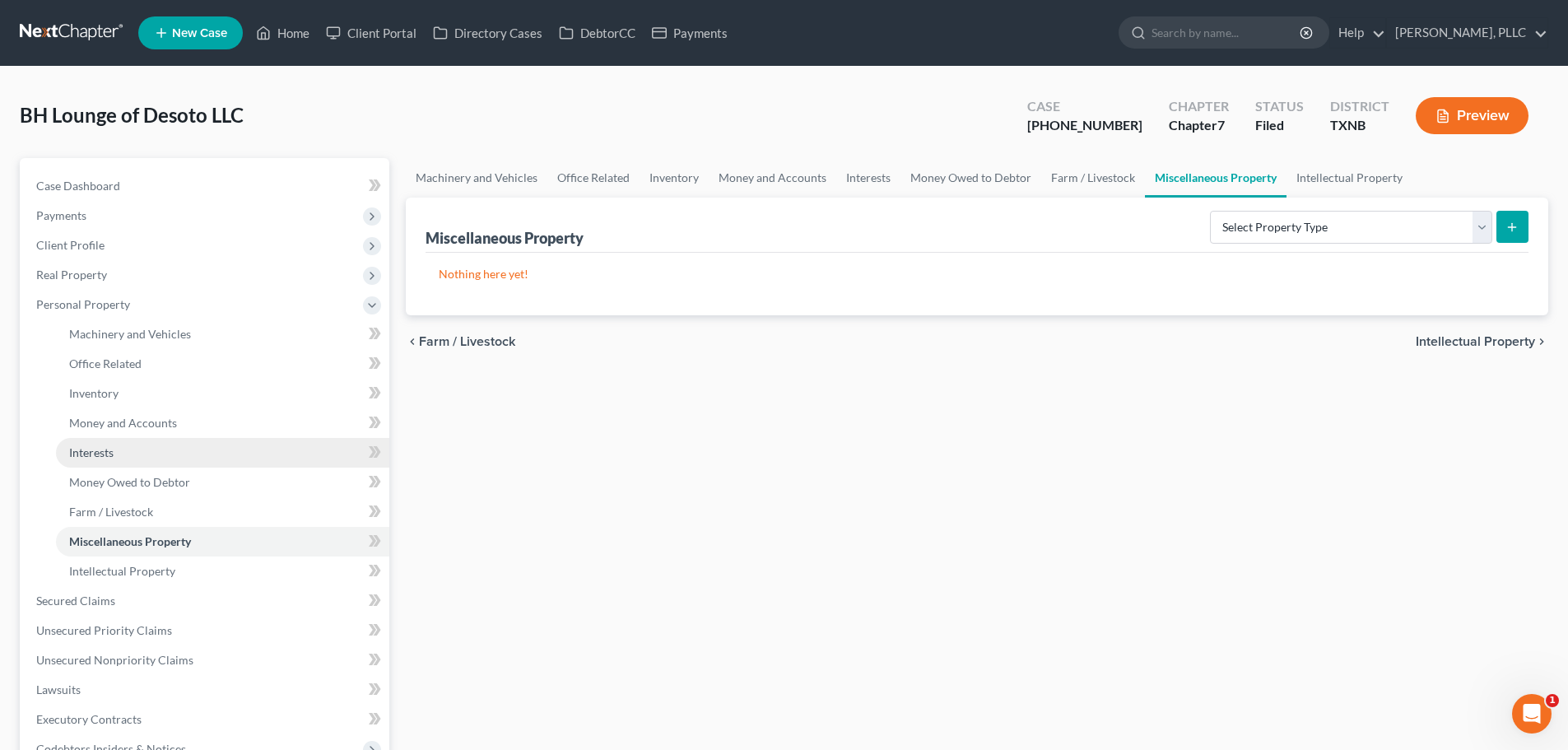
click at [108, 454] on span "Interests" at bounding box center [92, 453] width 44 height 14
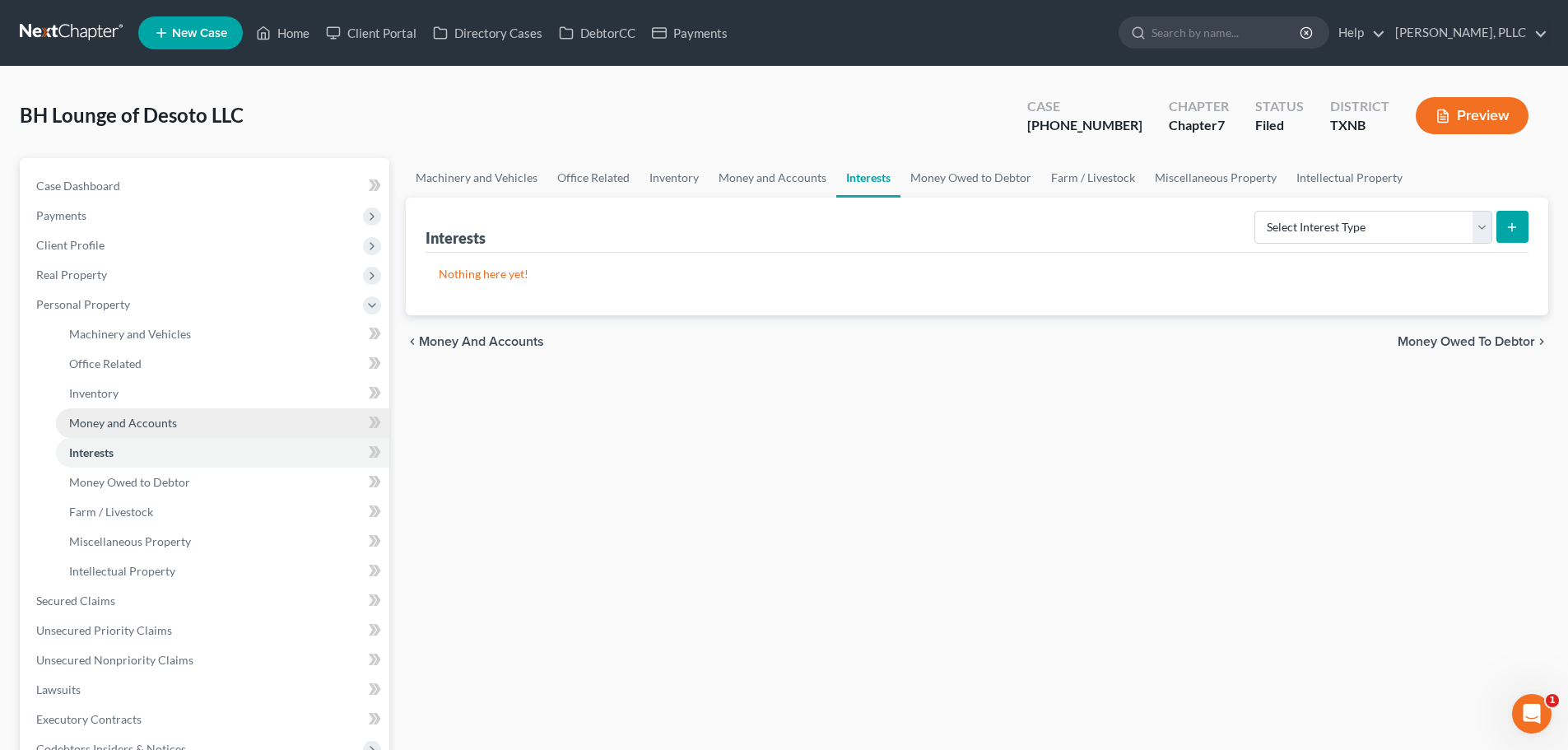
click at [125, 428] on span "Money and Accounts" at bounding box center [123, 423] width 108 height 14
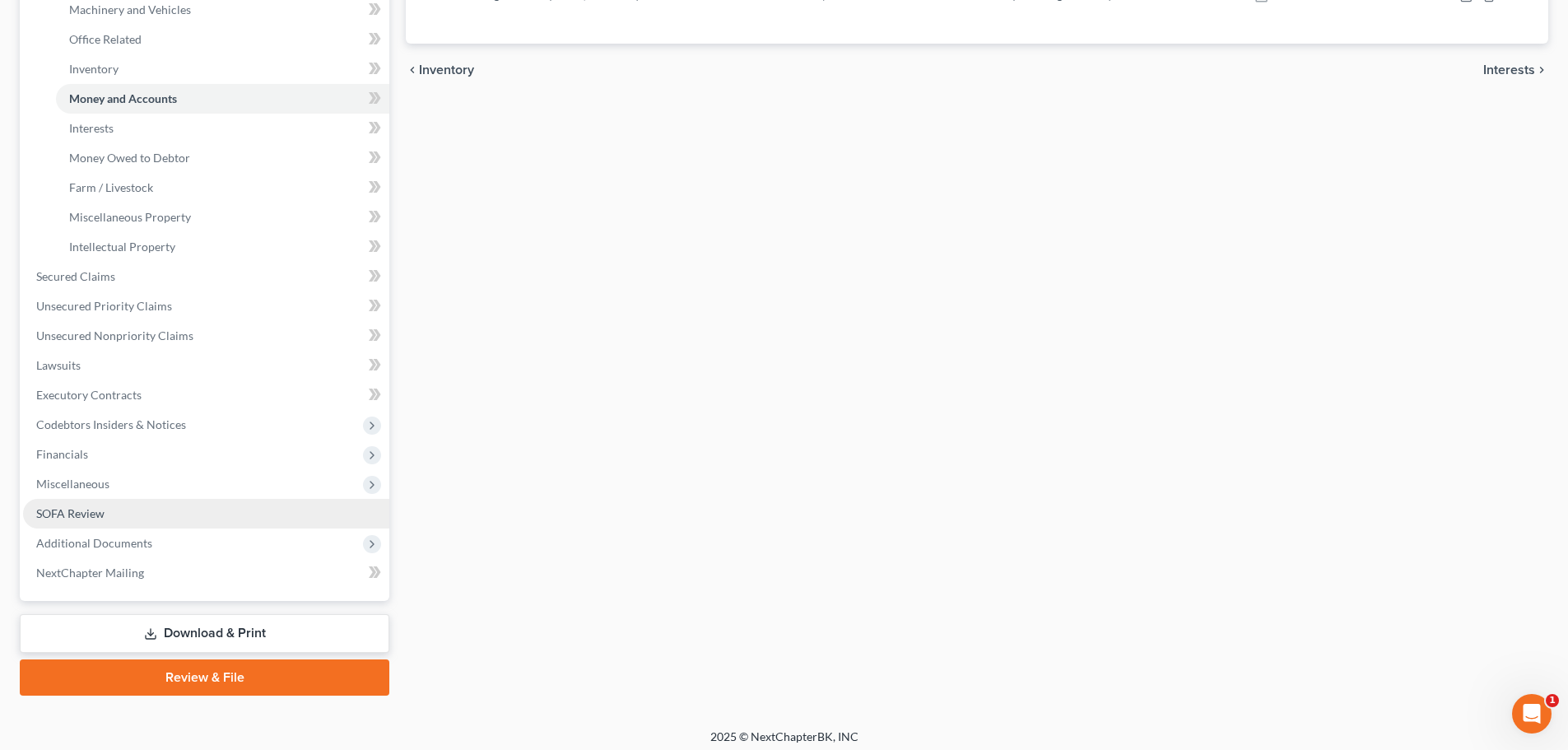
scroll to position [333, 0]
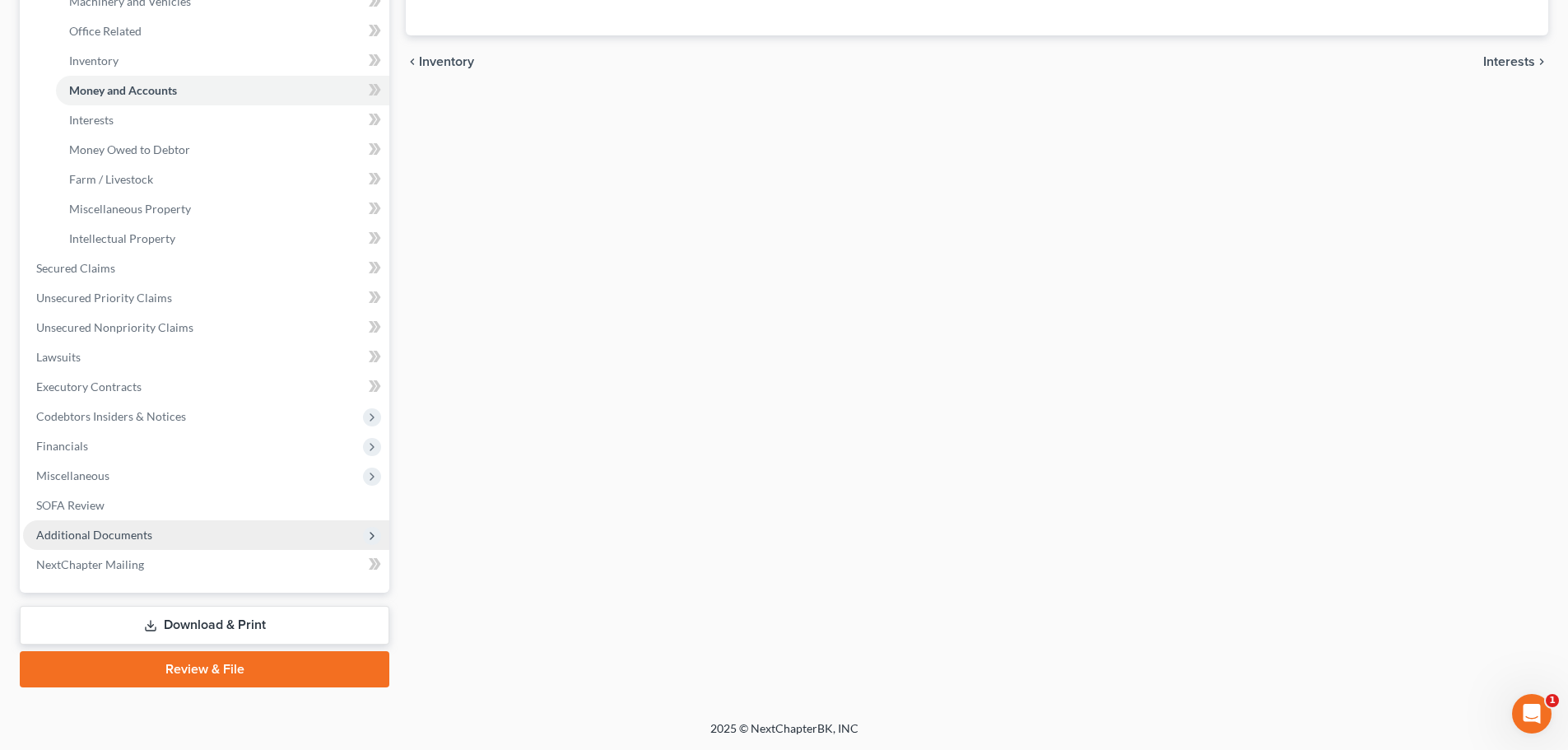
click at [138, 540] on span "Additional Documents" at bounding box center [94, 535] width 116 height 14
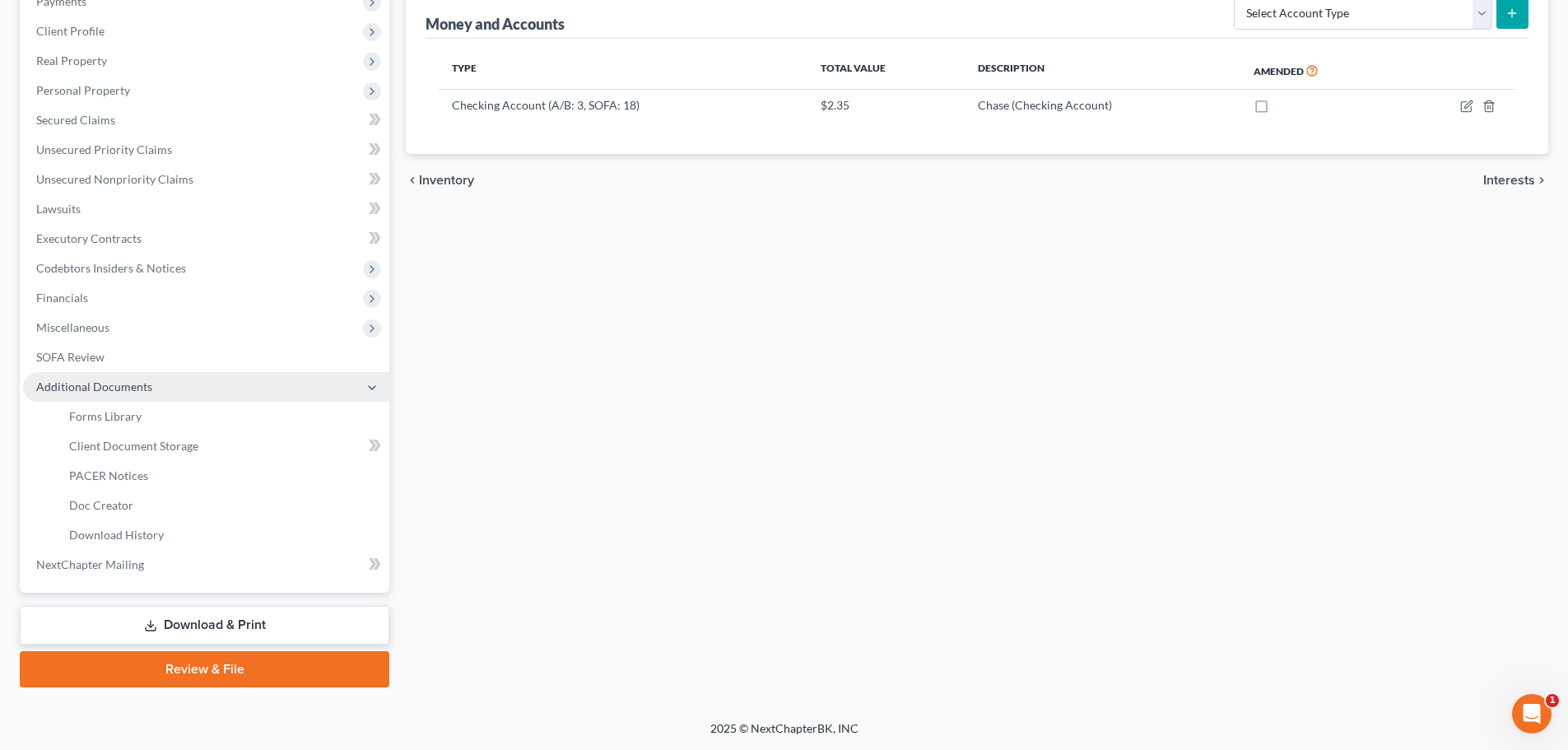
scroll to position [214, 0]
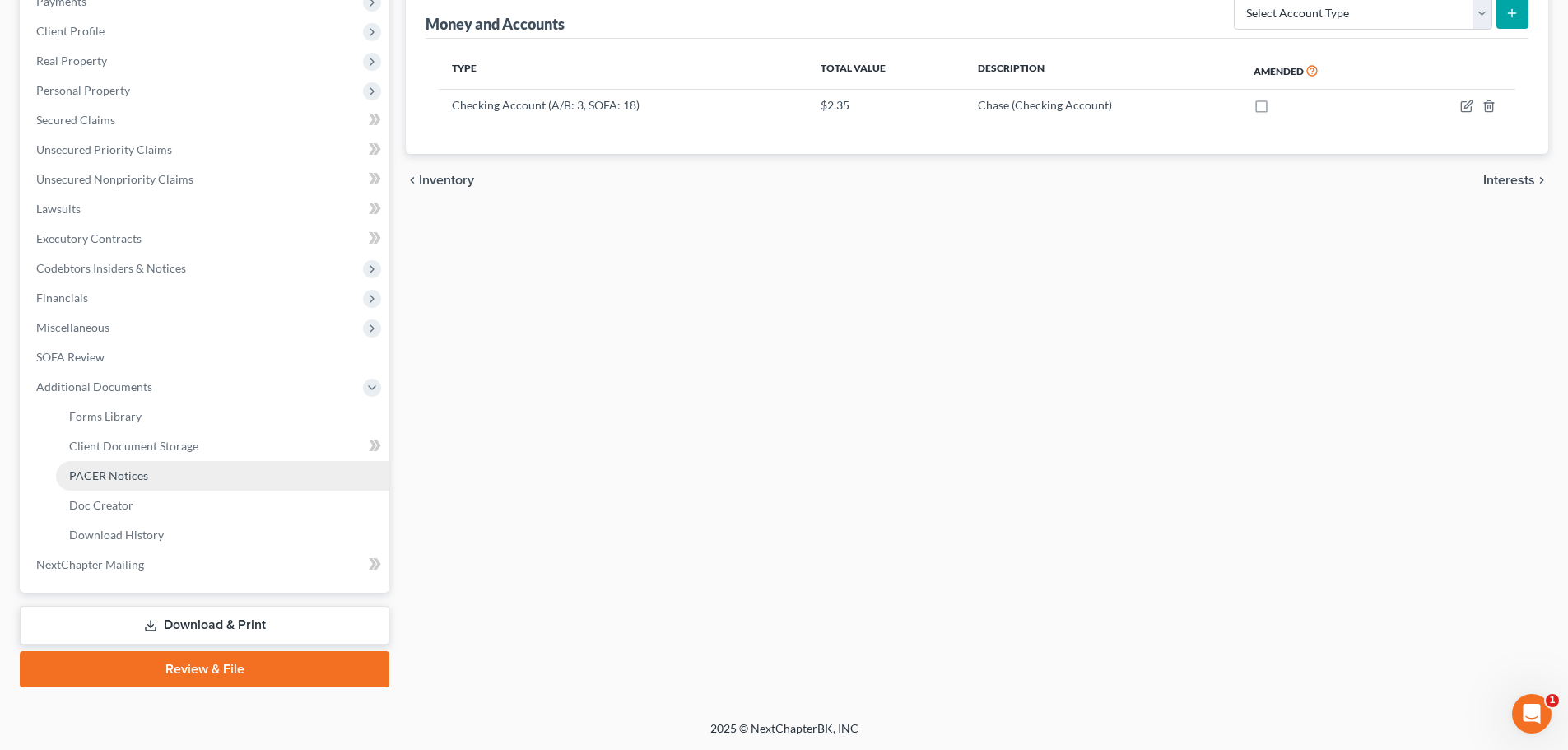
click at [126, 474] on span "PACER Notices" at bounding box center [109, 476] width 79 height 14
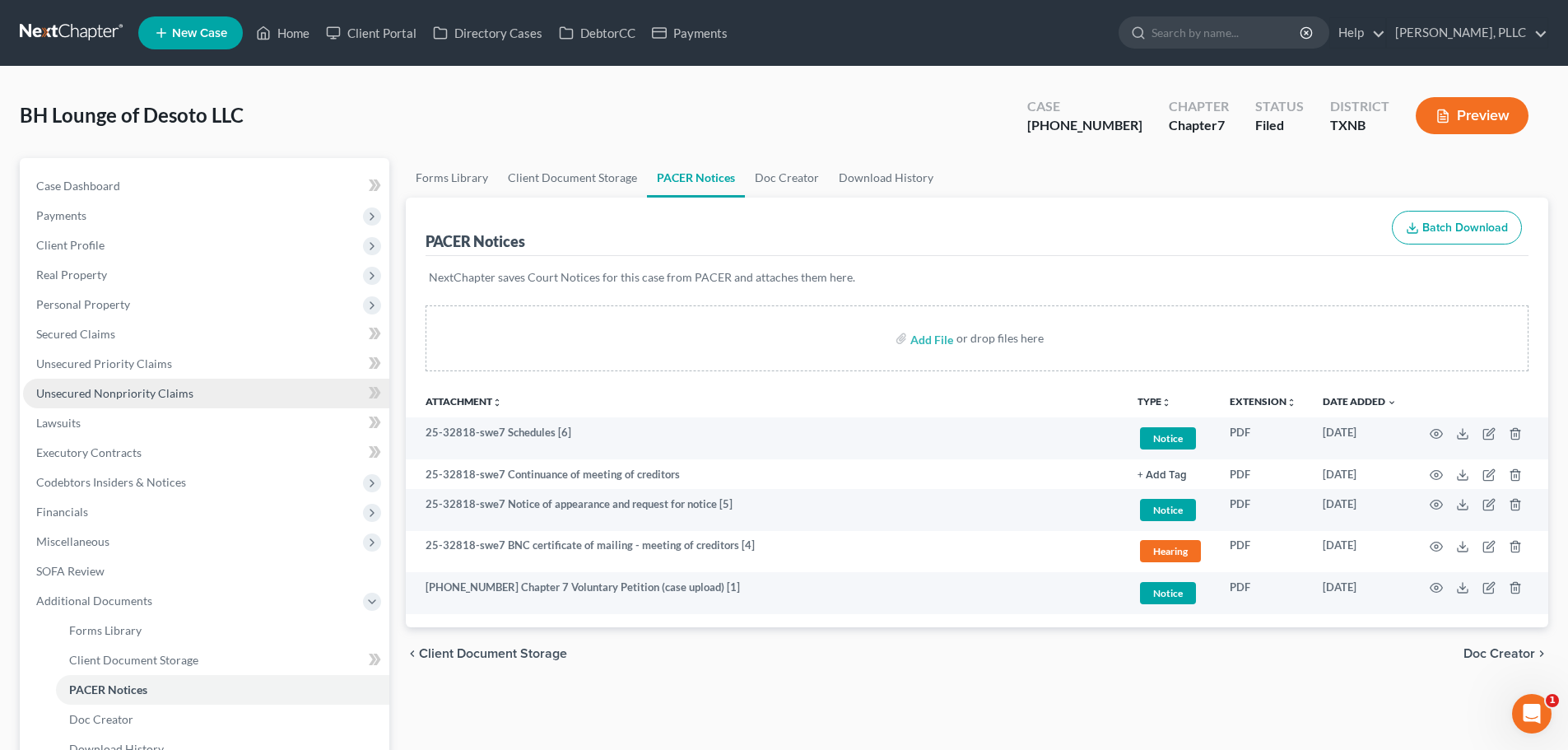
click at [84, 394] on span "Unsecured Nonpriority Claims" at bounding box center [115, 393] width 157 height 14
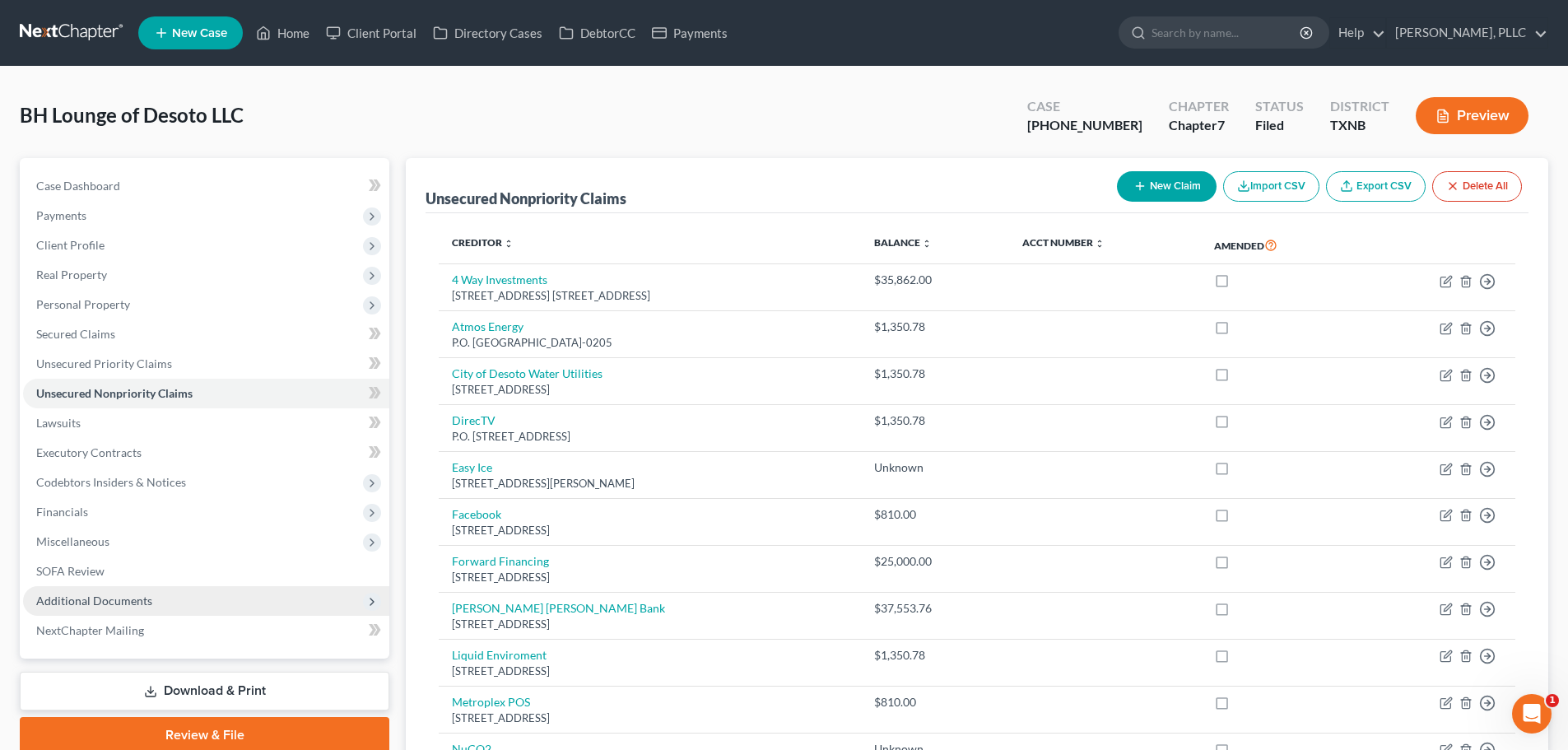
click at [127, 599] on span "Additional Documents" at bounding box center [94, 601] width 116 height 14
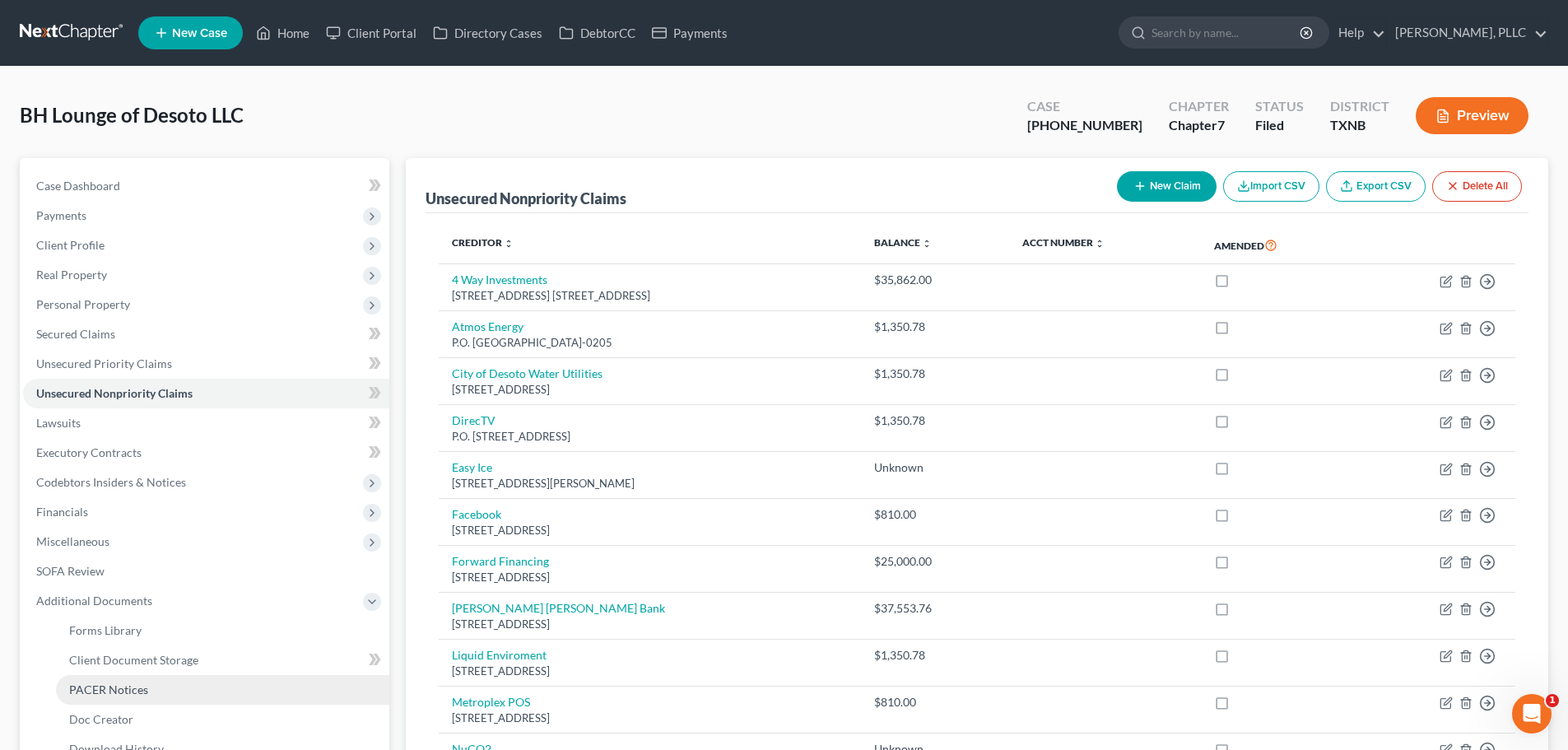
click at [135, 689] on span "PACER Notices" at bounding box center [109, 690] width 79 height 14
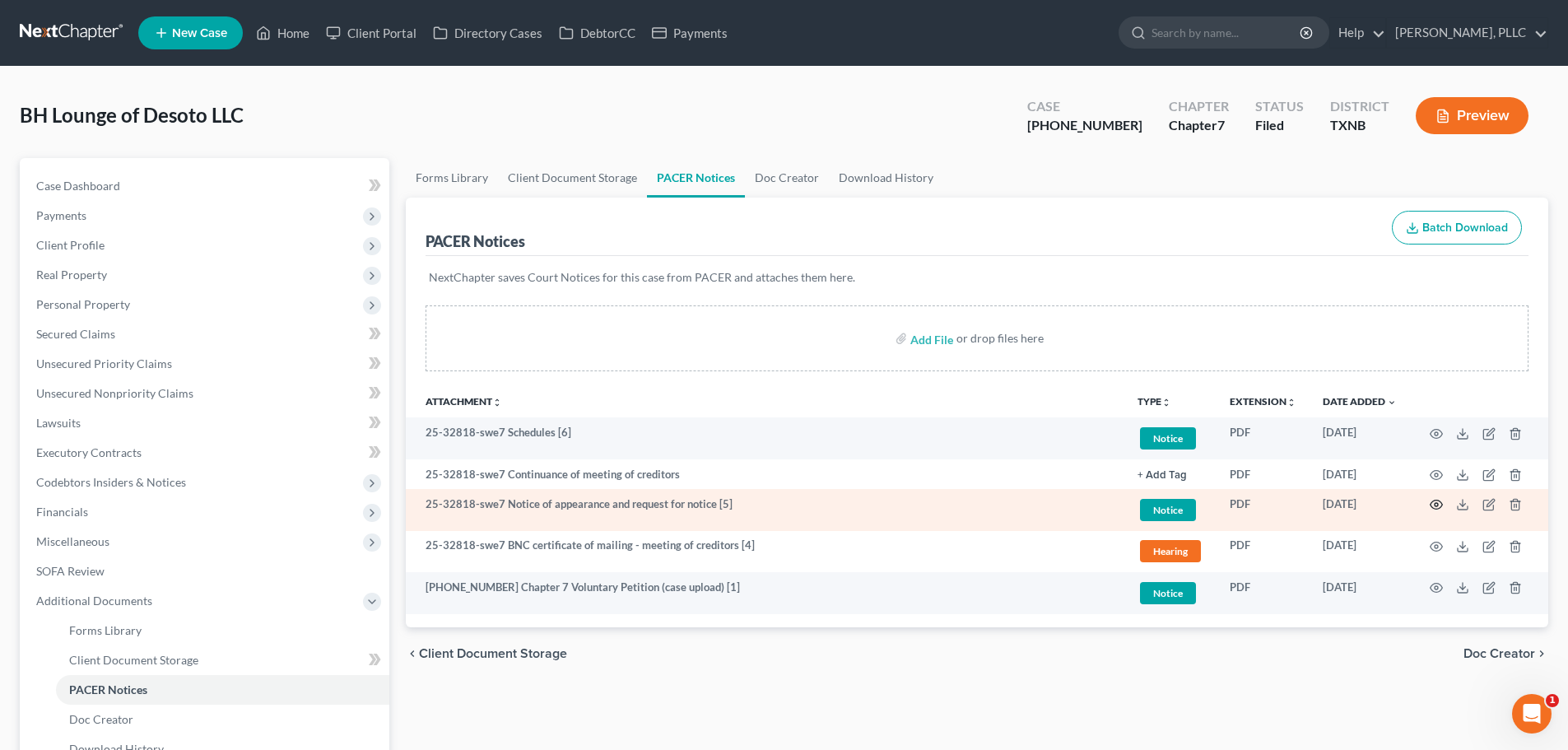
click at [1437, 504] on circle "button" at bounding box center [1436, 504] width 4 height 4
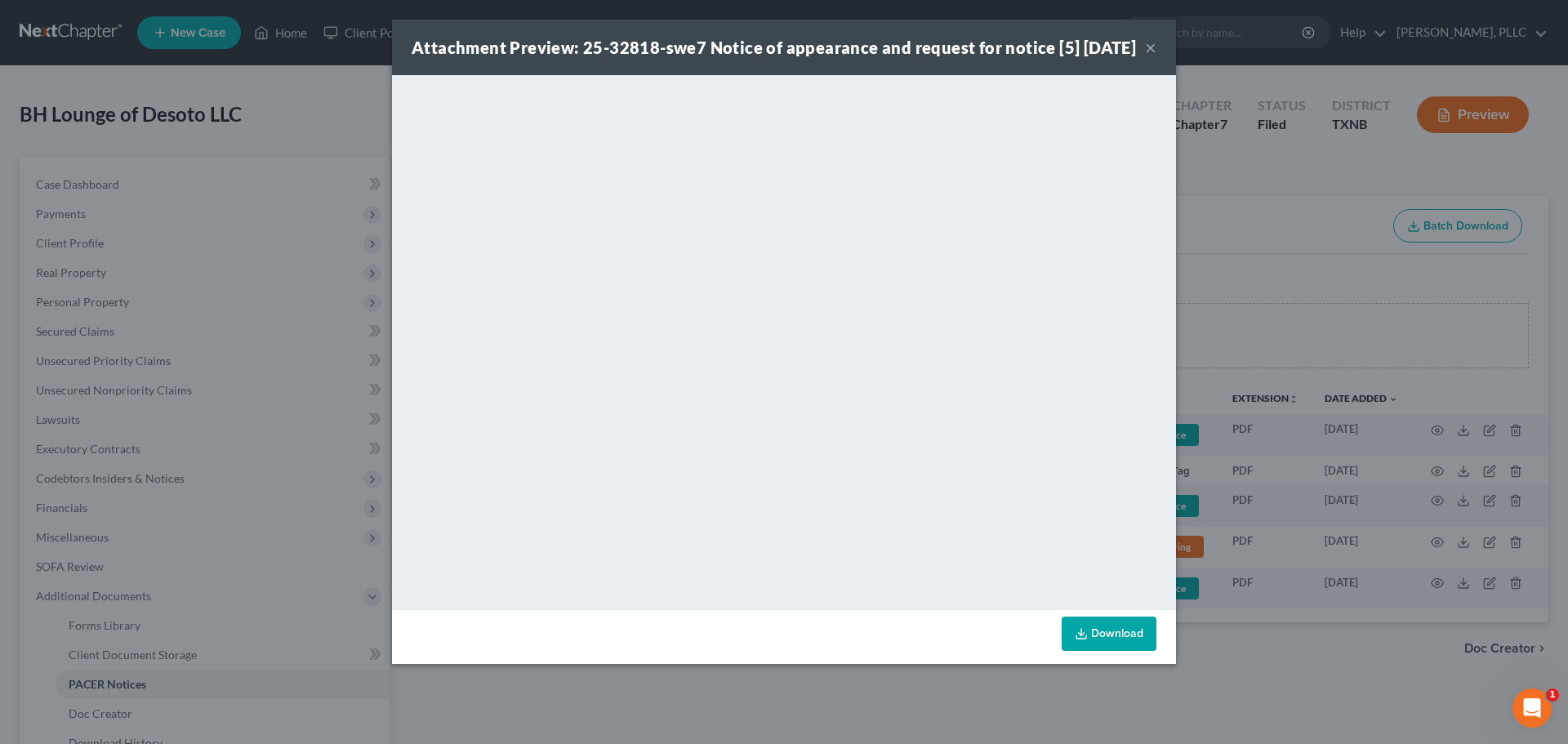
click at [1153, 57] on button "×" at bounding box center [1150, 48] width 11 height 19
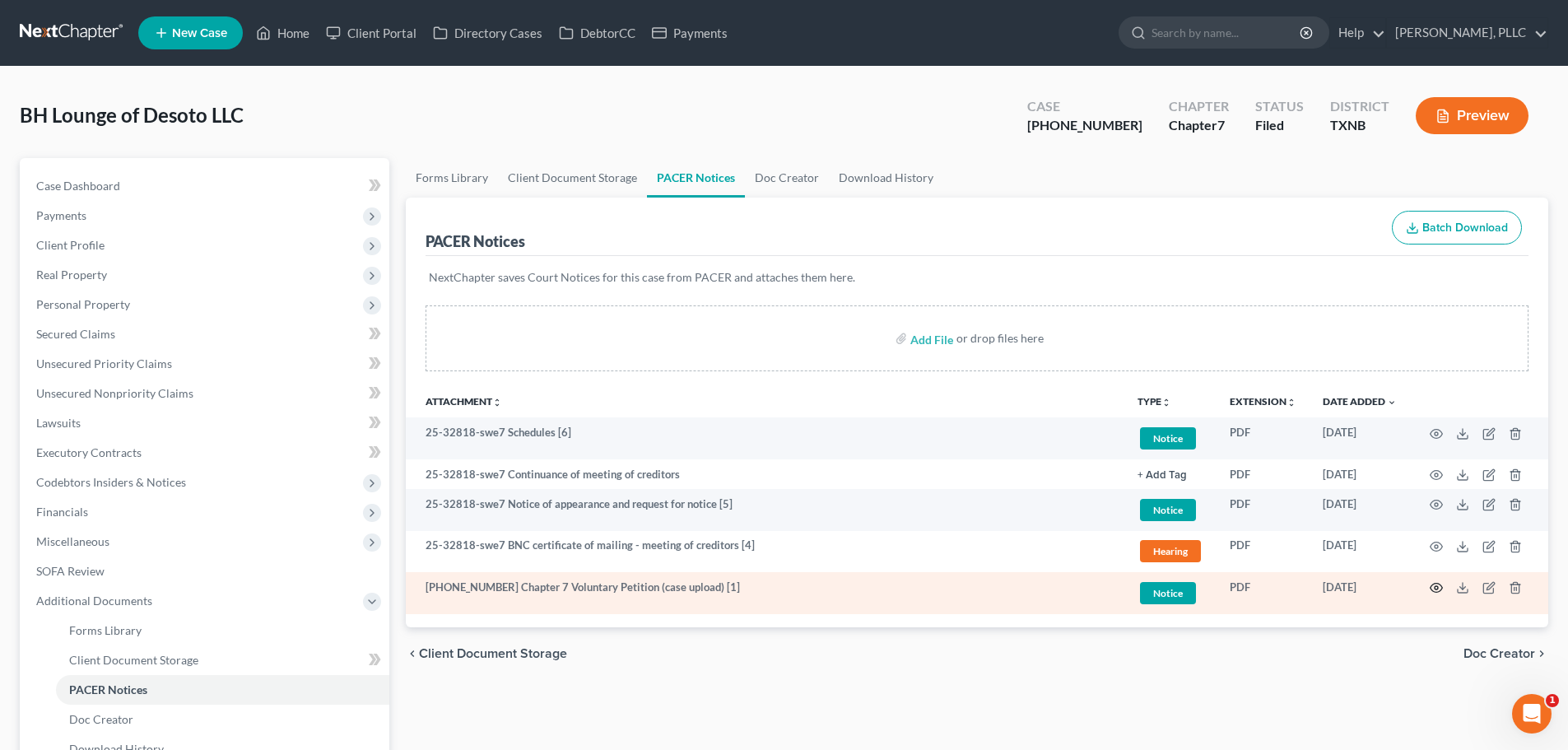
click at [1438, 590] on circle "button" at bounding box center [1436, 588] width 4 height 4
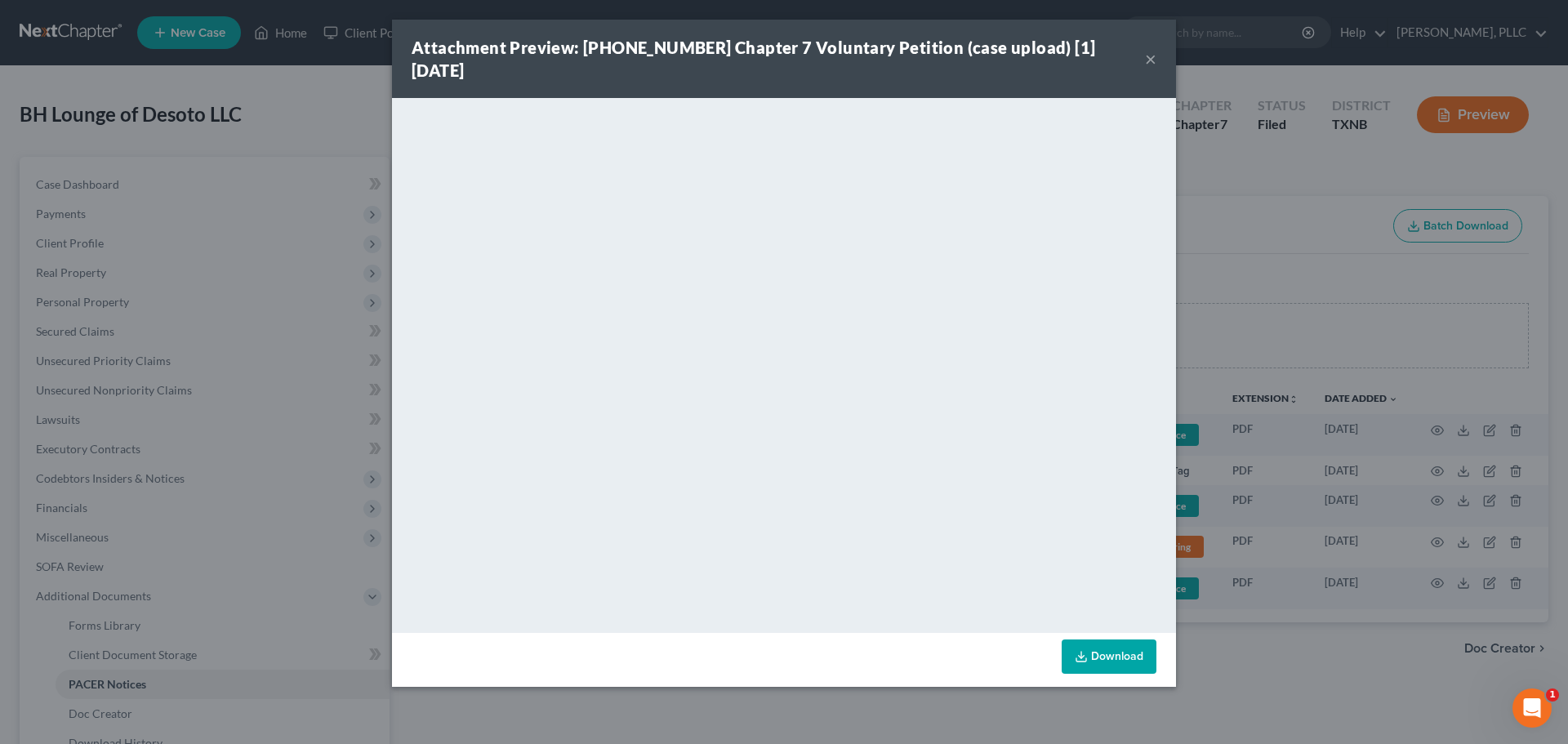
click at [1149, 50] on button "×" at bounding box center [1150, 59] width 11 height 19
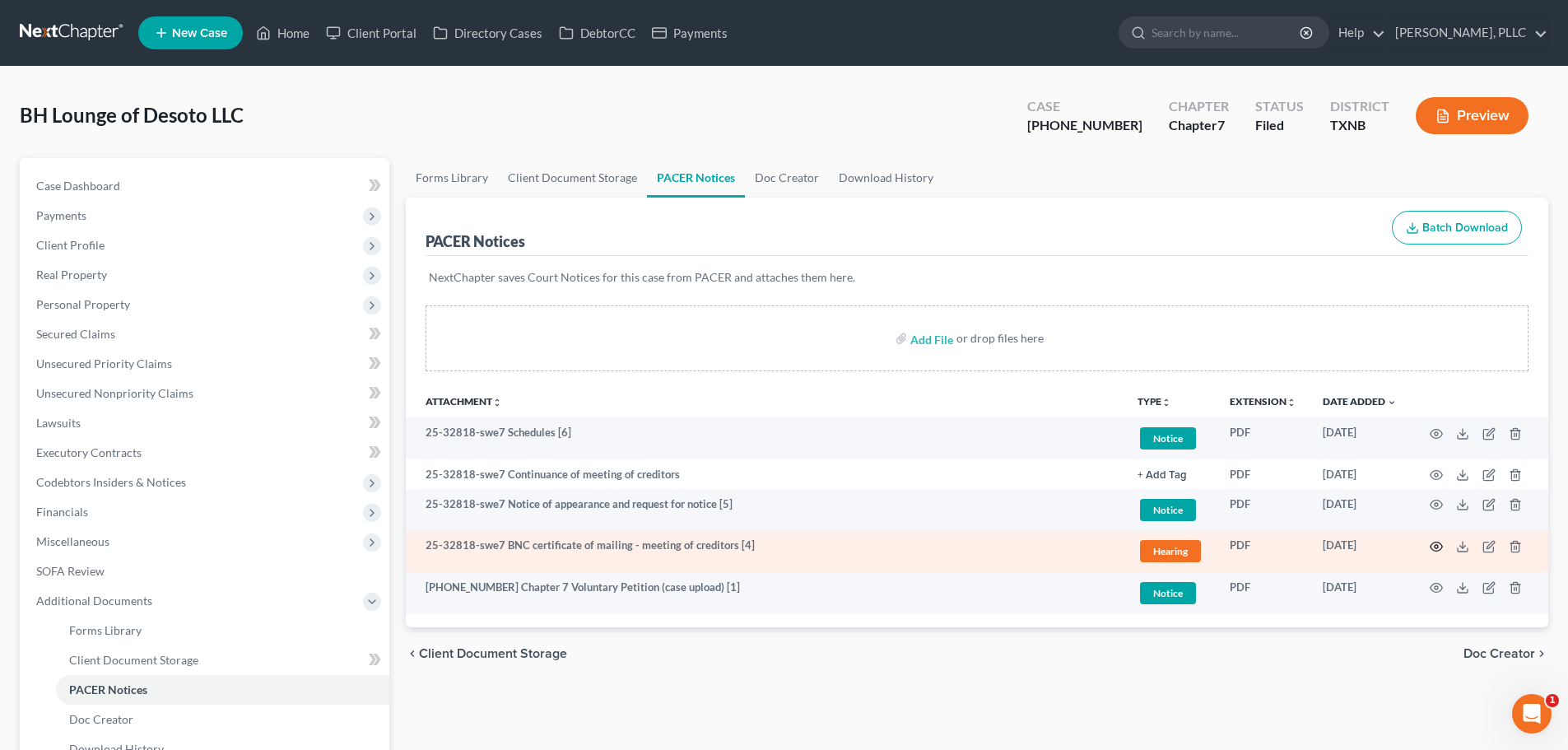
click at [1439, 546] on icon "button" at bounding box center [1435, 546] width 13 height 13
